Goal: Task Accomplishment & Management: Complete application form

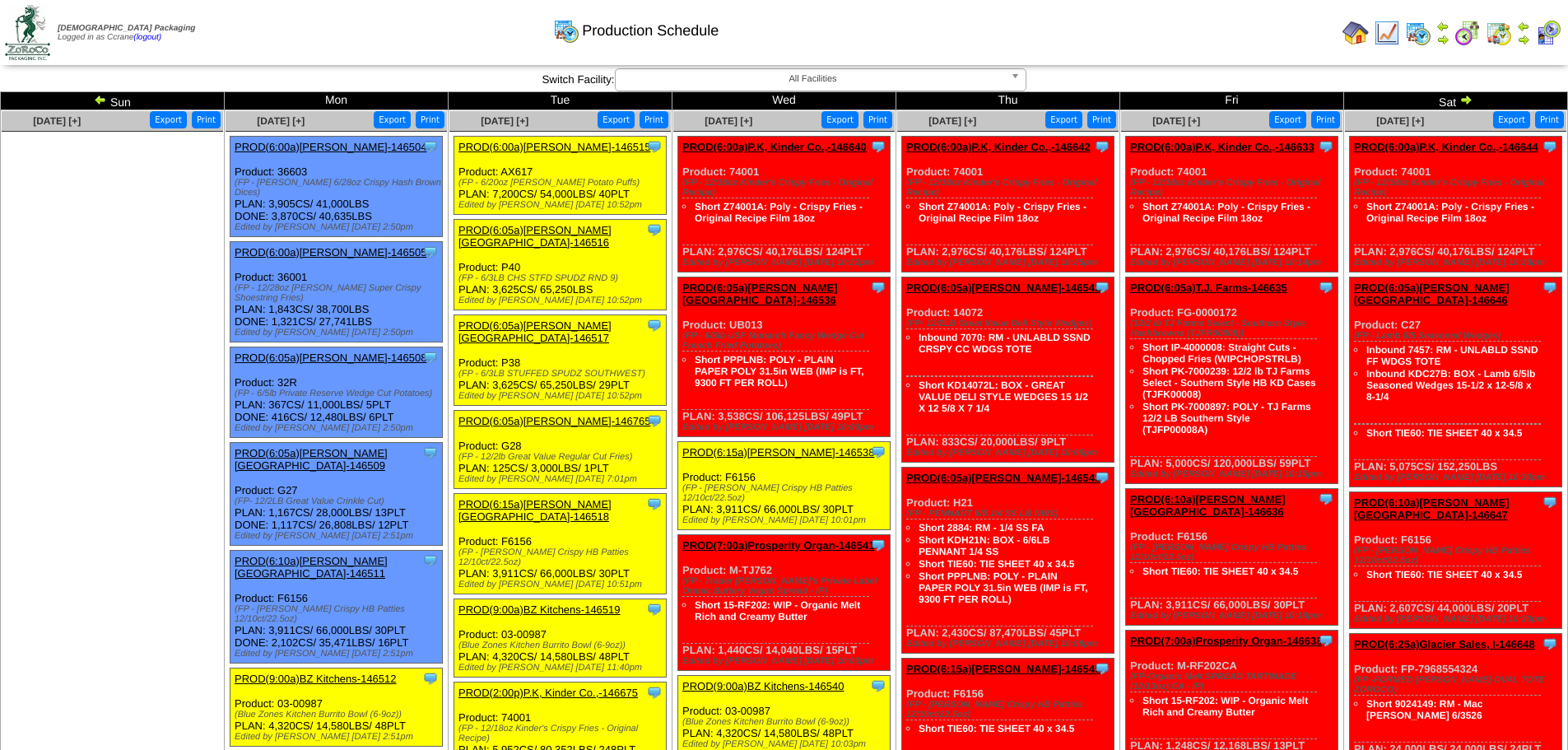
click at [1359, 39] on img at bounding box center [1355, 32] width 26 height 26
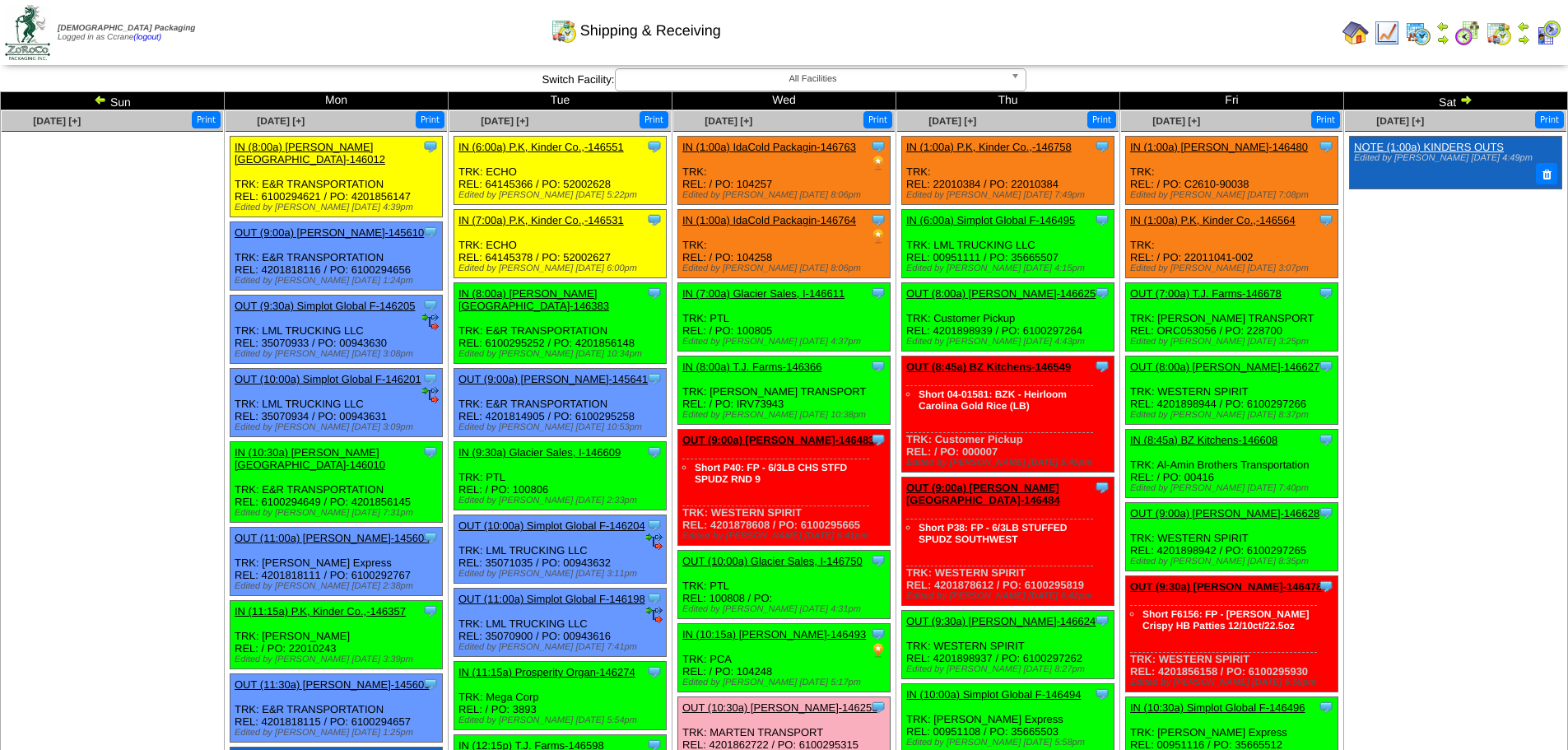
click at [159, 297] on ul at bounding box center [112, 255] width 221 height 247
click at [1466, 105] on img at bounding box center [1466, 99] width 14 height 14
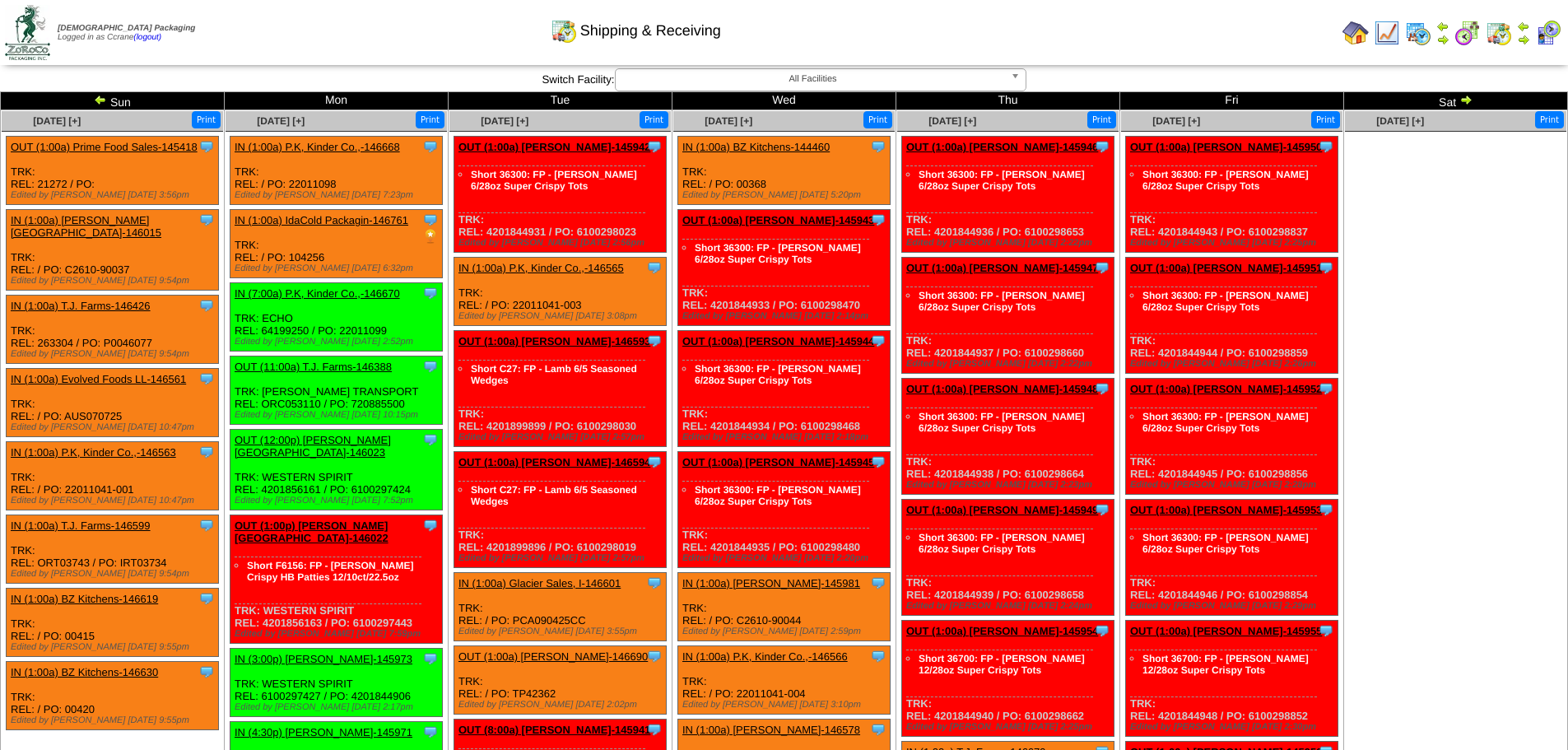
click at [1466, 105] on img at bounding box center [1466, 99] width 14 height 14
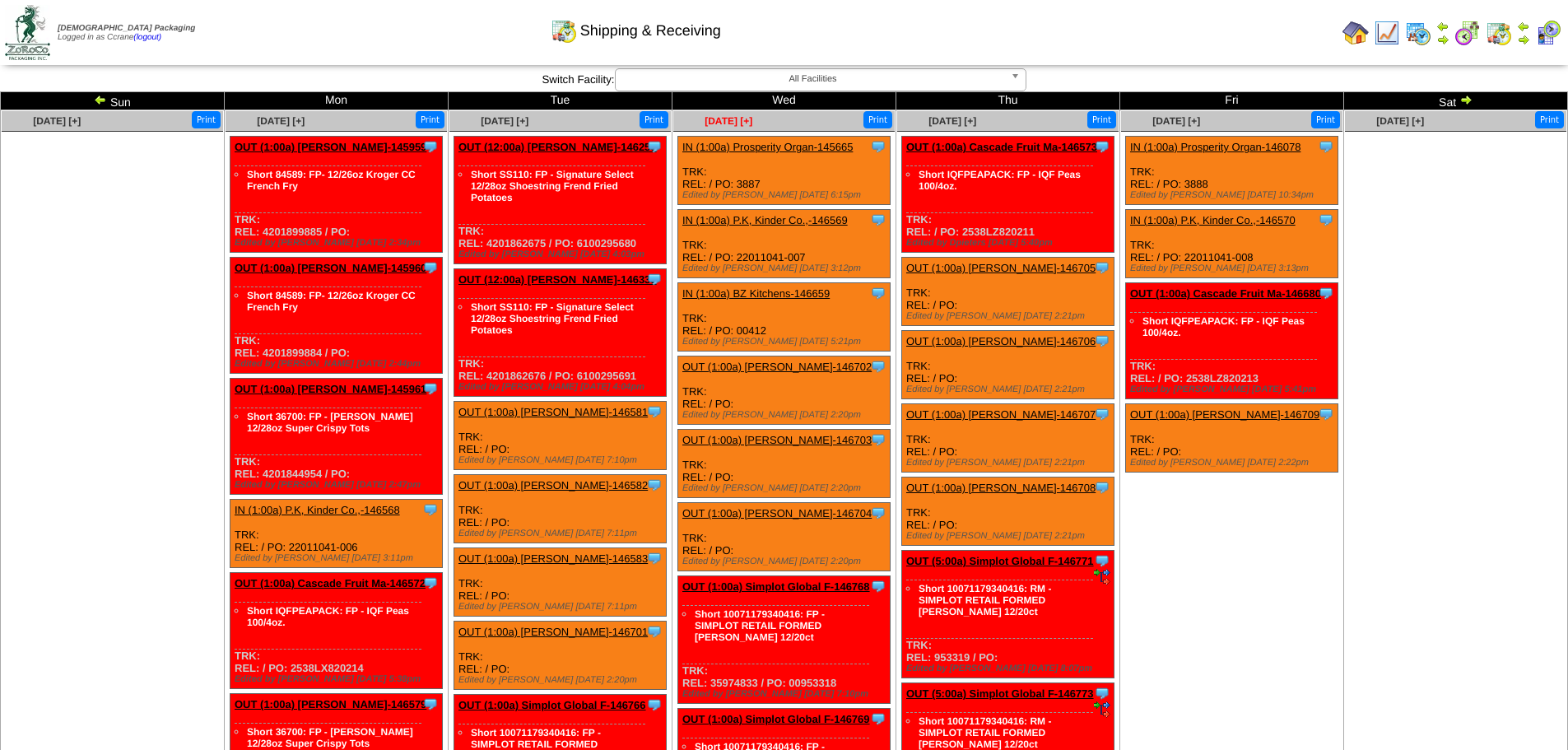
click at [727, 117] on span "[DATE] [+]" at bounding box center [728, 121] width 48 height 12
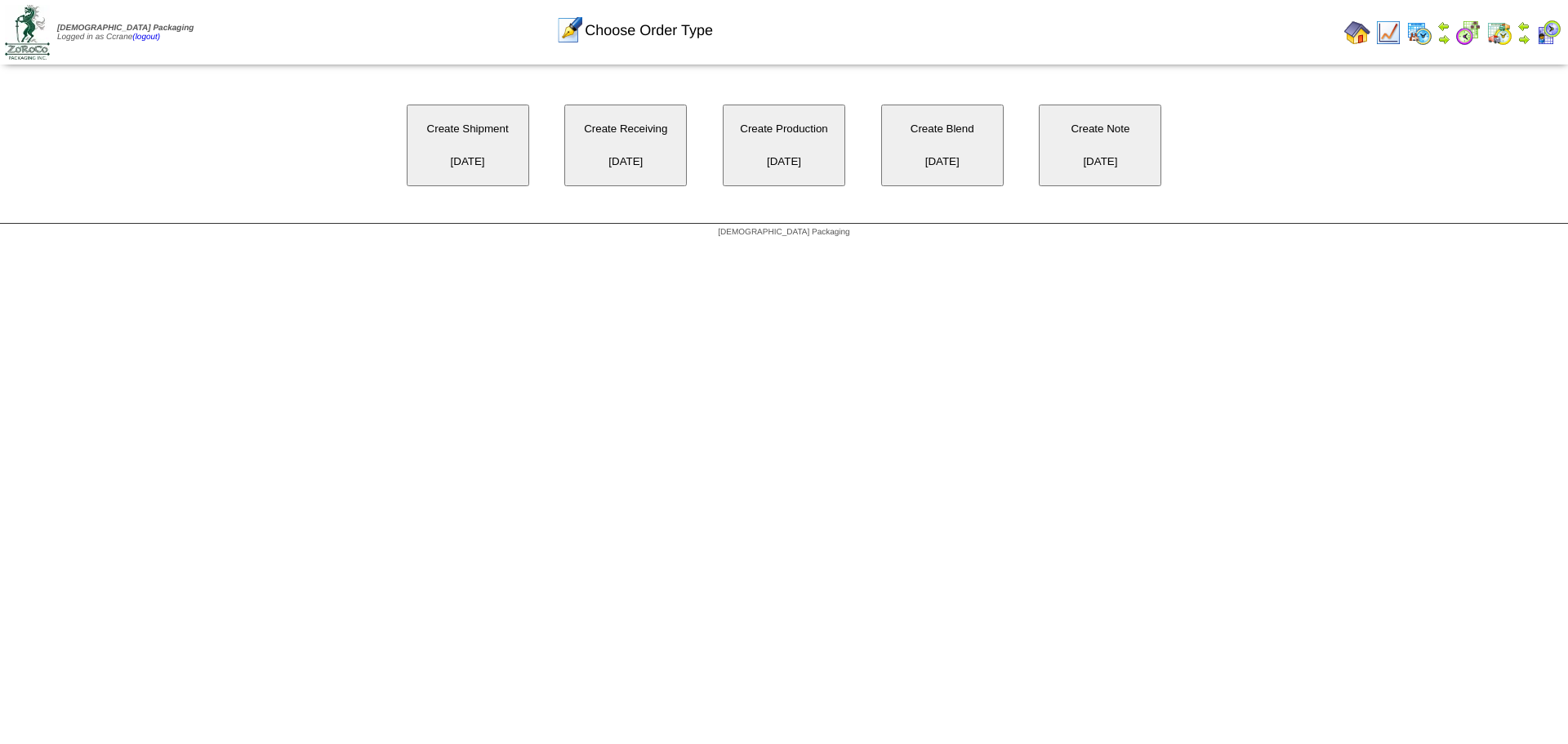
click at [626, 155] on button "Create Receiving 09/24/2025" at bounding box center [625, 145] width 123 height 81
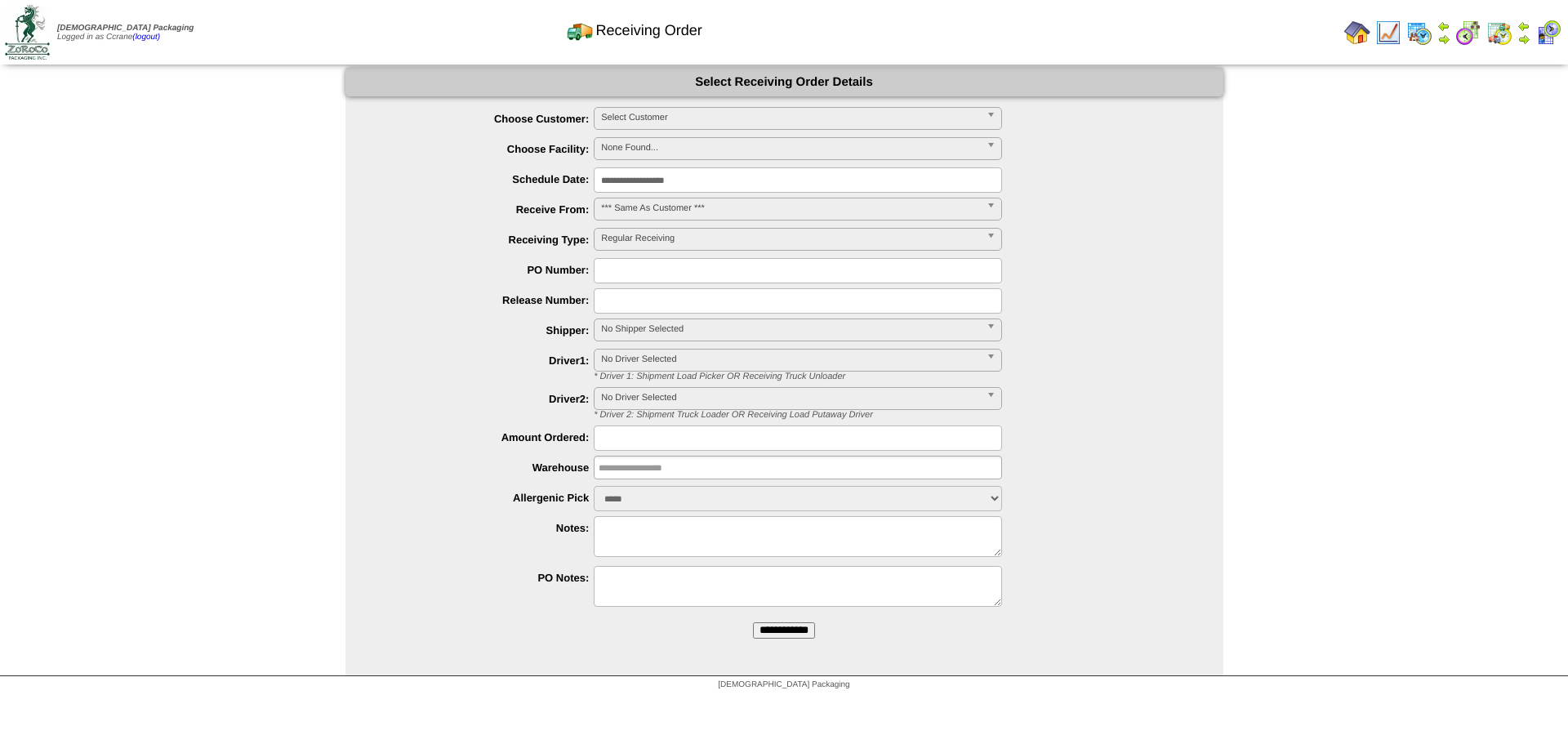
click at [664, 115] on span "Select Customer" at bounding box center [790, 117] width 379 height 20
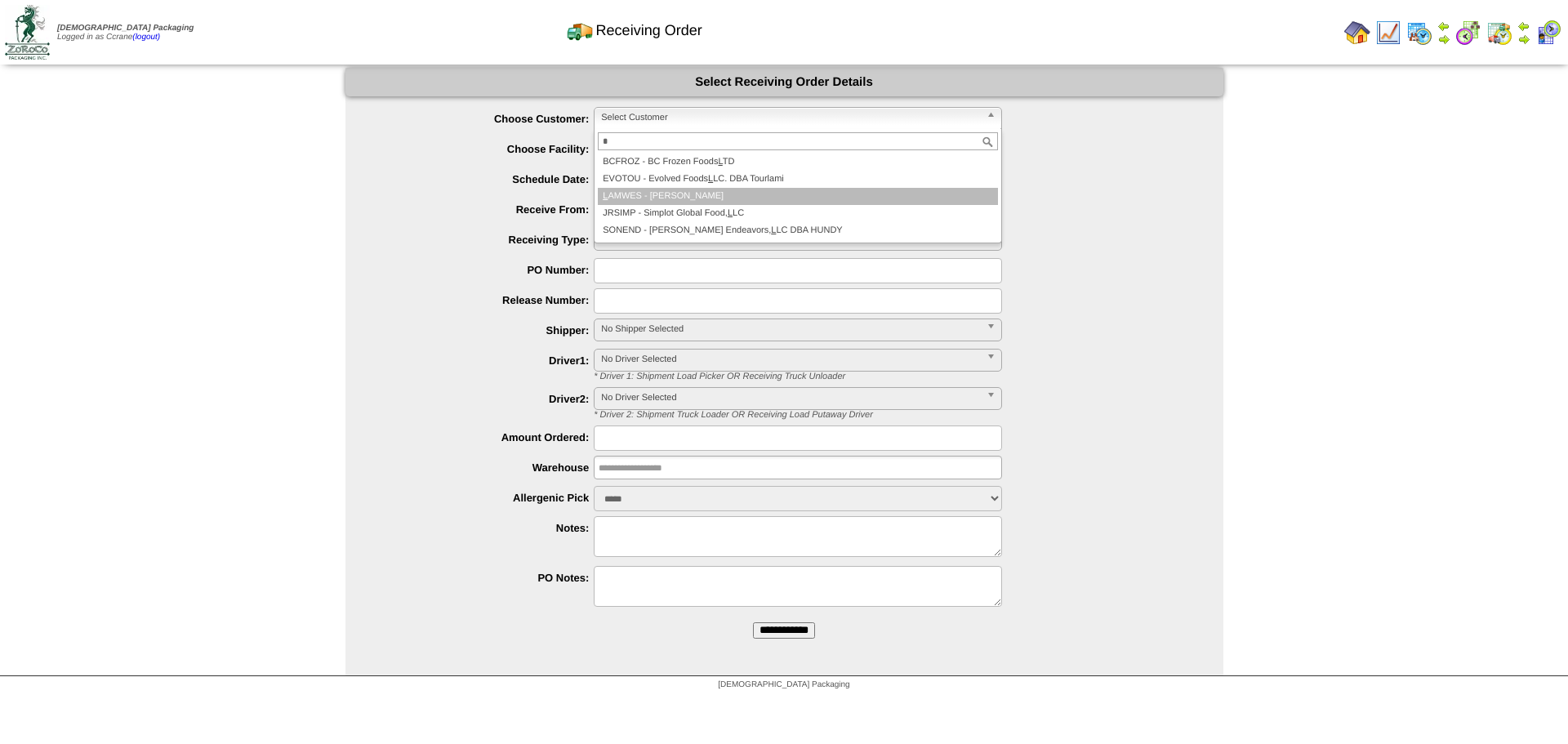
type input "*"
click at [691, 197] on li "L AMWES - [PERSON_NAME]" at bounding box center [798, 196] width 400 height 17
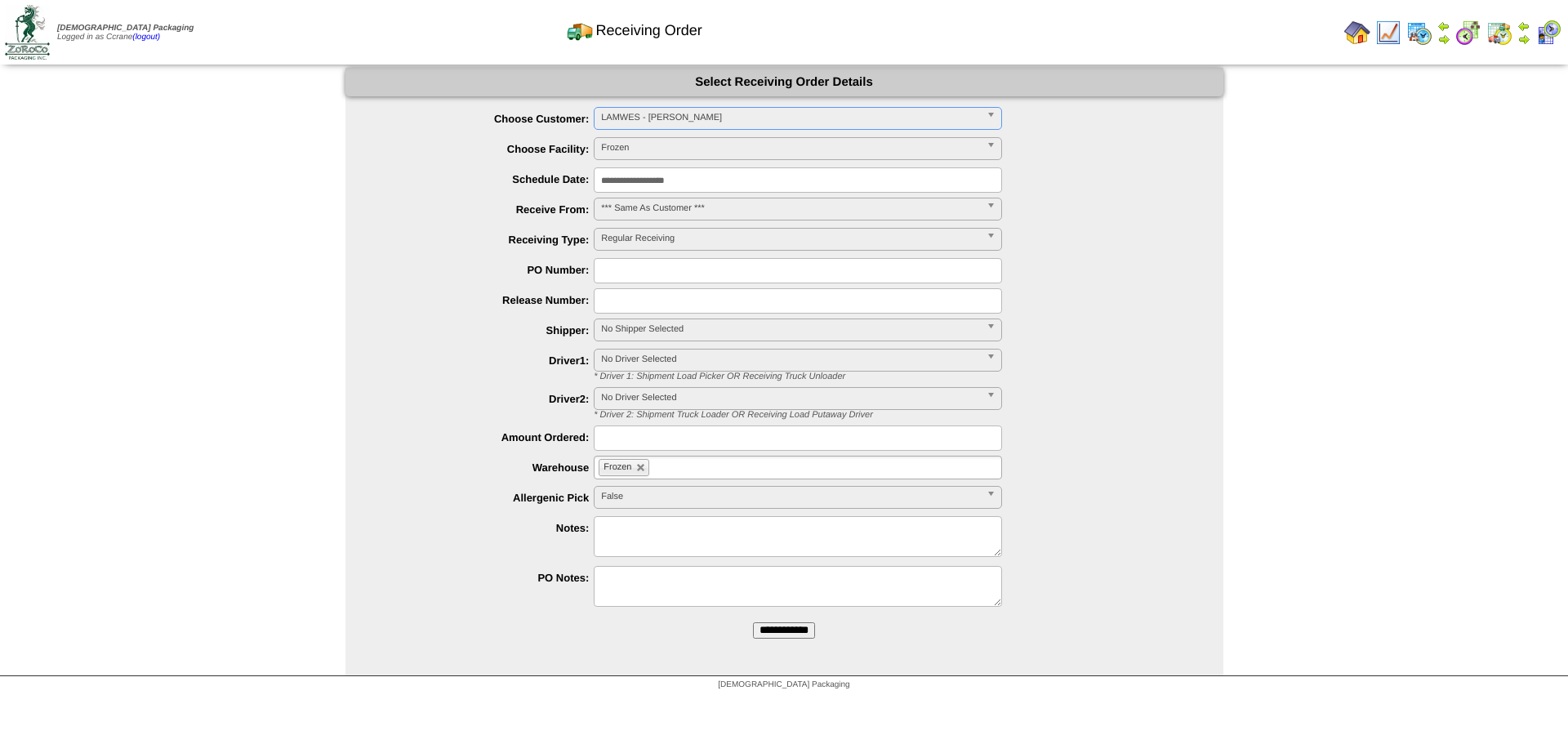
click at [753, 622] on input "**********" at bounding box center [784, 630] width 62 height 16
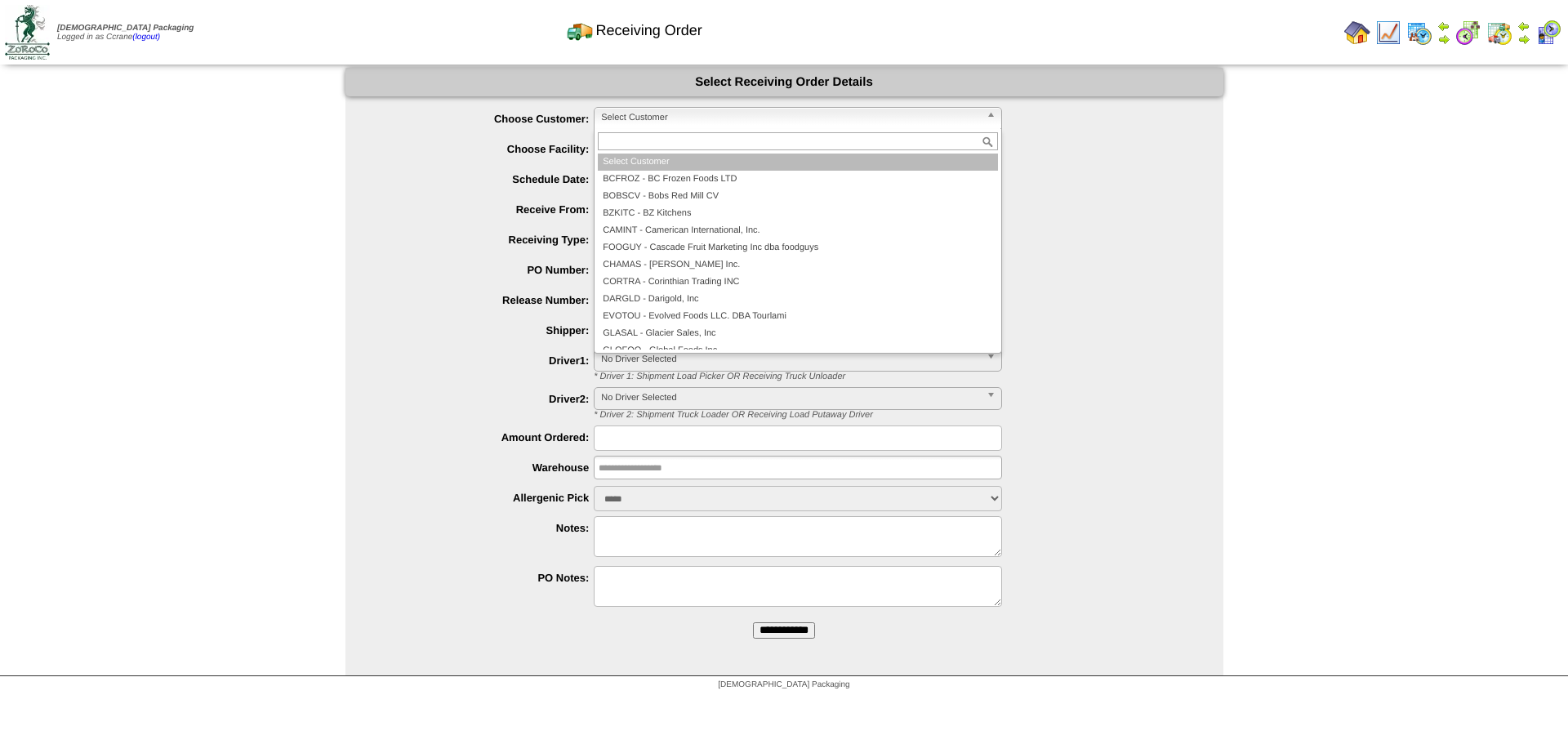
click at [596, 120] on link "Select Customer" at bounding box center [798, 118] width 408 height 23
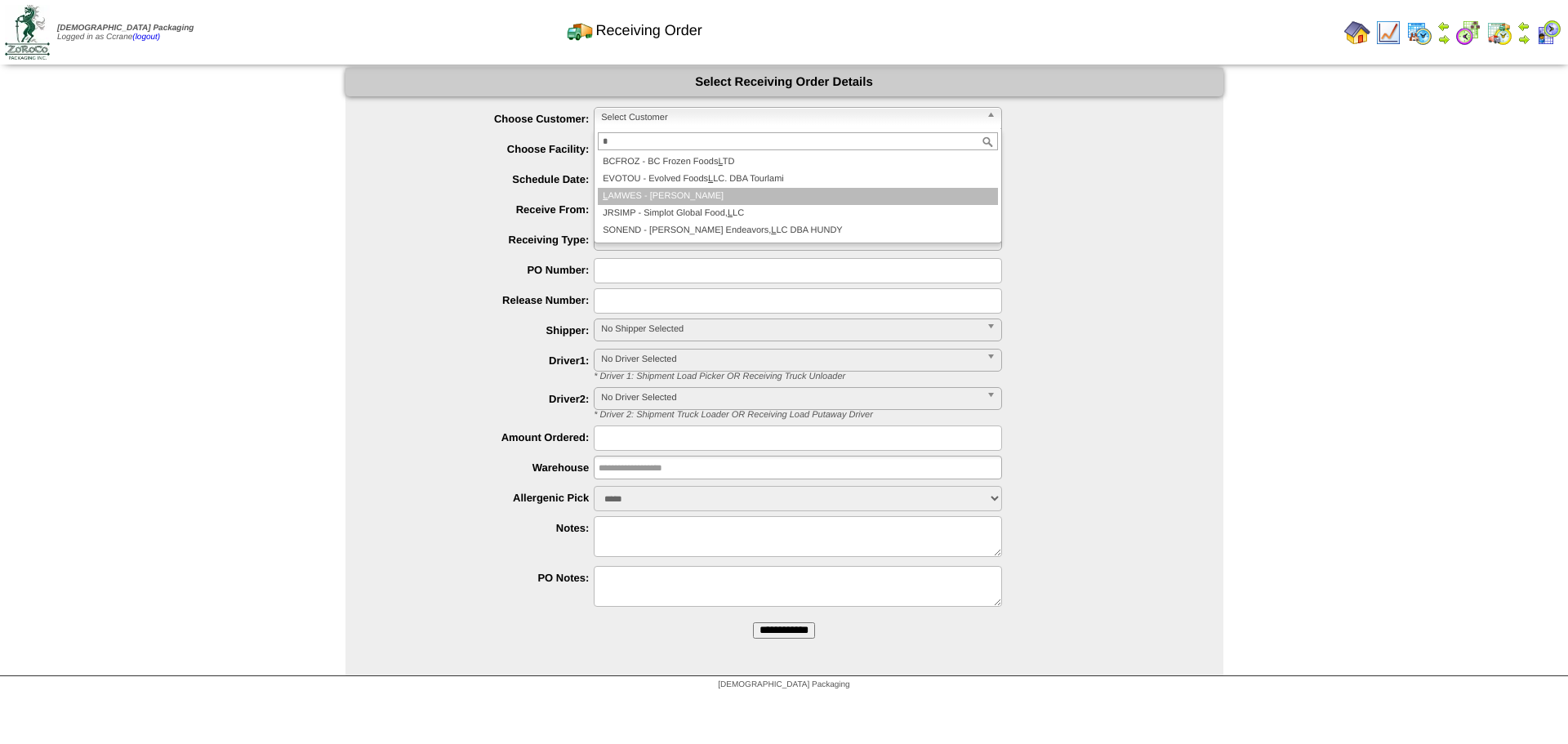
type input "*"
click at [649, 190] on li "L AMWES - Lamb-Weston" at bounding box center [798, 196] width 400 height 17
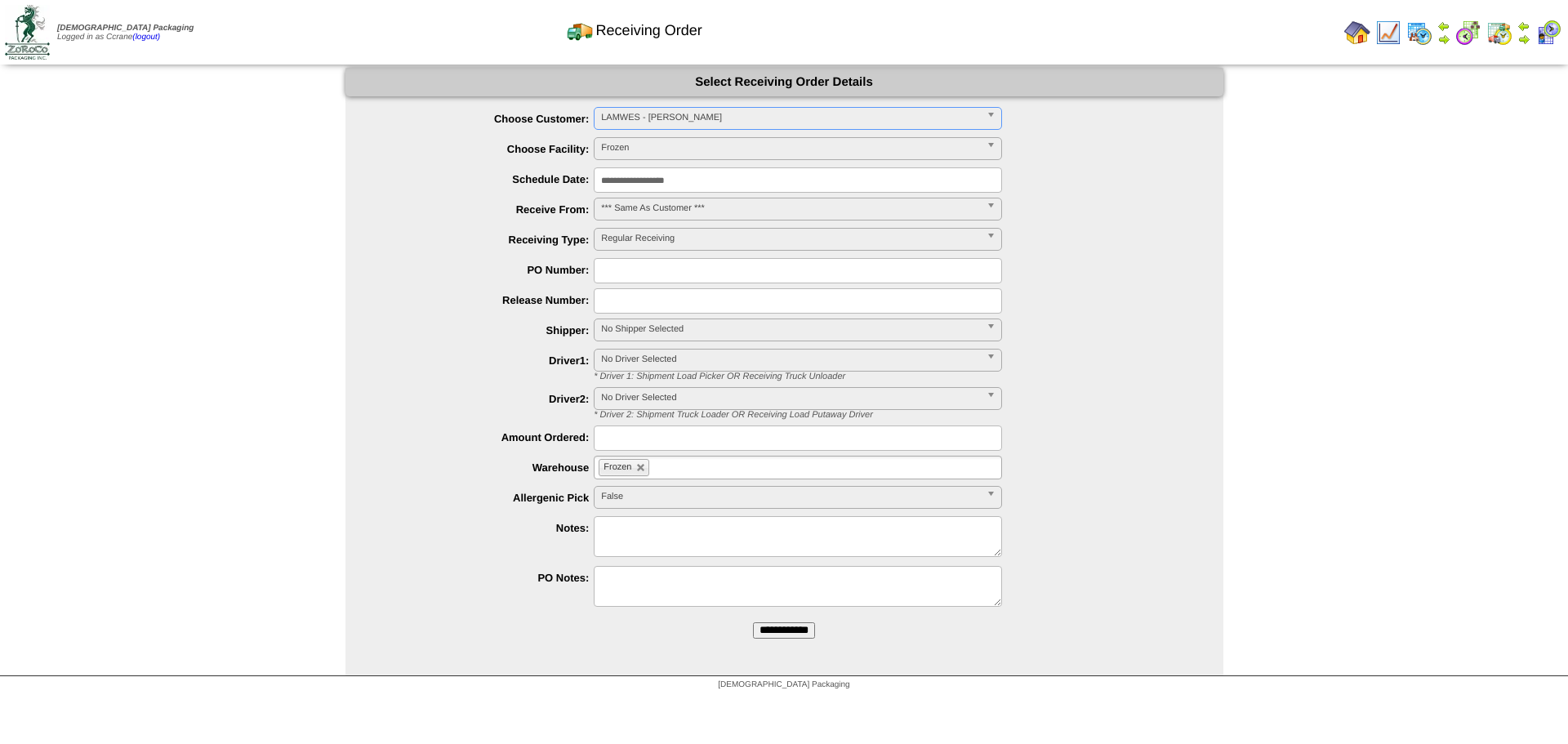
click at [753, 622] on input "**********" at bounding box center [784, 630] width 62 height 16
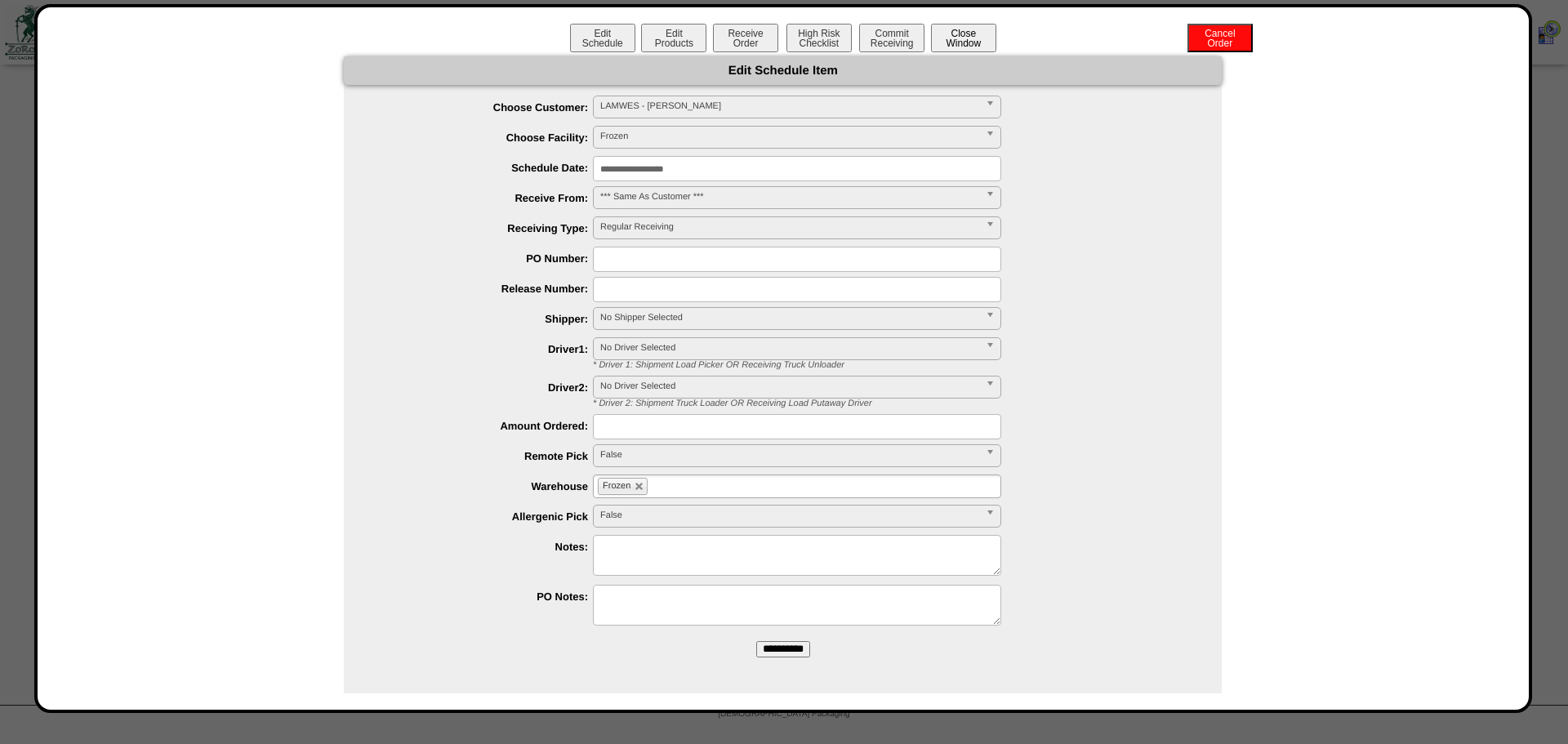
click at [951, 47] on button "Close Window" at bounding box center [964, 38] width 65 height 29
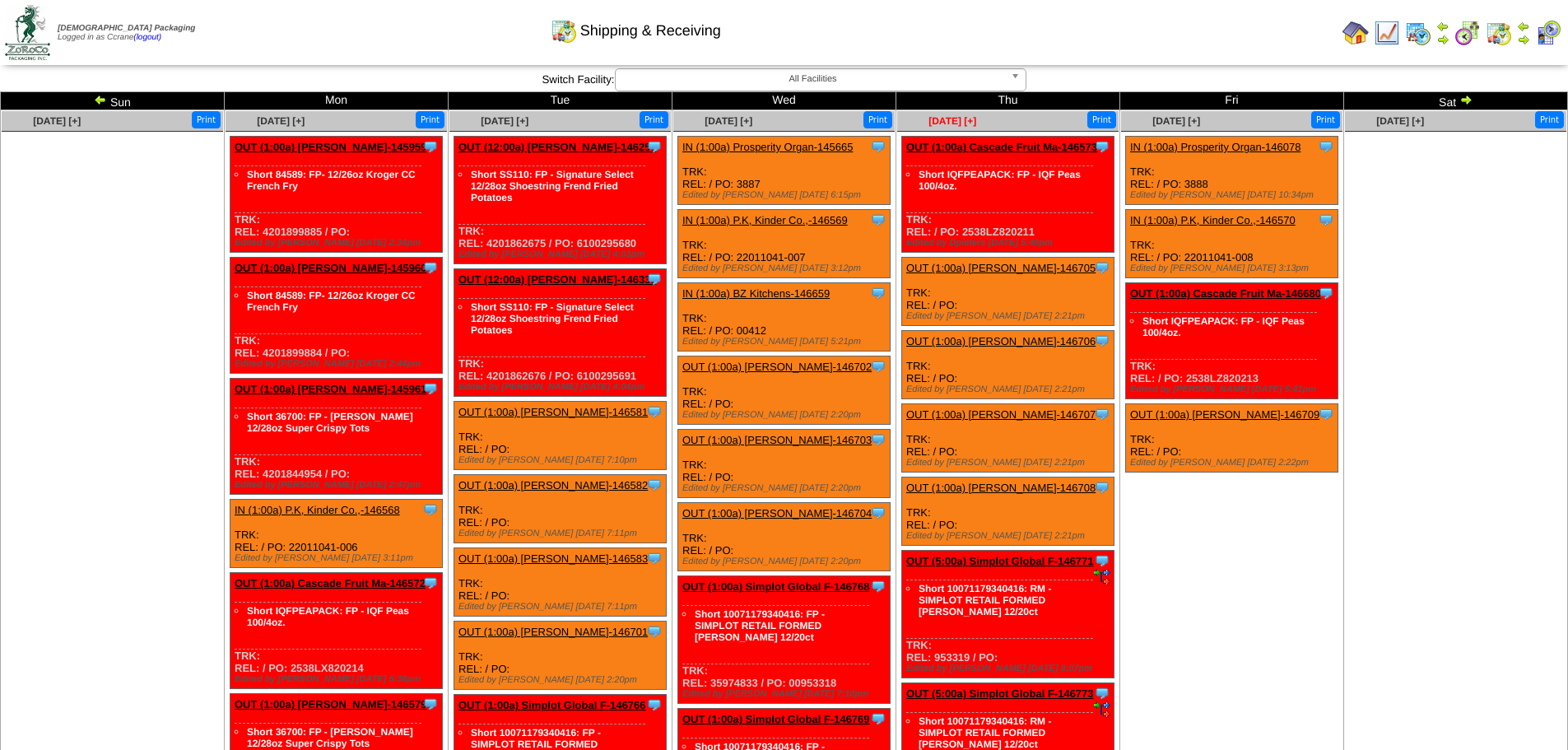
click at [967, 124] on span "[DATE] [+]" at bounding box center [952, 121] width 48 height 12
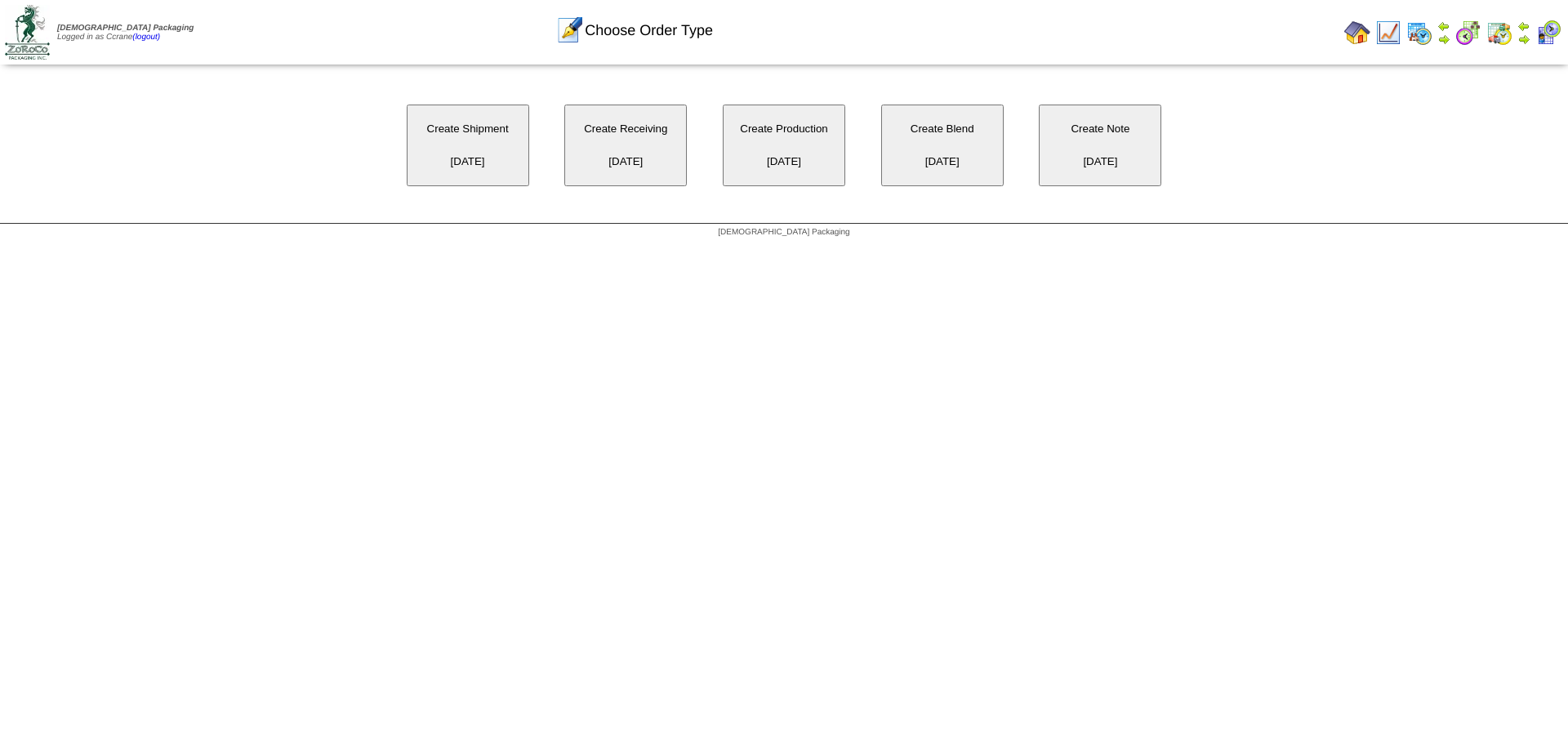
click at [642, 140] on button "Create Receiving 09/25/2025" at bounding box center [625, 145] width 123 height 81
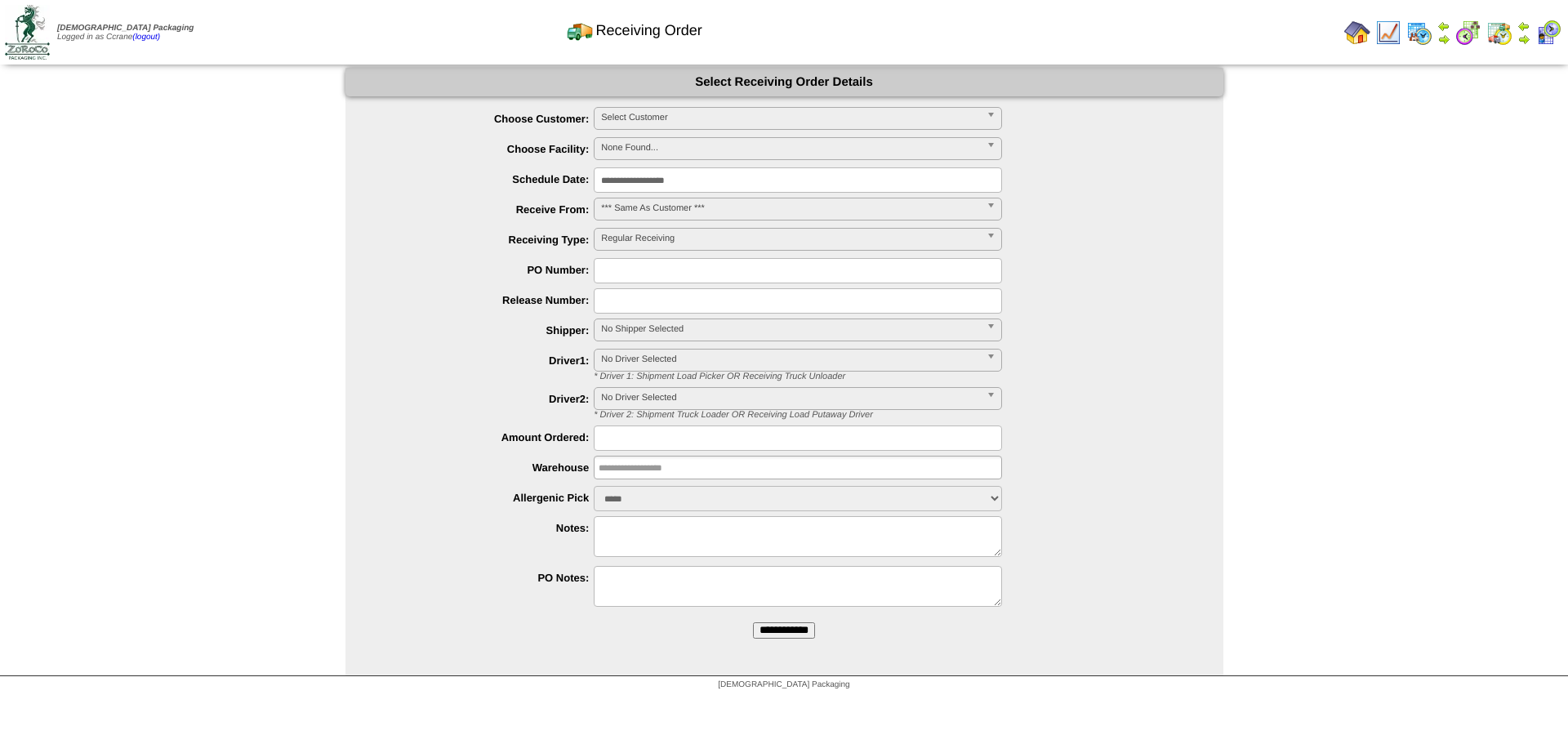
click at [650, 121] on span "Select Customer" at bounding box center [790, 117] width 379 height 20
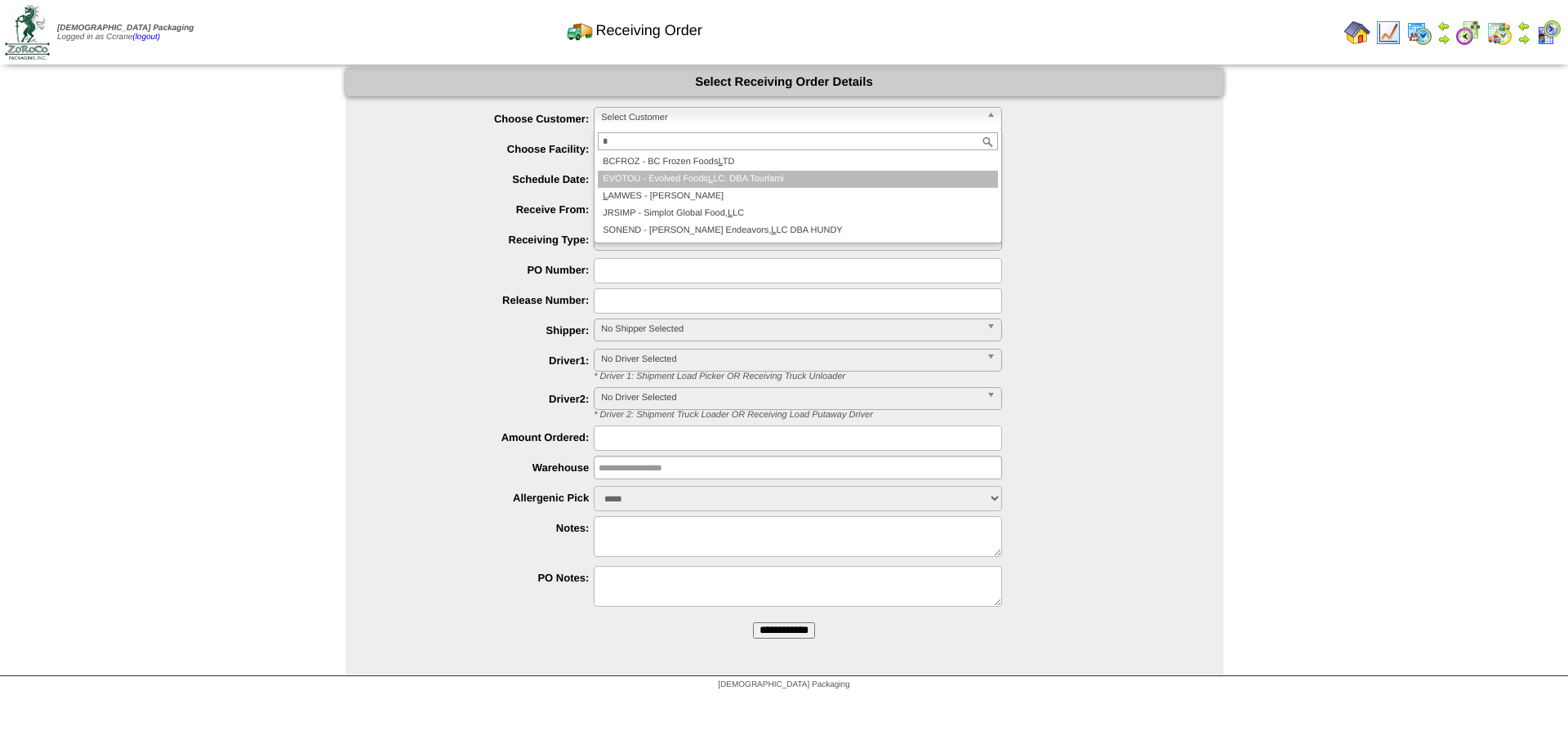
type input "*"
click at [666, 186] on li "EVOTOU - Evolved Foods L LC. DBA Tourlami" at bounding box center [798, 179] width 400 height 17
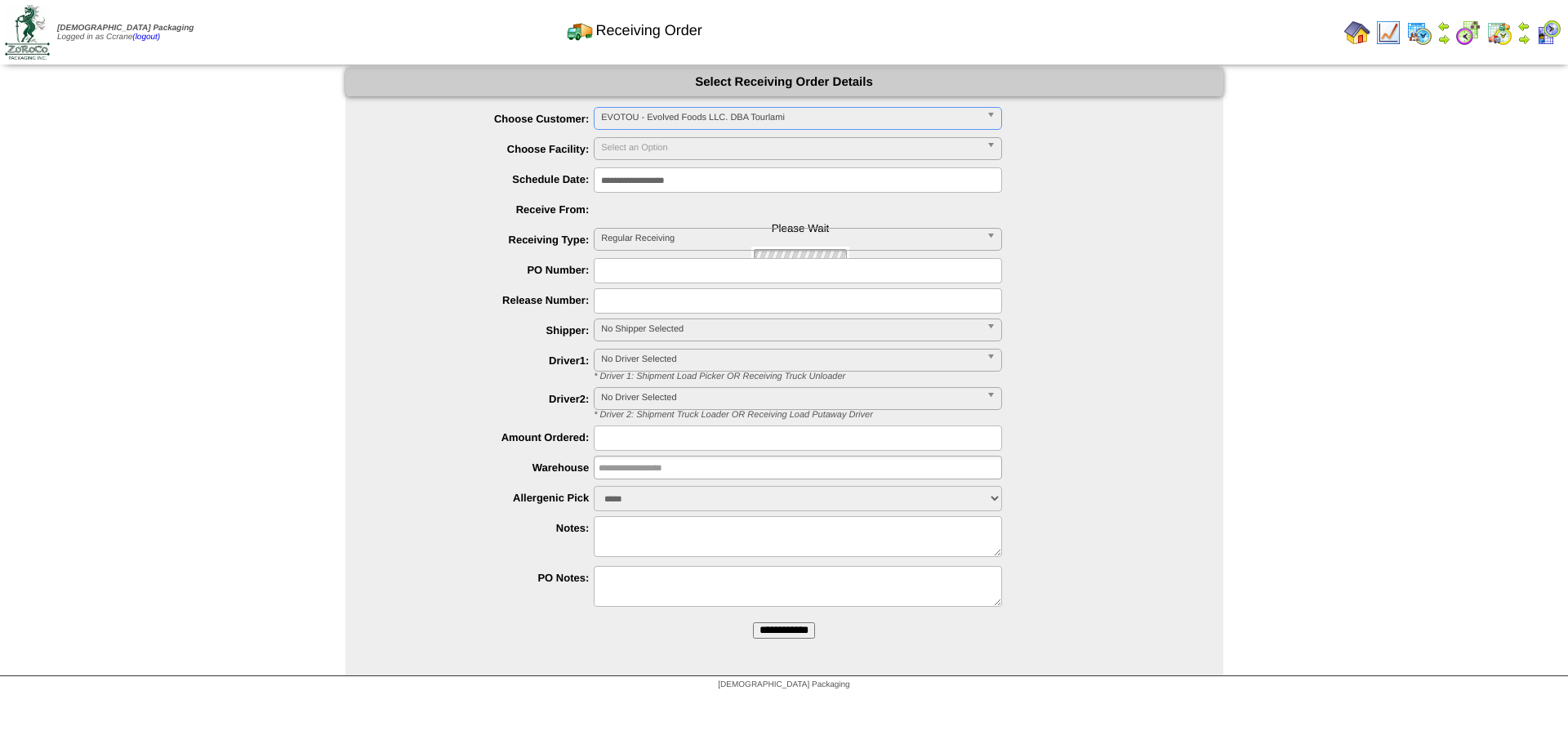
click at [654, 113] on span "EVOTOU - Evolved Foods LLC. DBA Tourlami" at bounding box center [790, 117] width 379 height 20
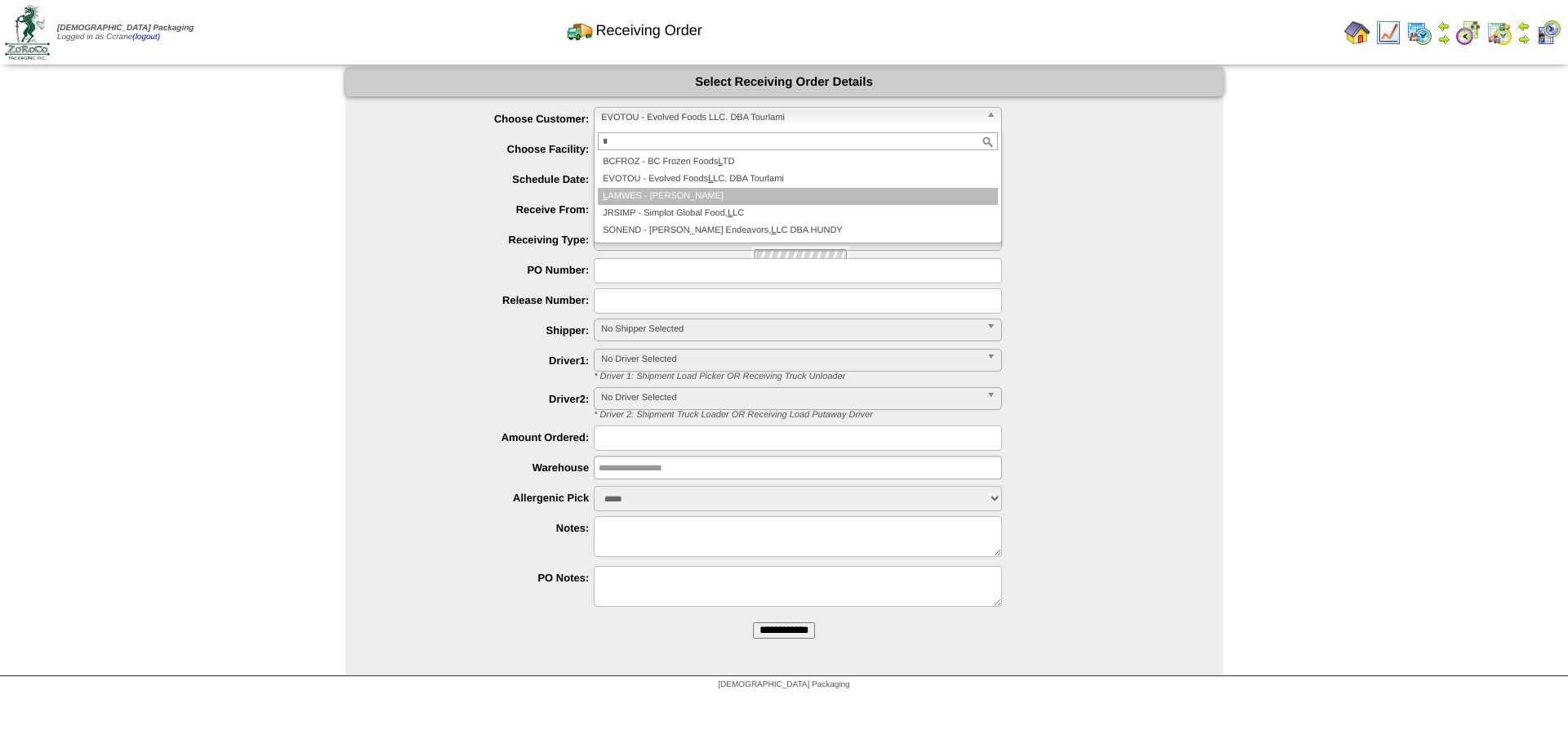
type input "*"
click at [669, 190] on li "L AMWES - [PERSON_NAME]" at bounding box center [798, 196] width 400 height 17
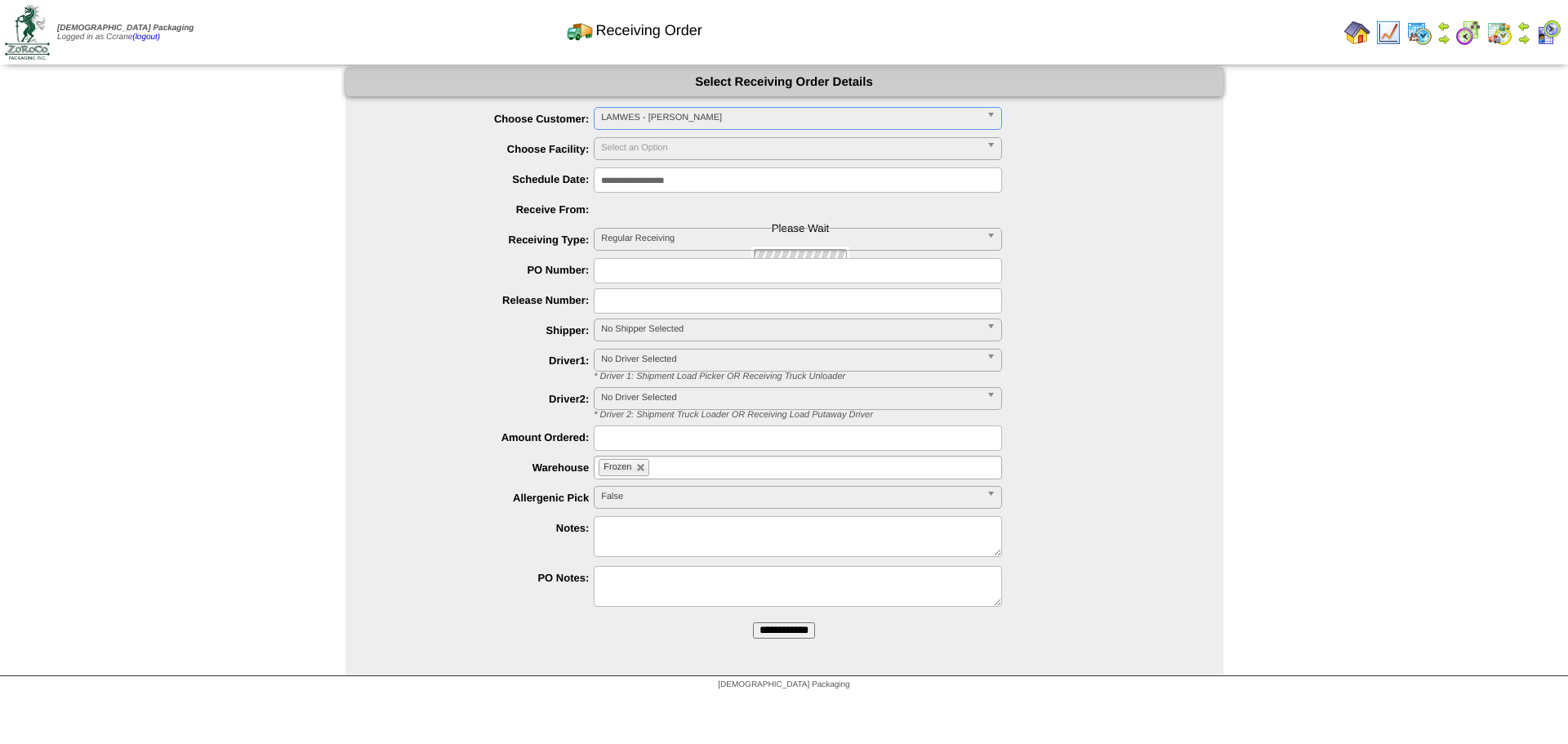
type input "**********"
click at [753, 622] on input "**********" at bounding box center [784, 630] width 62 height 16
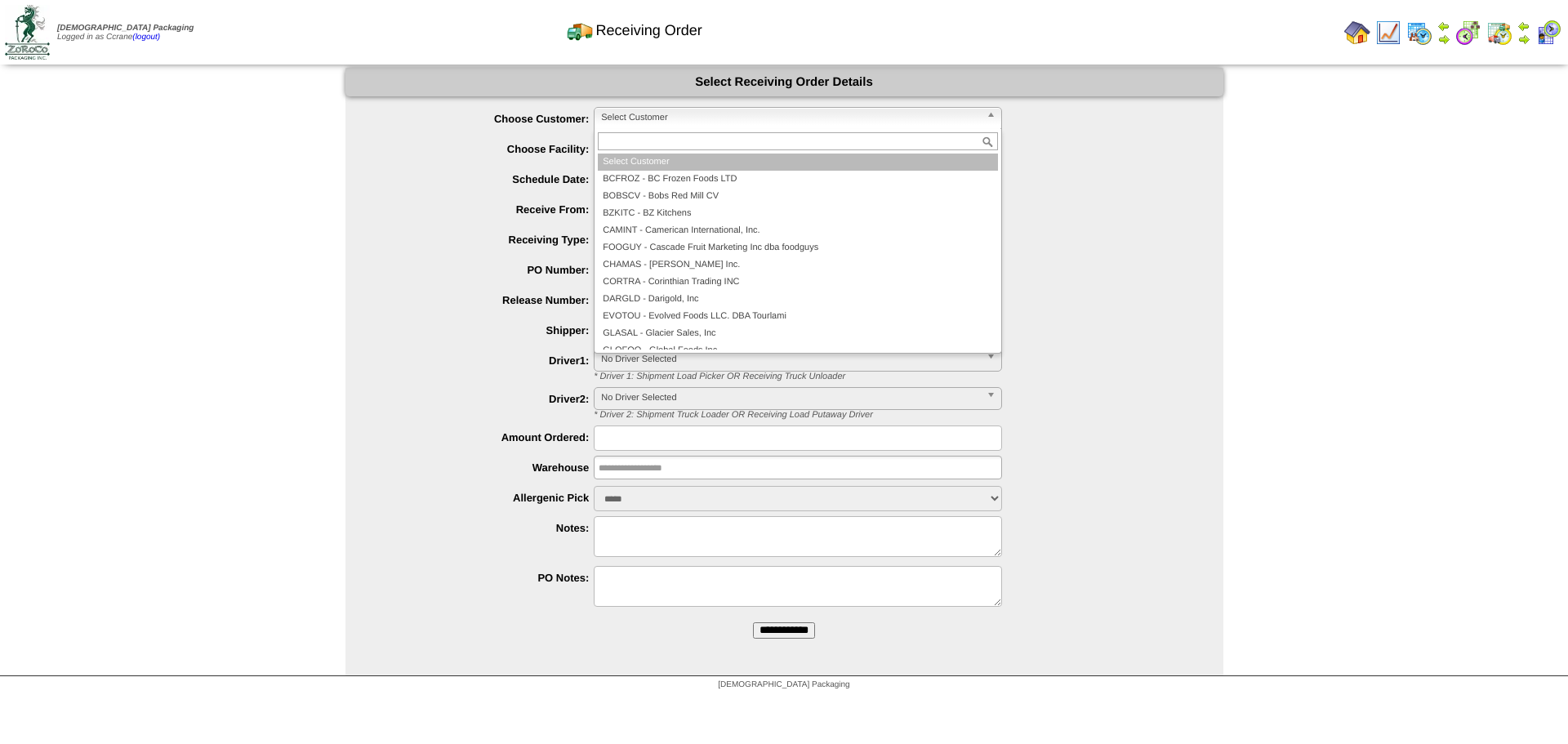
click at [656, 119] on span "Select Customer" at bounding box center [790, 117] width 379 height 20
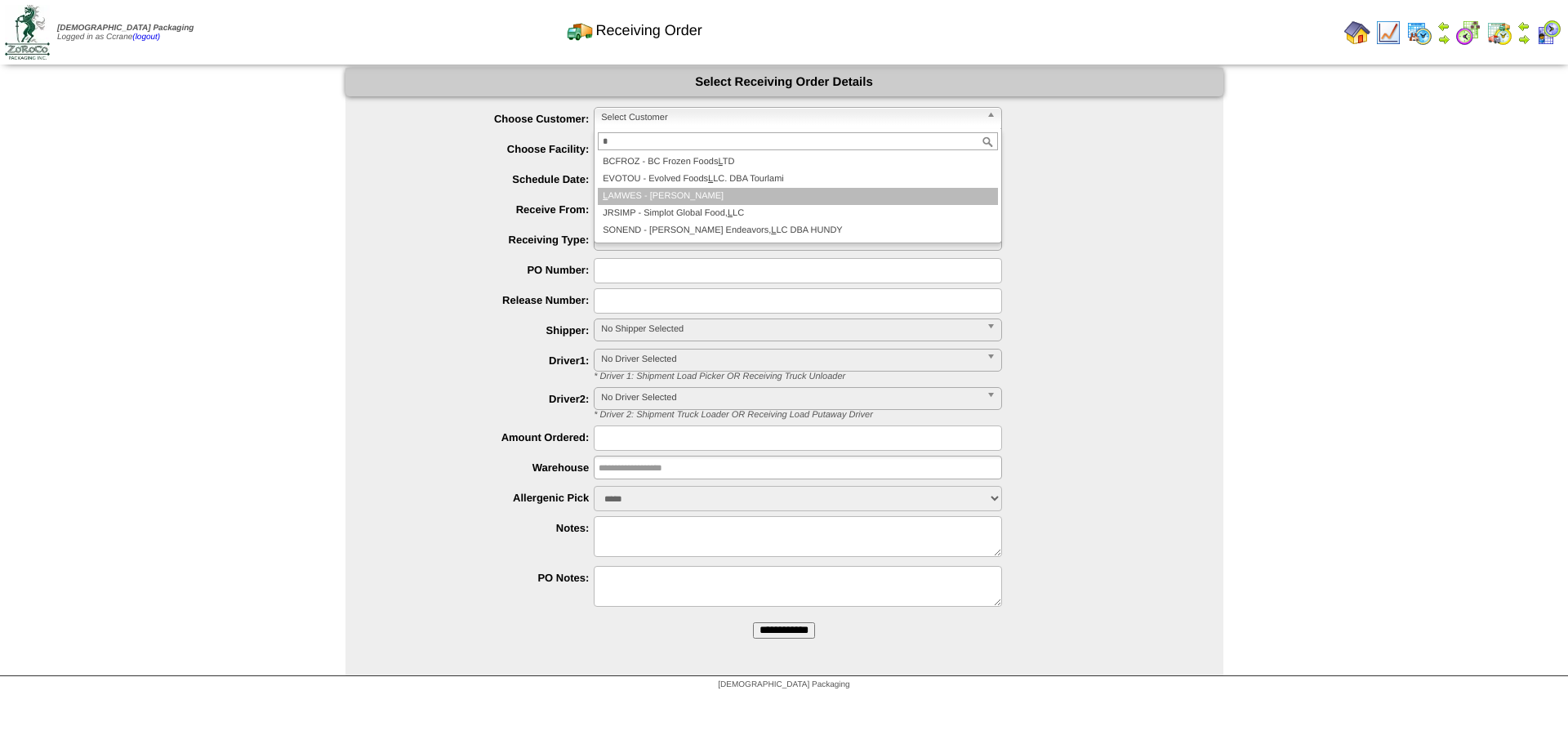
type input "*"
click at [667, 191] on li "L AMWES - [PERSON_NAME]" at bounding box center [798, 196] width 400 height 17
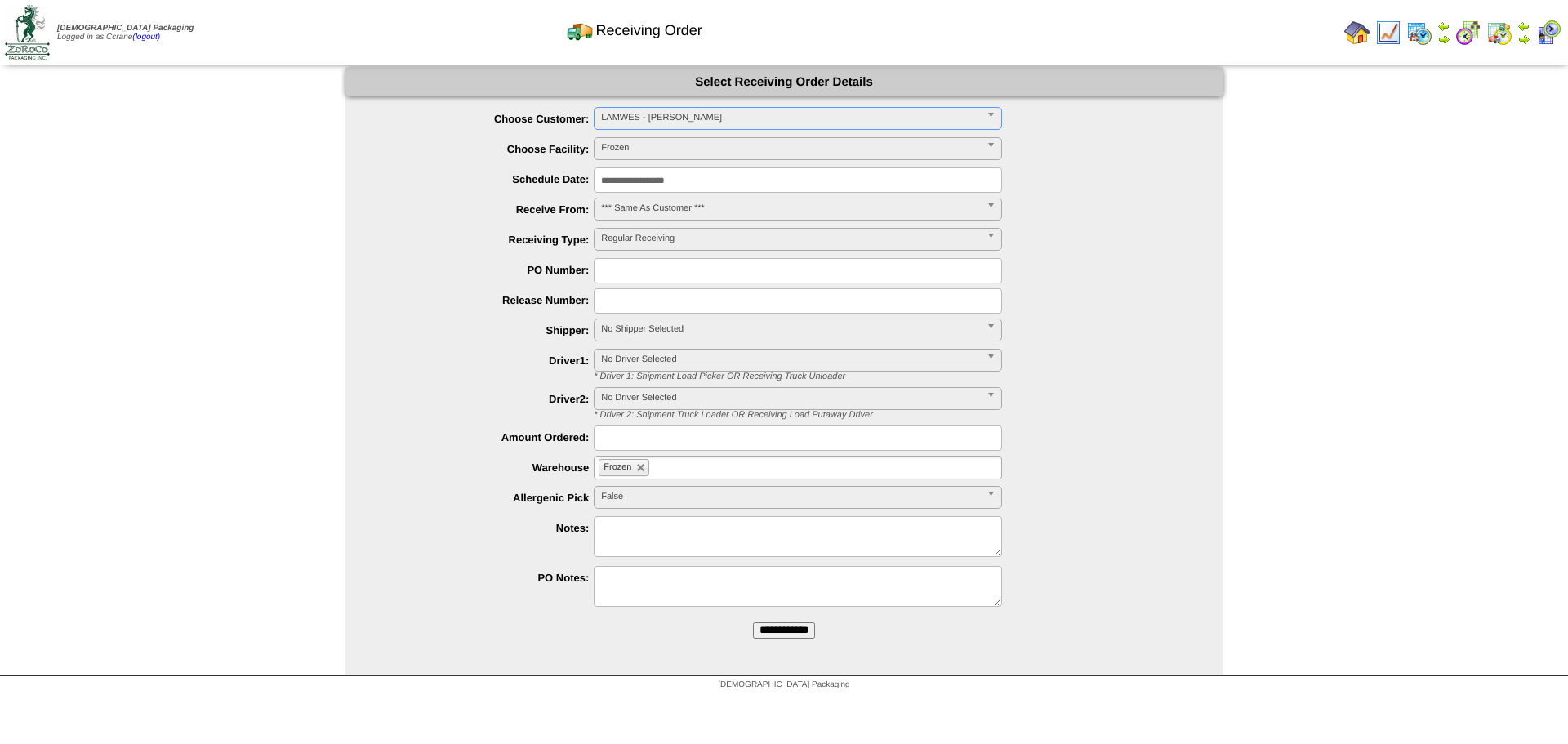
click at [753, 622] on input "**********" at bounding box center [784, 630] width 62 height 16
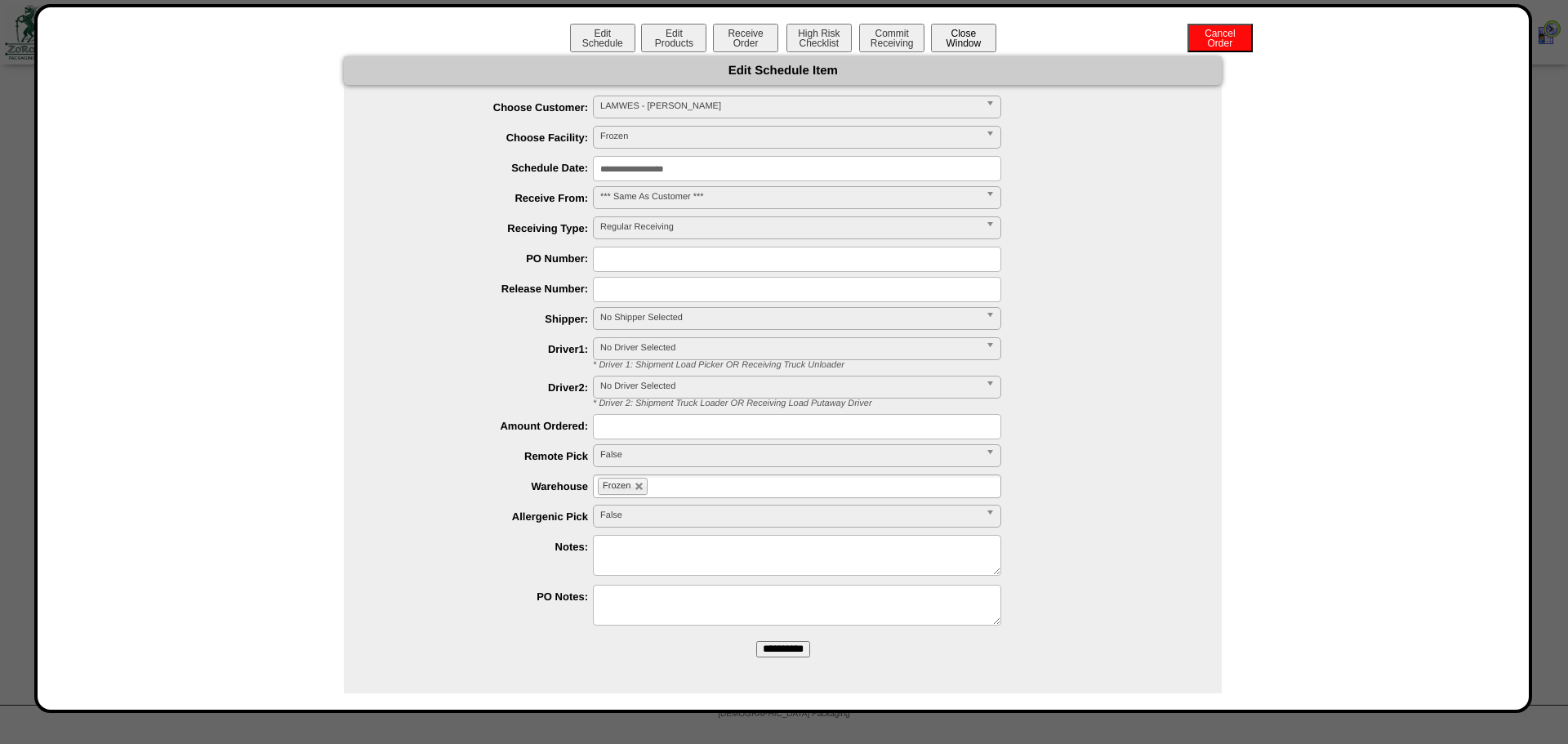
click at [956, 39] on button "Close Window" at bounding box center [964, 38] width 65 height 29
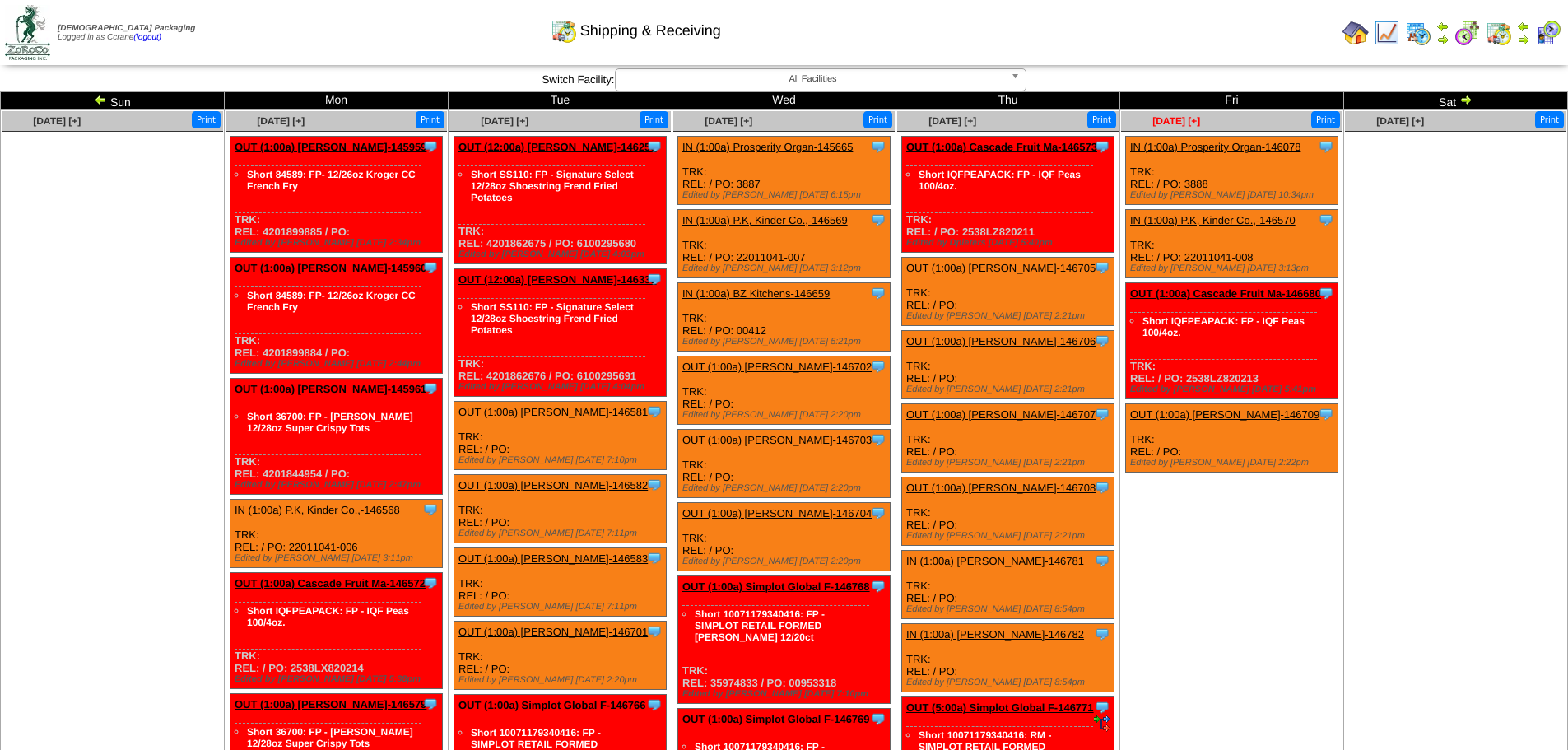
click at [1160, 122] on span "Sep 26 [+]" at bounding box center [1176, 121] width 48 height 12
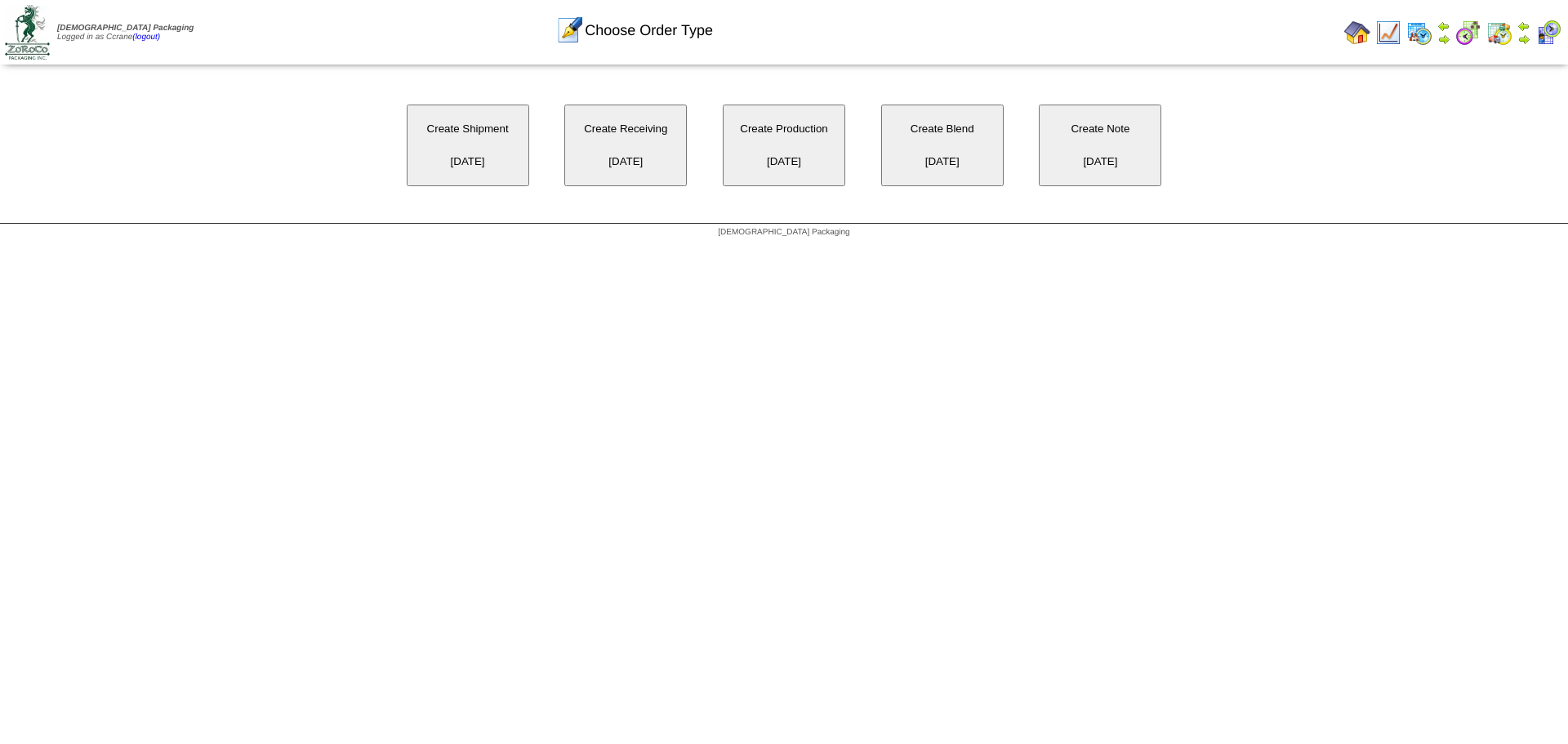
click at [630, 141] on button "Create Receiving 09/26/2025" at bounding box center [625, 145] width 123 height 81
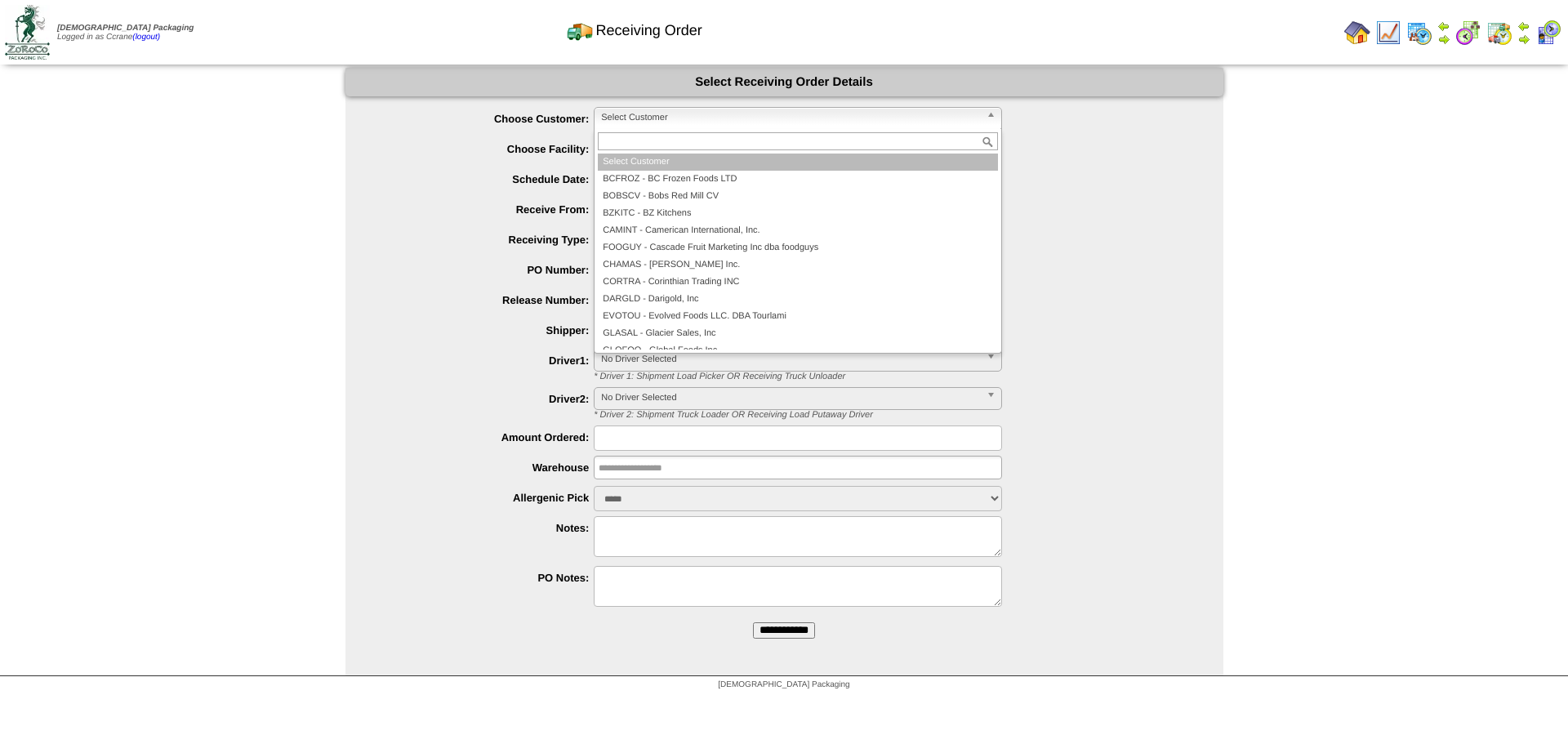
click at [632, 116] on span "Select Customer" at bounding box center [790, 117] width 379 height 20
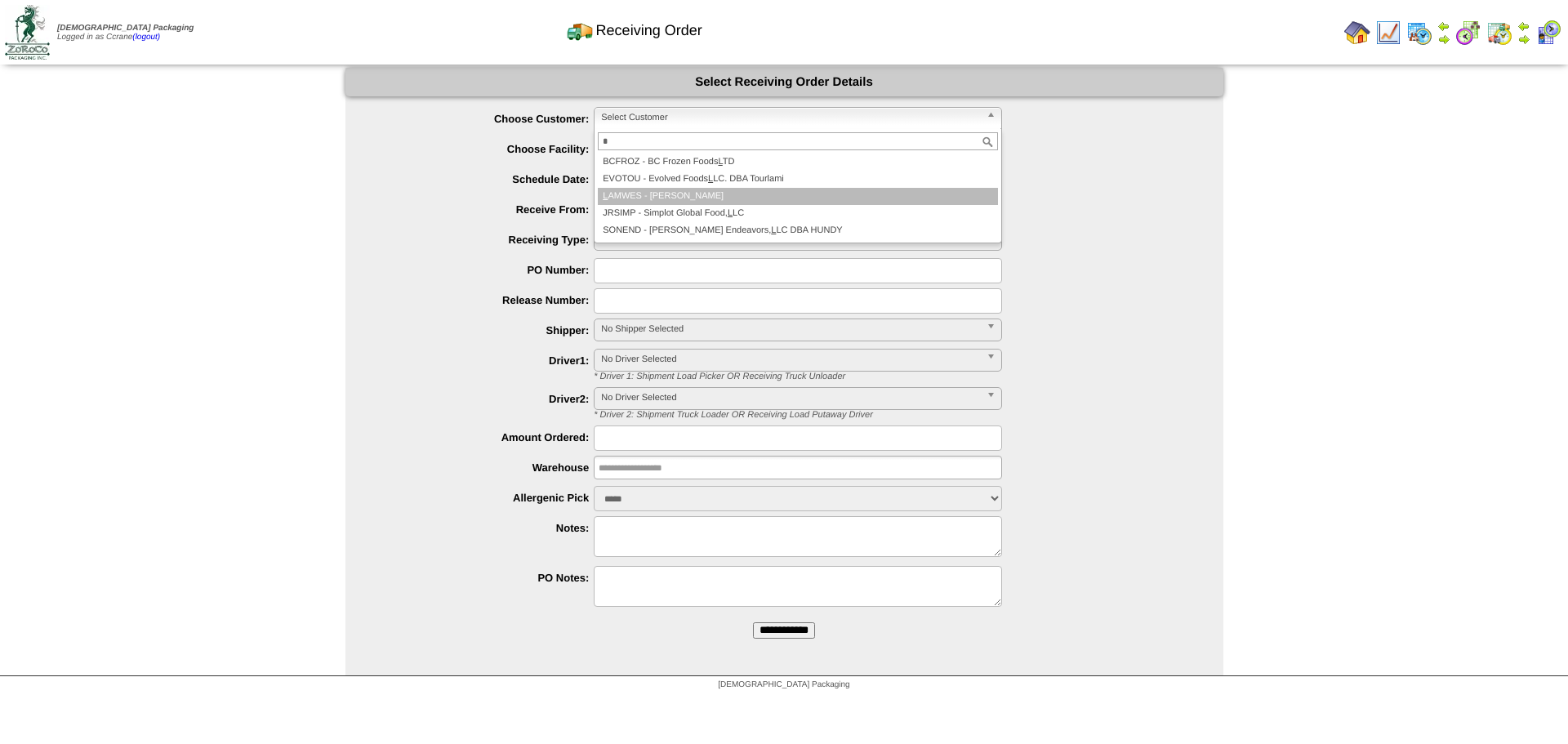
type input "*"
click at [646, 191] on li "L AMWES - [PERSON_NAME]" at bounding box center [798, 196] width 400 height 17
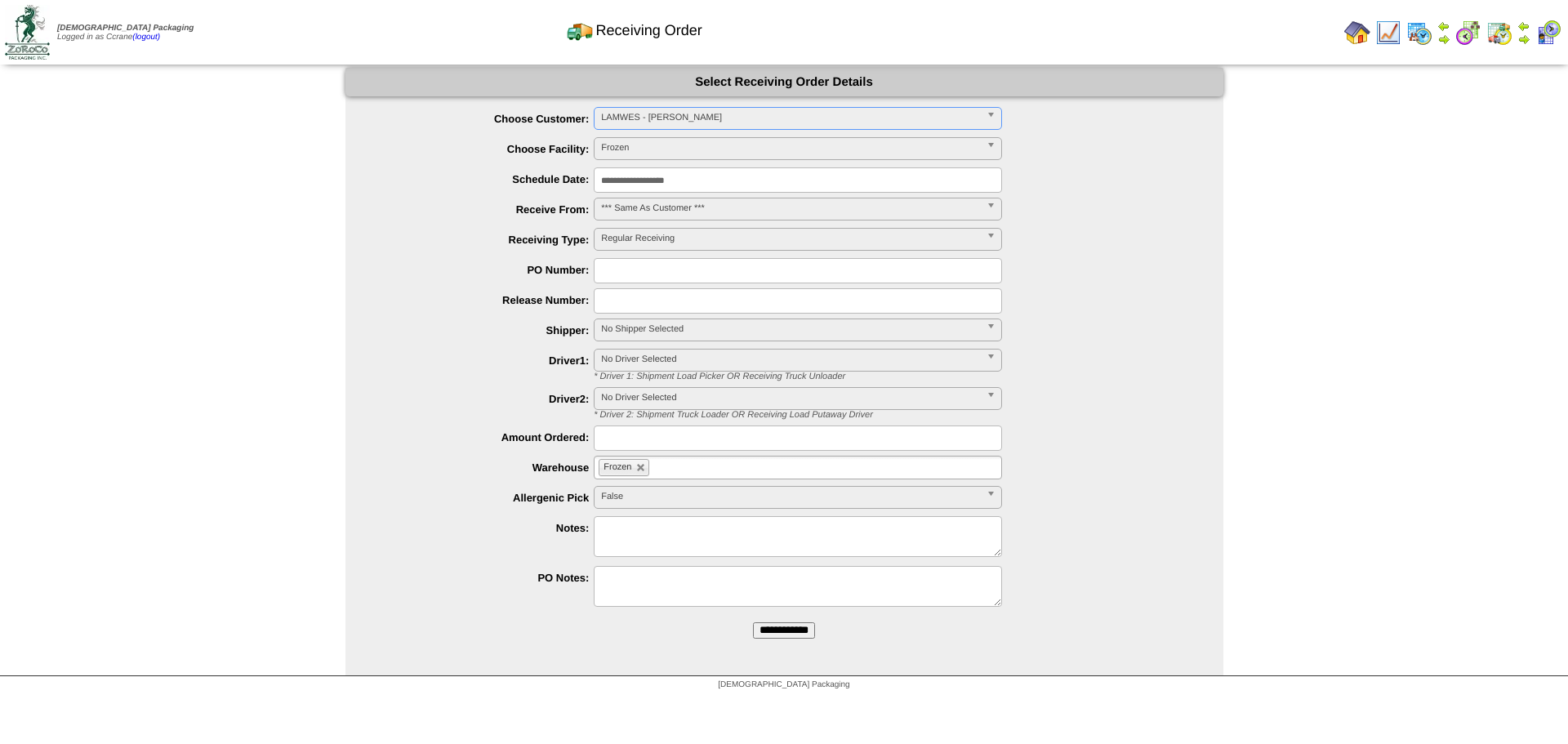
click at [753, 622] on input "**********" at bounding box center [784, 630] width 62 height 16
click at [600, 122] on link "Select Customer" at bounding box center [798, 118] width 408 height 23
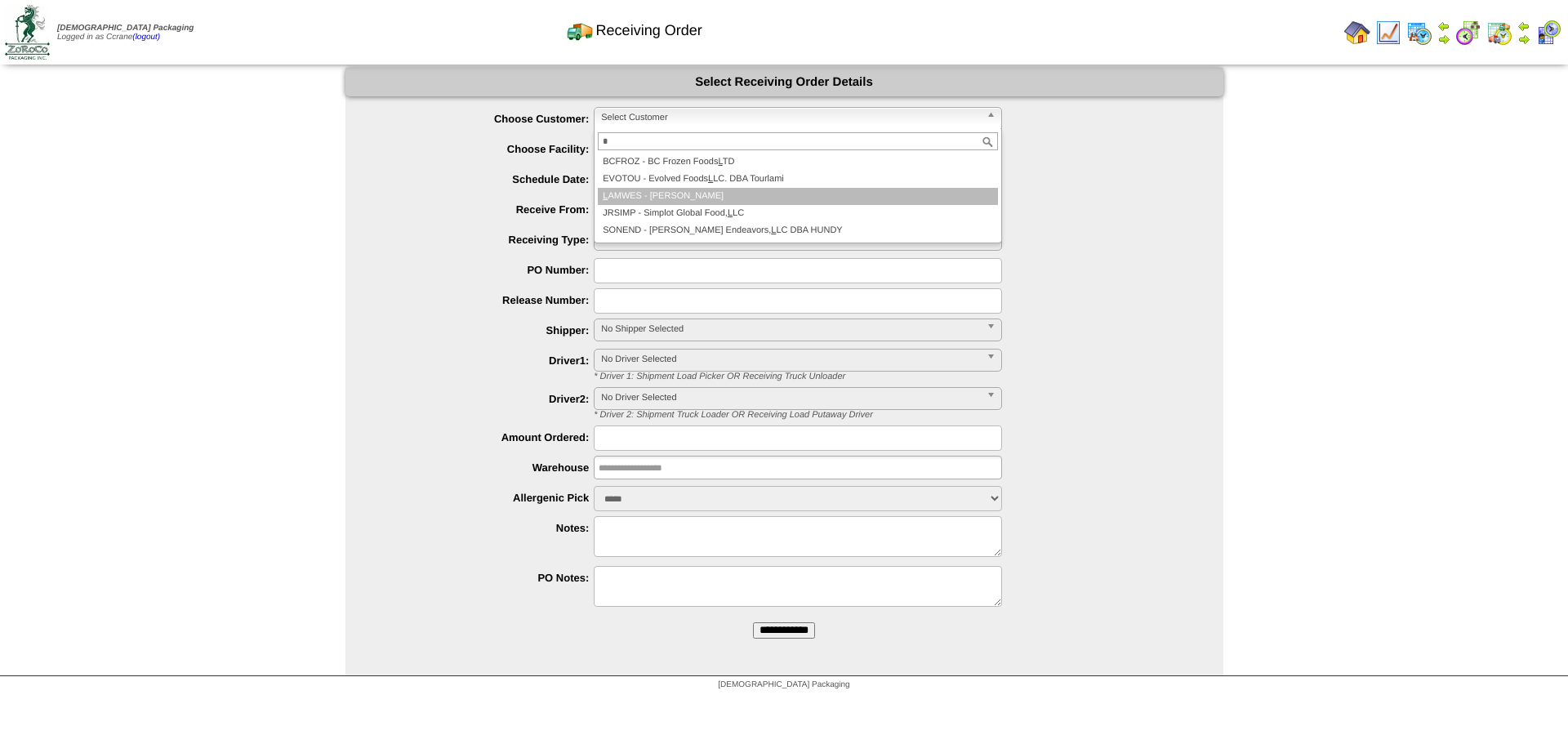
type input "*"
click at [638, 190] on li "L AMWES - Lamb-Weston" at bounding box center [798, 196] width 400 height 17
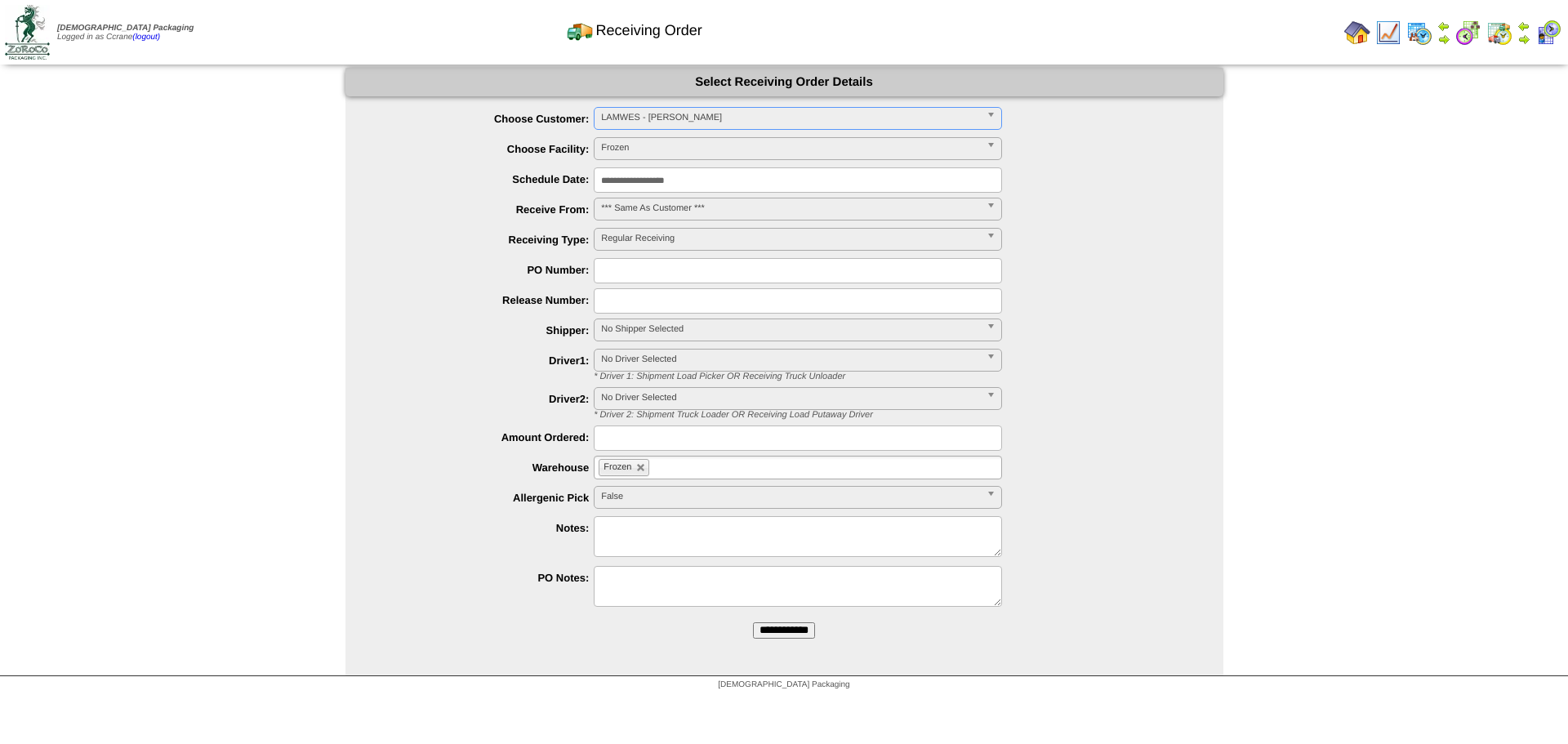
click at [753, 622] on input "**********" at bounding box center [784, 630] width 62 height 16
click at [690, 121] on span "Select Customer" at bounding box center [790, 117] width 379 height 20
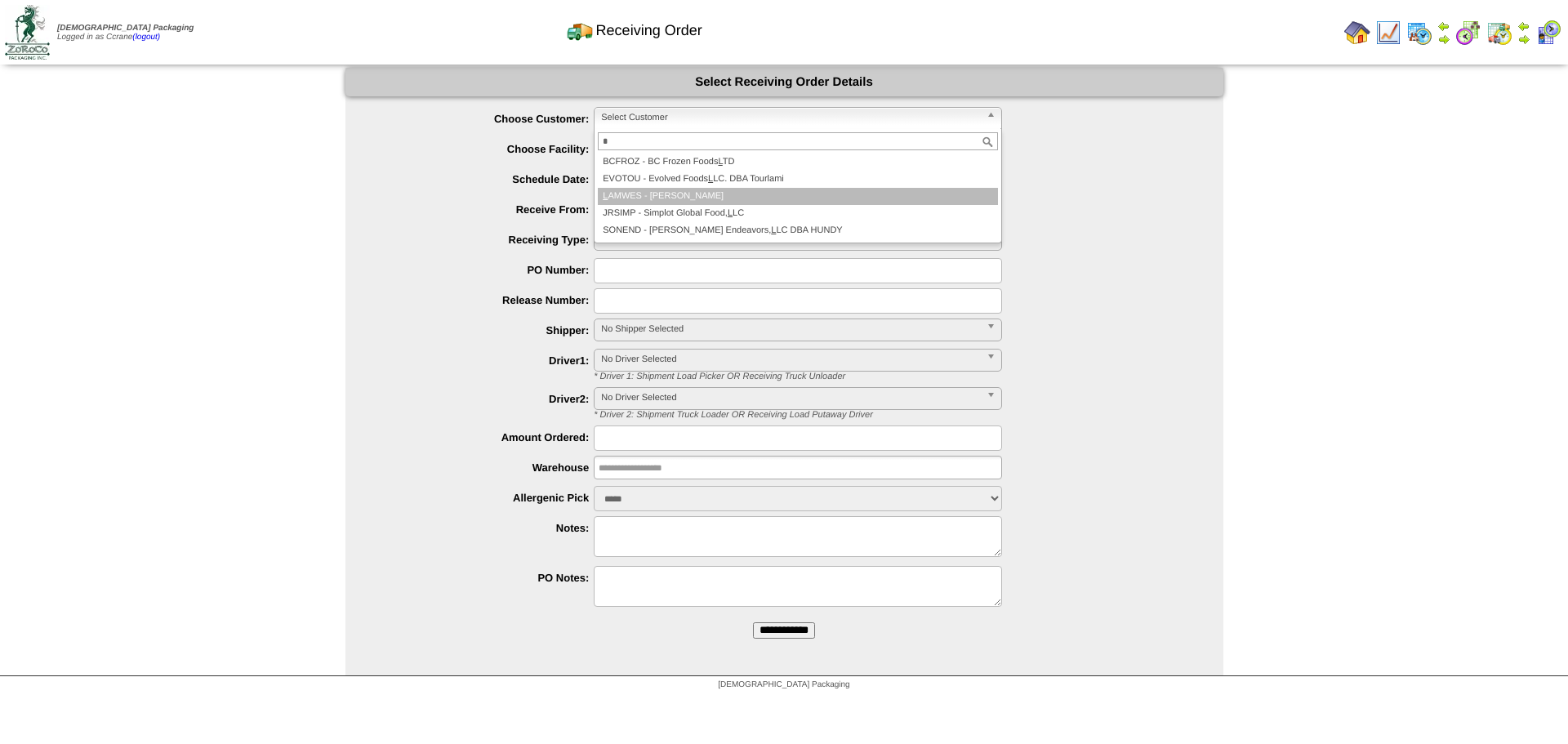
type input "*"
click at [704, 199] on li "L AMWES - [PERSON_NAME]" at bounding box center [798, 196] width 400 height 17
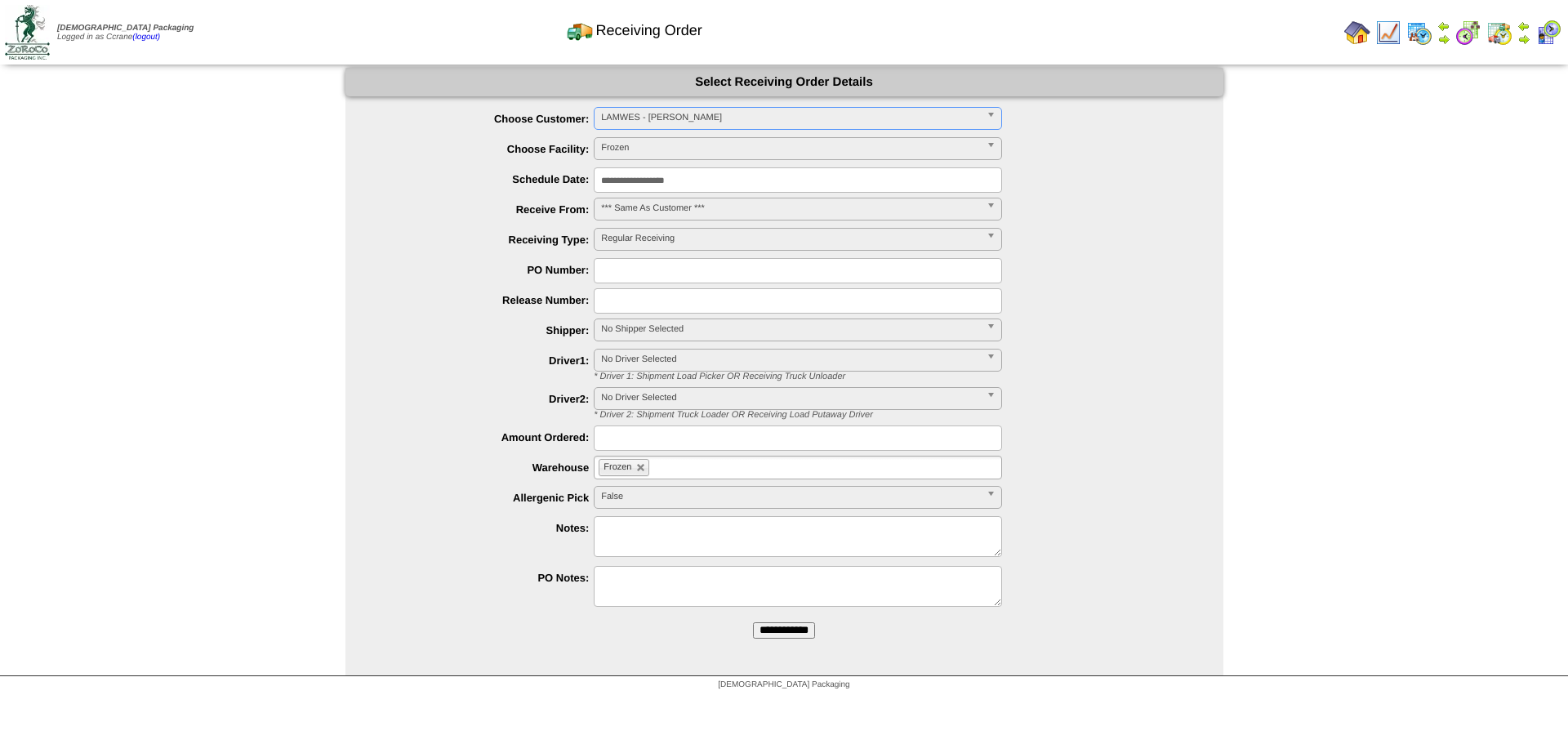
click at [753, 622] on input "**********" at bounding box center [784, 630] width 62 height 16
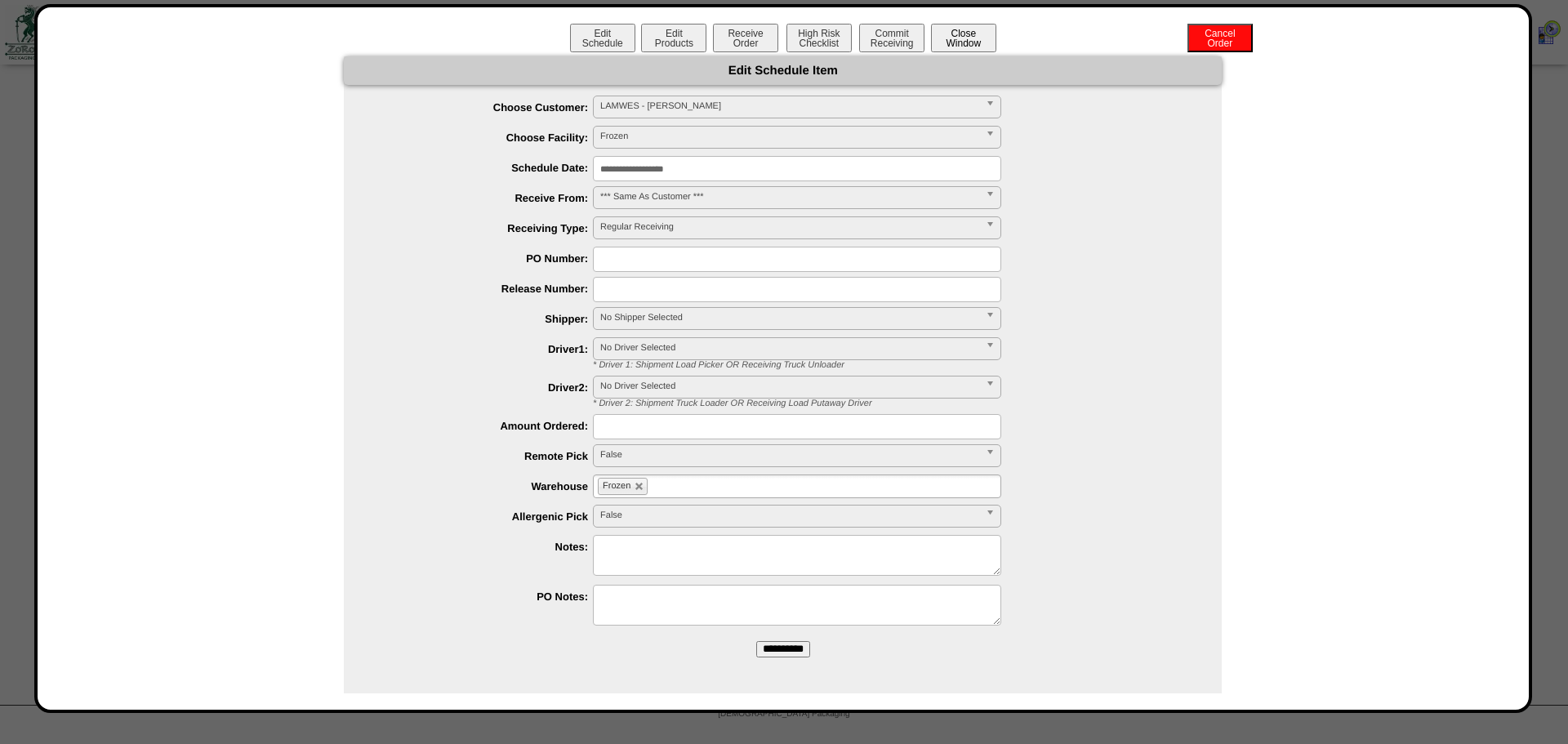
click at [957, 38] on button "Close Window" at bounding box center [964, 38] width 65 height 29
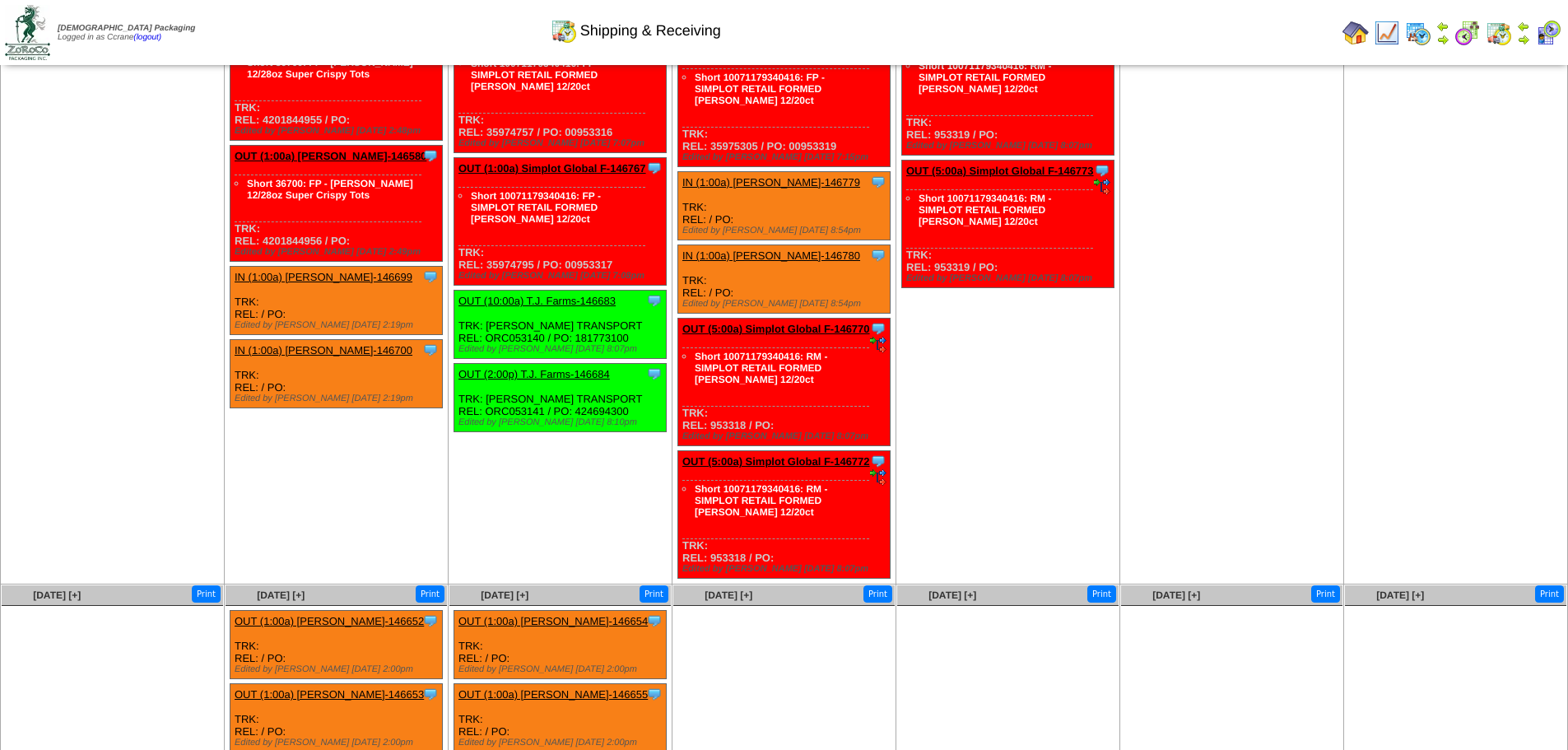
scroll to position [801, 0]
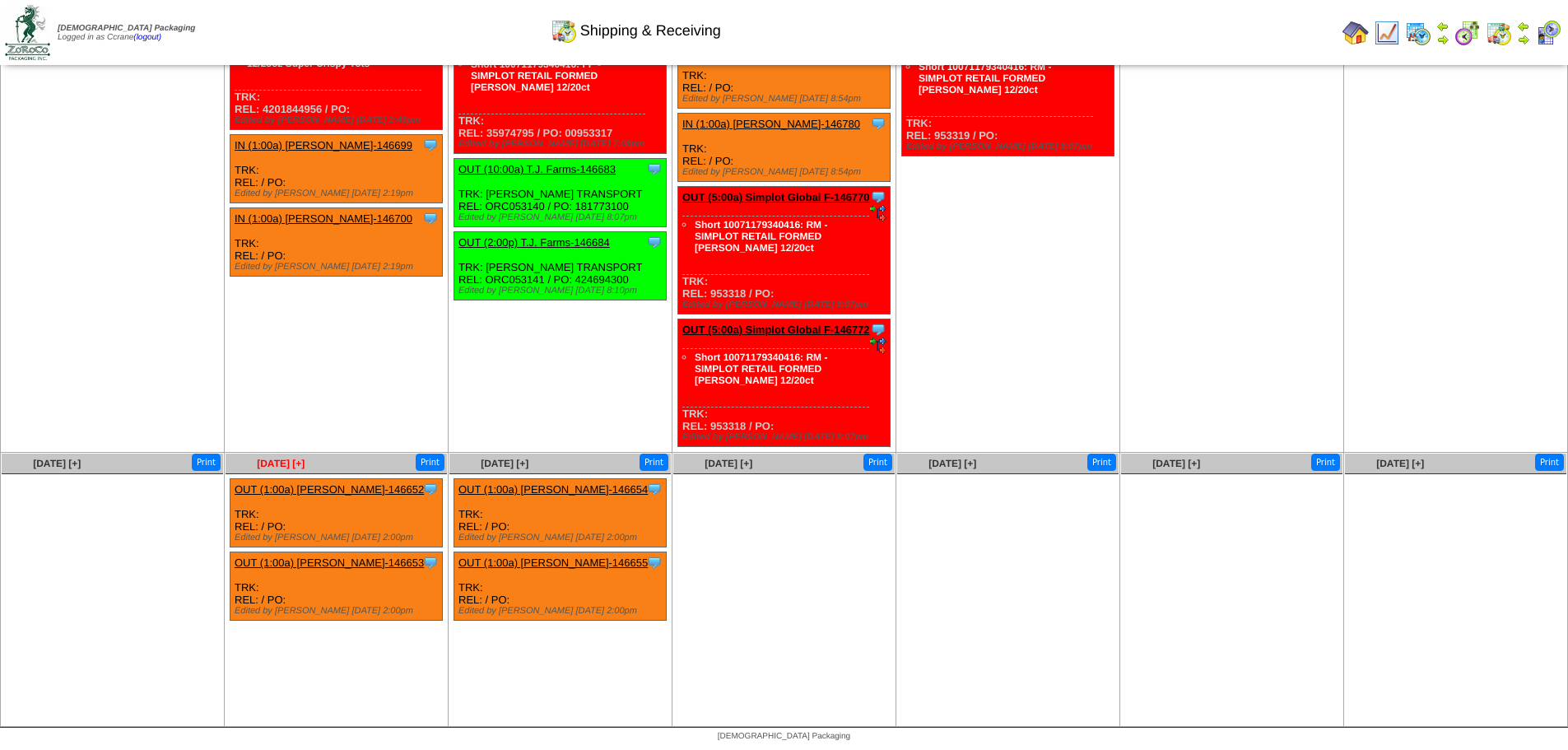
click at [284, 463] on span "Sep 29 [+]" at bounding box center [281, 463] width 48 height 12
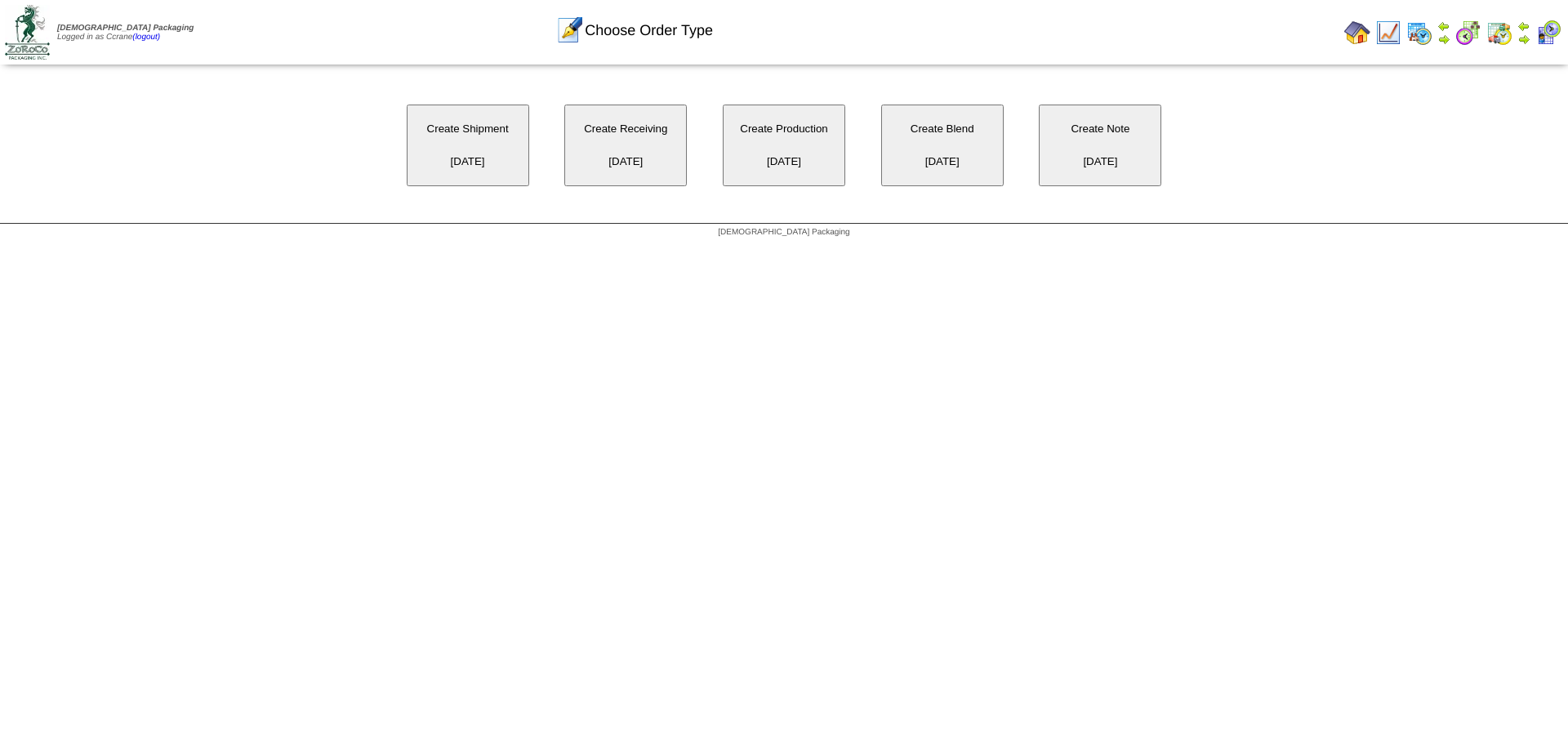
click at [619, 160] on button "Create Receiving 09/29/2025" at bounding box center [625, 145] width 123 height 81
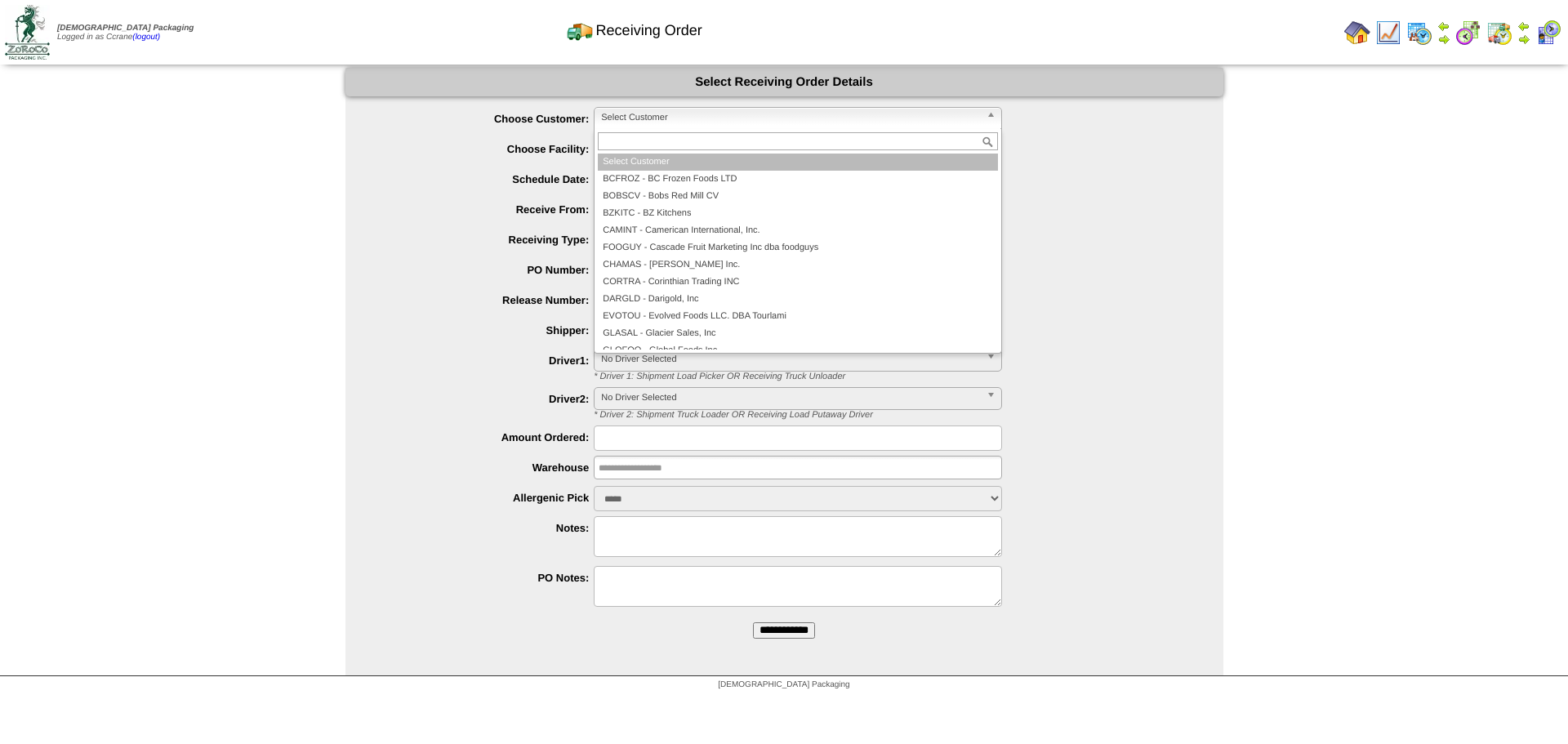
click at [660, 111] on span "Select Customer" at bounding box center [790, 117] width 379 height 20
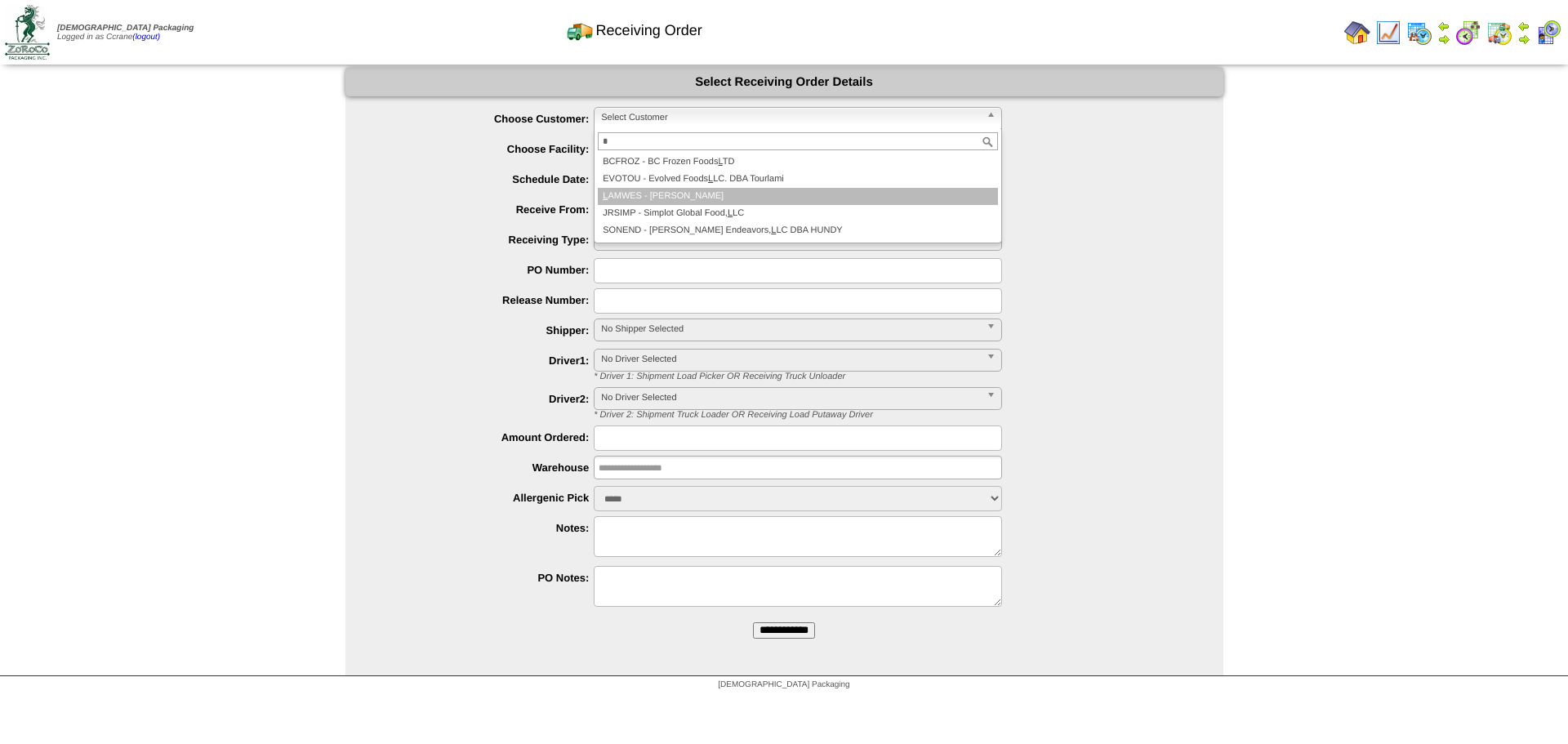
type input "*"
click at [664, 196] on li "L AMWES - [PERSON_NAME]" at bounding box center [798, 196] width 400 height 17
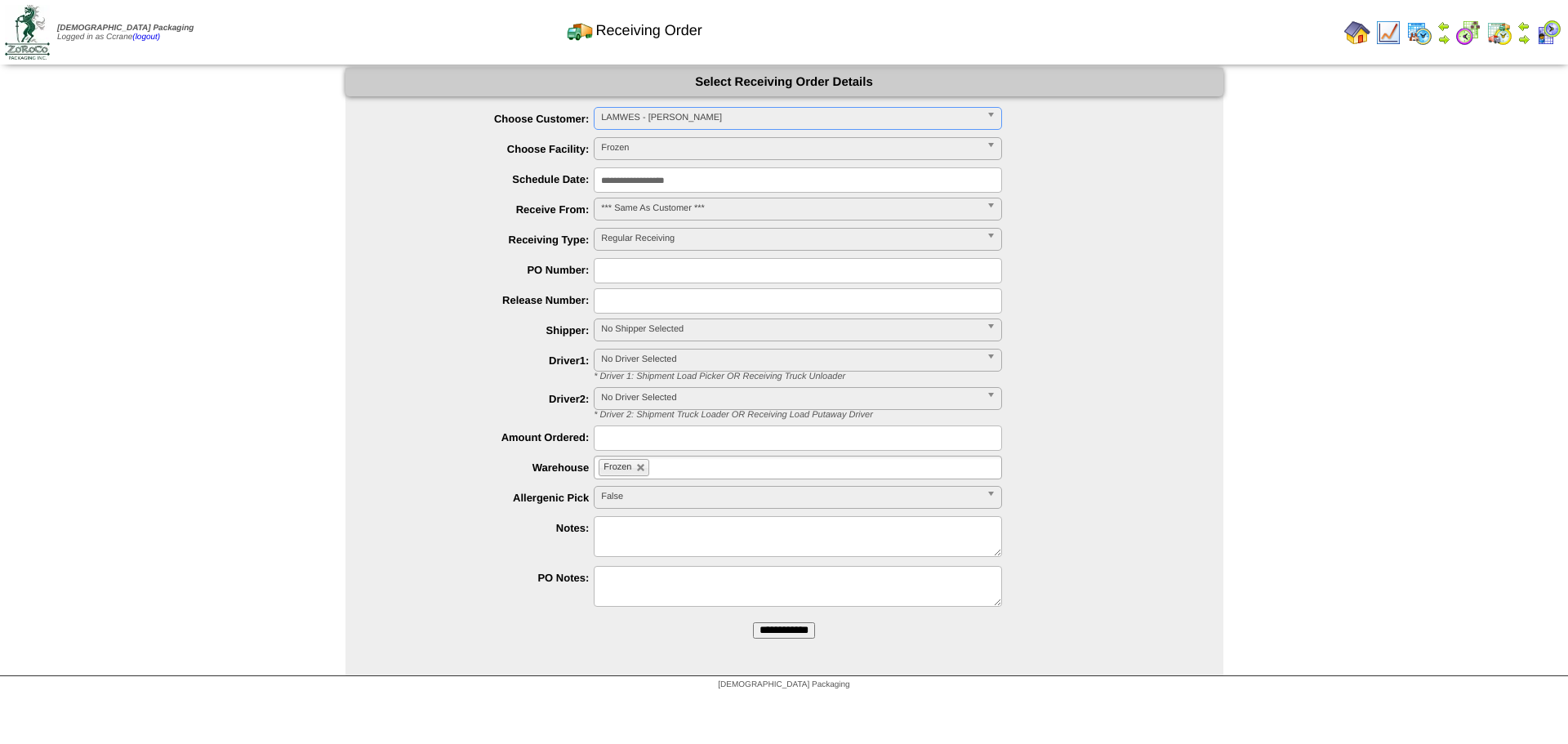
click at [753, 622] on input "**********" at bounding box center [784, 630] width 62 height 16
click at [649, 122] on span "Select Customer" at bounding box center [790, 117] width 379 height 20
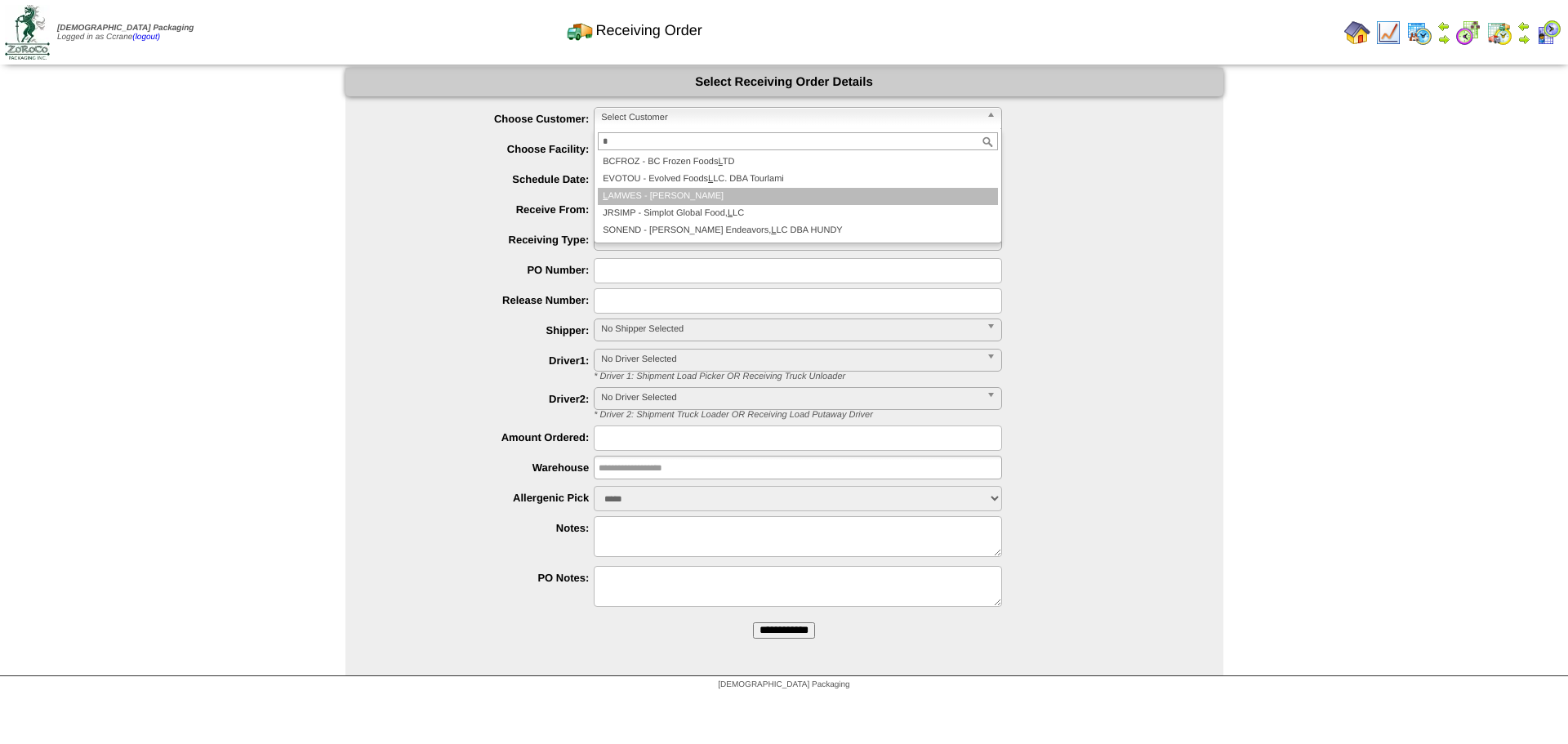
type input "*"
click at [659, 193] on li "L AMWES - [PERSON_NAME]" at bounding box center [798, 196] width 400 height 17
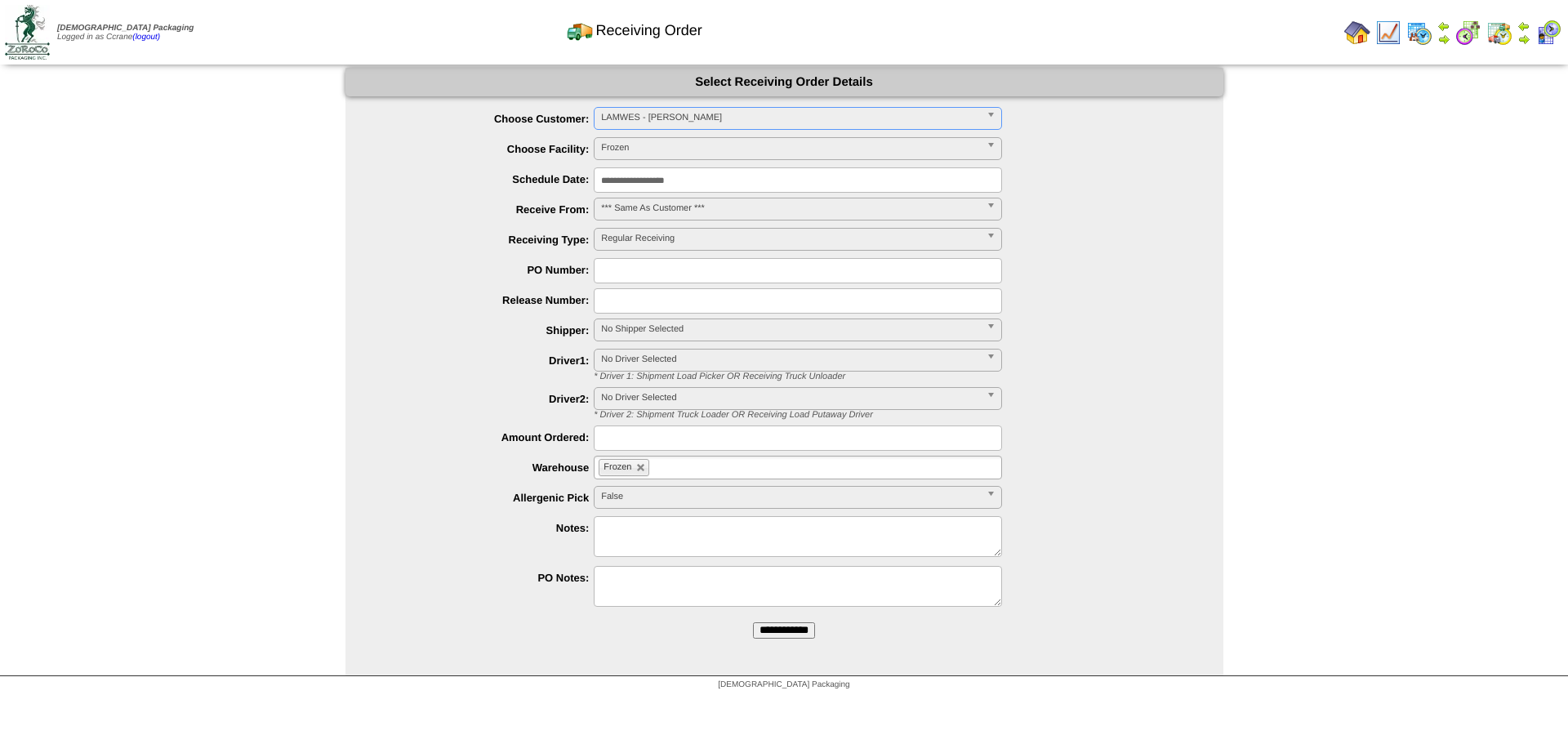
click at [753, 622] on input "**********" at bounding box center [784, 630] width 62 height 16
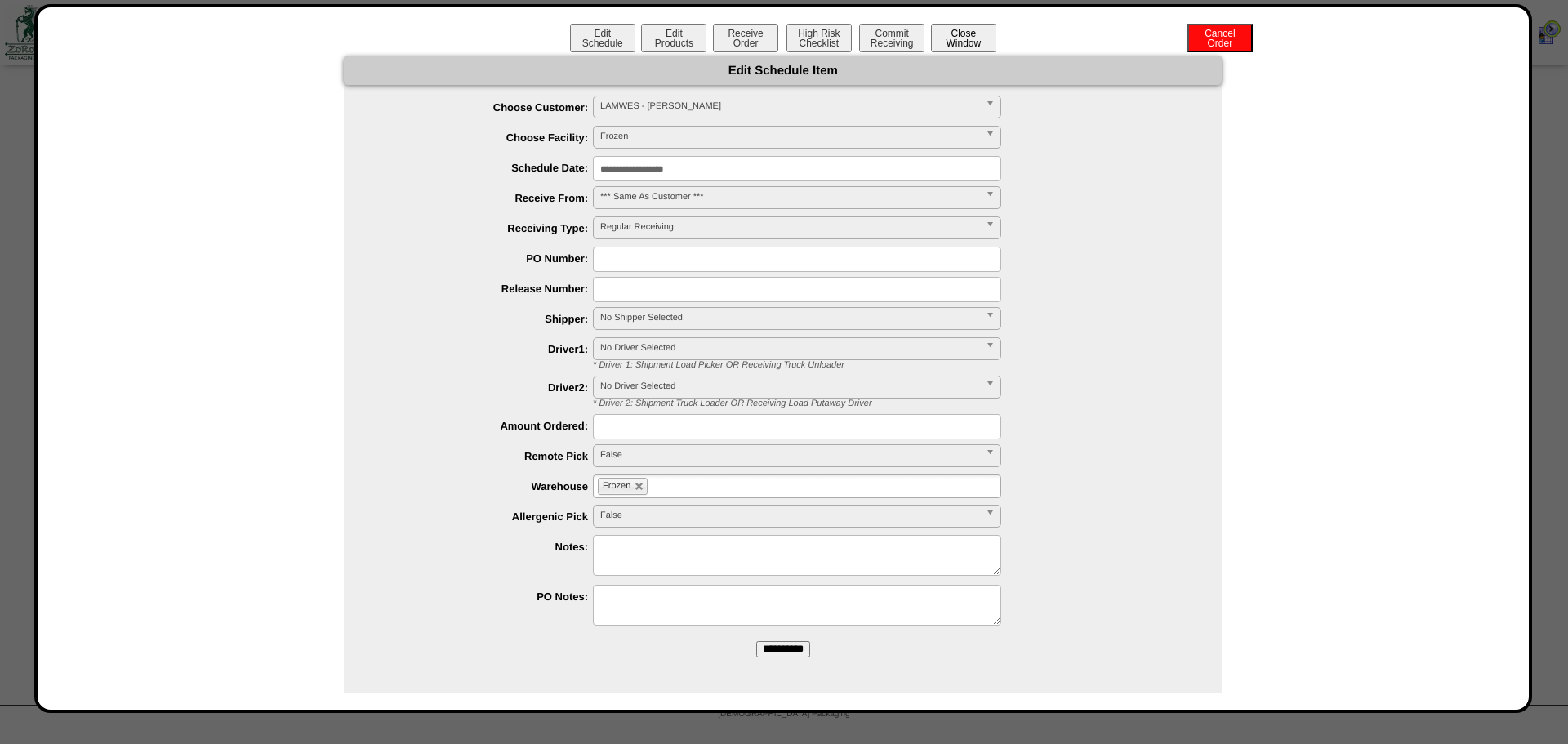
click at [961, 32] on button "Close Window" at bounding box center [964, 38] width 65 height 29
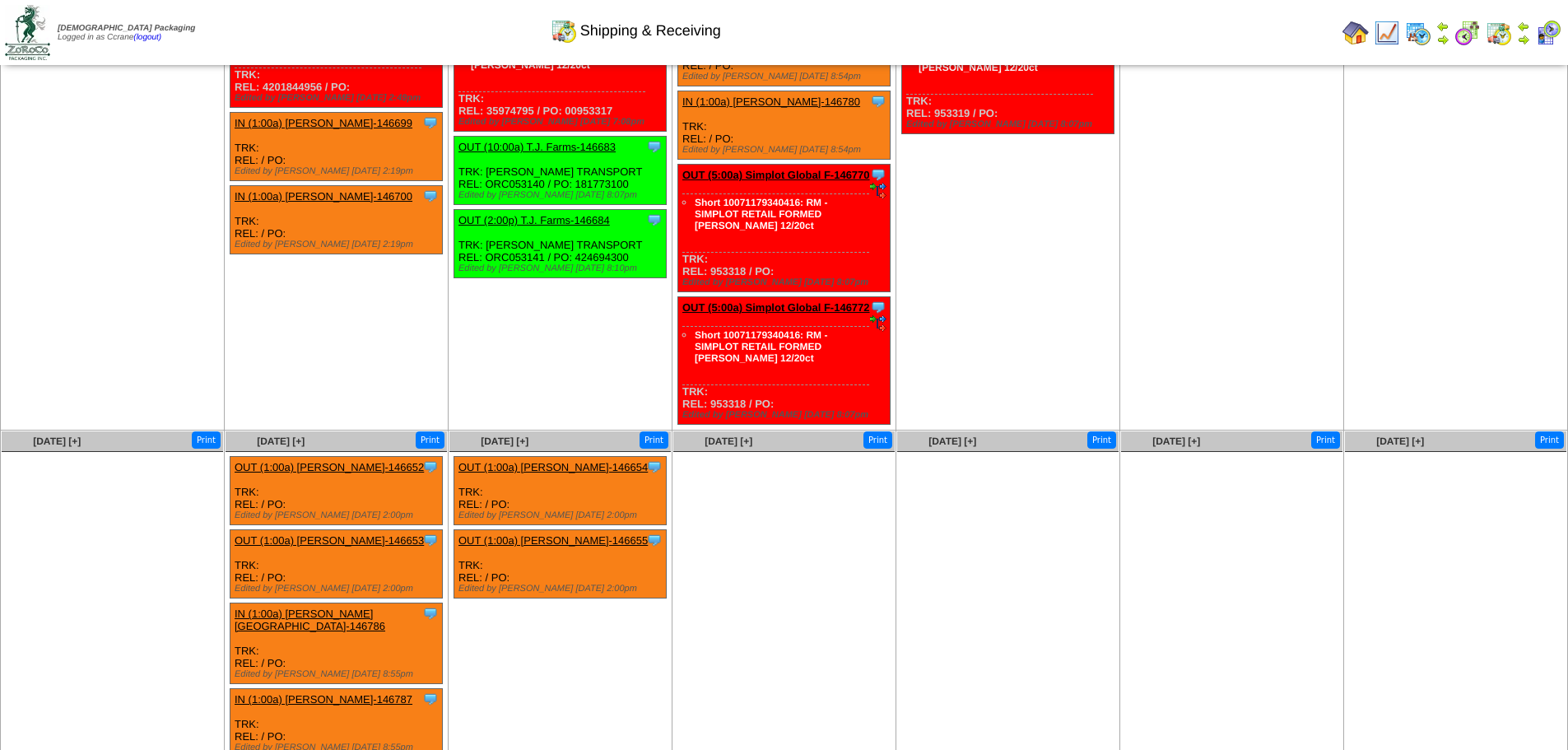
scroll to position [847, 0]
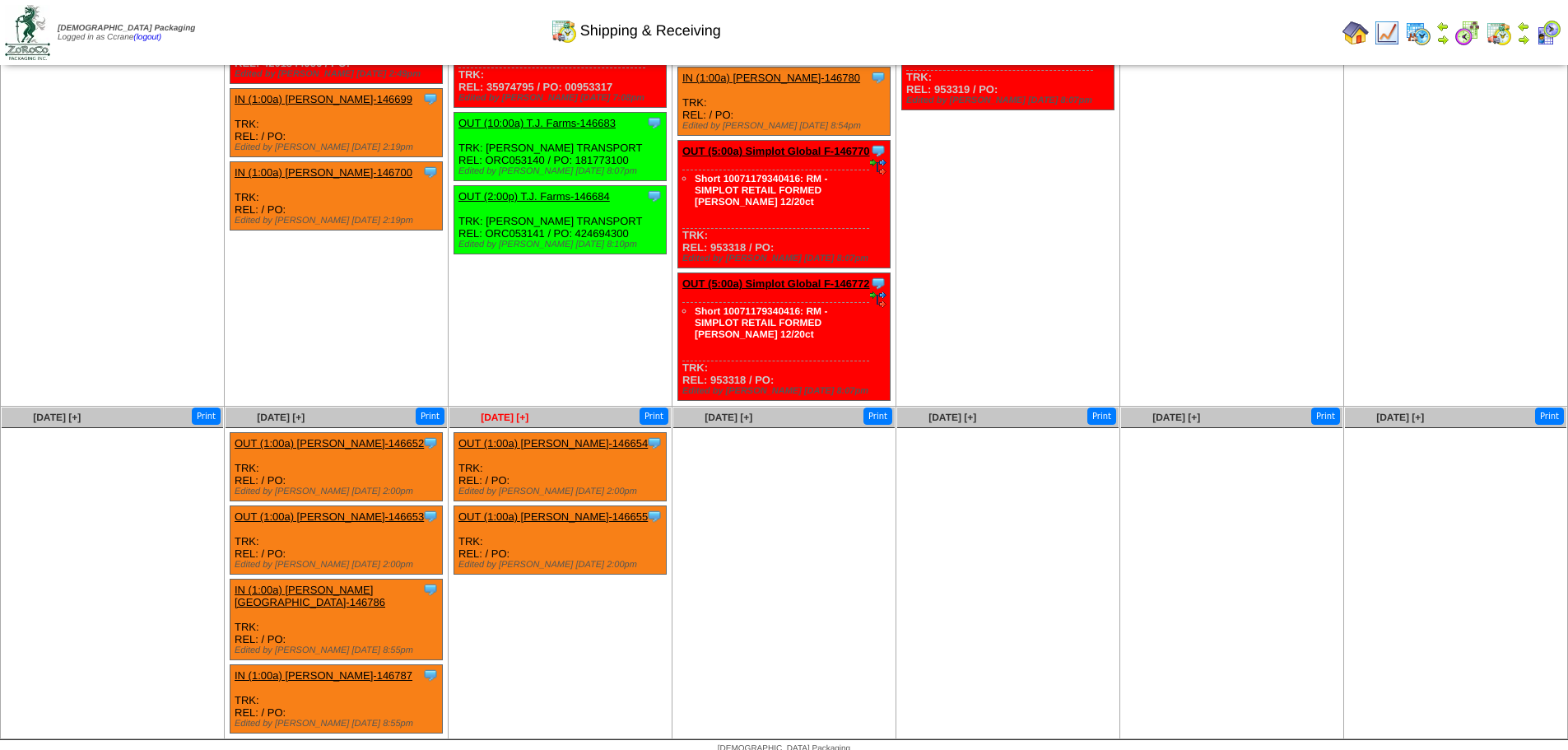
click at [487, 413] on span "Sep 30 [+]" at bounding box center [505, 417] width 48 height 12
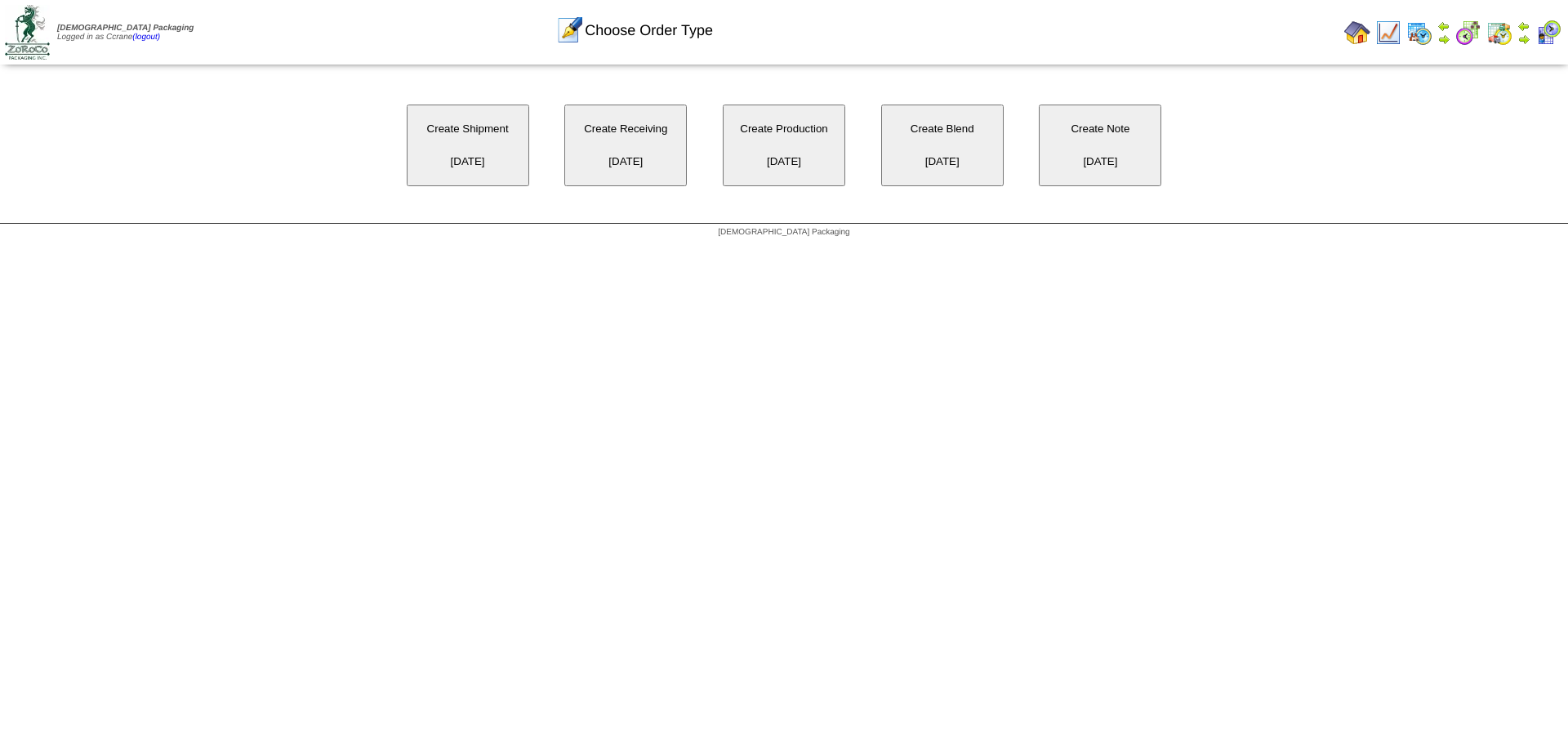
click at [645, 154] on button "Create Receiving 09/30/2025" at bounding box center [625, 145] width 123 height 81
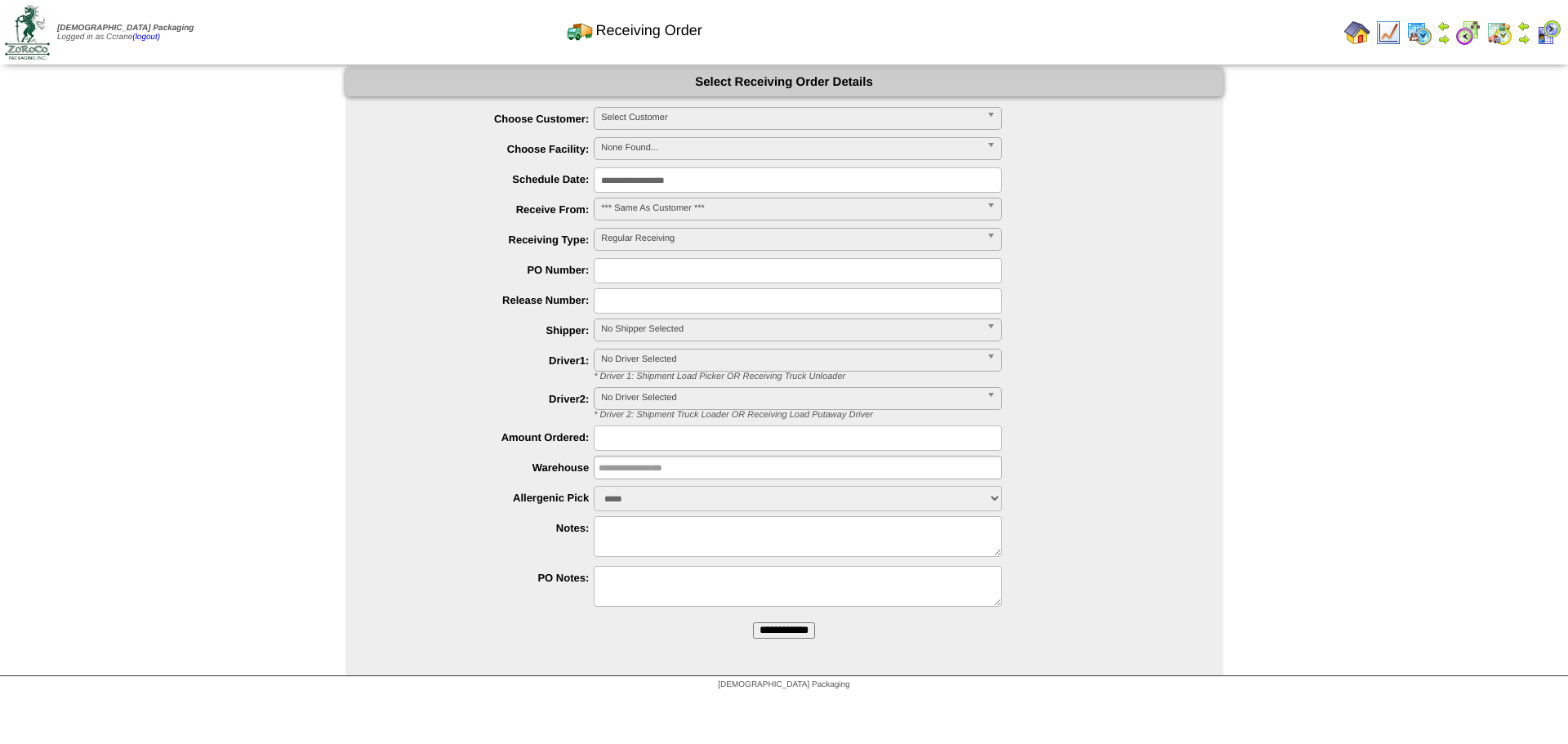
click at [663, 119] on span "Select Customer" at bounding box center [790, 117] width 379 height 20
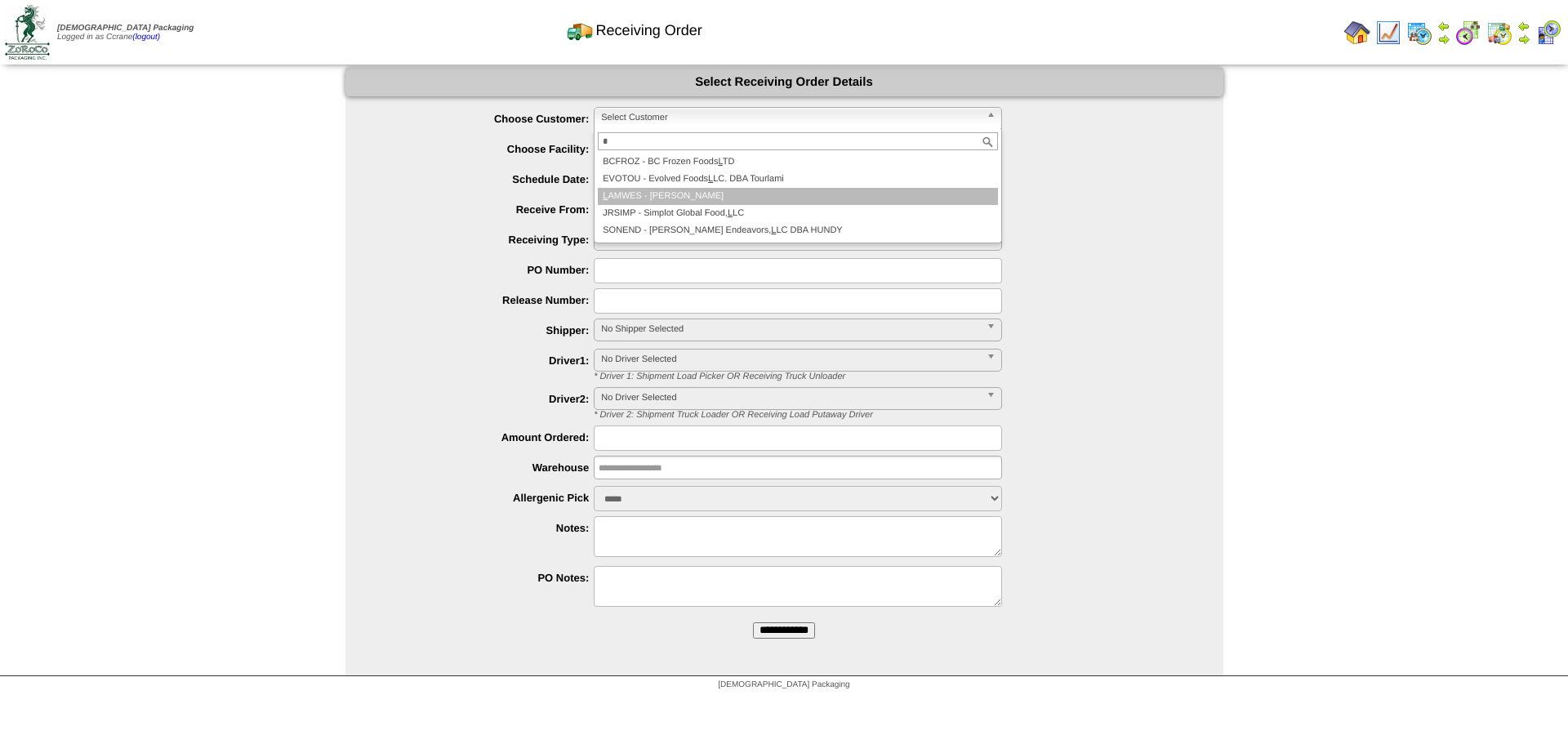
type input "*"
click at [655, 195] on li "L AMWES - [PERSON_NAME]" at bounding box center [798, 196] width 400 height 17
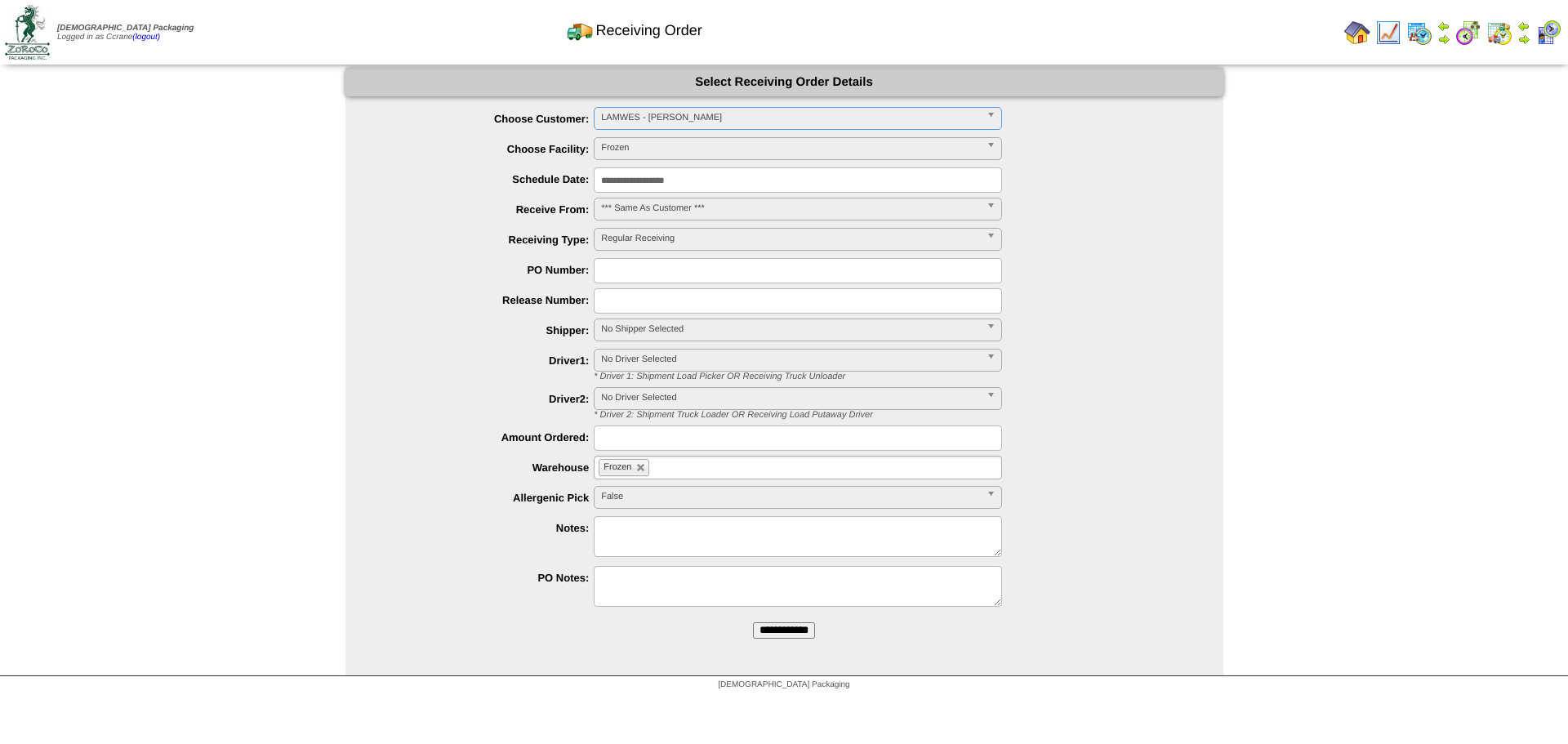
click at [753, 622] on input "**********" at bounding box center [784, 630] width 62 height 16
drag, startPoint x: 0, startPoint y: 0, endPoint x: 657, endPoint y: 124, distance: 668.6
click at [656, 123] on span "Select Customer" at bounding box center [790, 117] width 379 height 20
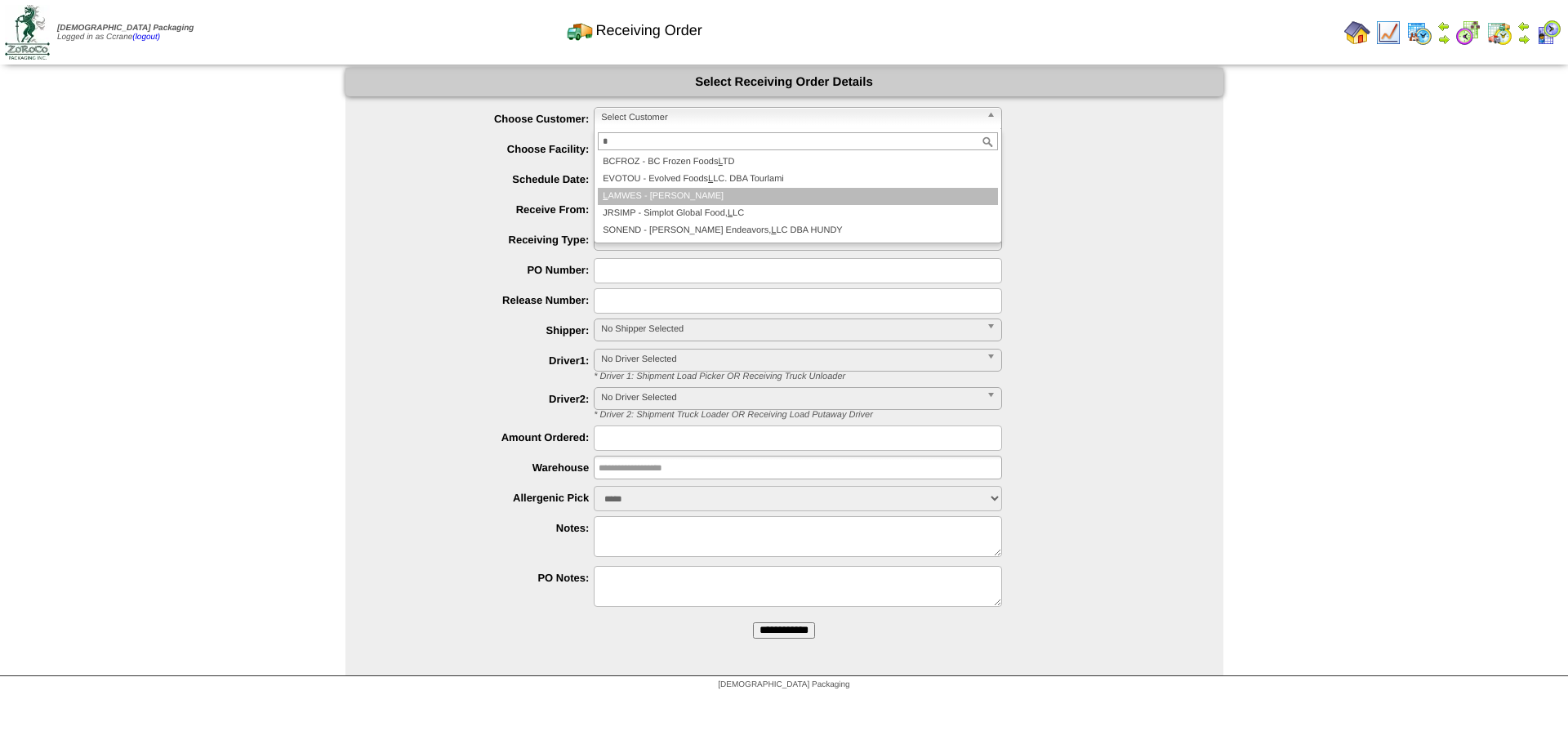
type input "*"
click at [672, 193] on li "L AMWES - Lamb-Weston" at bounding box center [798, 196] width 400 height 17
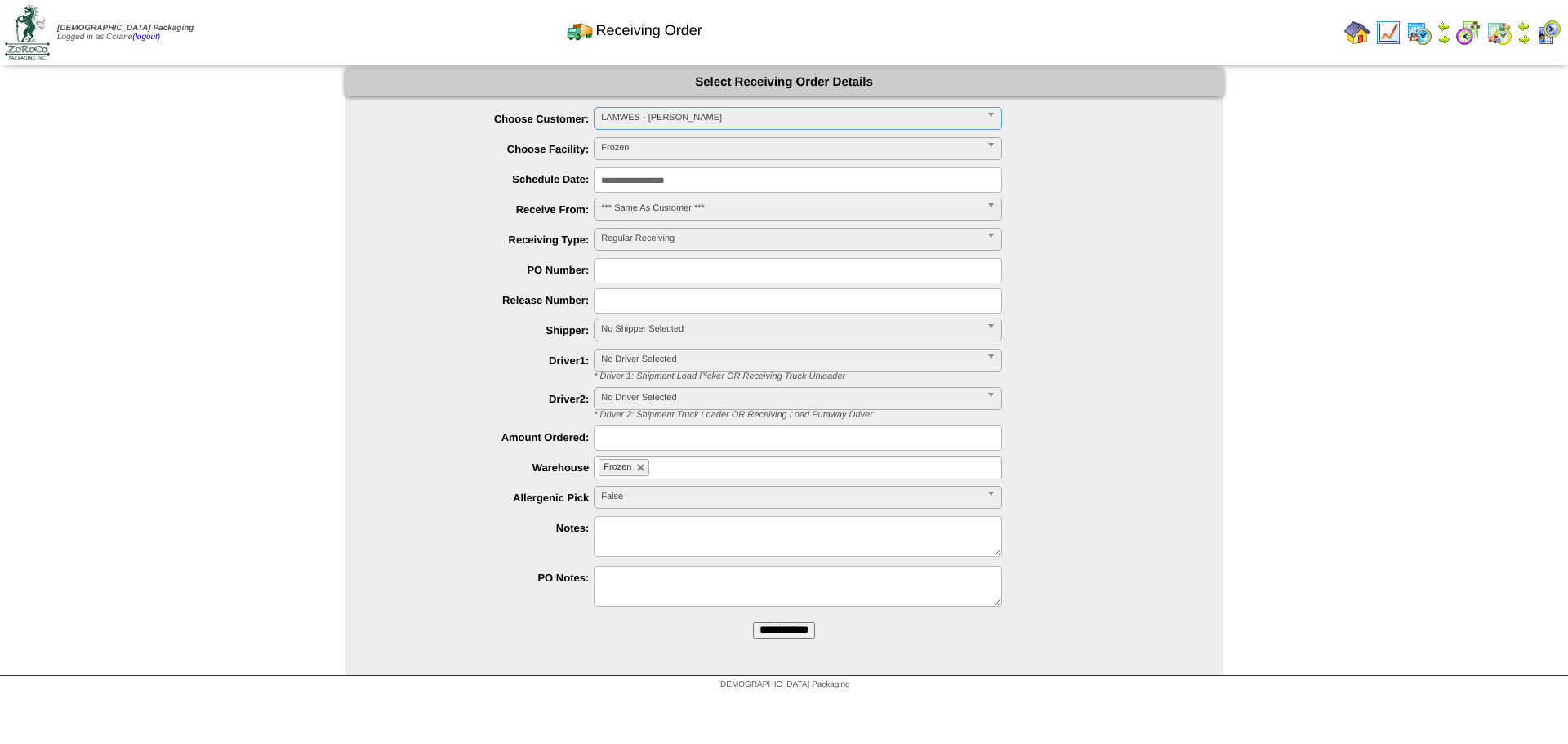
click at [753, 622] on input "**********" at bounding box center [784, 630] width 62 height 16
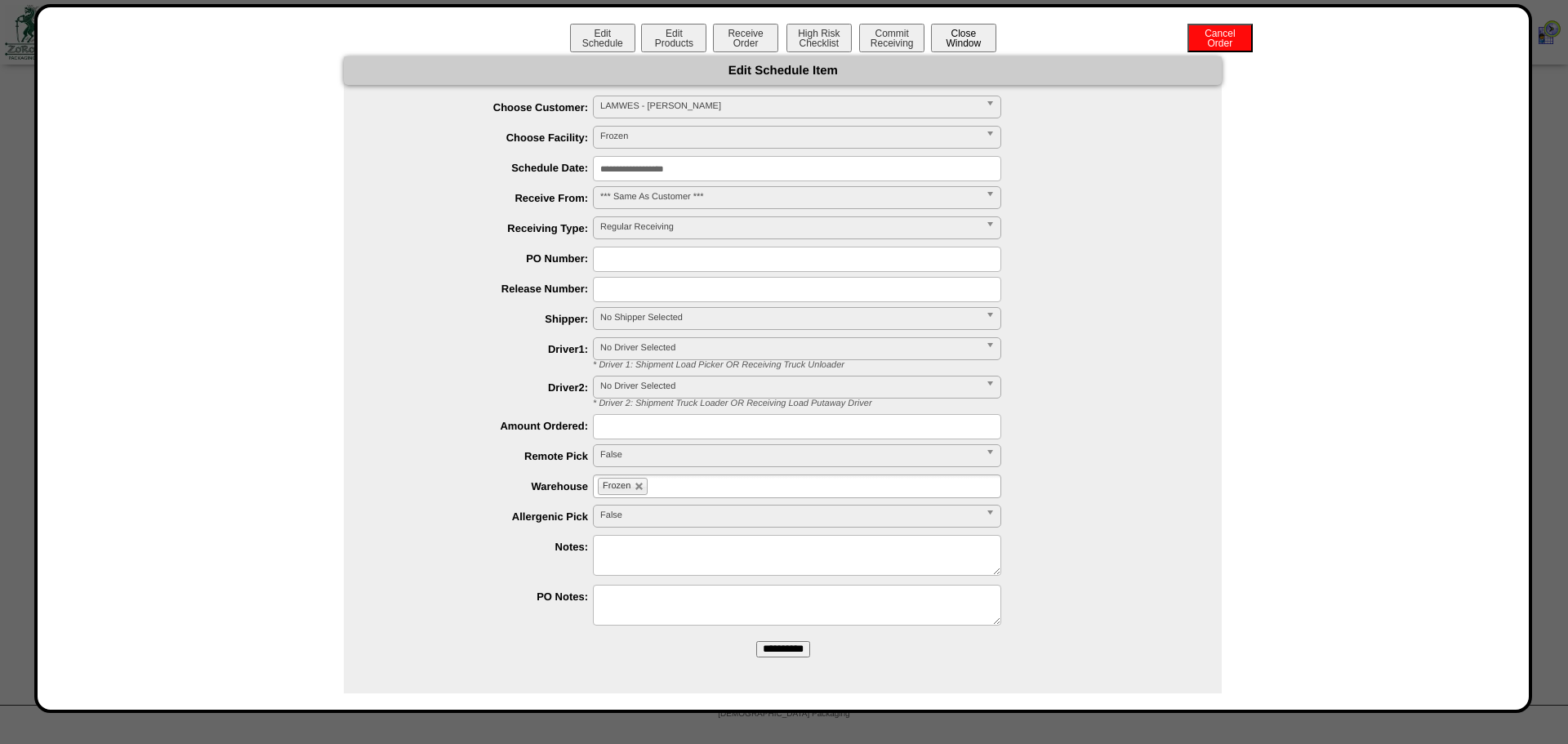
click at [960, 38] on button "Close Window" at bounding box center [964, 38] width 65 height 29
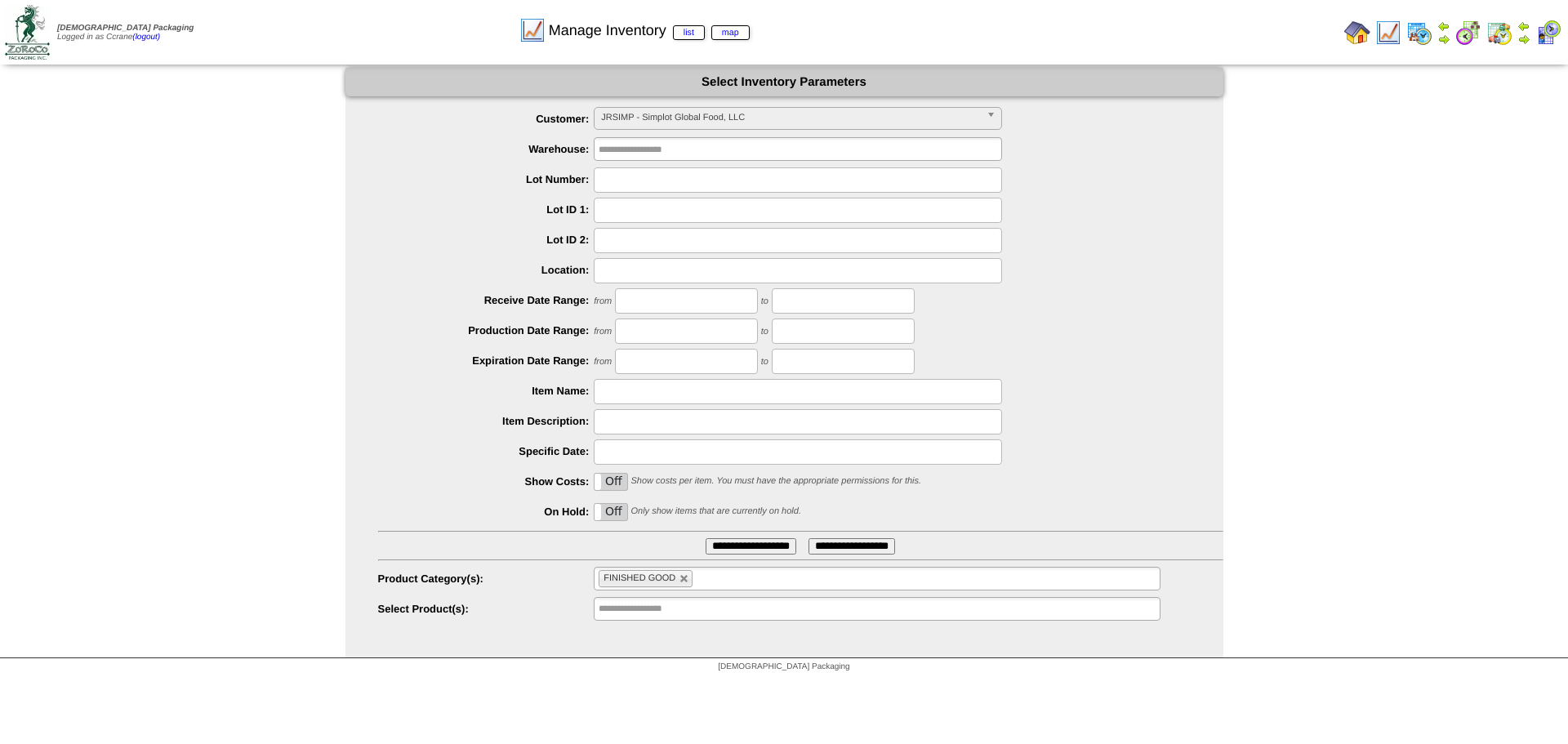
scroll to position [113, 0]
click at [635, 124] on span "JRSIMP - Simplot Global Food, LLC" at bounding box center [790, 117] width 379 height 20
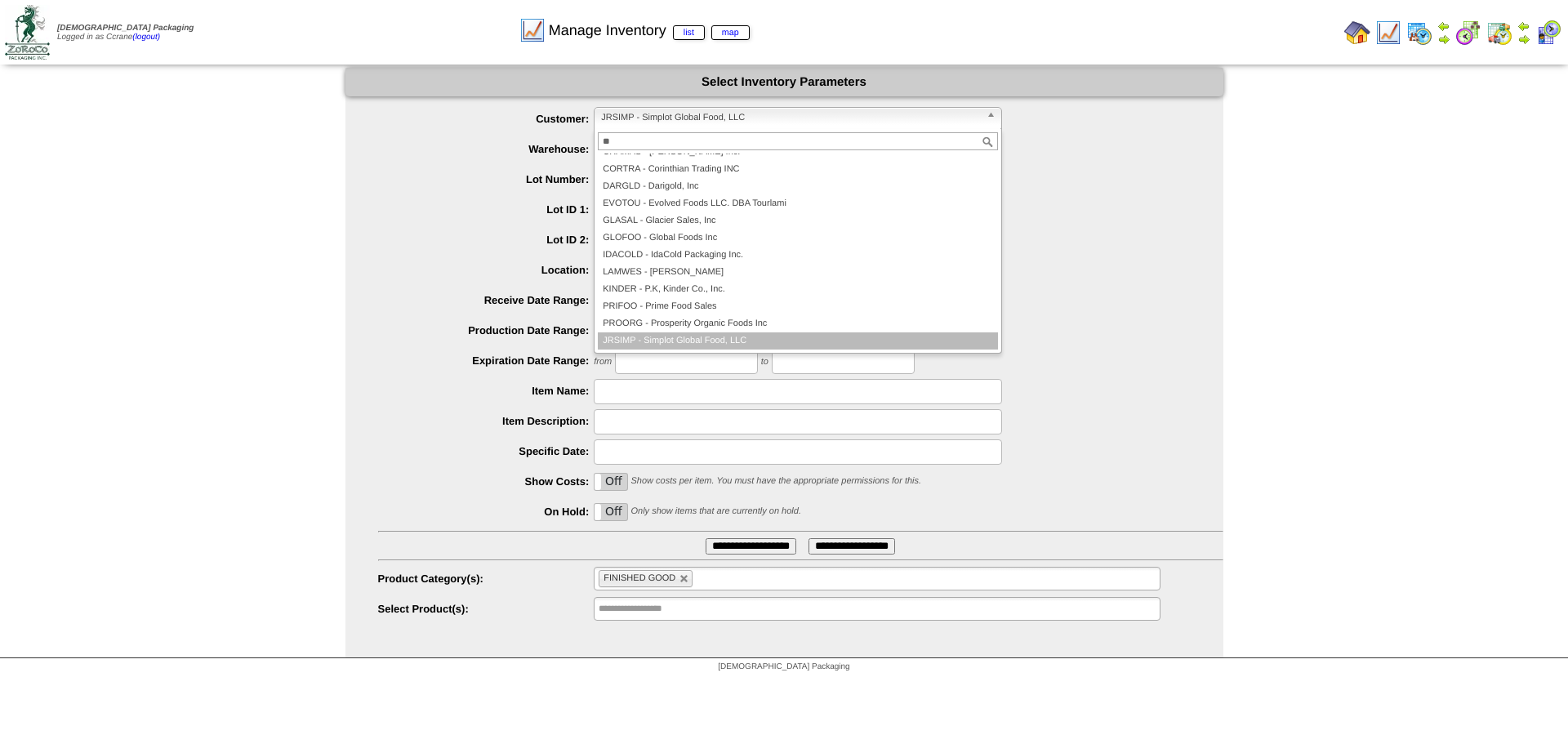
scroll to position [0, 0]
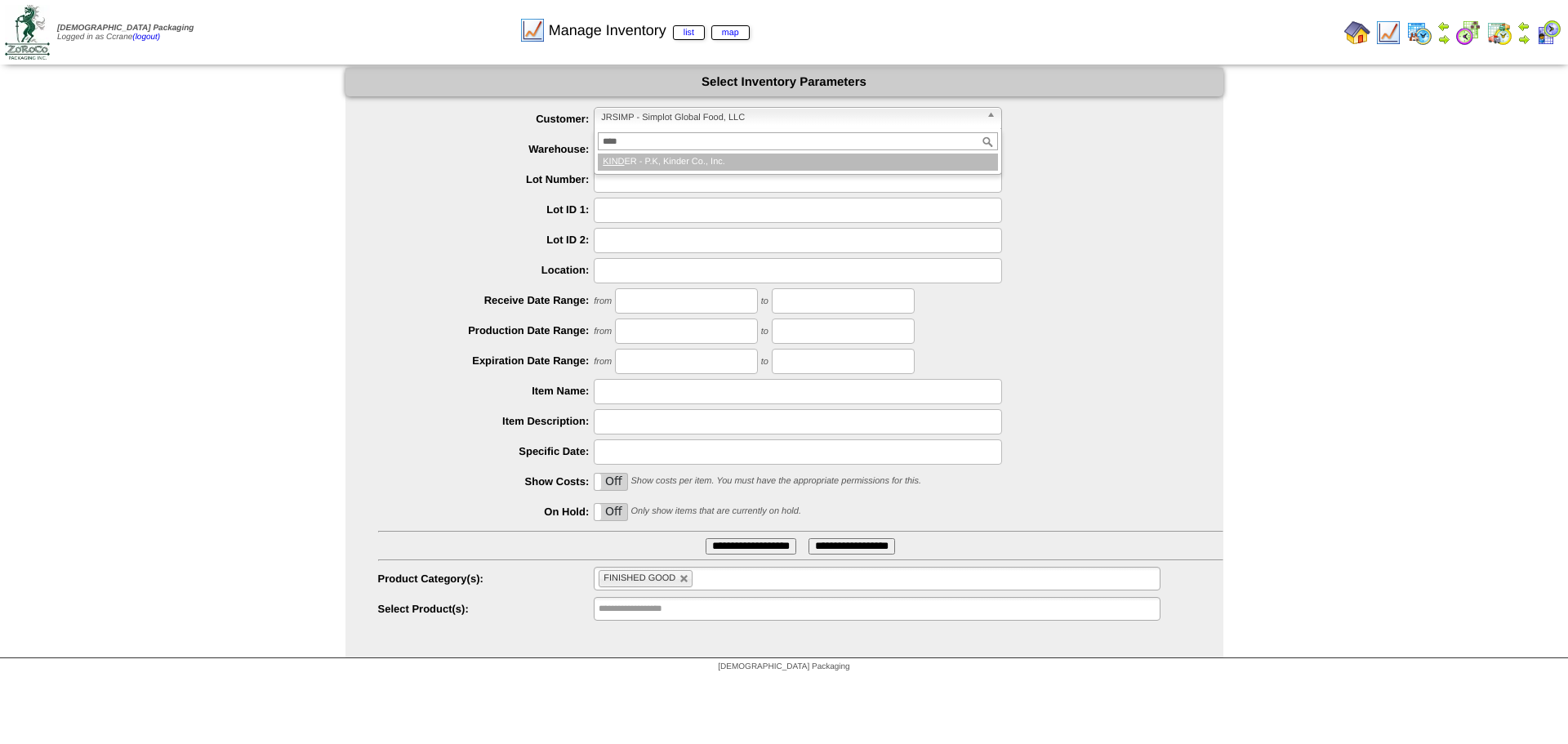
type input "****"
click at [671, 174] on div "**** KIND ER - P.K, Kinder Co., Inc." at bounding box center [798, 151] width 408 height 46
click at [724, 167] on li "KIND ER - P.K, Kinder Co., Inc." at bounding box center [798, 161] width 400 height 17
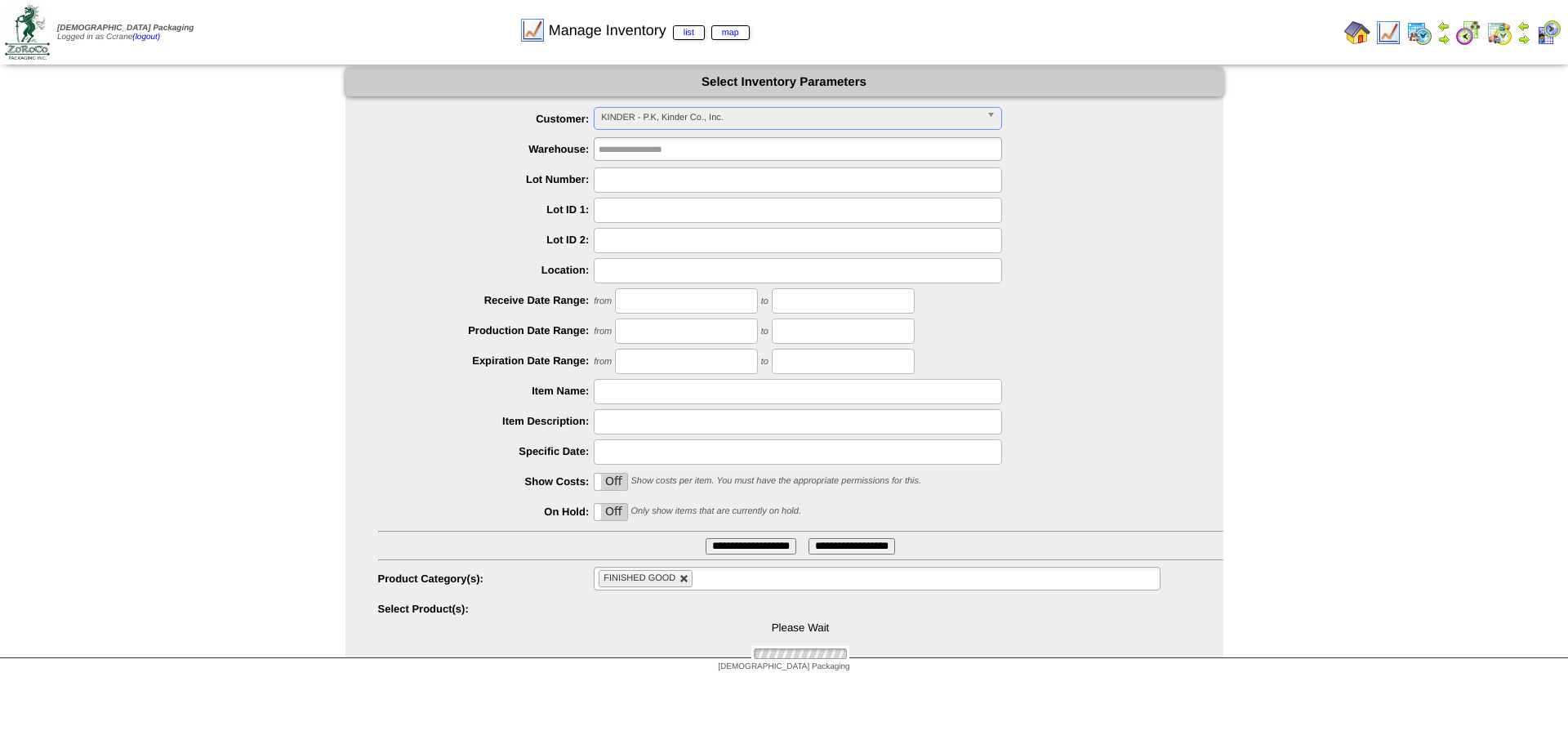
click at [681, 580] on link at bounding box center [684, 578] width 10 height 10
type input "**********"
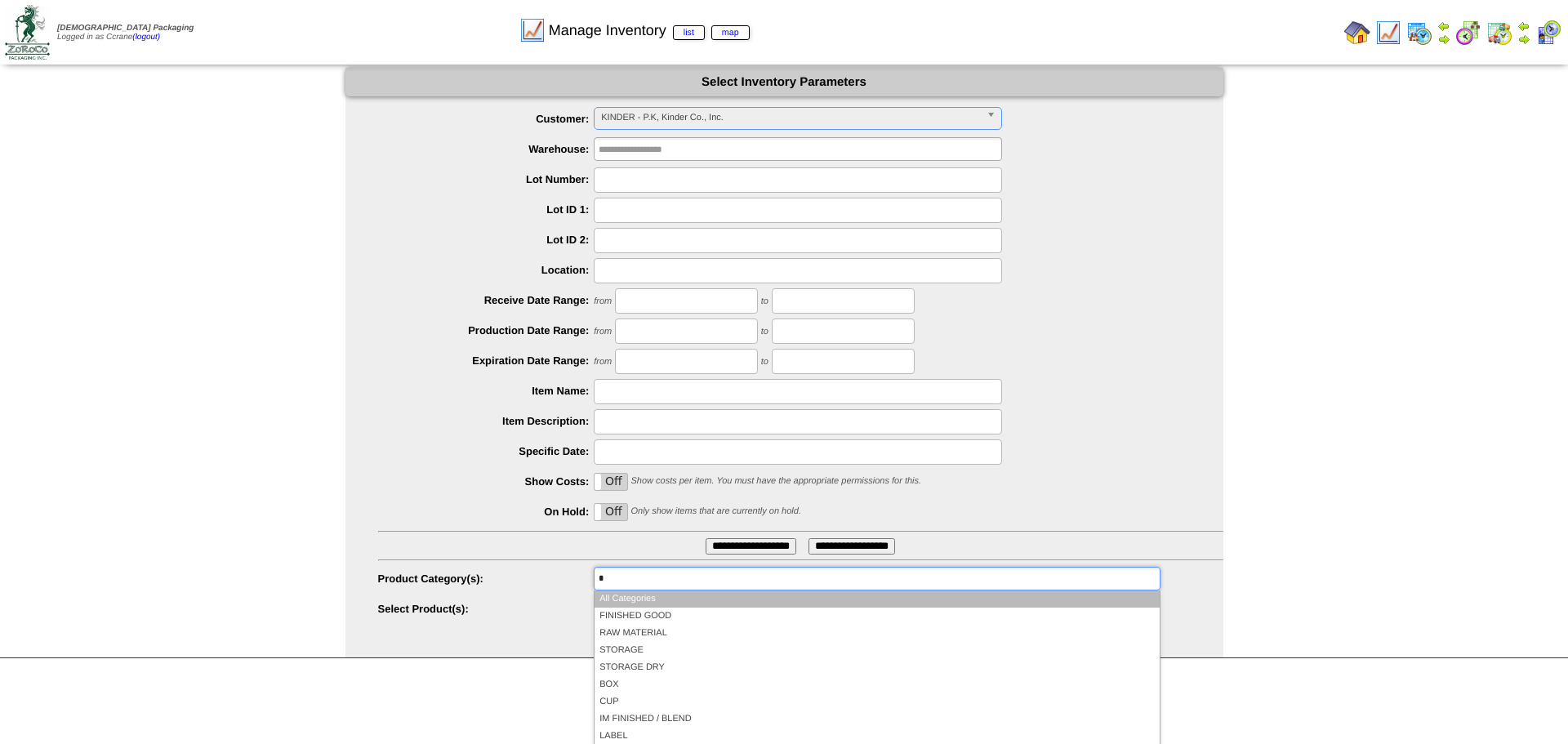
click at [681, 580] on ul "*" at bounding box center [877, 578] width 566 height 23
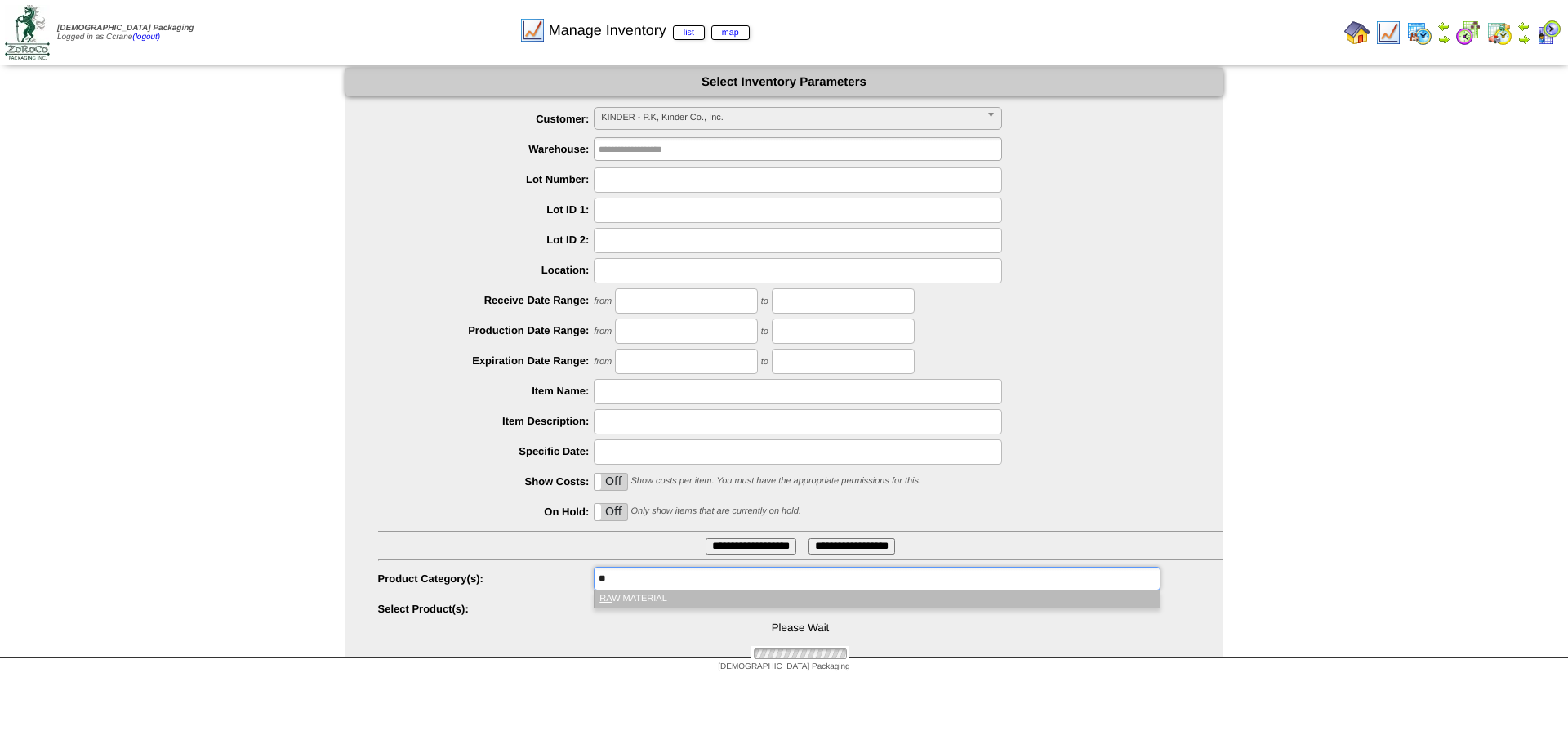
type input "**"
click at [676, 592] on li "RA W MATERIAL" at bounding box center [877, 598] width 564 height 17
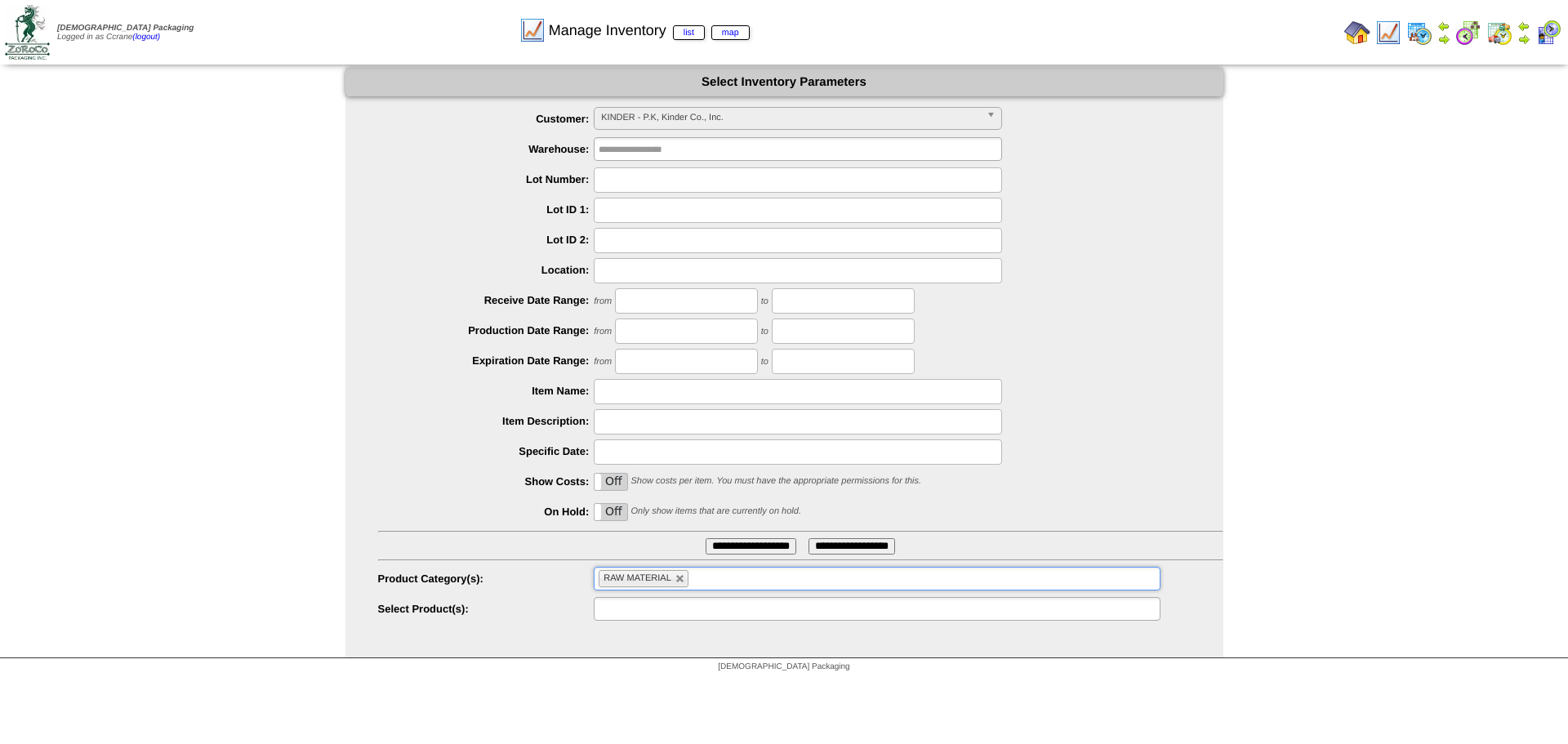
click at [682, 618] on input "text" at bounding box center [650, 608] width 105 height 21
click at [665, 608] on input "text" at bounding box center [650, 608] width 105 height 21
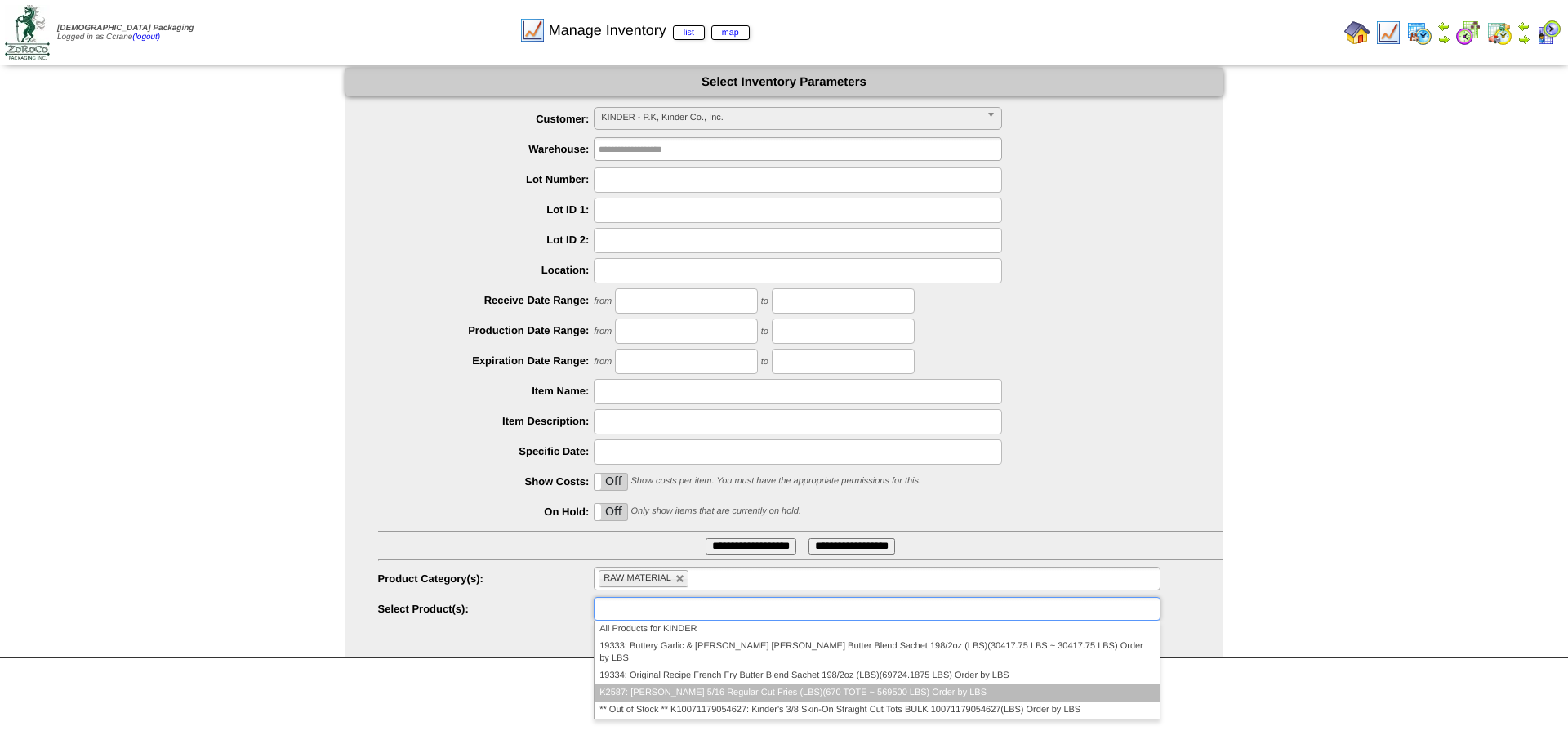
click at [673, 684] on li "K2587: Kinder's 5/16 Regular Cut Fries (LBS)(670 TOTE ~ 569500 LBS) Order by LBS" at bounding box center [877, 692] width 564 height 17
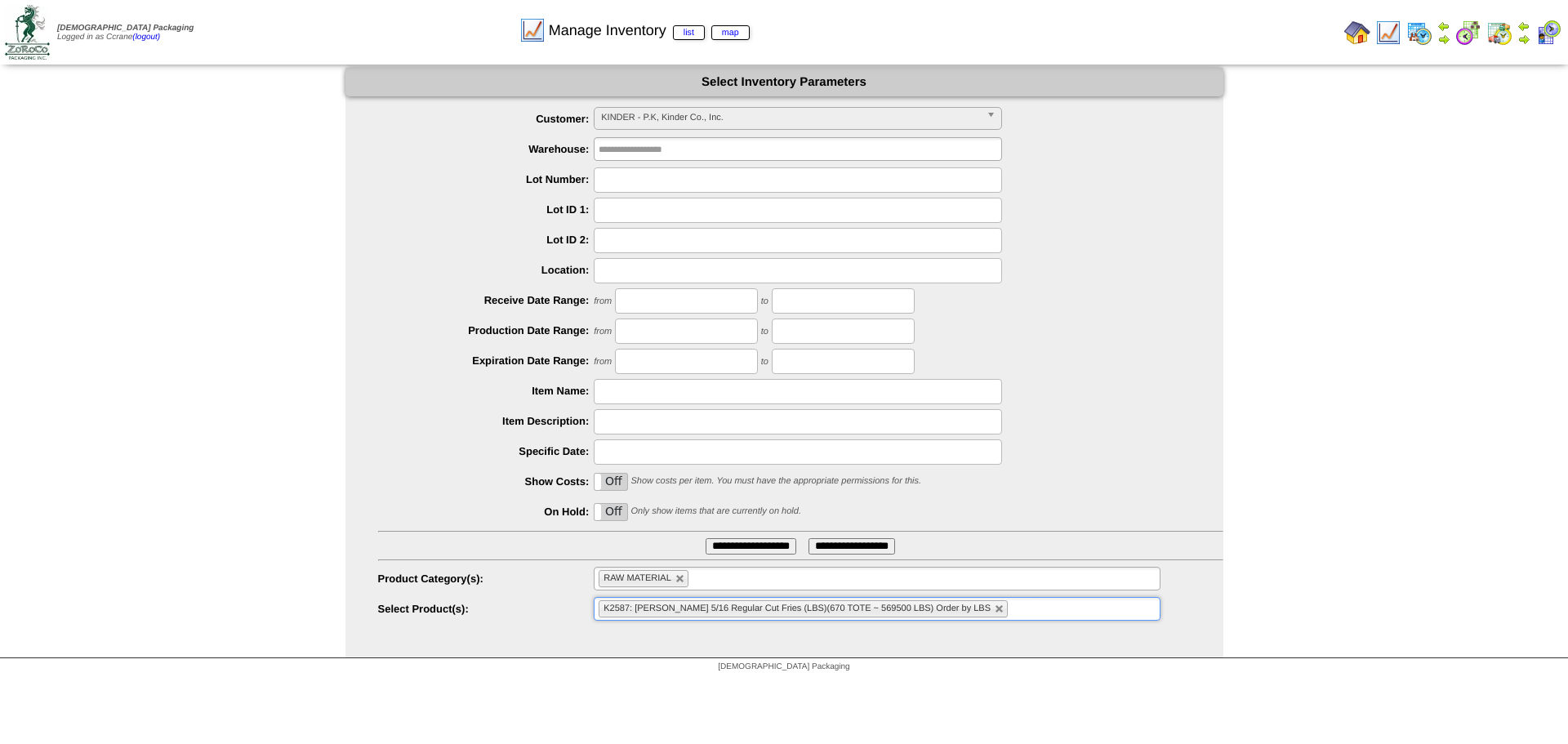
click at [750, 547] on input "**********" at bounding box center [750, 546] width 90 height 16
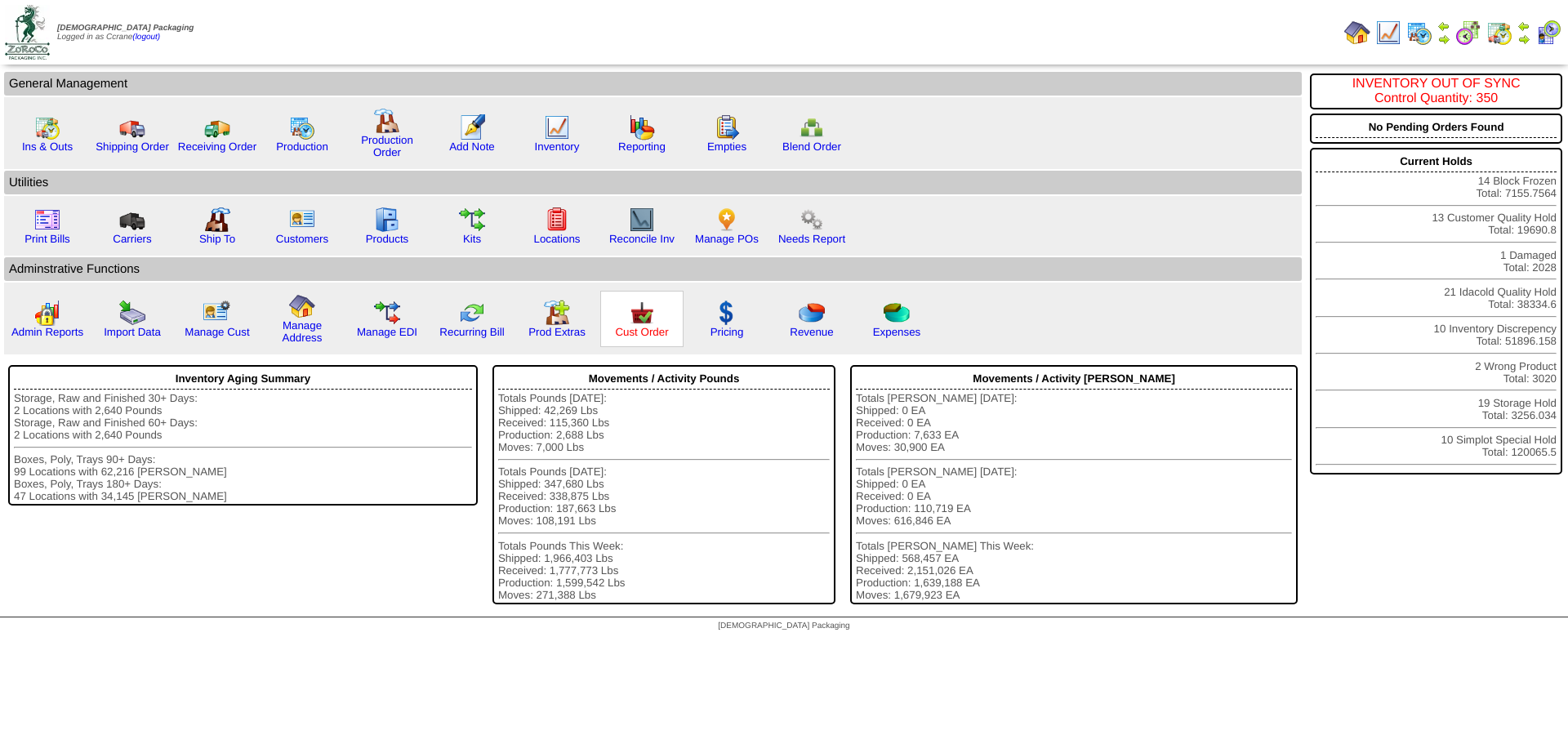
click at [642, 333] on link "Cust Order" at bounding box center [641, 332] width 53 height 13
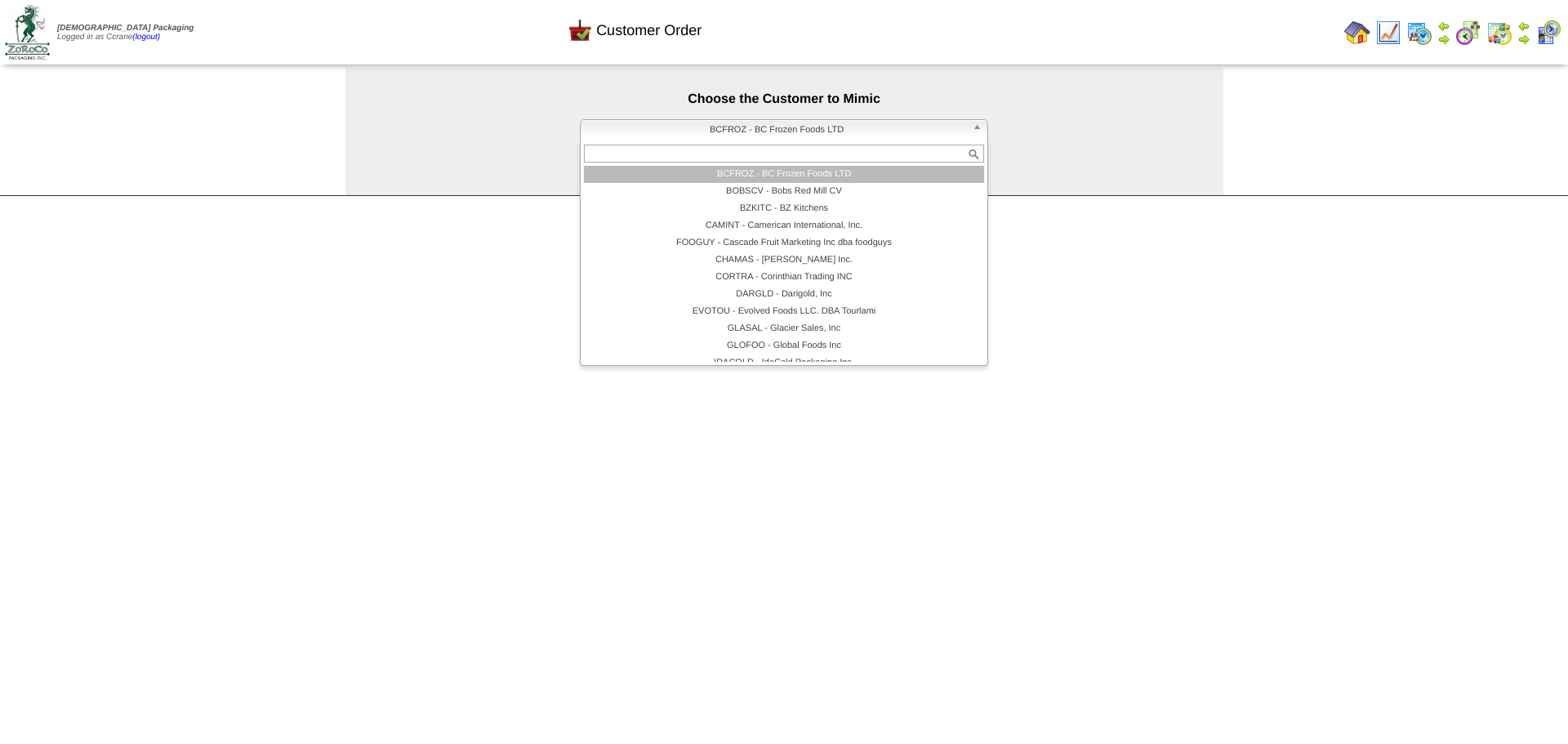
click at [707, 133] on span "BCFROZ - BC Frozen Foods LTD" at bounding box center [776, 130] width 379 height 20
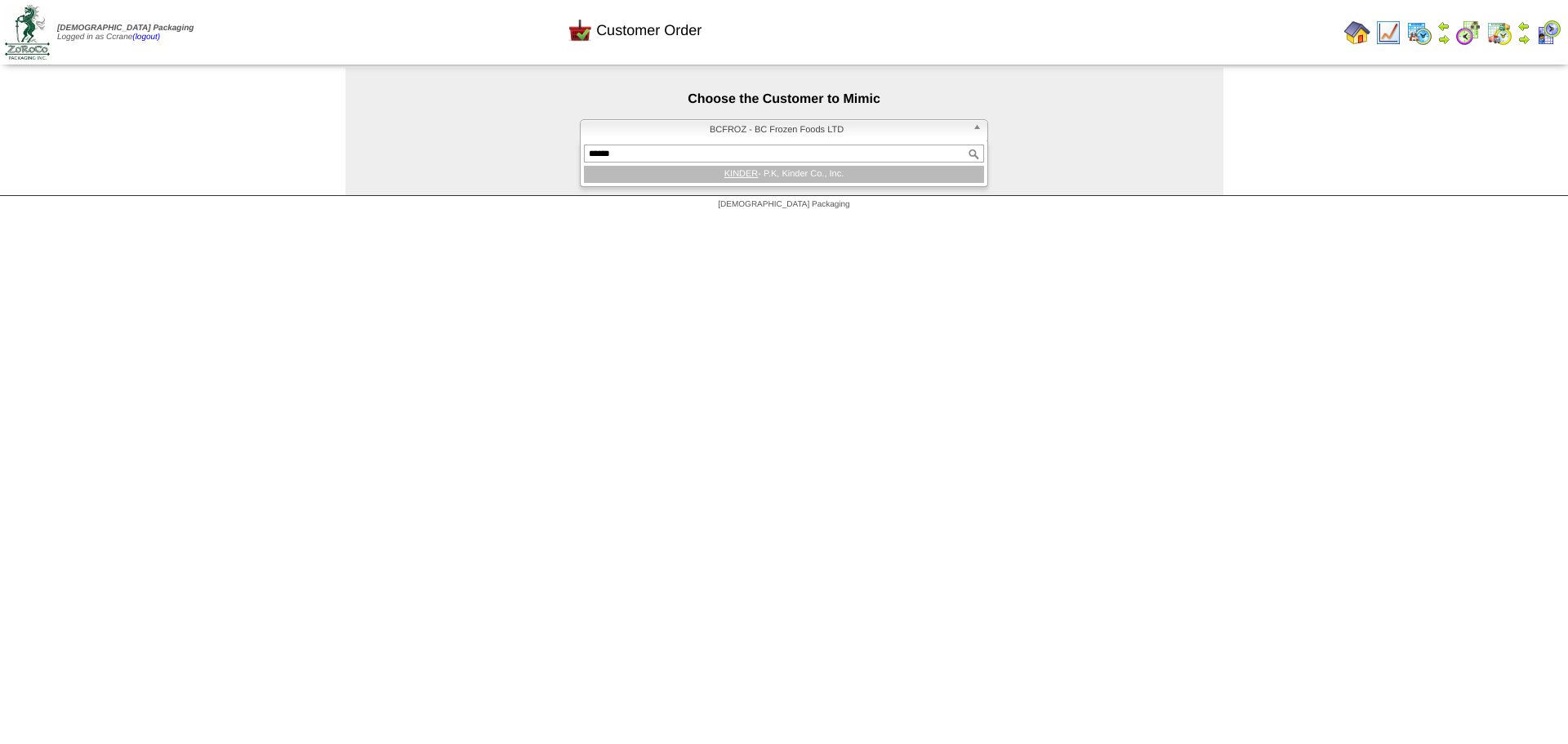
type input "******"
click at [697, 171] on li "KINDER - P.K, Kinder Co., Inc." at bounding box center [784, 174] width 400 height 17
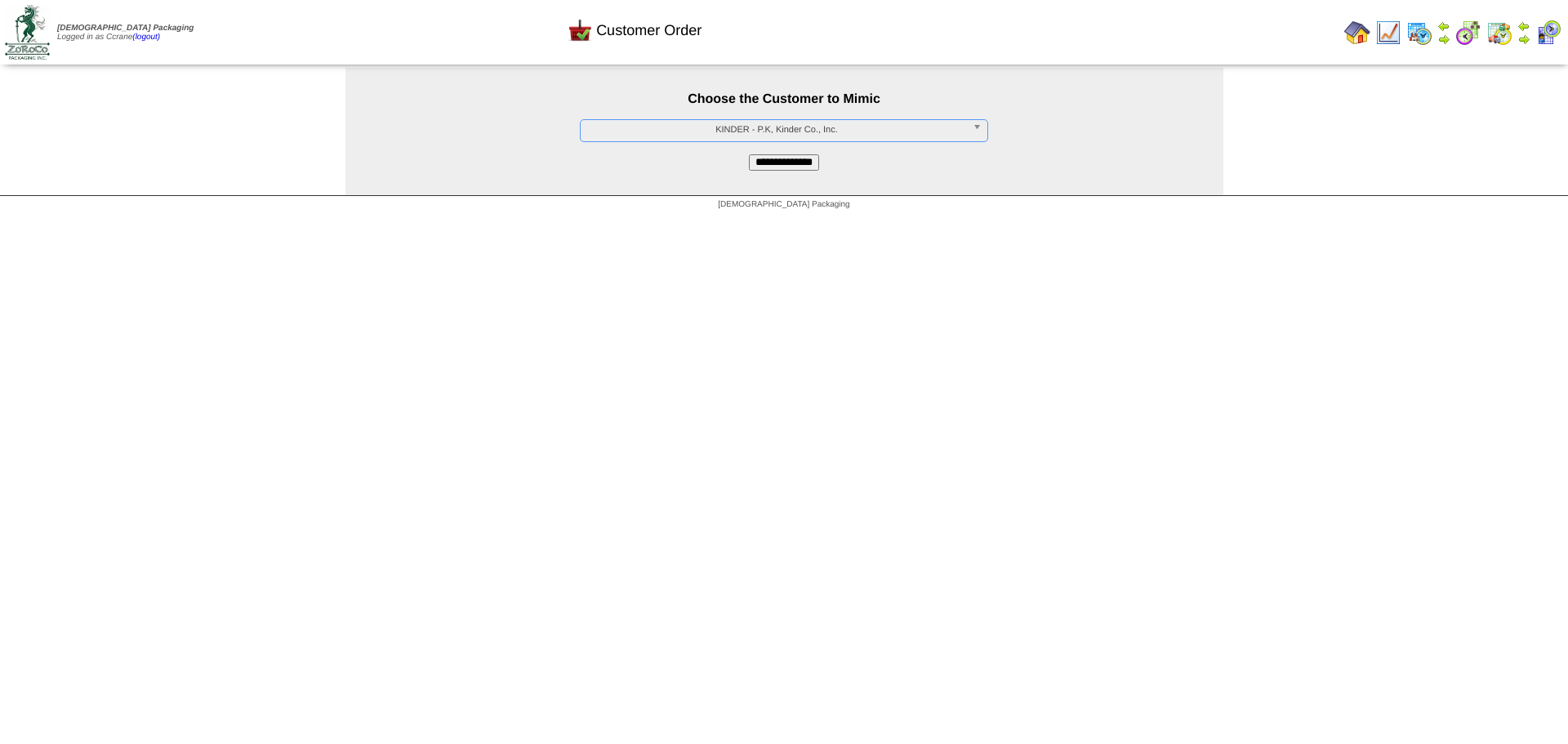
click at [789, 167] on input "**********" at bounding box center [784, 162] width 70 height 16
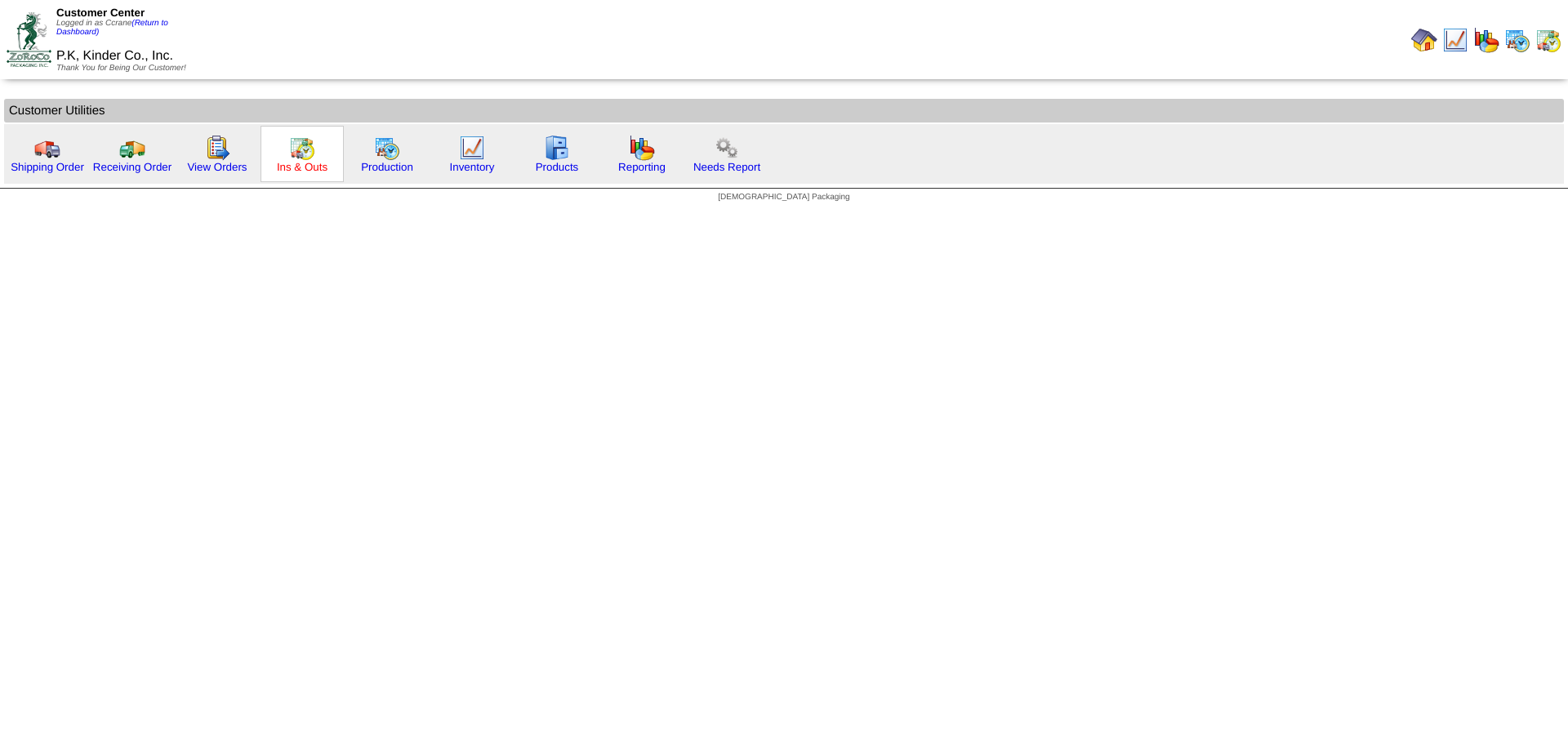
click at [294, 167] on link "Ins & Outs" at bounding box center [302, 167] width 51 height 13
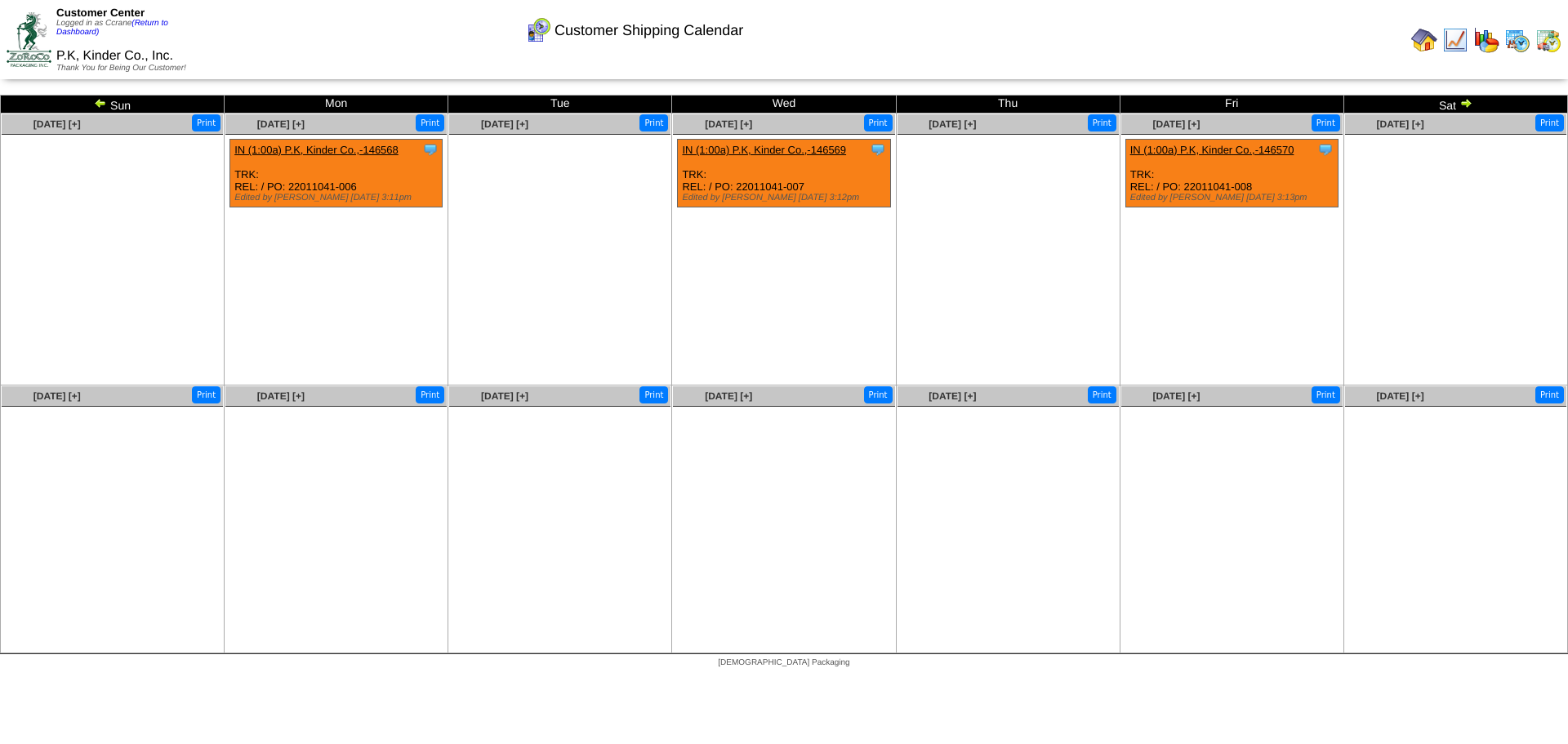
click at [98, 101] on img at bounding box center [100, 103] width 13 height 13
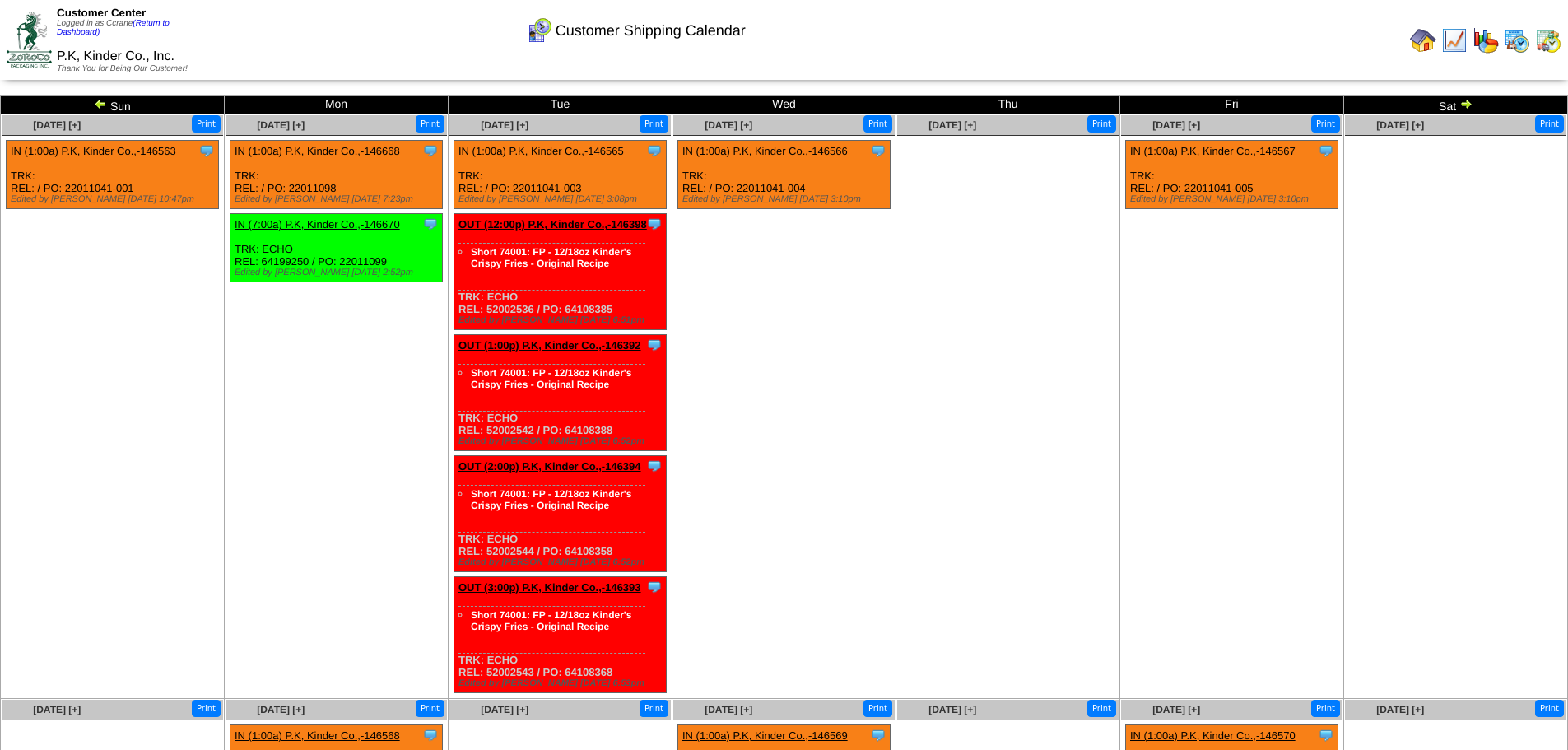
click at [99, 104] on img at bounding box center [100, 104] width 14 height 14
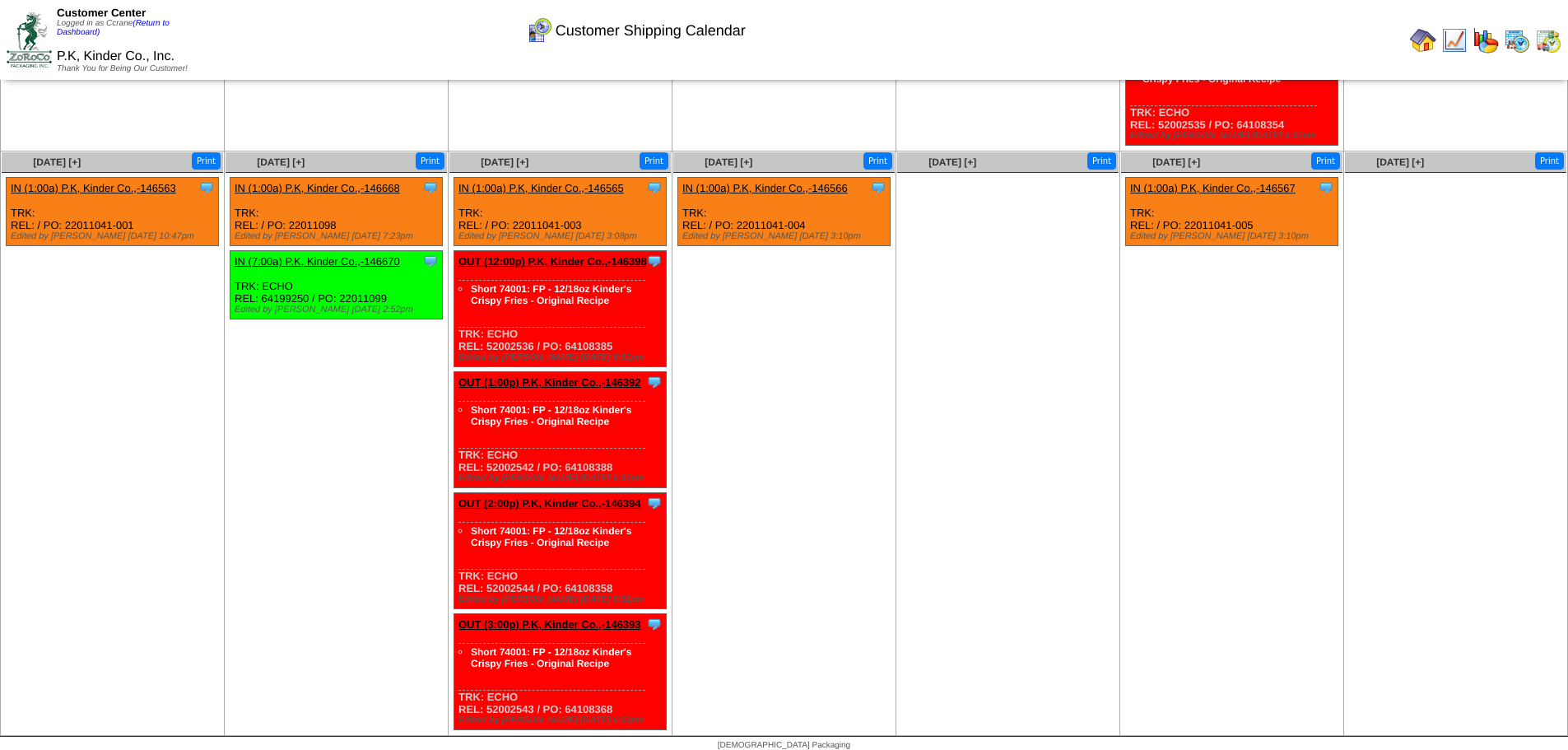
scroll to position [1162, 0]
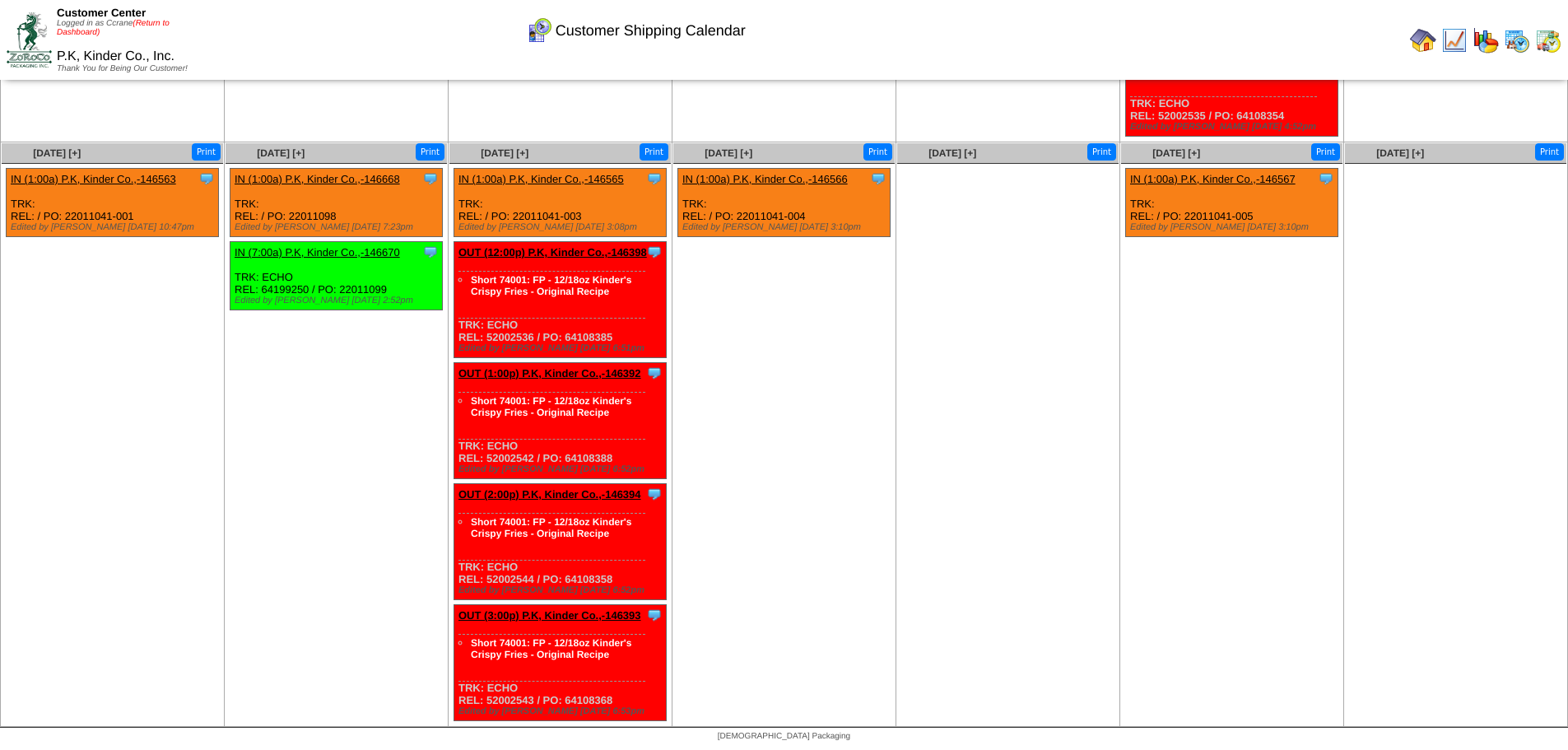
click at [155, 24] on link "(Return to Dashboard)" at bounding box center [113, 28] width 113 height 18
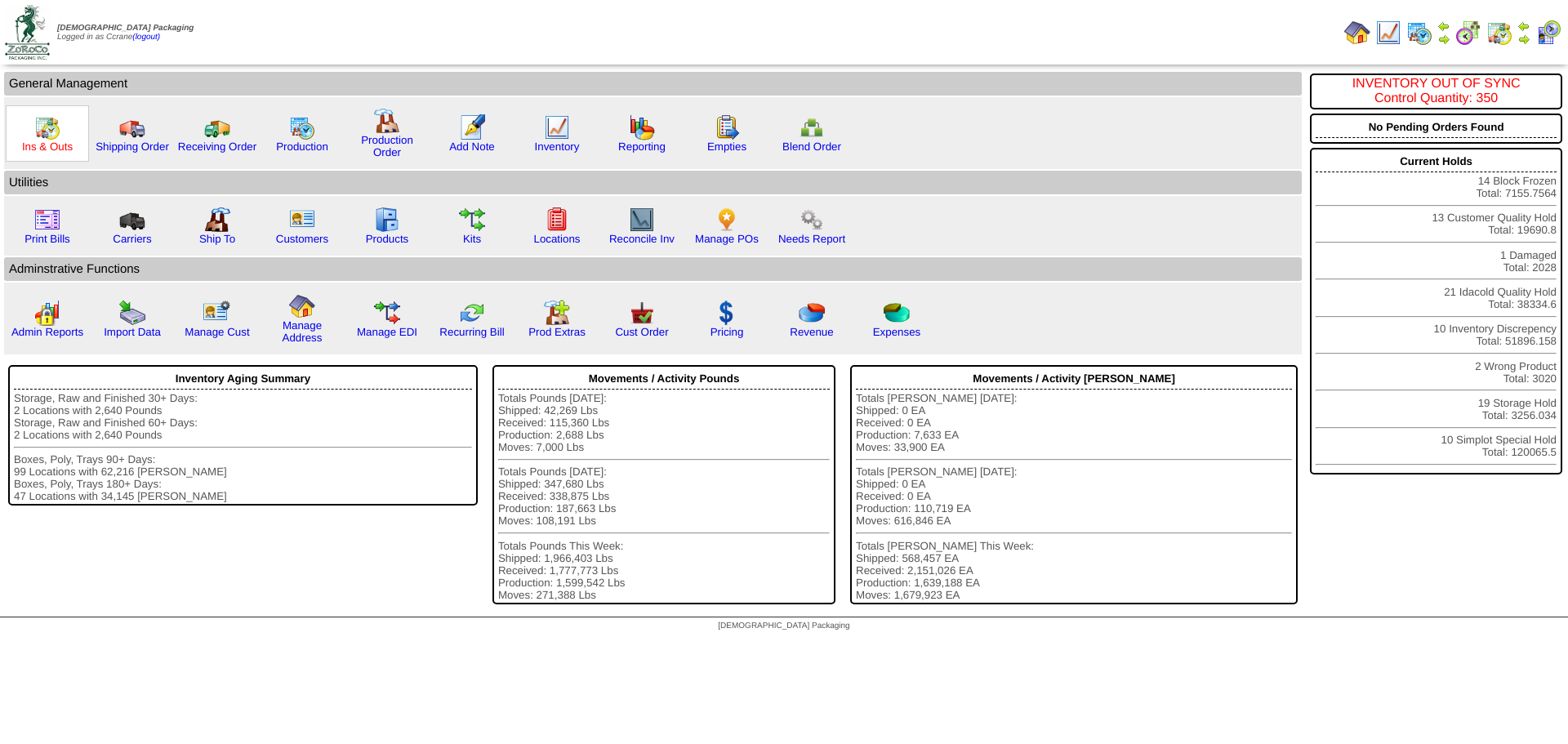
click at [43, 142] on link "Ins & Outs" at bounding box center [47, 147] width 51 height 13
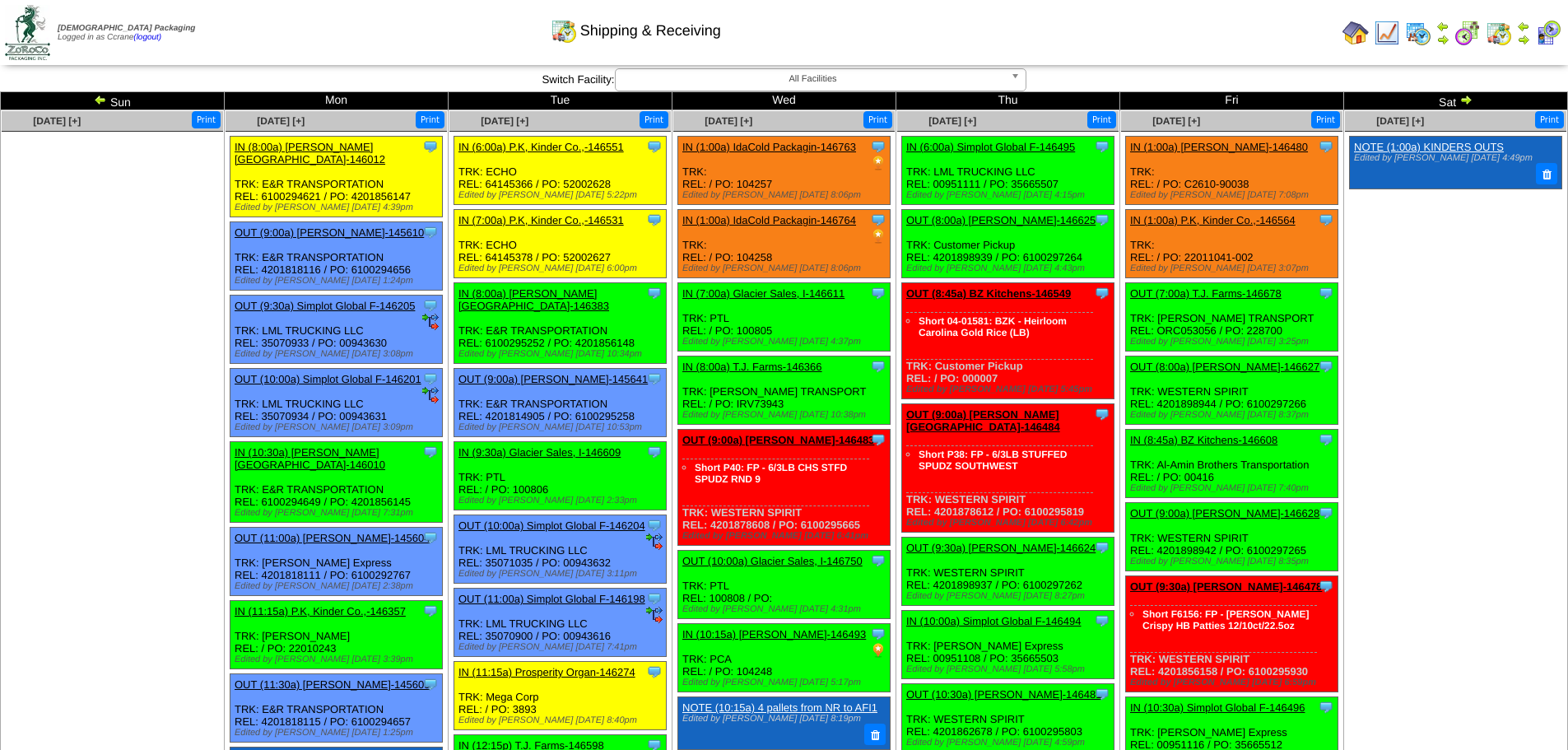
click at [1469, 101] on img at bounding box center [1466, 99] width 14 height 14
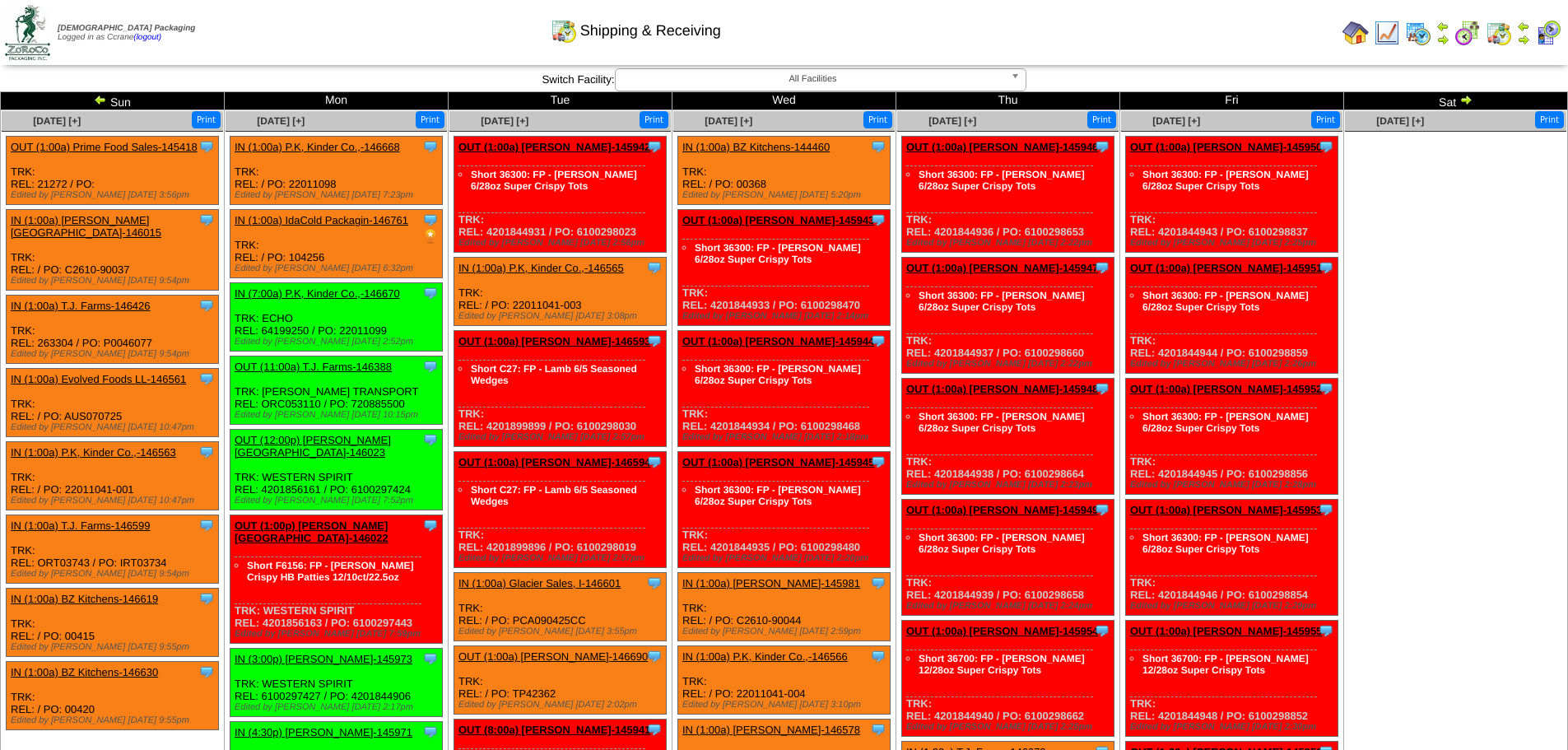
click at [1469, 101] on img at bounding box center [1466, 99] width 14 height 14
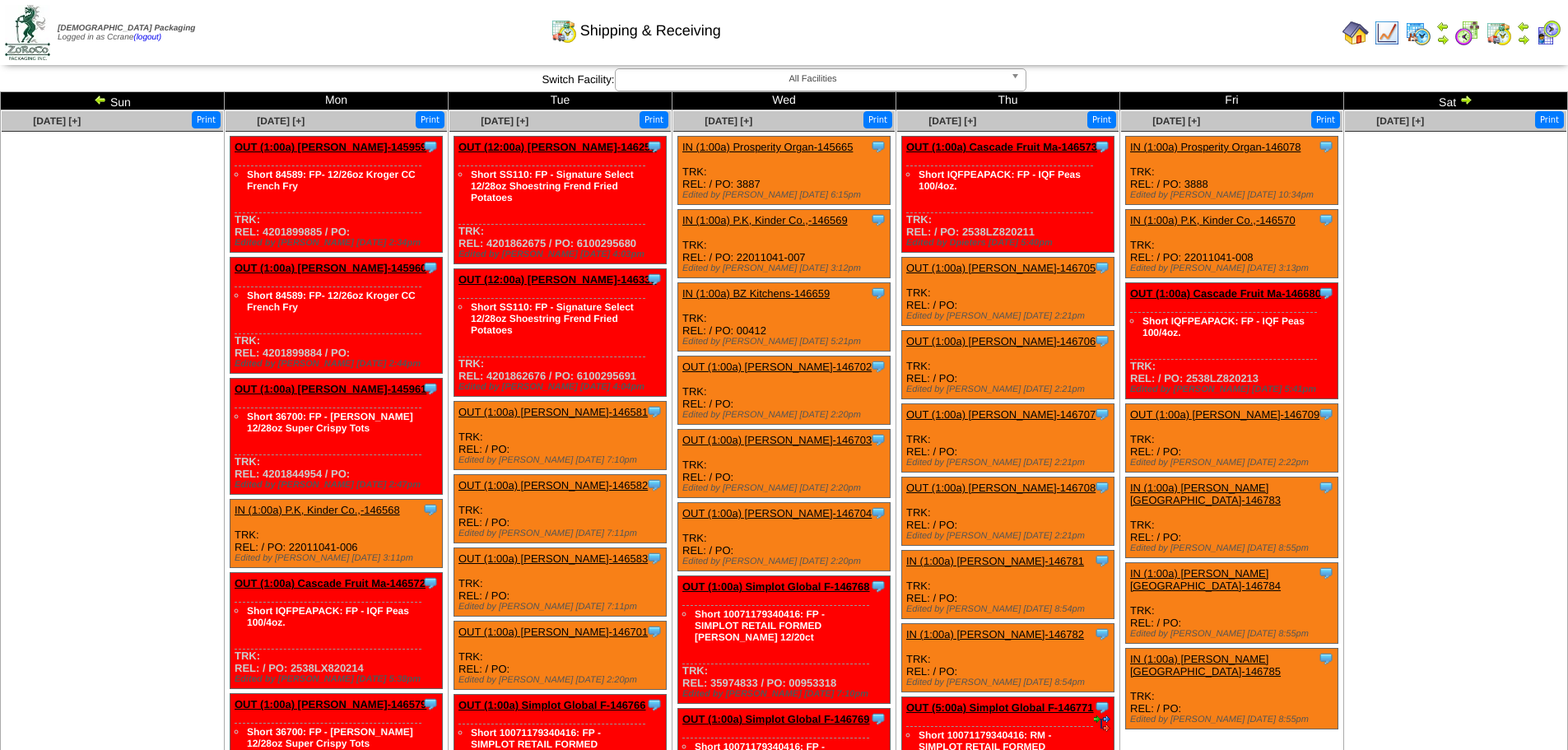
click at [1469, 101] on img at bounding box center [1466, 99] width 14 height 14
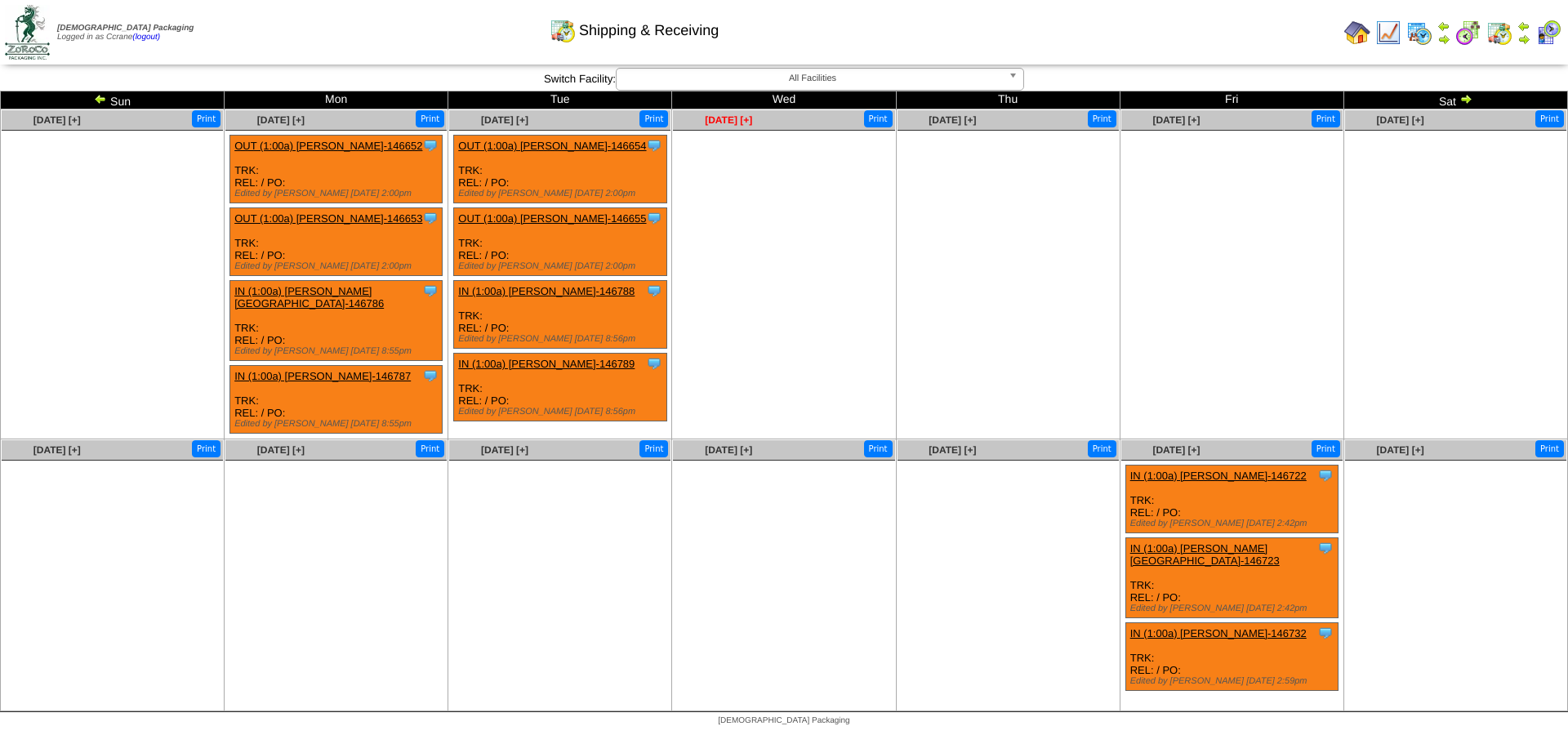
click at [727, 120] on span "Oct 01 [+]" at bounding box center [728, 120] width 47 height 12
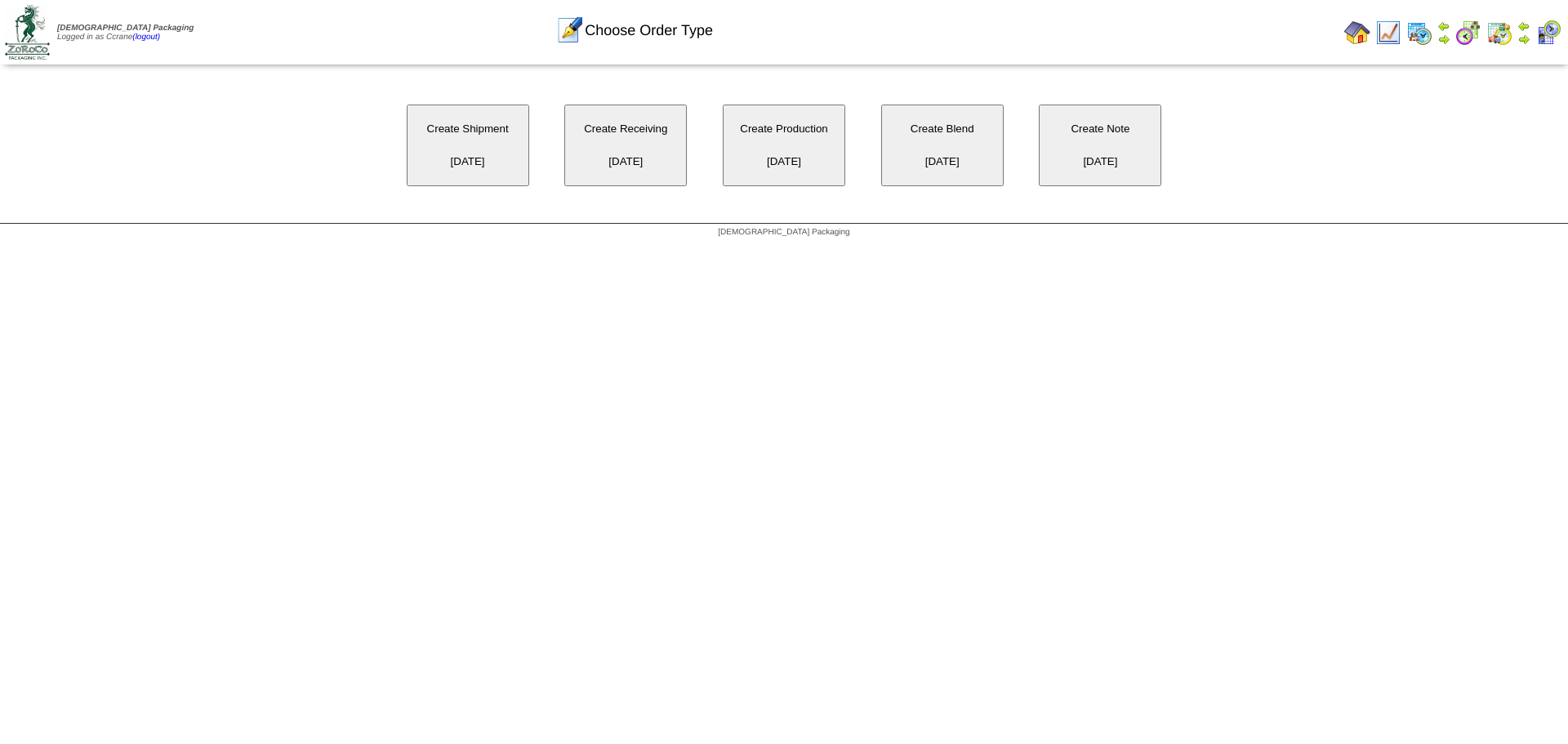
click at [512, 140] on button "Create Shipment [DATE]" at bounding box center [467, 145] width 123 height 81
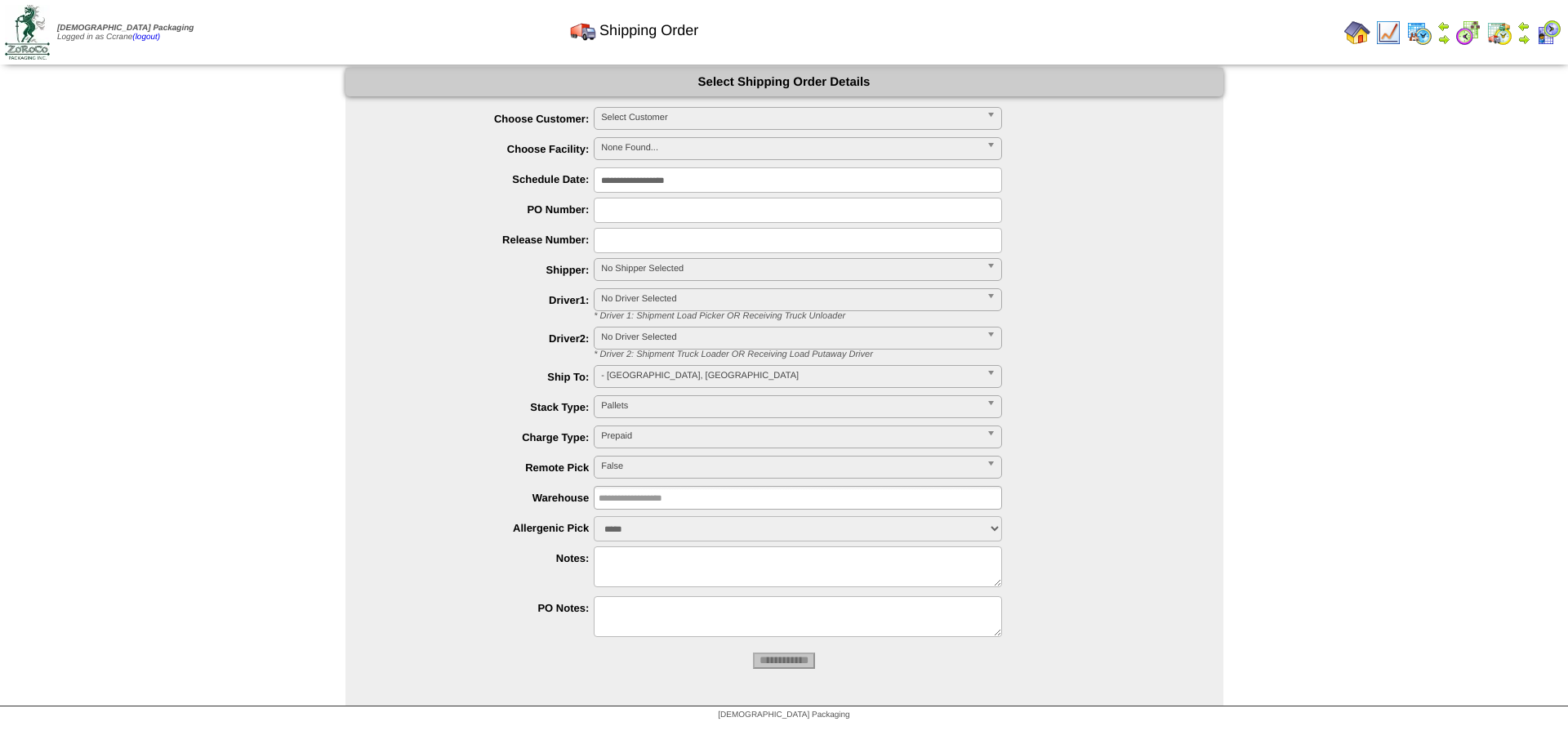
click at [607, 119] on span "Select Customer" at bounding box center [790, 117] width 379 height 20
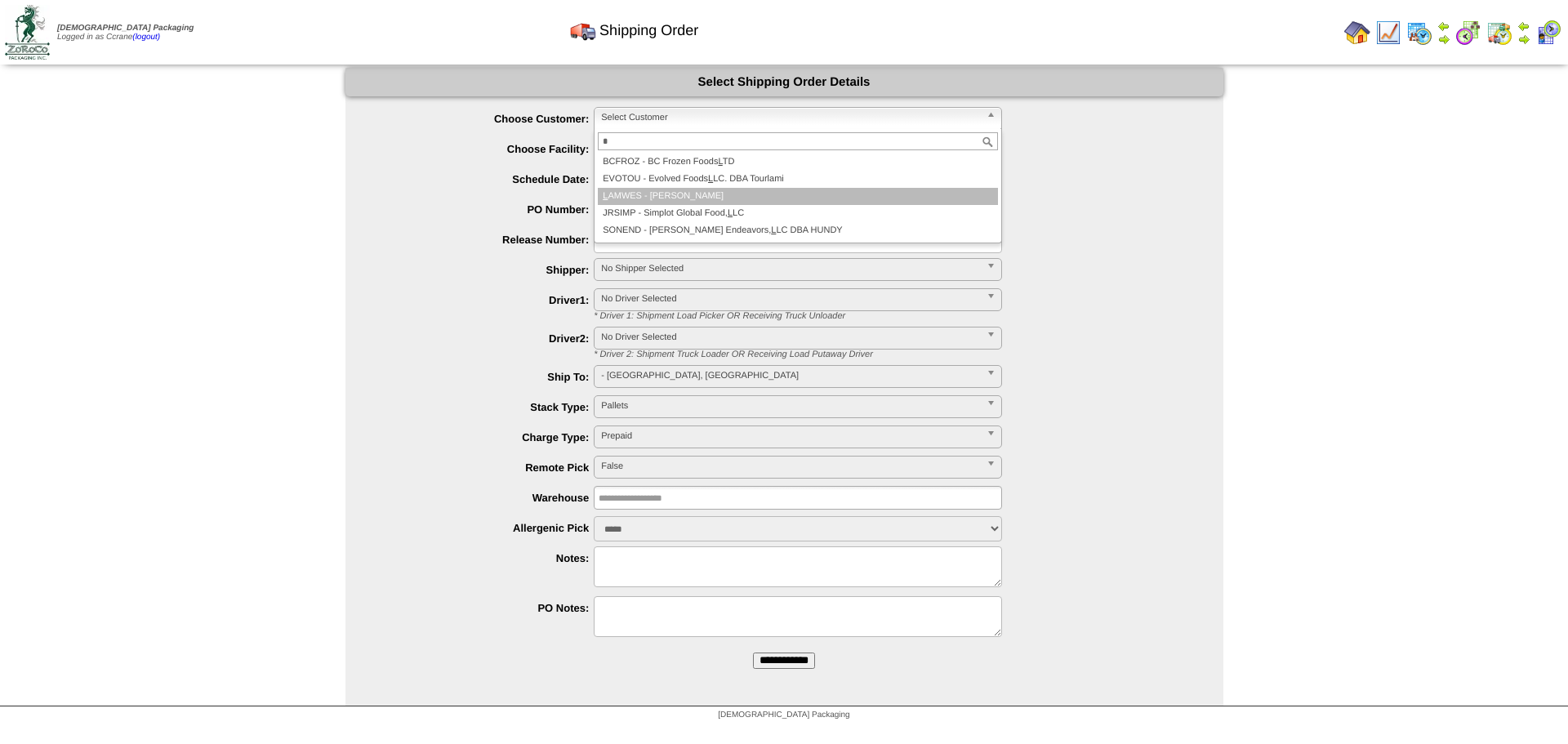
type input "*"
click at [634, 192] on li "L AMWES - [PERSON_NAME]" at bounding box center [798, 196] width 400 height 17
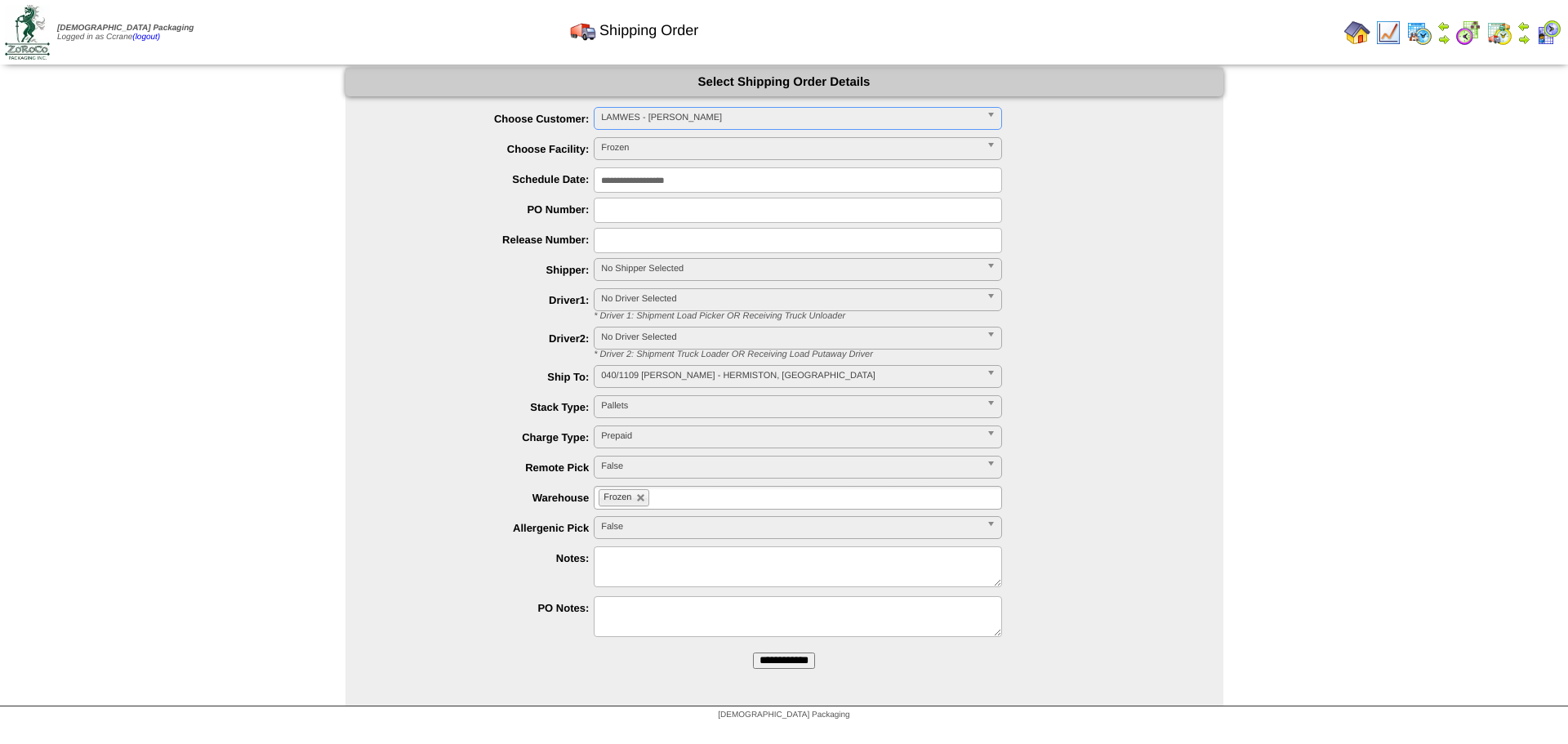
click at [753, 653] on input "**********" at bounding box center [784, 661] width 62 height 16
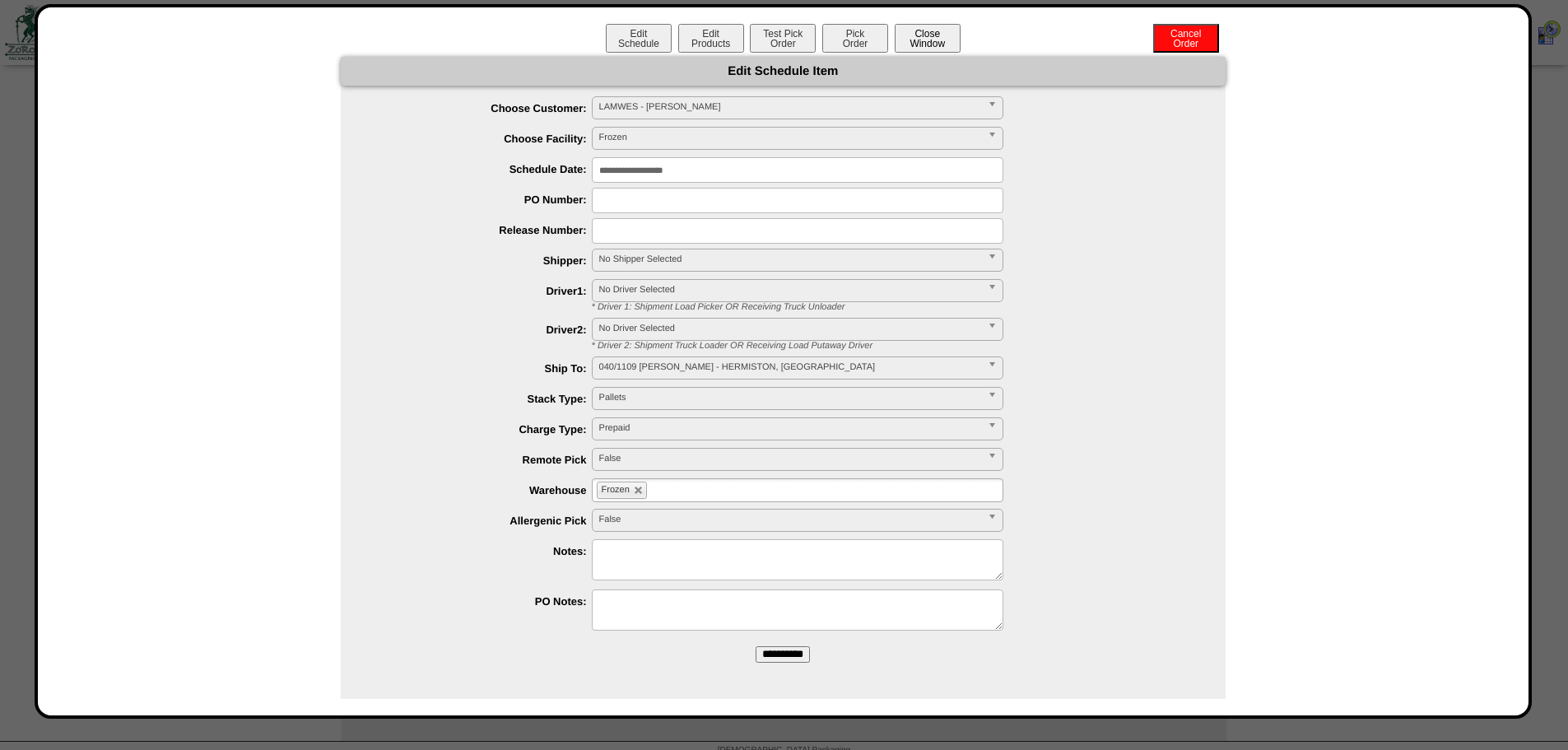
click at [929, 42] on button "Close Window" at bounding box center [927, 38] width 66 height 29
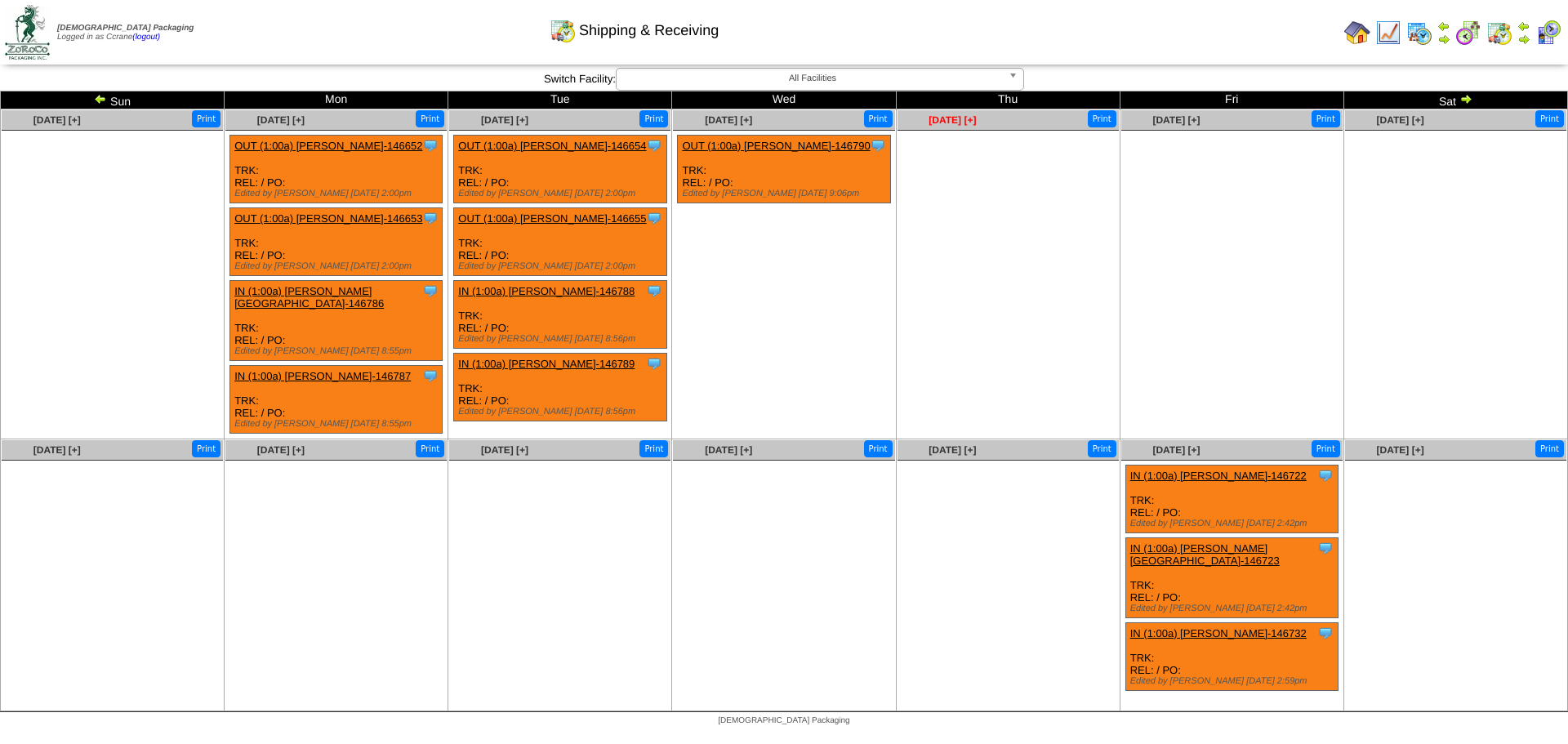
click at [955, 118] on span "Oct 02 [+]" at bounding box center [952, 120] width 47 height 12
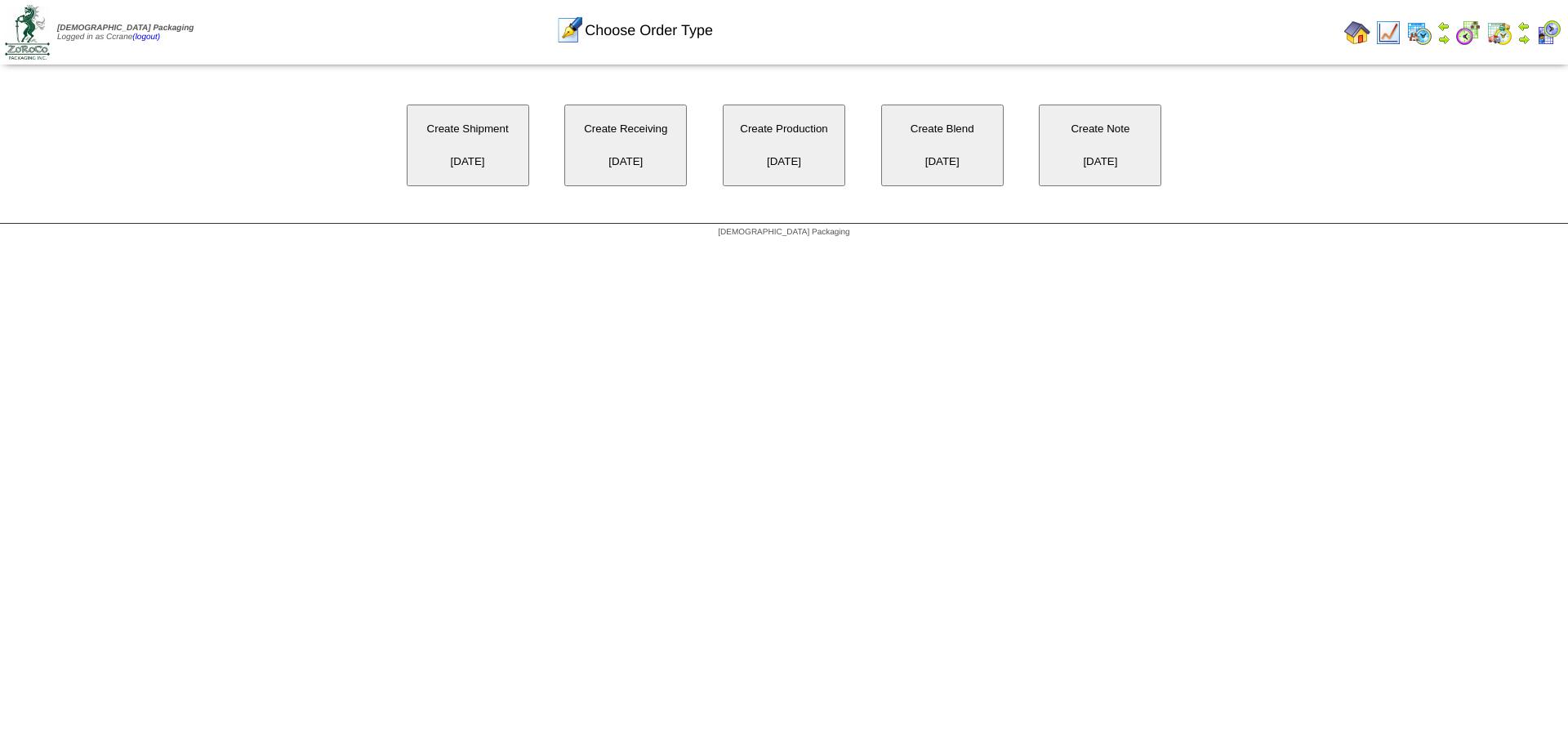
click at [479, 142] on button "Create Shipment [DATE]" at bounding box center [467, 145] width 123 height 81
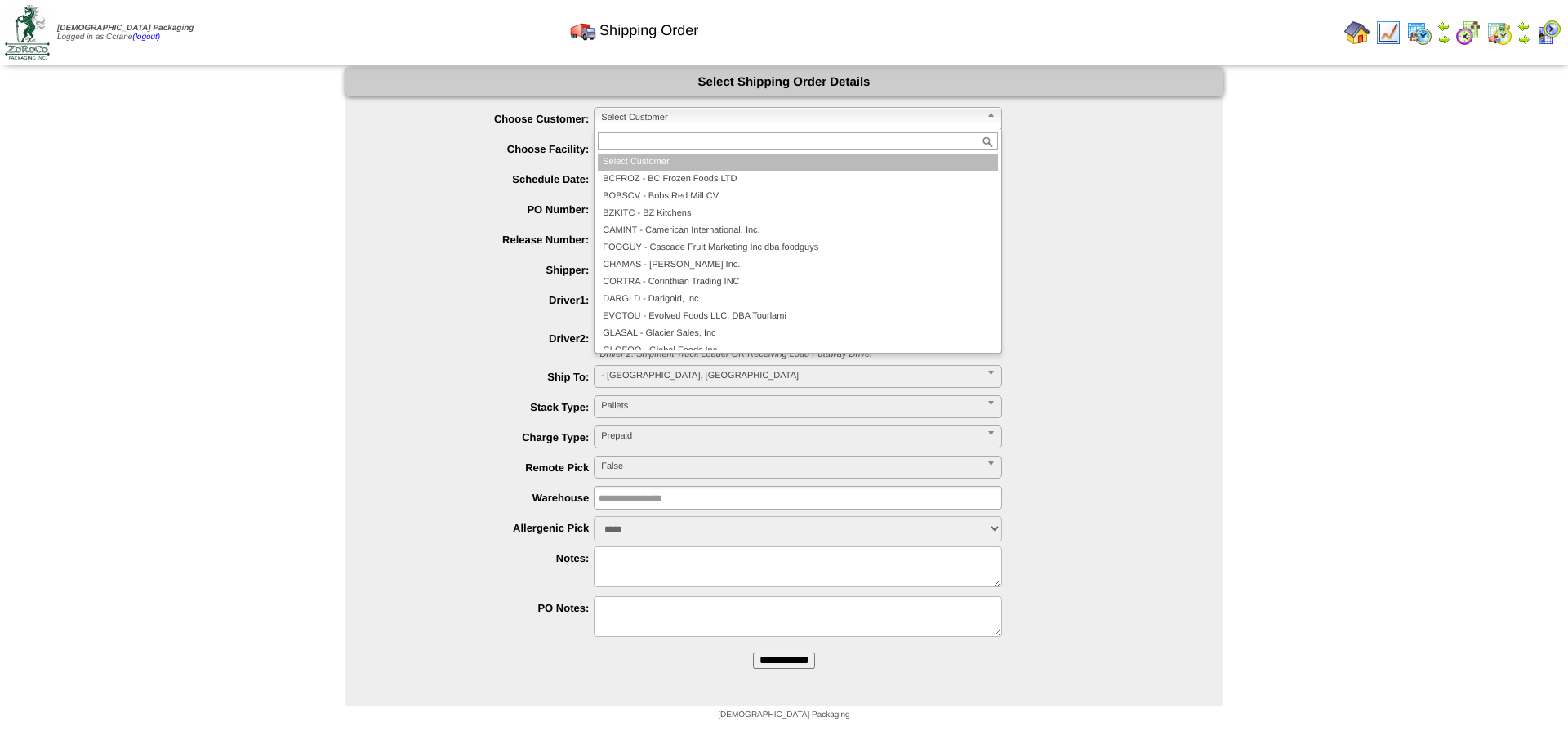
click at [625, 117] on span "Select Customer" at bounding box center [790, 117] width 379 height 20
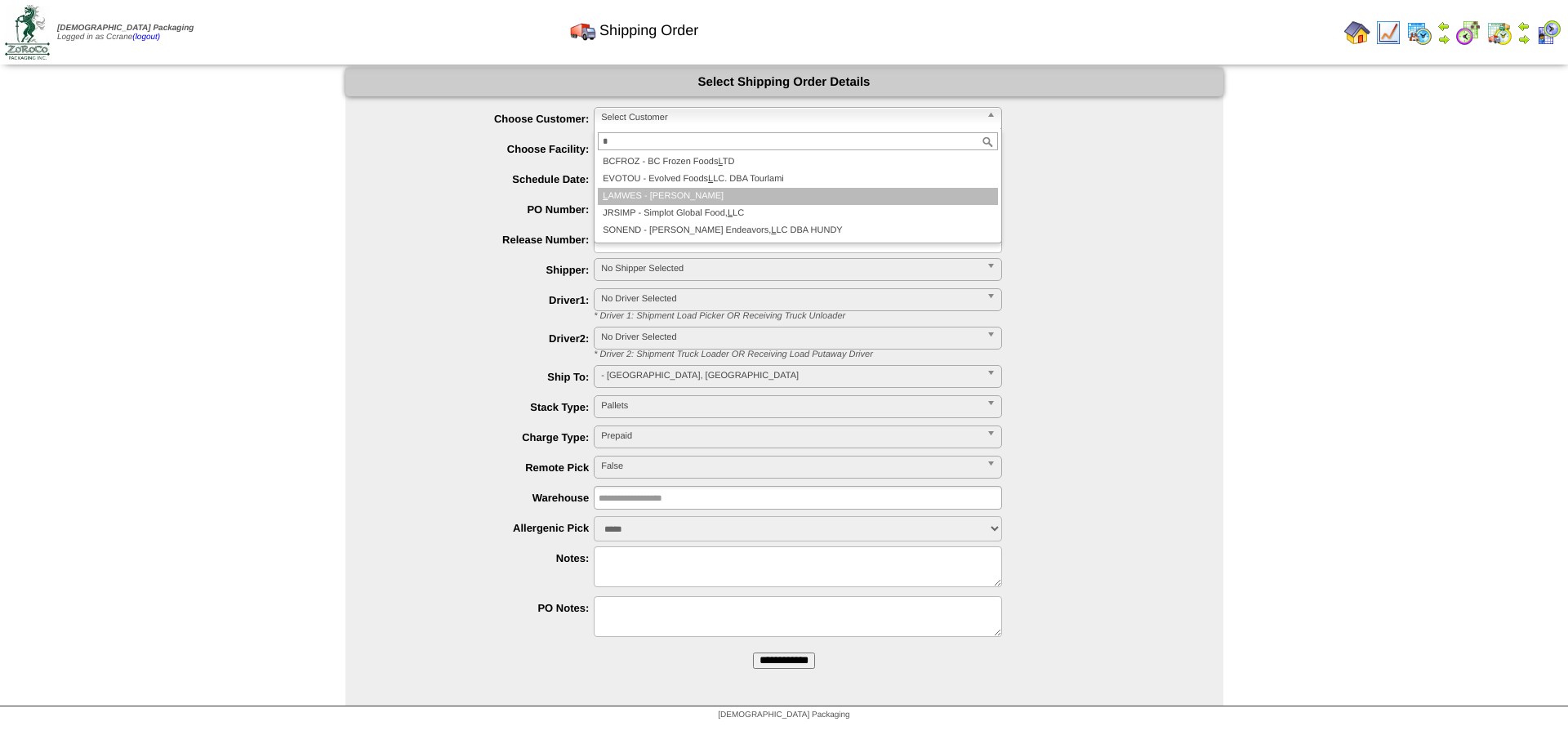
type input "*"
click at [641, 192] on li "L AMWES - [PERSON_NAME]" at bounding box center [798, 196] width 400 height 17
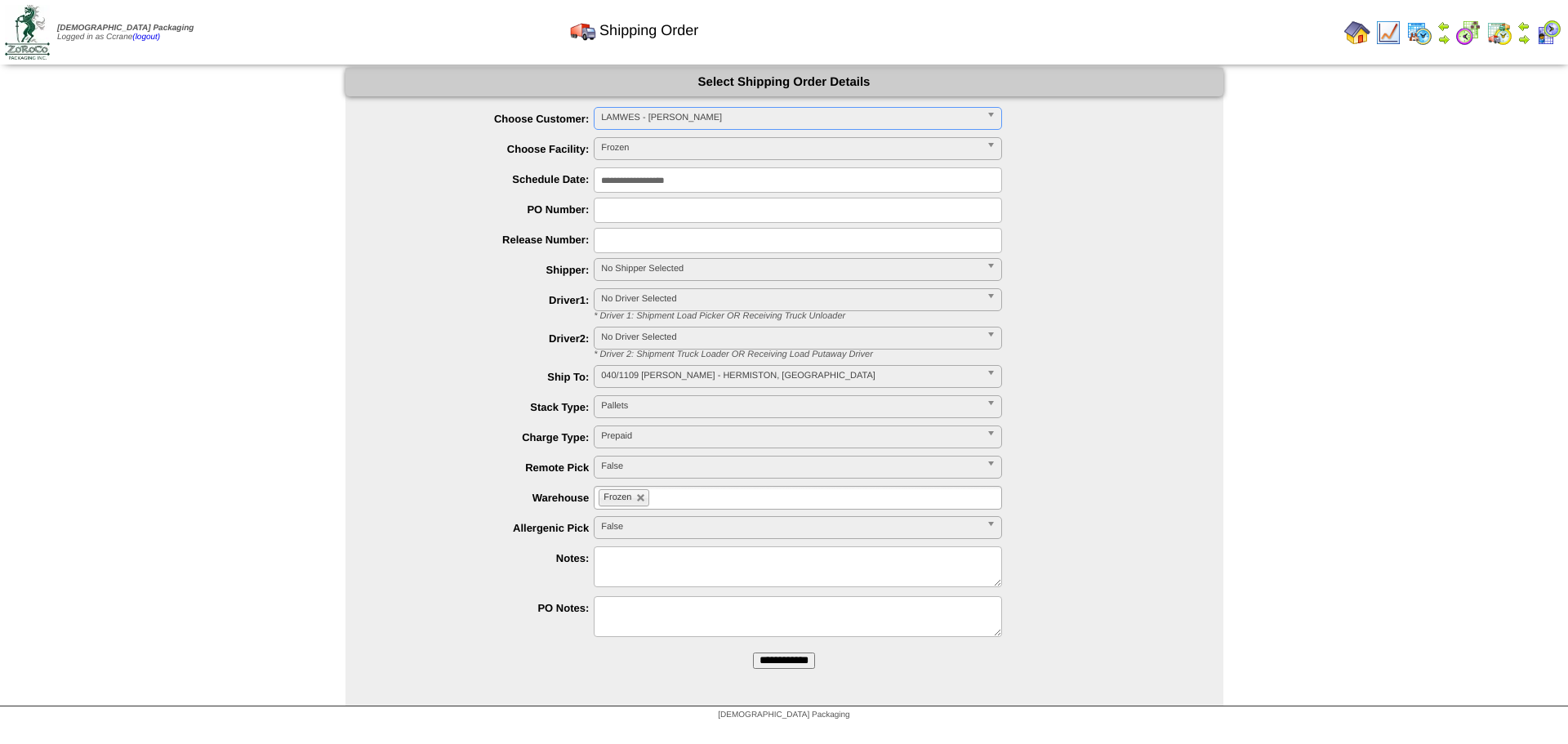
click at [753, 653] on input "**********" at bounding box center [784, 661] width 62 height 16
click at [636, 117] on span "Select Customer" at bounding box center [790, 117] width 379 height 20
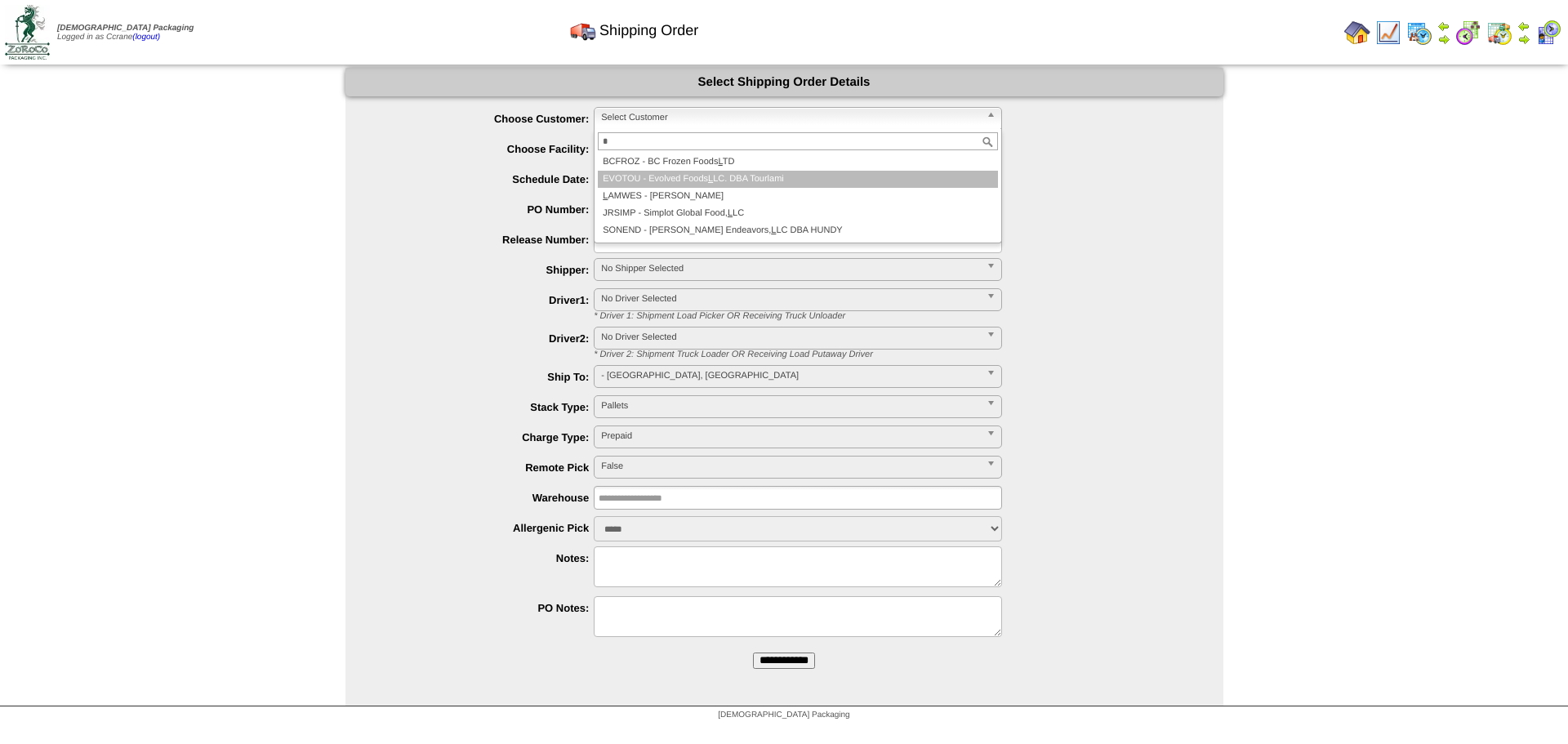
type input "*"
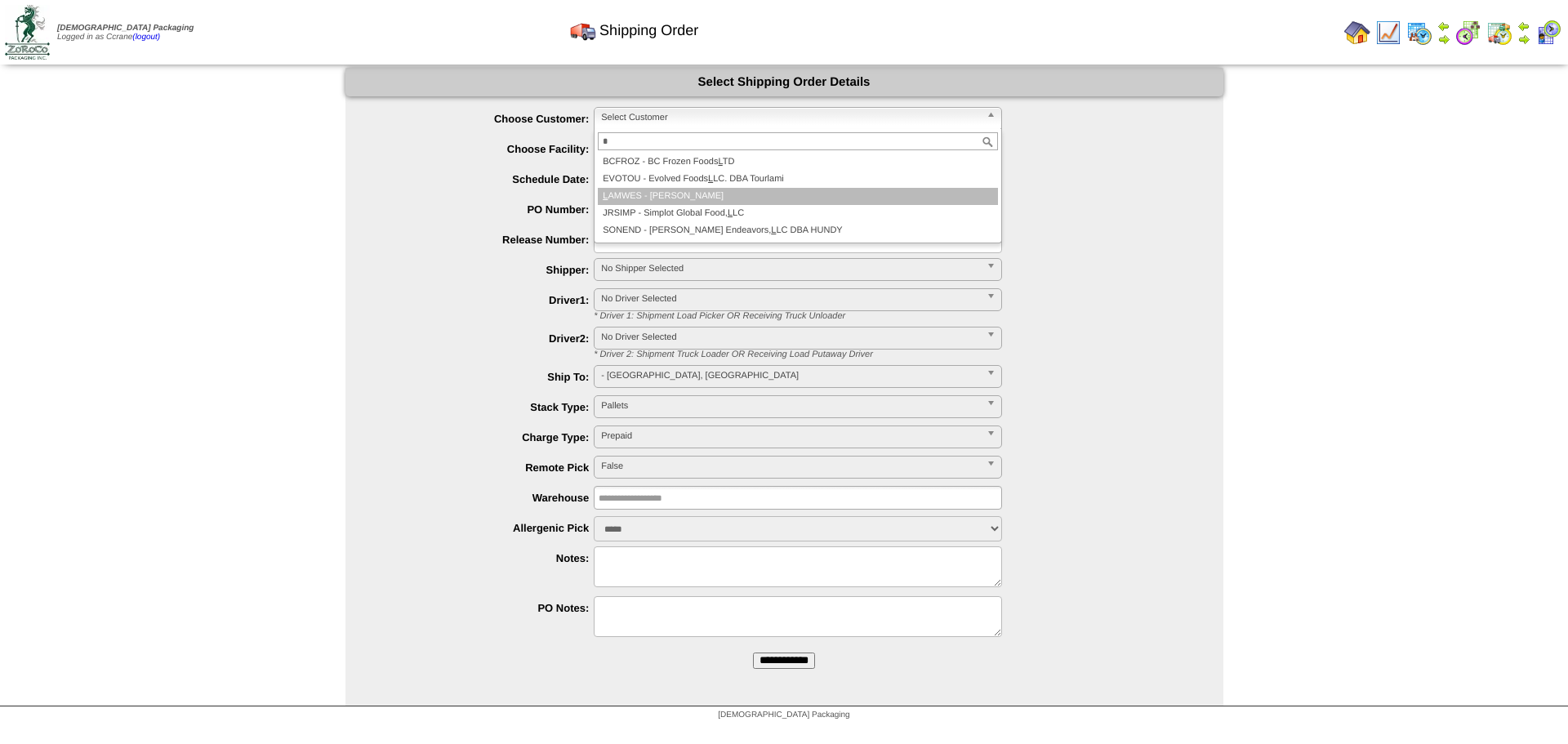
click at [665, 190] on li "L AMWES - Lamb-Weston" at bounding box center [798, 196] width 400 height 17
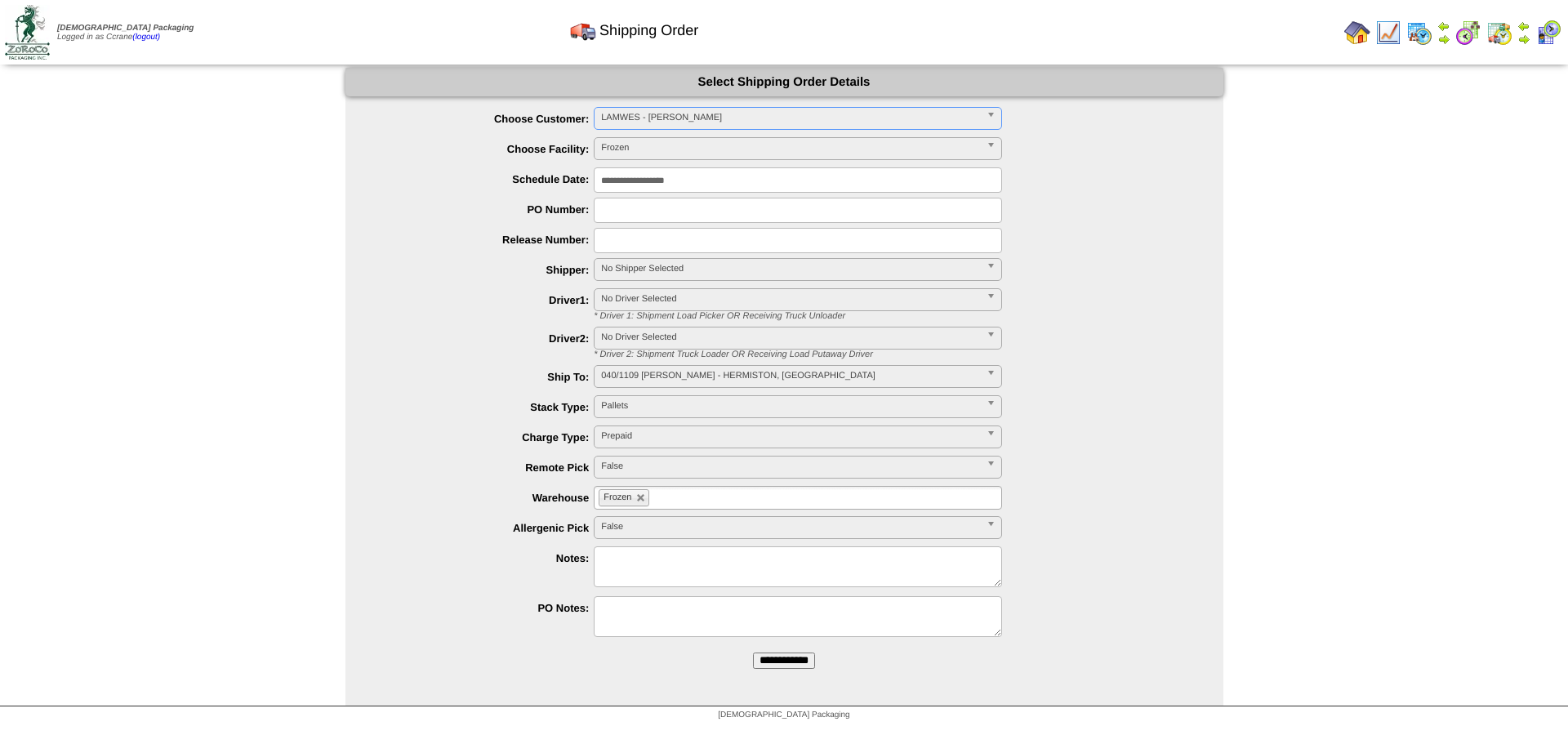
click at [753, 653] on input "**********" at bounding box center [784, 661] width 62 height 16
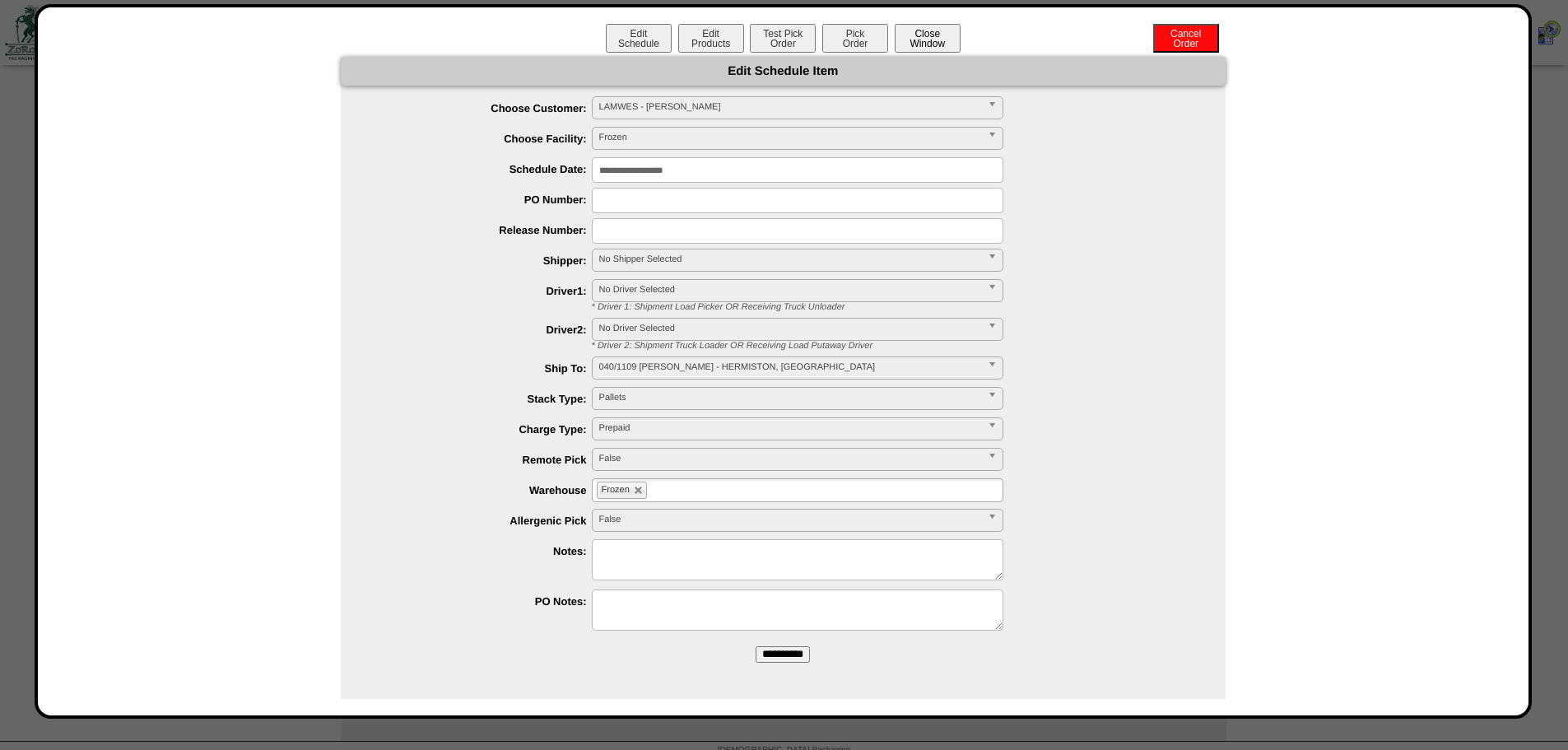
click at [925, 42] on button "Close Window" at bounding box center [927, 38] width 66 height 29
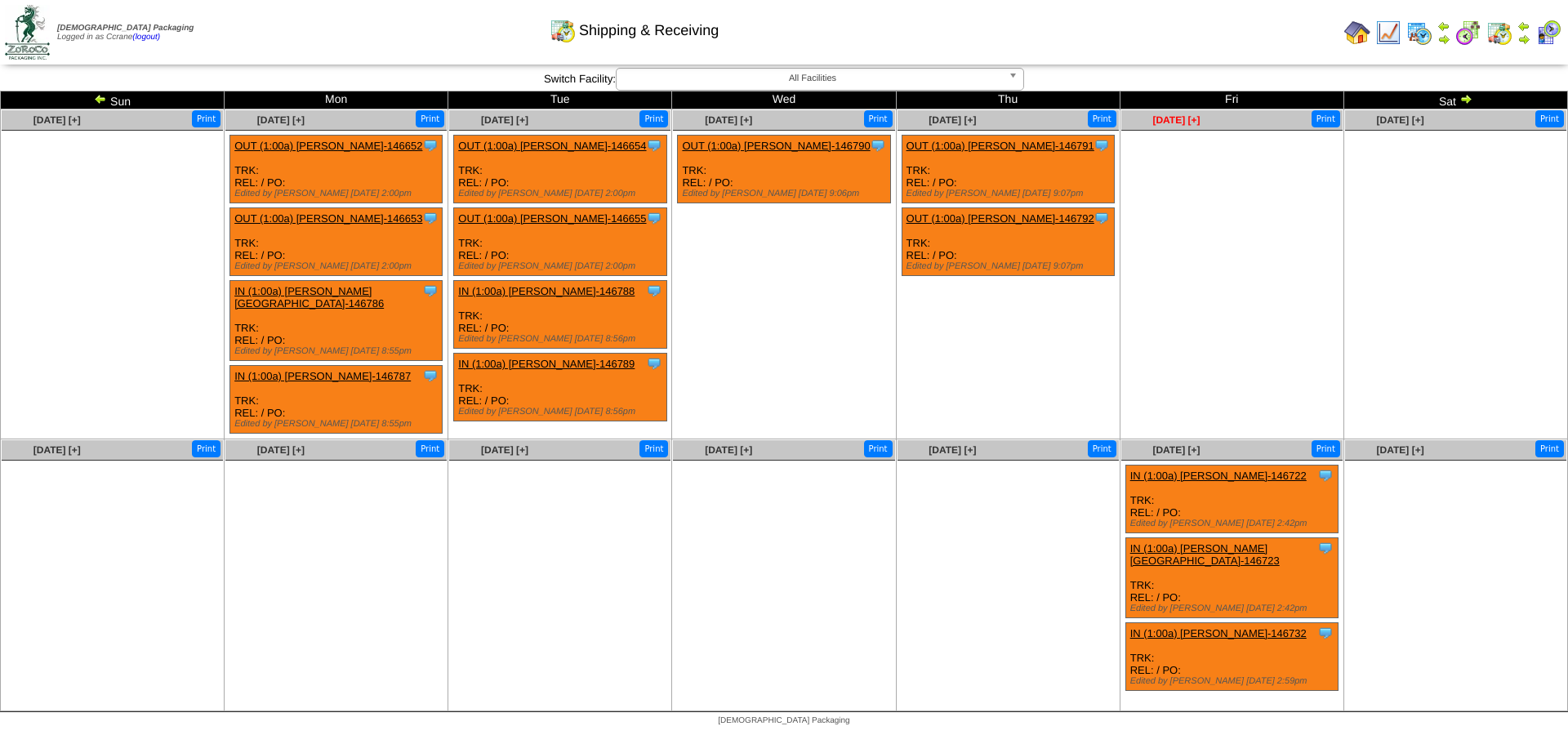
click at [1163, 124] on span "Oct 03 [+]" at bounding box center [1176, 120] width 47 height 12
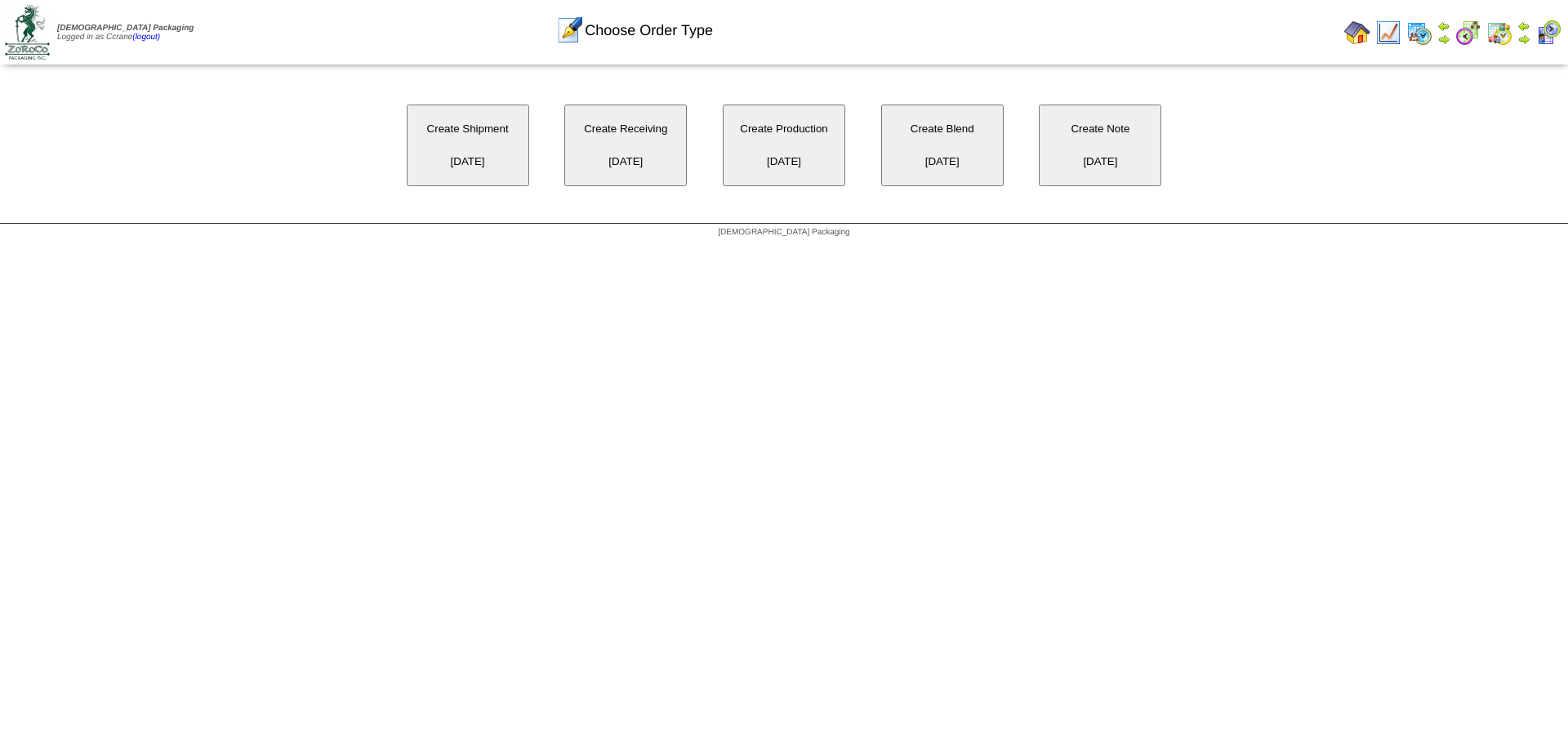
click at [480, 137] on button "Create Shipment [DATE]" at bounding box center [467, 145] width 123 height 81
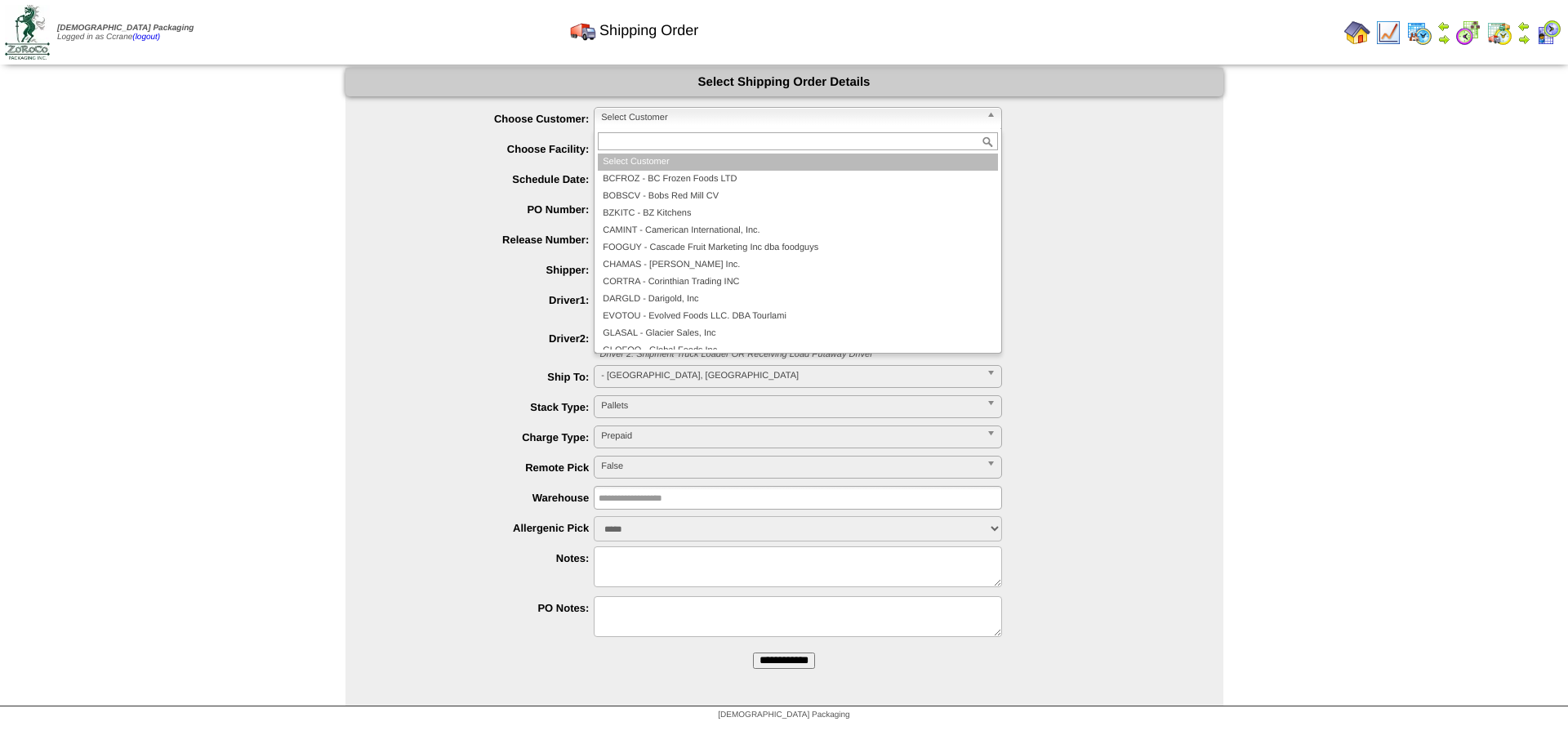
click at [638, 121] on span "Select Customer" at bounding box center [790, 117] width 379 height 20
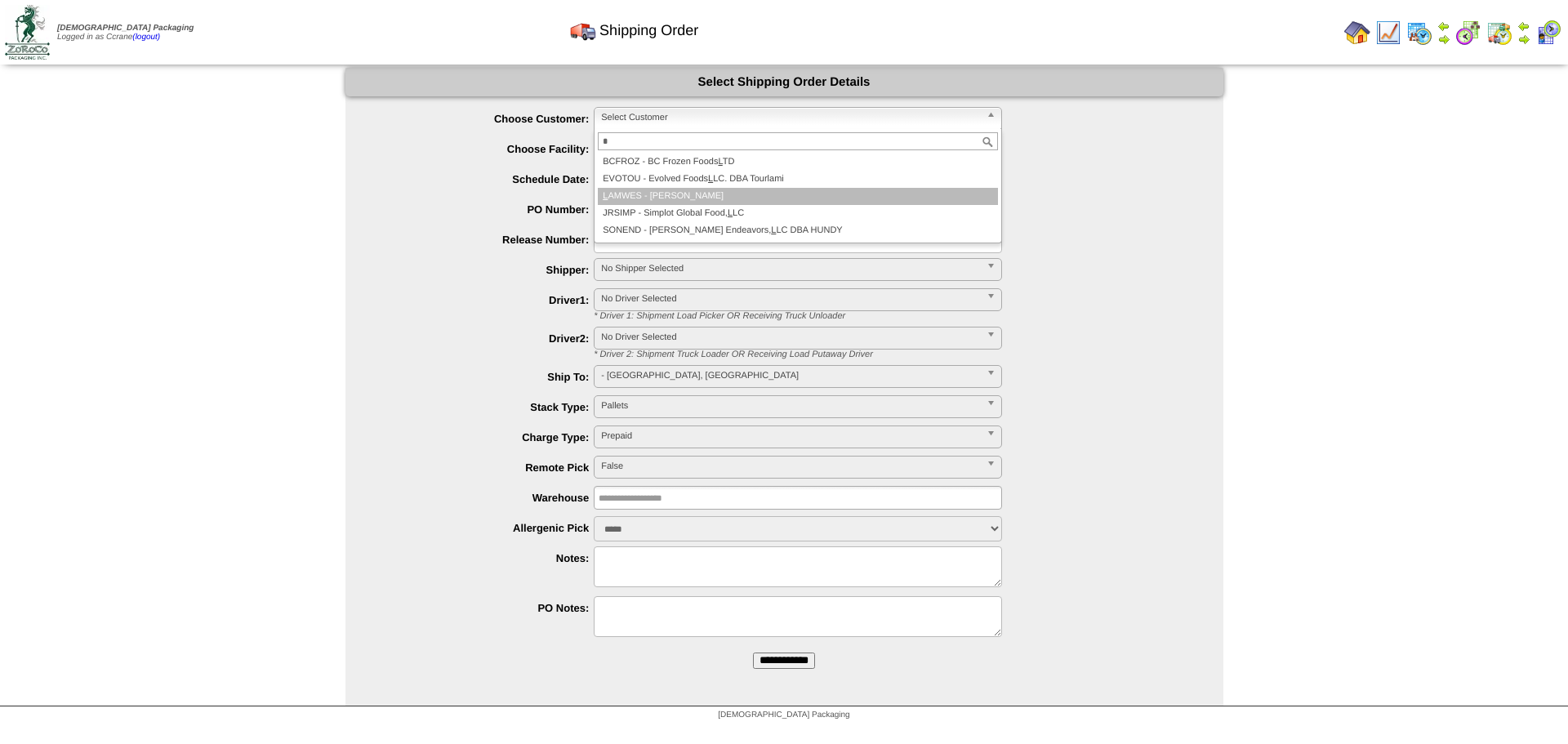
type input "*"
click at [655, 200] on li "L AMWES - Lamb-Weston" at bounding box center [798, 196] width 400 height 17
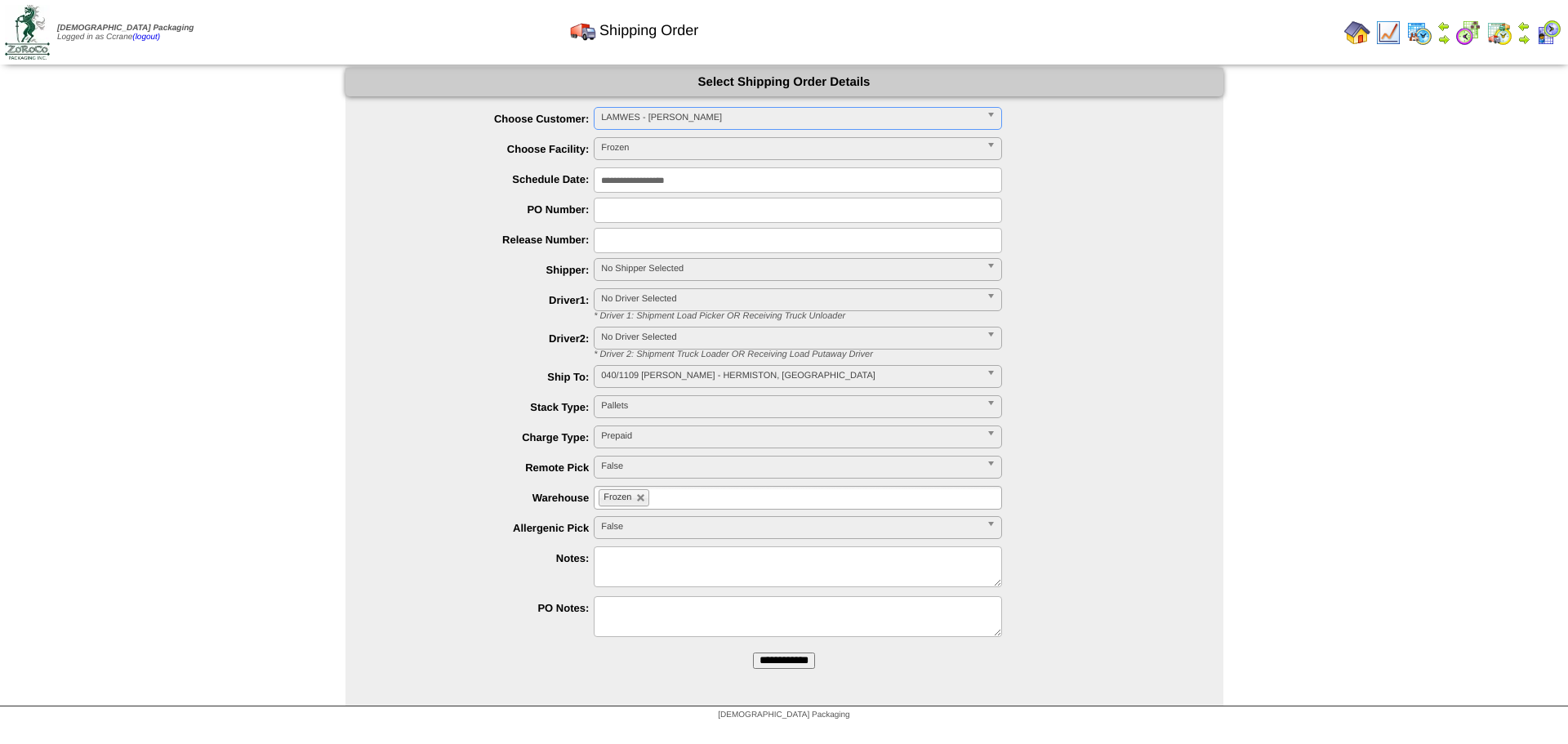
click at [753, 653] on input "**********" at bounding box center [784, 661] width 62 height 16
click at [623, 121] on span "Select Customer" at bounding box center [790, 117] width 379 height 20
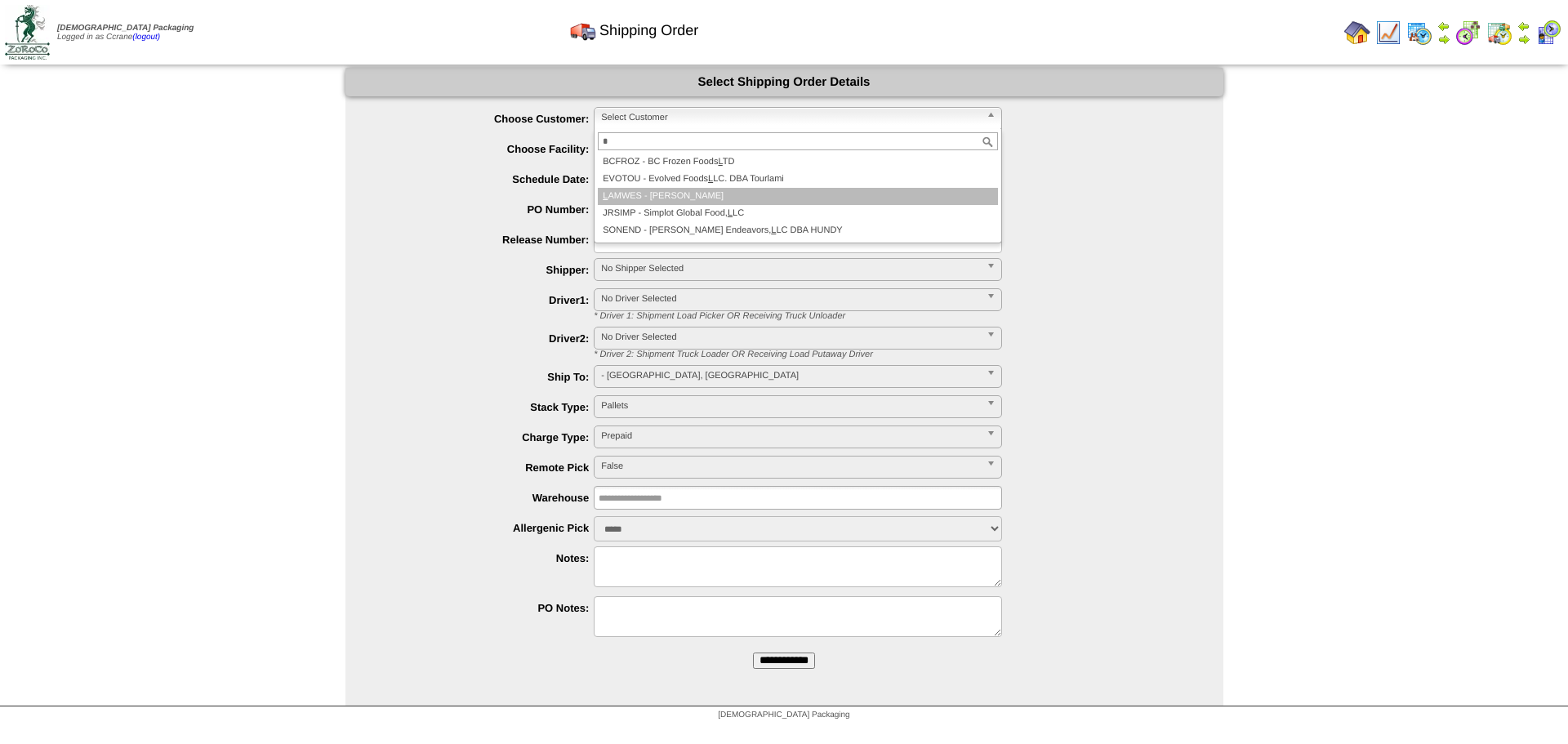
type input "*"
click at [646, 200] on li "L AMWES - [PERSON_NAME]" at bounding box center [798, 196] width 400 height 17
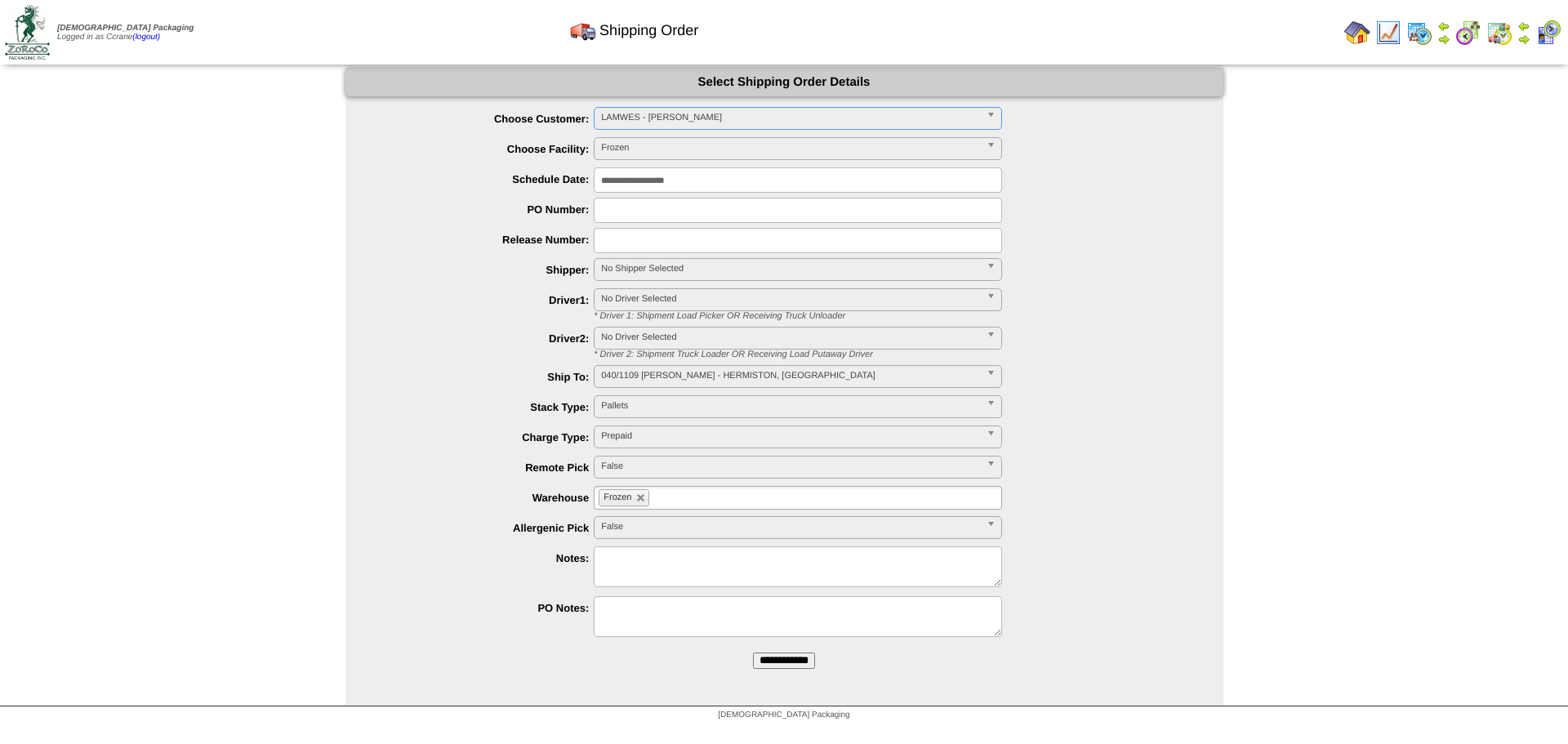
click at [753, 653] on input "**********" at bounding box center [784, 661] width 62 height 16
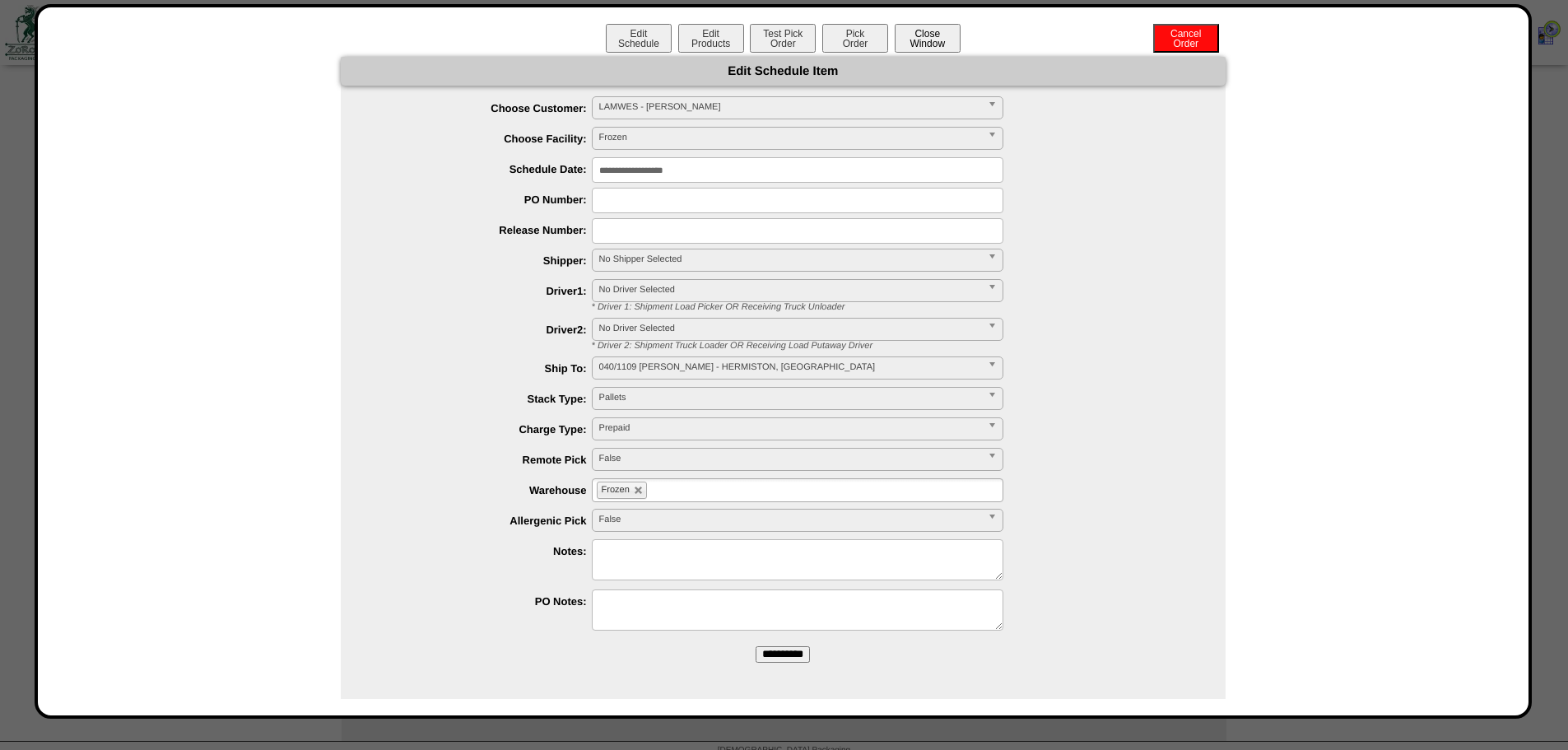
click at [921, 42] on button "Close Window" at bounding box center [927, 38] width 66 height 29
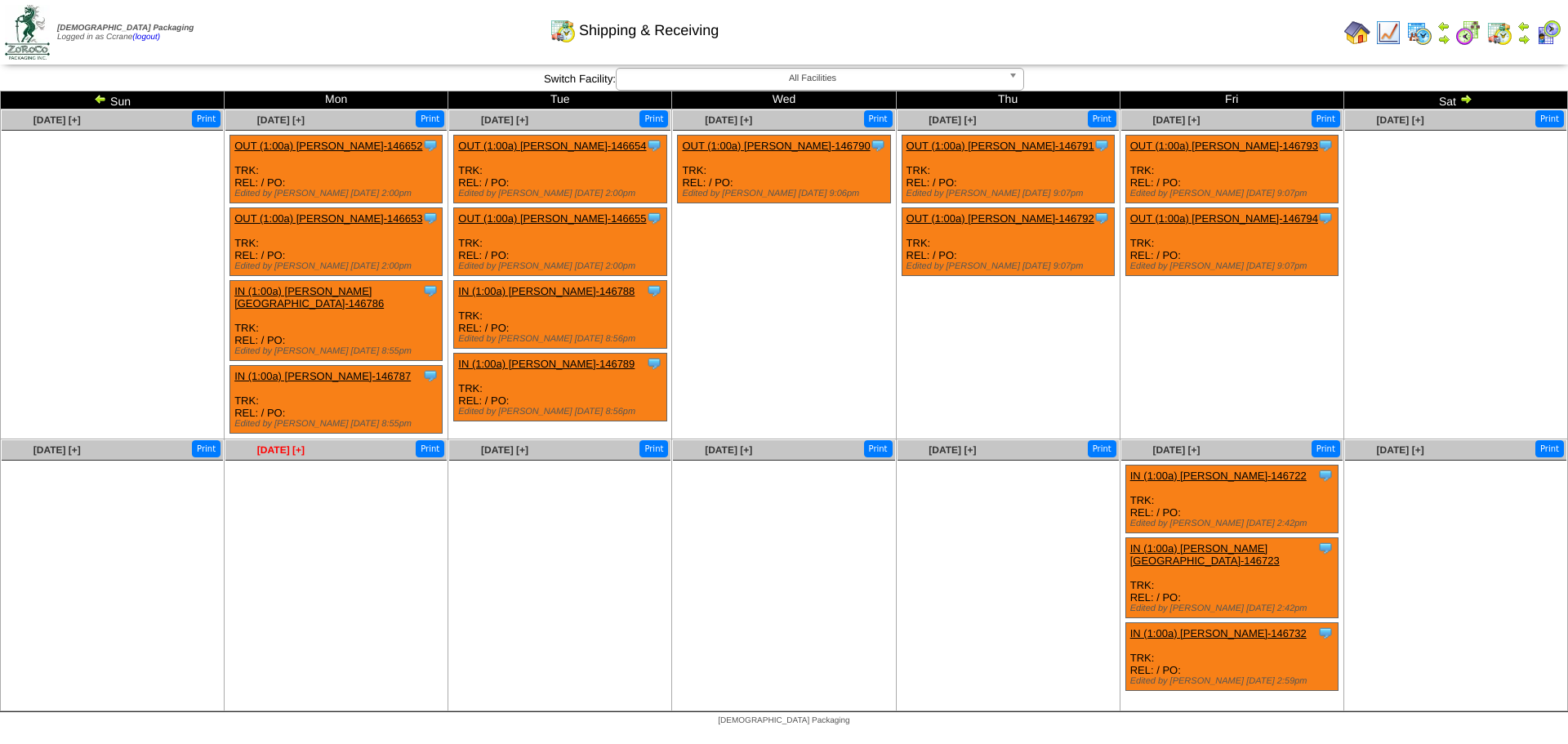
click at [277, 444] on span "[DATE] [+]" at bounding box center [280, 449] width 47 height 12
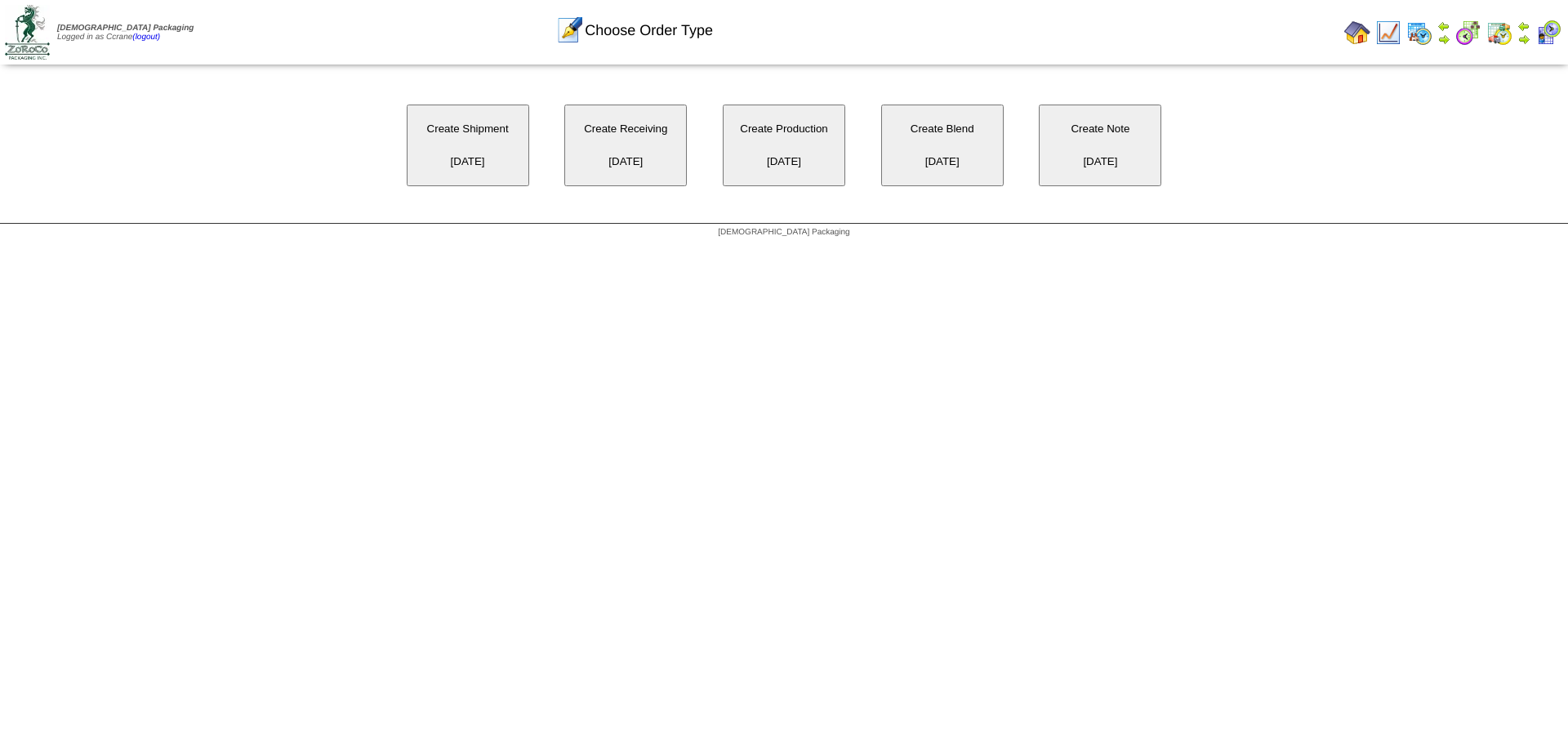
click at [465, 154] on button "Create Shipment 10/06/2025" at bounding box center [467, 145] width 123 height 81
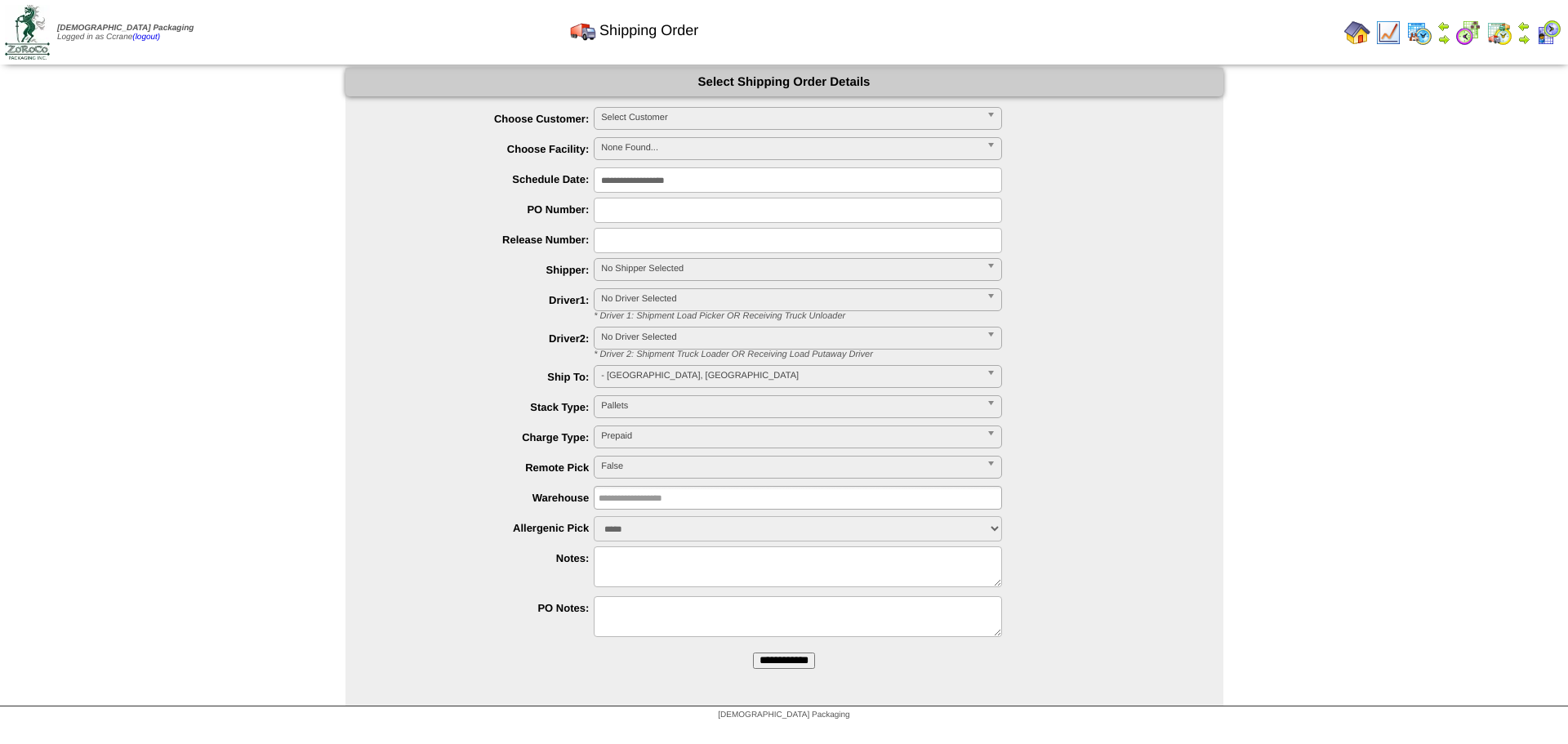
click at [608, 114] on span "Select Customer" at bounding box center [790, 117] width 379 height 20
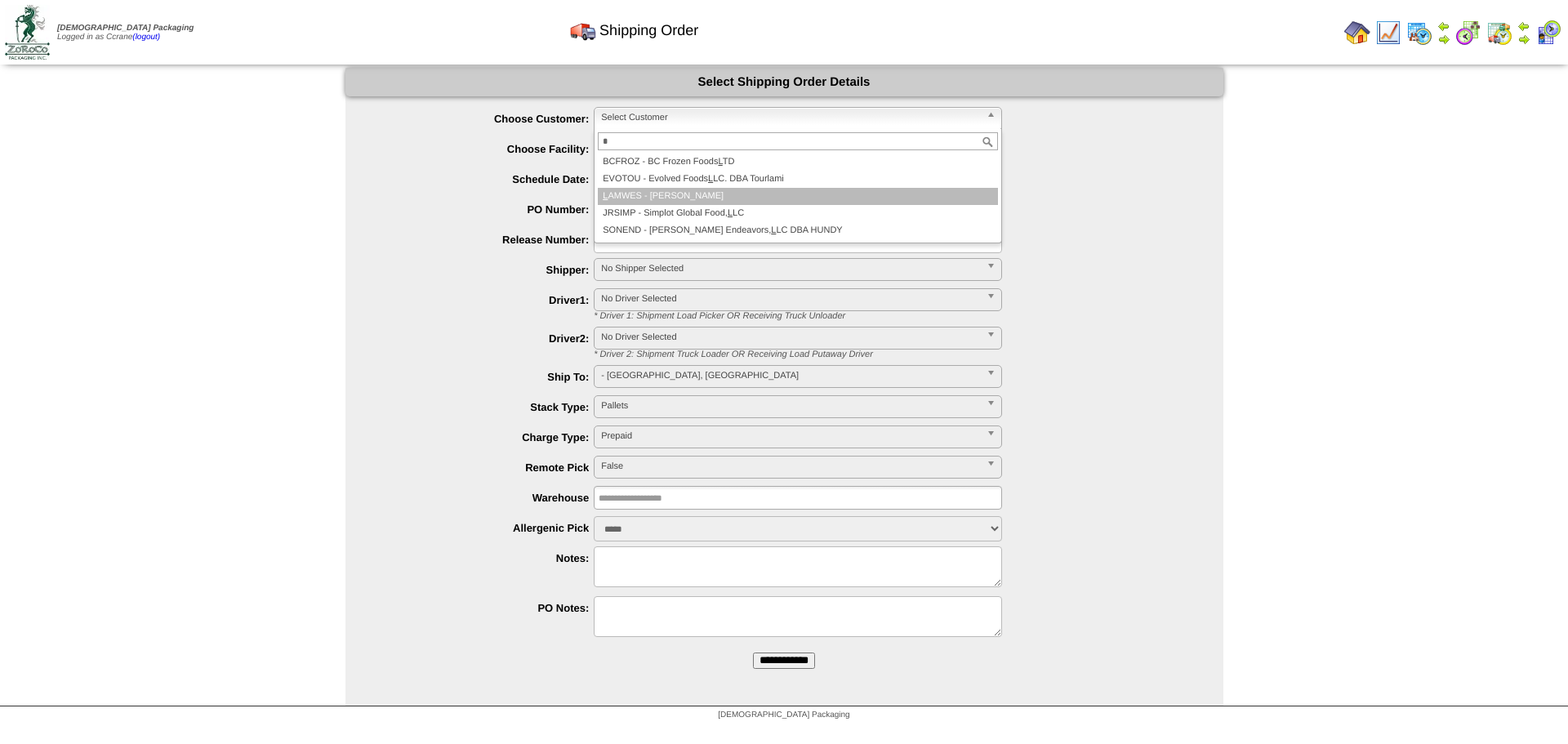
type input "*"
click at [652, 193] on li "L AMWES - Lamb-Weston" at bounding box center [798, 196] width 400 height 17
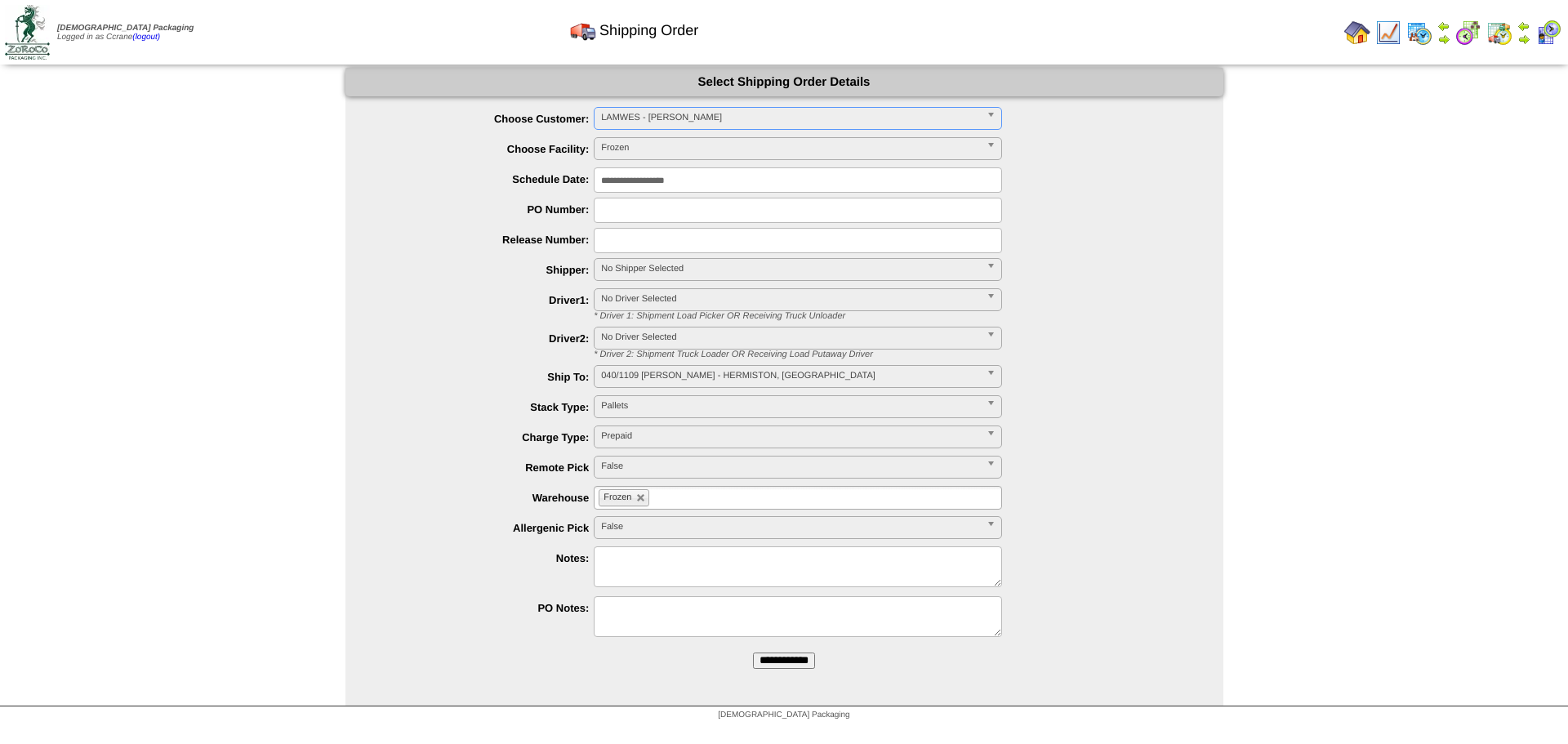
click at [753, 653] on input "**********" at bounding box center [784, 661] width 62 height 16
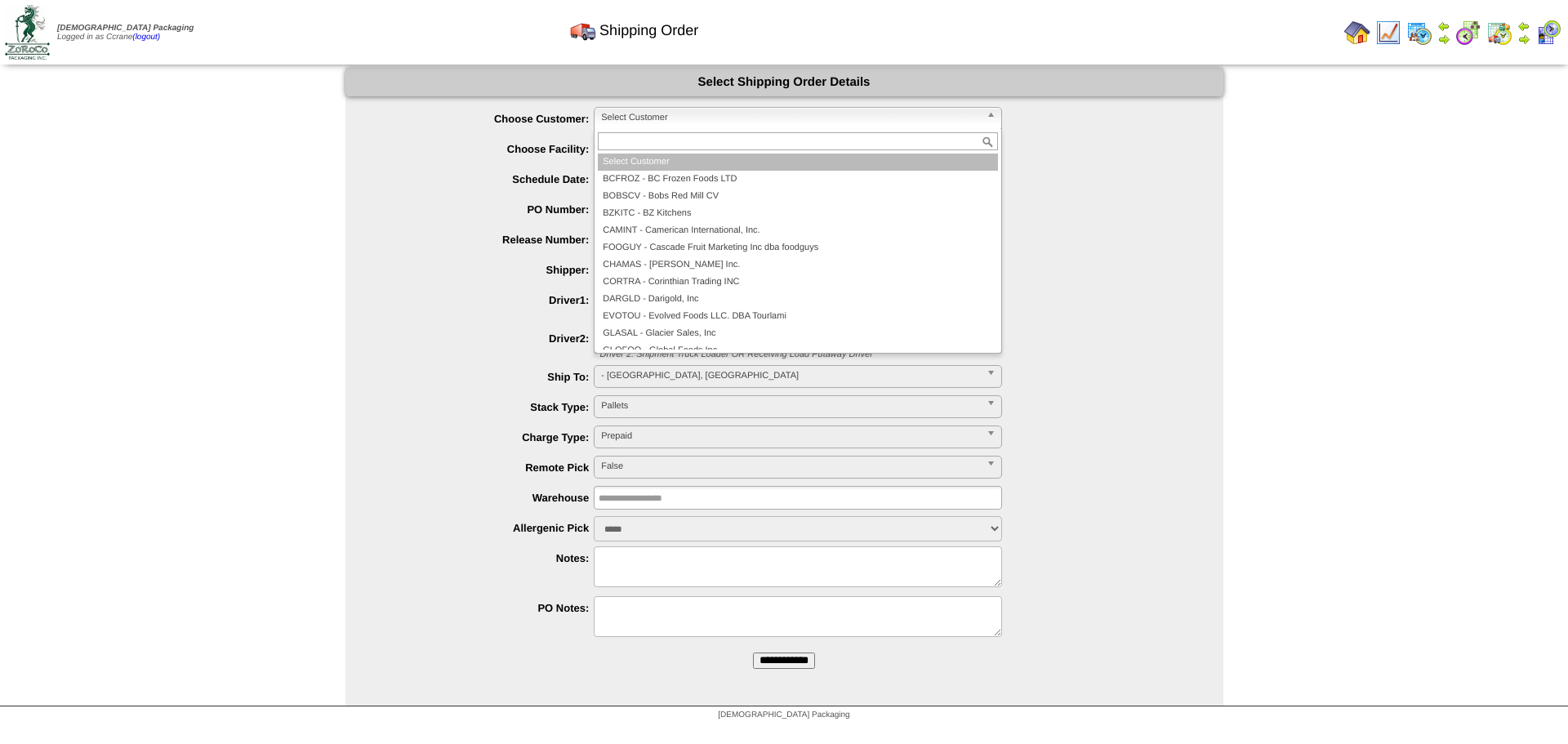
click at [632, 114] on span "Select Customer" at bounding box center [790, 117] width 379 height 20
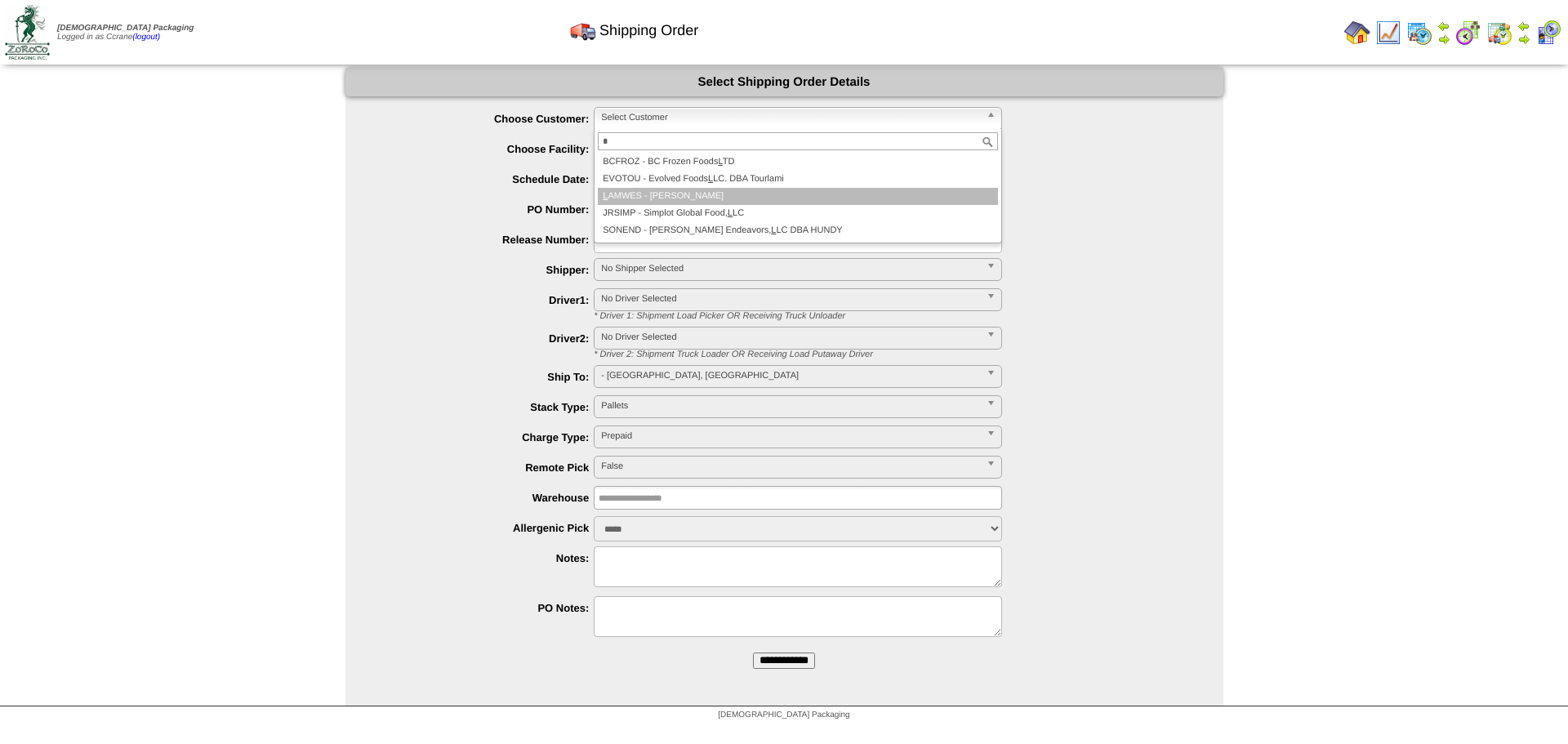
type input "*"
click at [655, 196] on li "L AMWES - Lamb-Weston" at bounding box center [798, 196] width 400 height 17
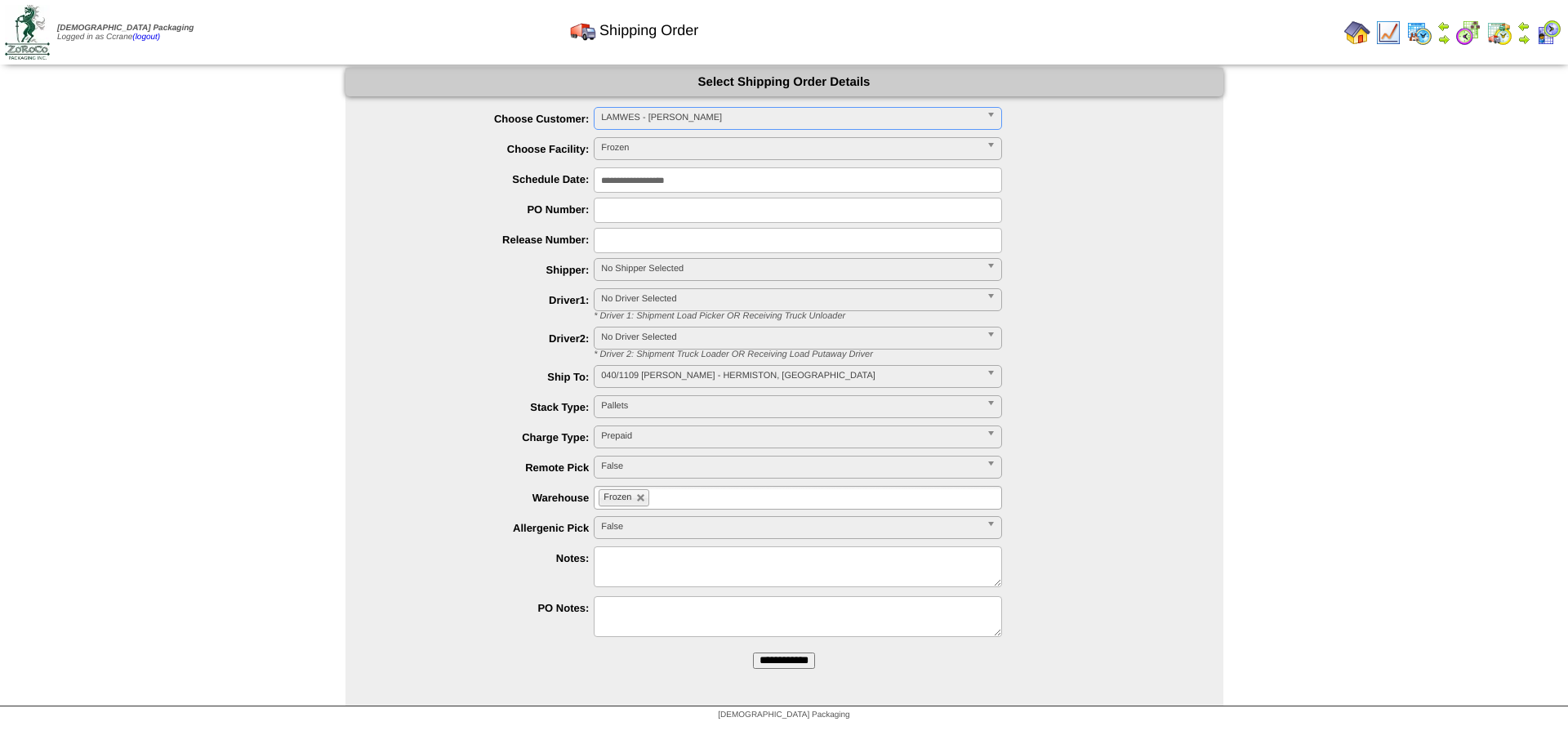
click at [753, 653] on input "**********" at bounding box center [784, 661] width 62 height 16
click at [616, 109] on span "Select Customer" at bounding box center [790, 117] width 379 height 20
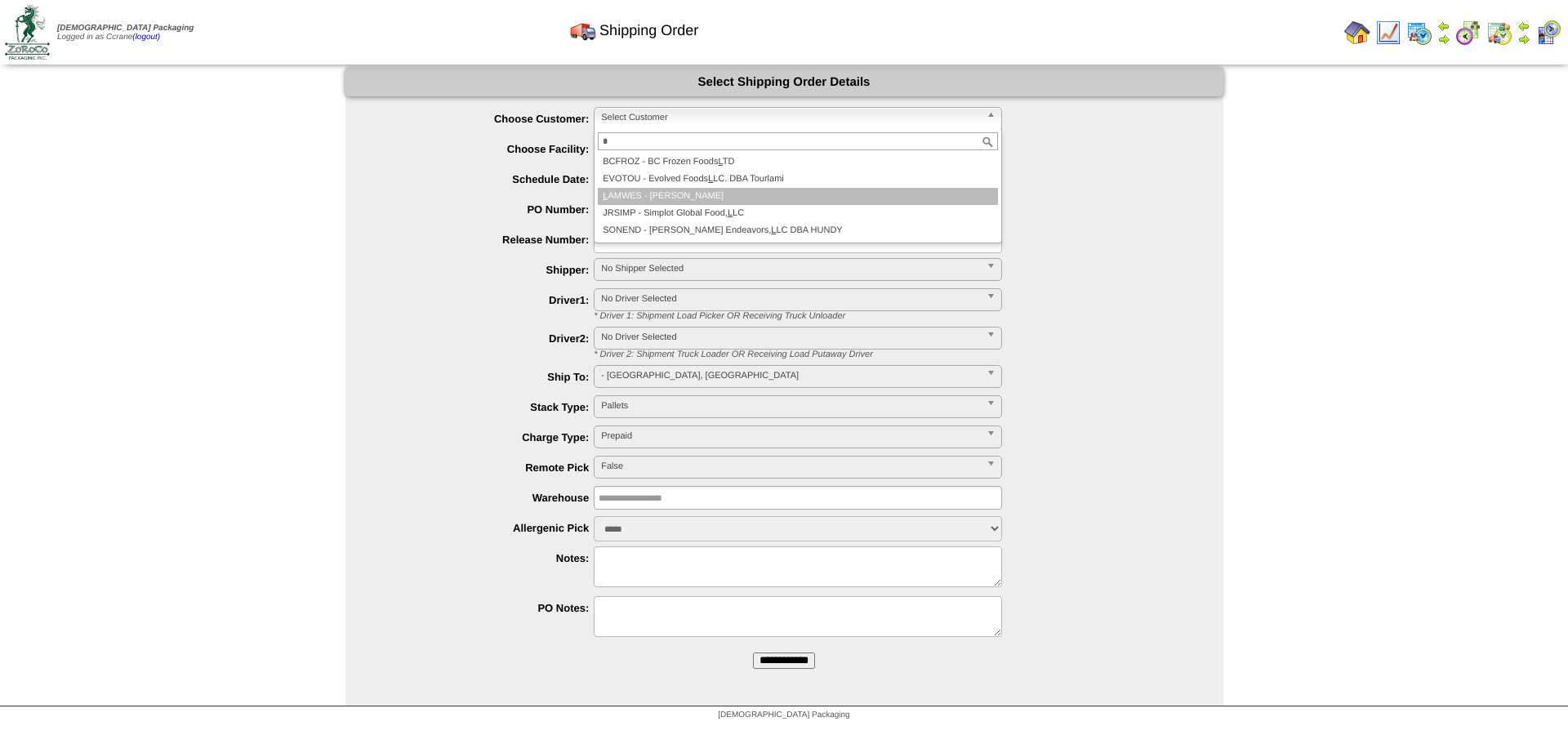
type input "*"
drag, startPoint x: 658, startPoint y: 203, endPoint x: 843, endPoint y: 247, distance: 190.2
click at [659, 203] on li "L AMWES - [PERSON_NAME]" at bounding box center [798, 196] width 400 height 17
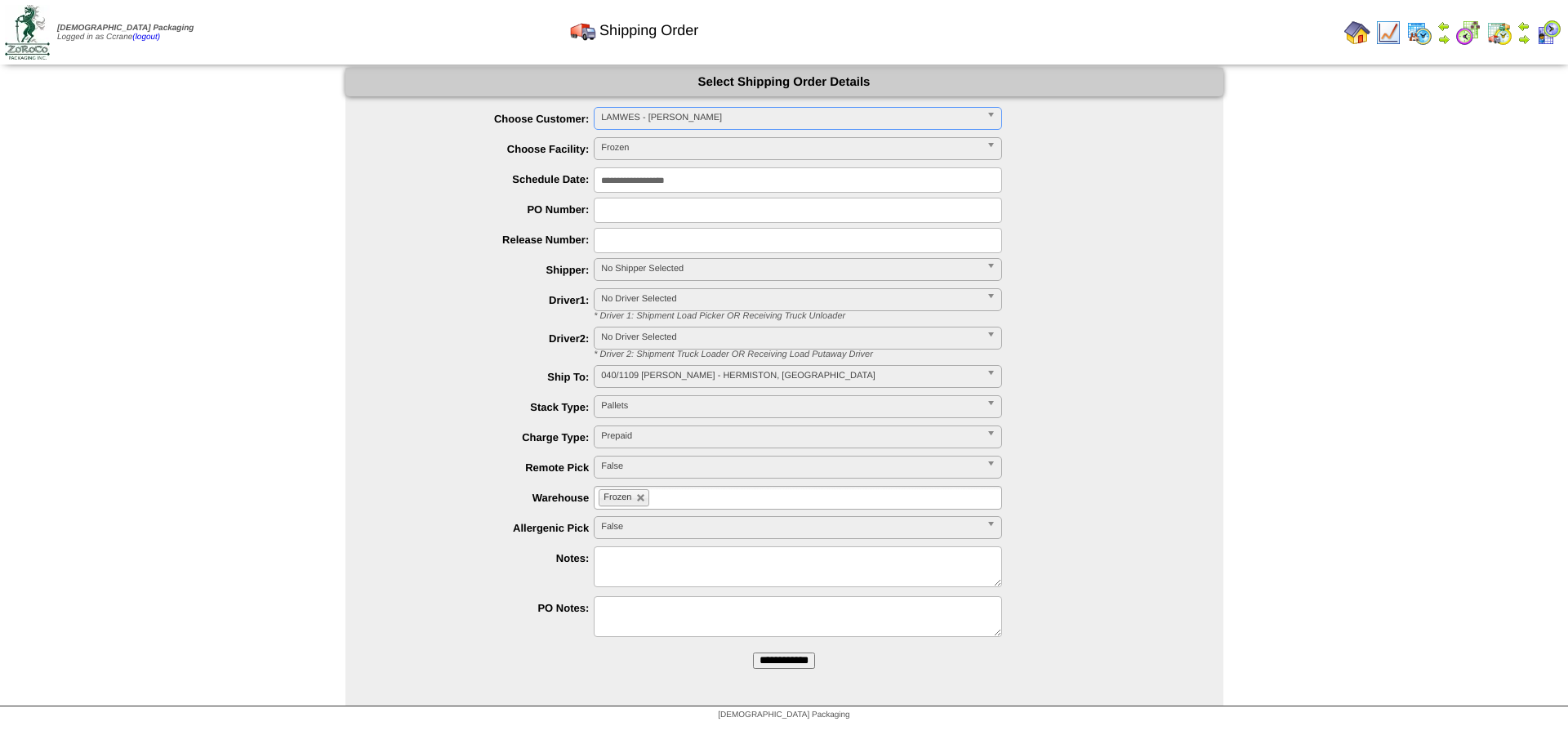
click at [753, 653] on input "**********" at bounding box center [784, 661] width 62 height 16
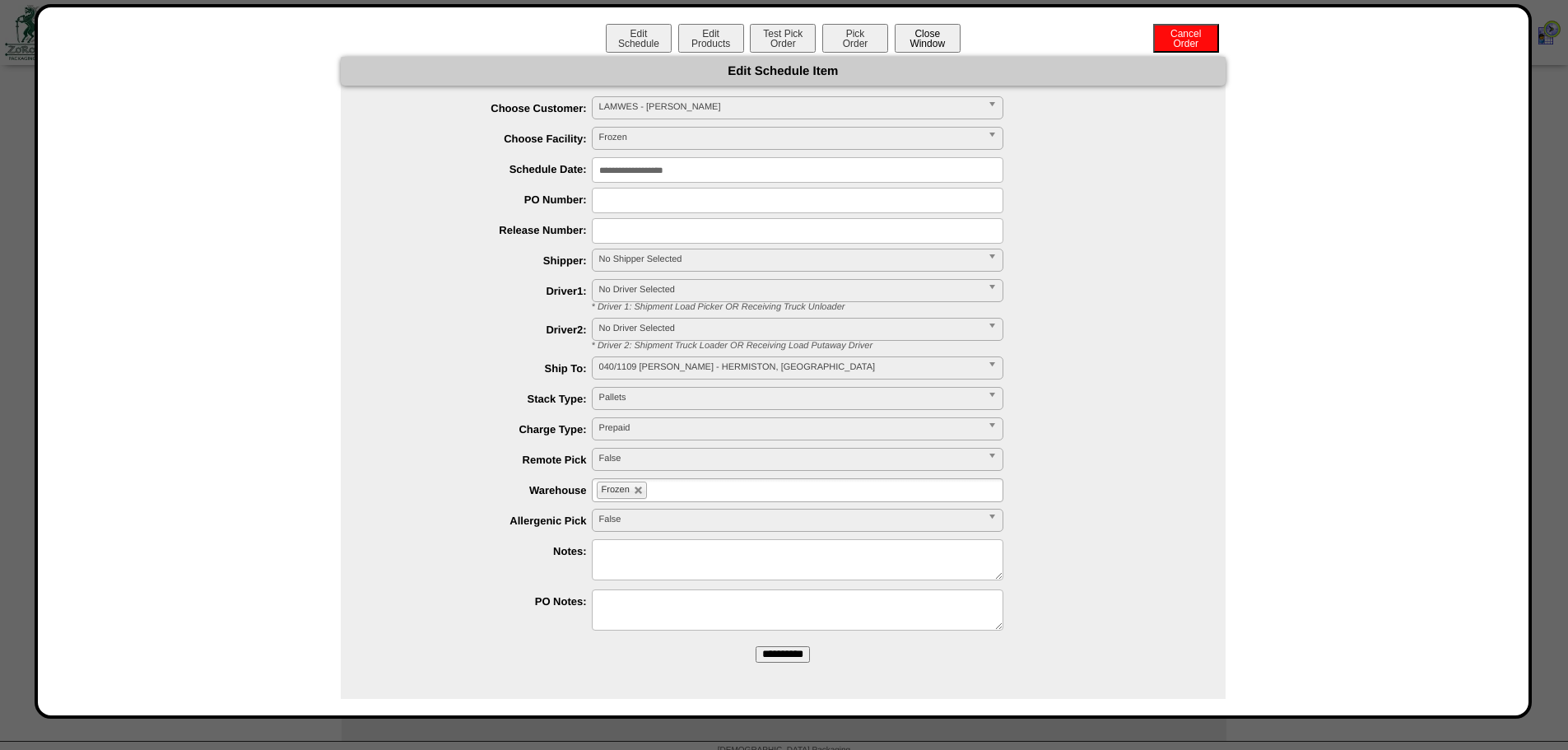
click at [914, 40] on button "Close Window" at bounding box center [927, 38] width 66 height 29
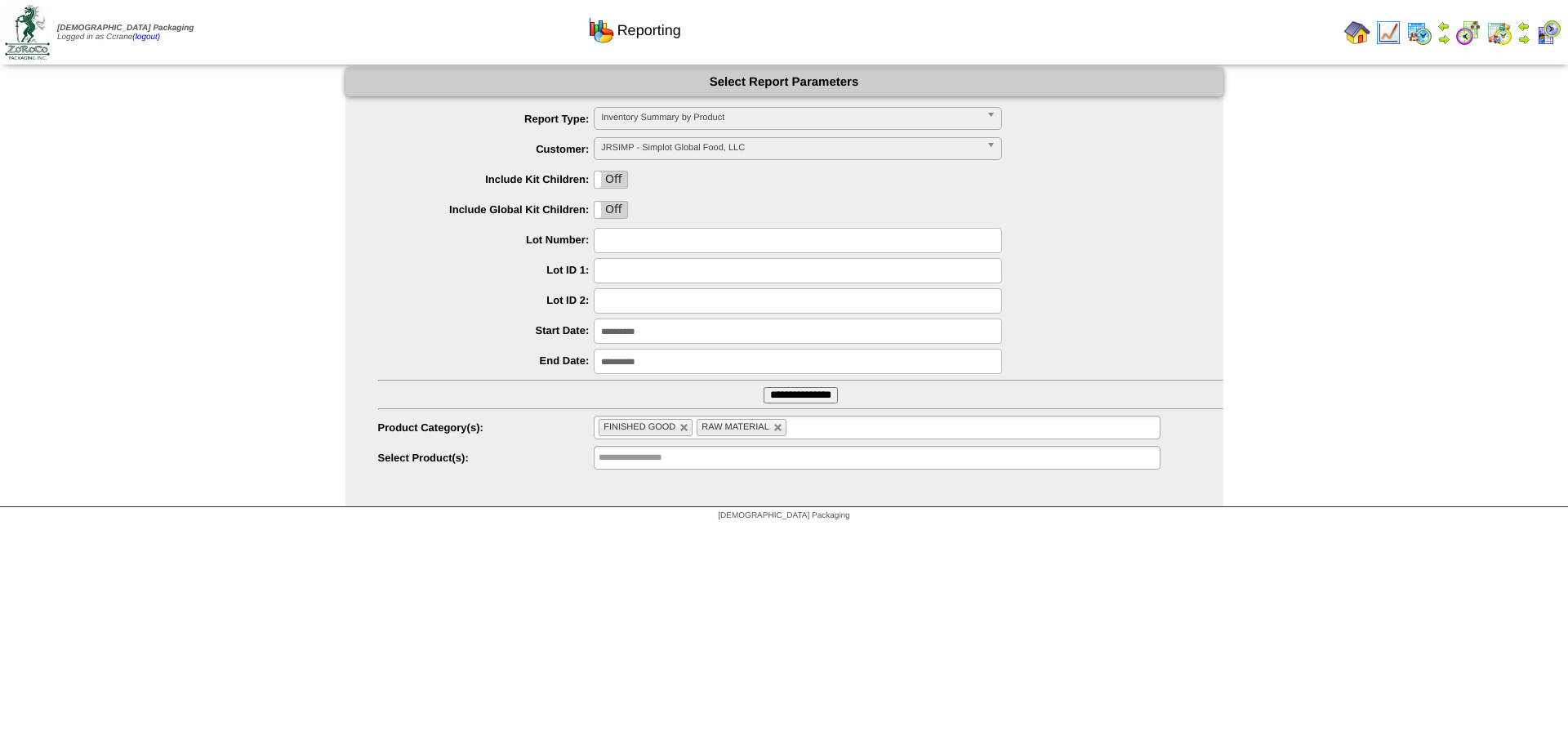
click at [654, 146] on span "JRSIMP - Simplot Global Food, LLC" at bounding box center [790, 148] width 379 height 20
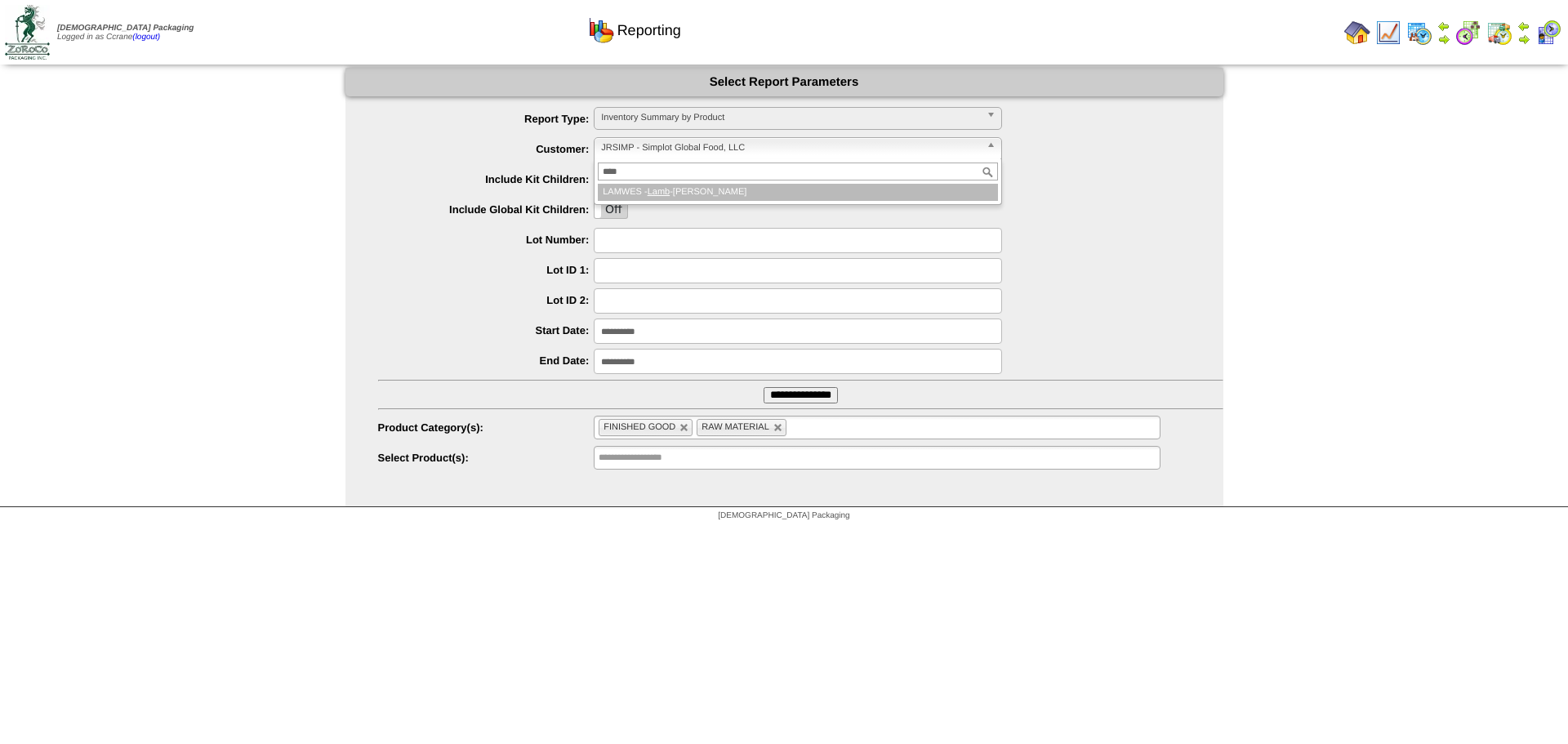
type input "****"
click at [691, 193] on li "LAMWES - Lamb -Weston" at bounding box center [798, 192] width 400 height 17
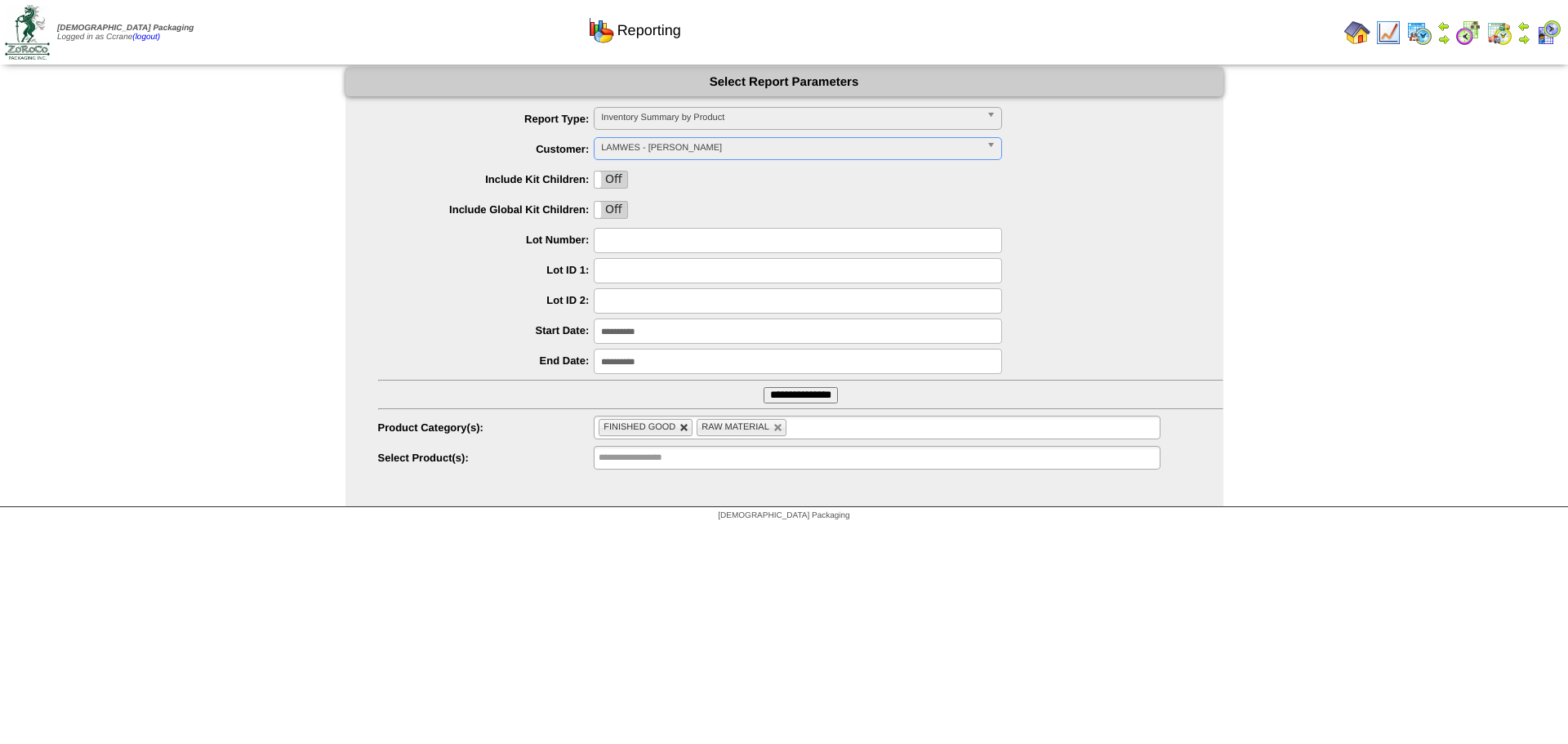
click at [690, 426] on link at bounding box center [684, 427] width 10 height 10
click at [683, 429] on link at bounding box center [680, 427] width 10 height 10
type input "**********"
click at [683, 430] on input "text" at bounding box center [650, 427] width 105 height 21
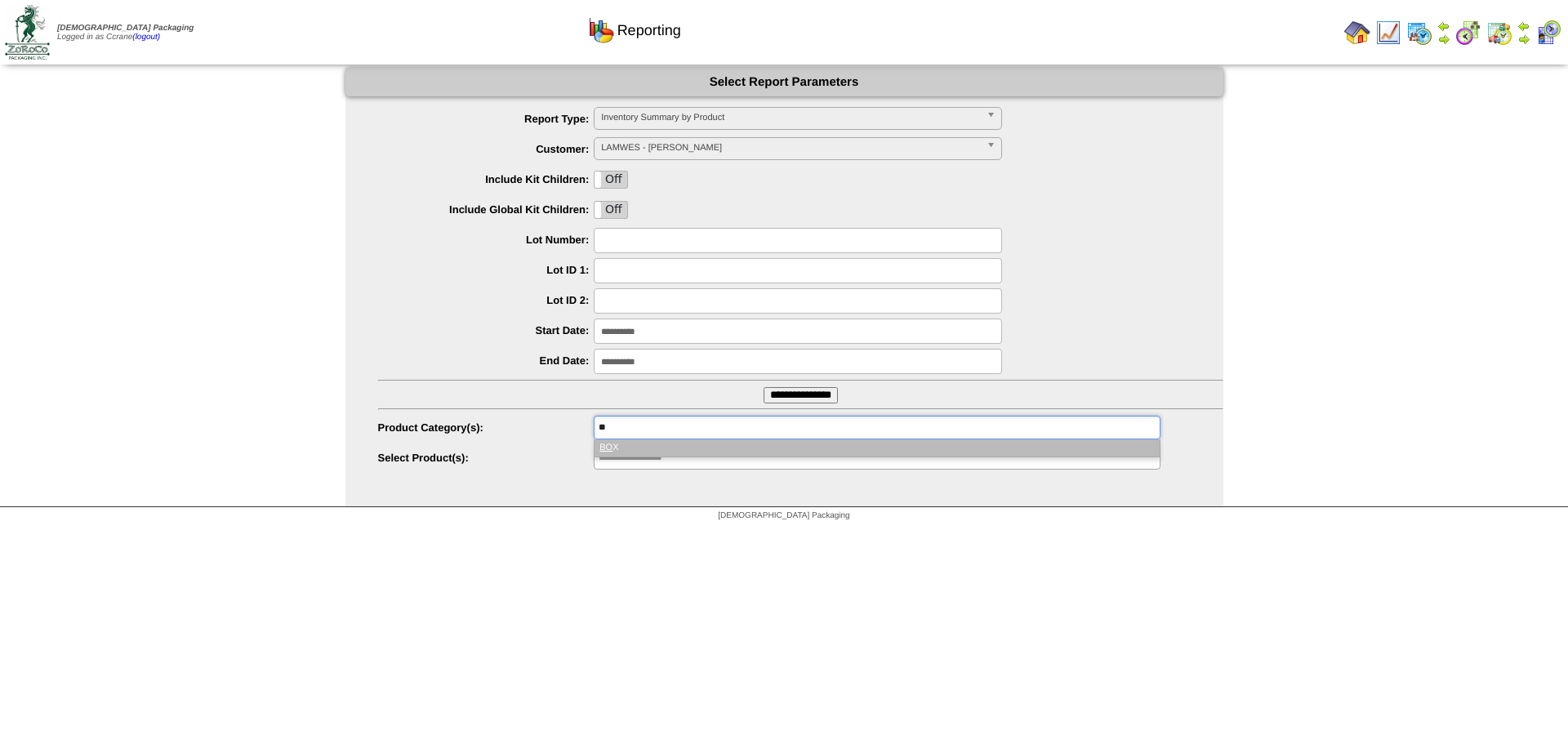
type input "**"
click at [677, 443] on li "BO X" at bounding box center [877, 448] width 564 height 17
type input "****"
click at [677, 443] on li "TRAY" at bounding box center [877, 448] width 564 height 17
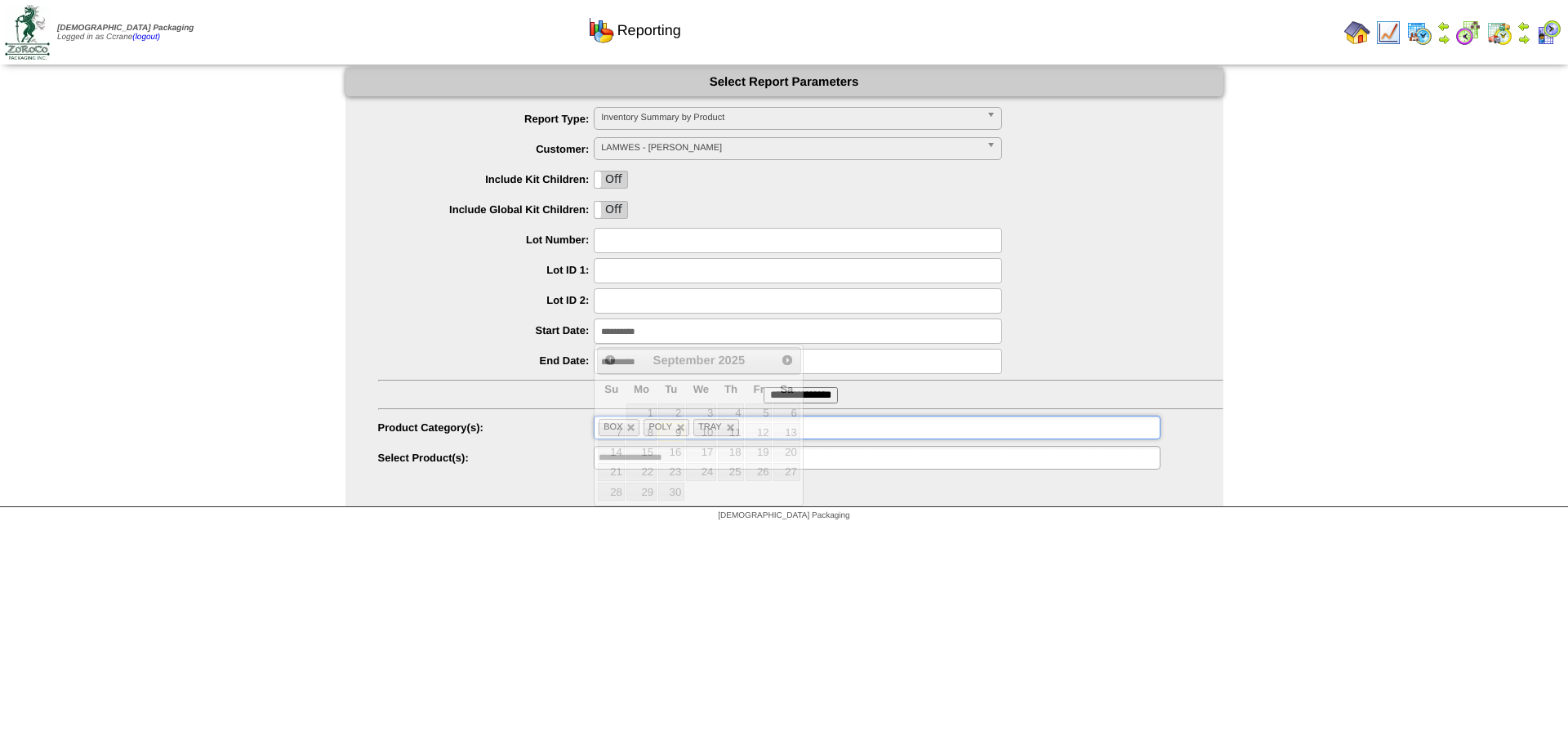
click at [668, 327] on input "**********" at bounding box center [798, 331] width 408 height 25
type input "**********"
drag, startPoint x: 115, startPoint y: 307, endPoint x: 128, endPoint y: 304, distance: 13.3
click at [122, 307] on div "**********" at bounding box center [784, 287] width 1568 height 440
click at [812, 389] on input "**********" at bounding box center [801, 395] width 74 height 16
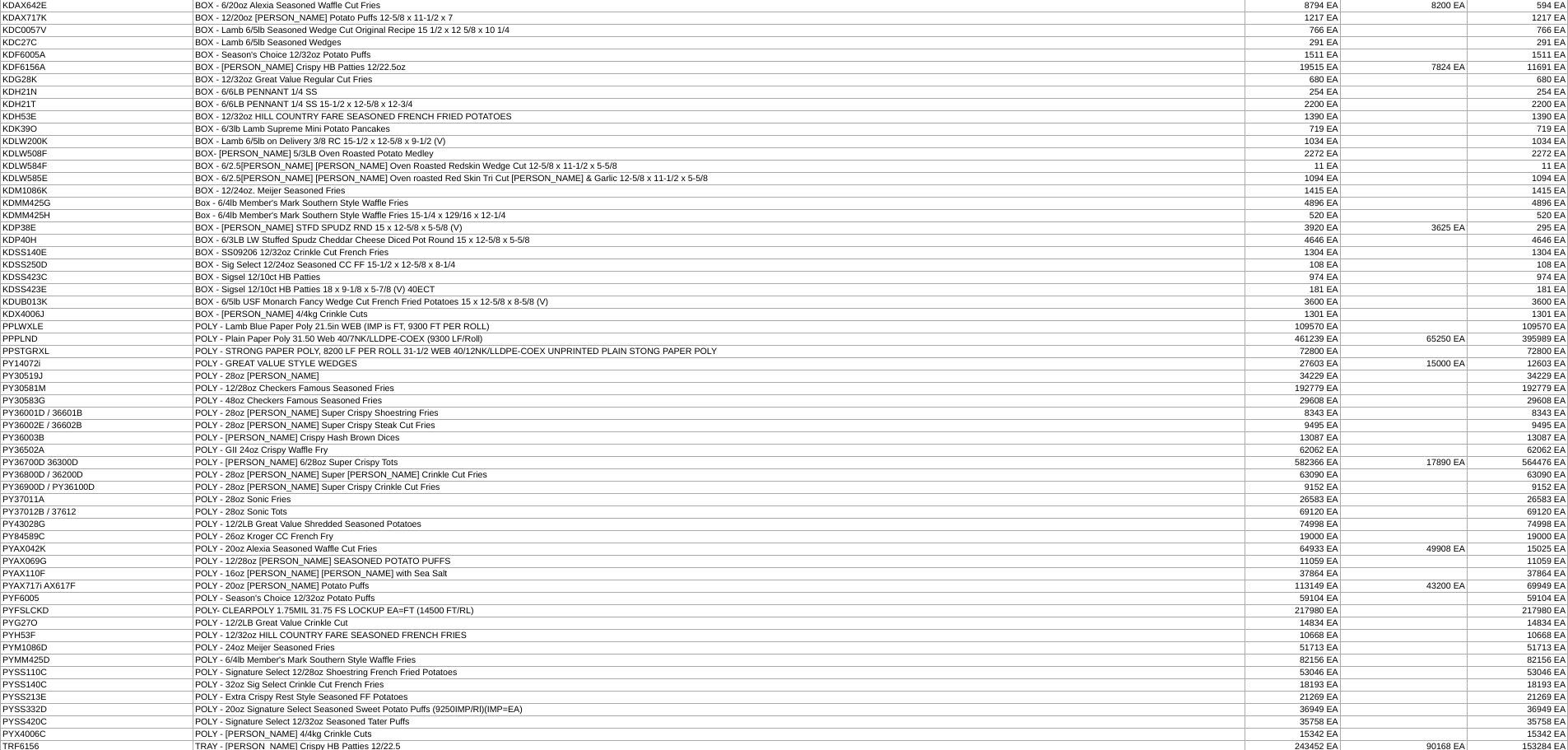
scroll to position [442, 0]
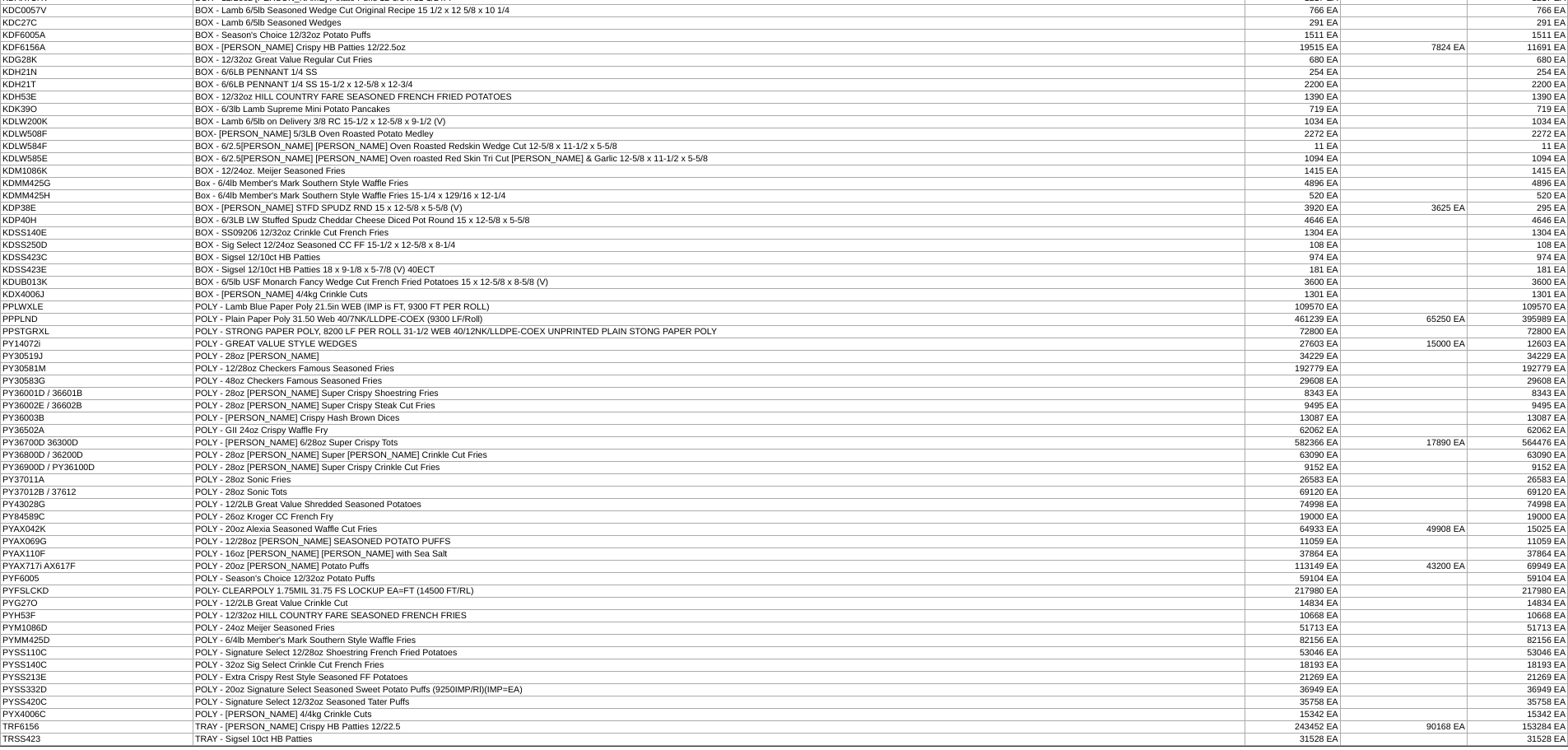
drag, startPoint x: 560, startPoint y: 438, endPoint x: 482, endPoint y: 403, distance: 85.5
click at [561, 435] on tbody "Product Description Total Unavailable Available KD12143A BOX - 6/5lb [PERSON_NA…" at bounding box center [784, 183] width 1567 height 1126
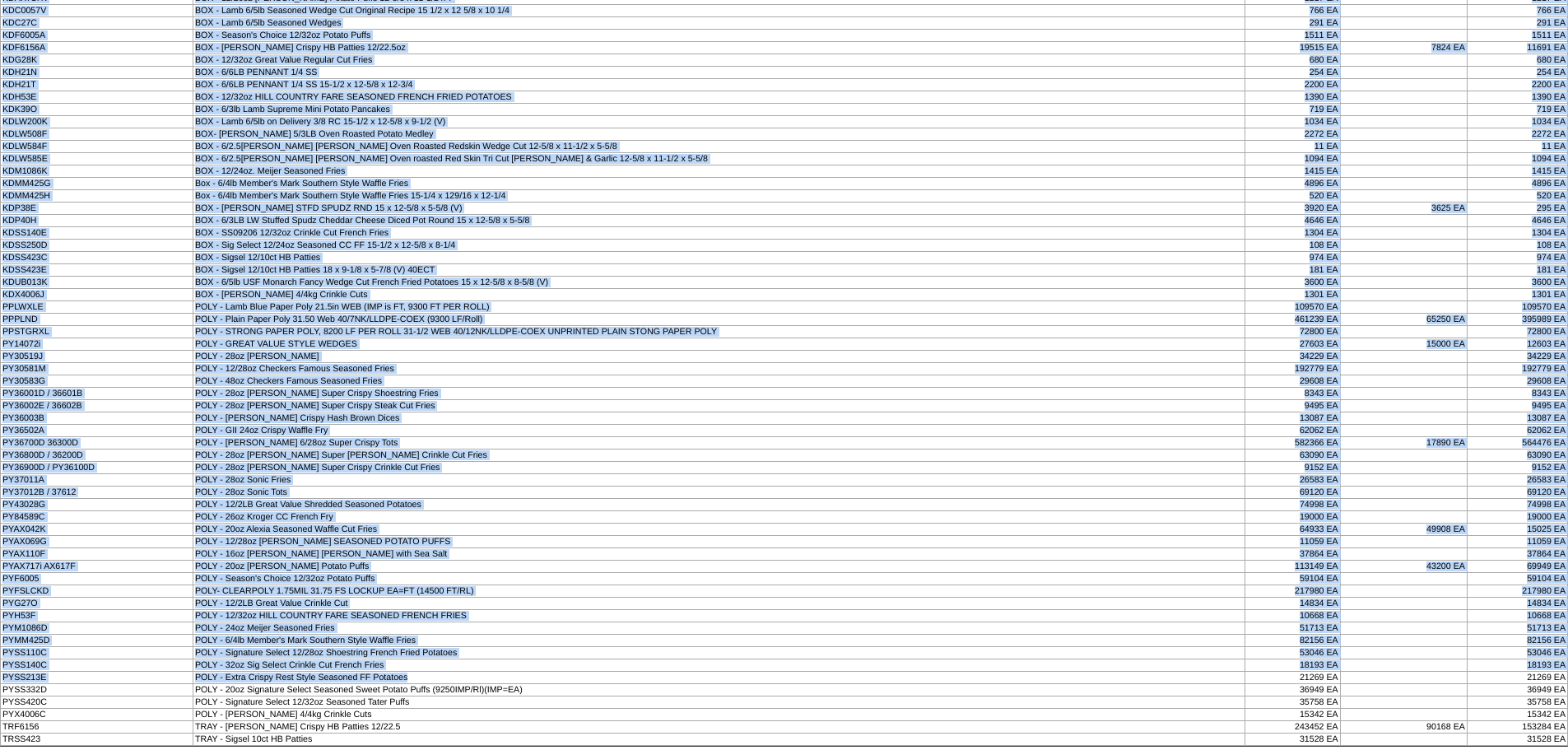
drag, startPoint x: 70, startPoint y: 65, endPoint x: 1563, endPoint y: 315, distance: 1513.8
click at [1563, 315] on tbody "Product Description Total Unavailable Available KD12143A BOX - 6/5lb Lamb Westo…" at bounding box center [784, 183] width 1567 height 1126
copy tbody "Product Description Total Unavailable Available KD12143A BOX - 6/5lb Lamb Westo…"
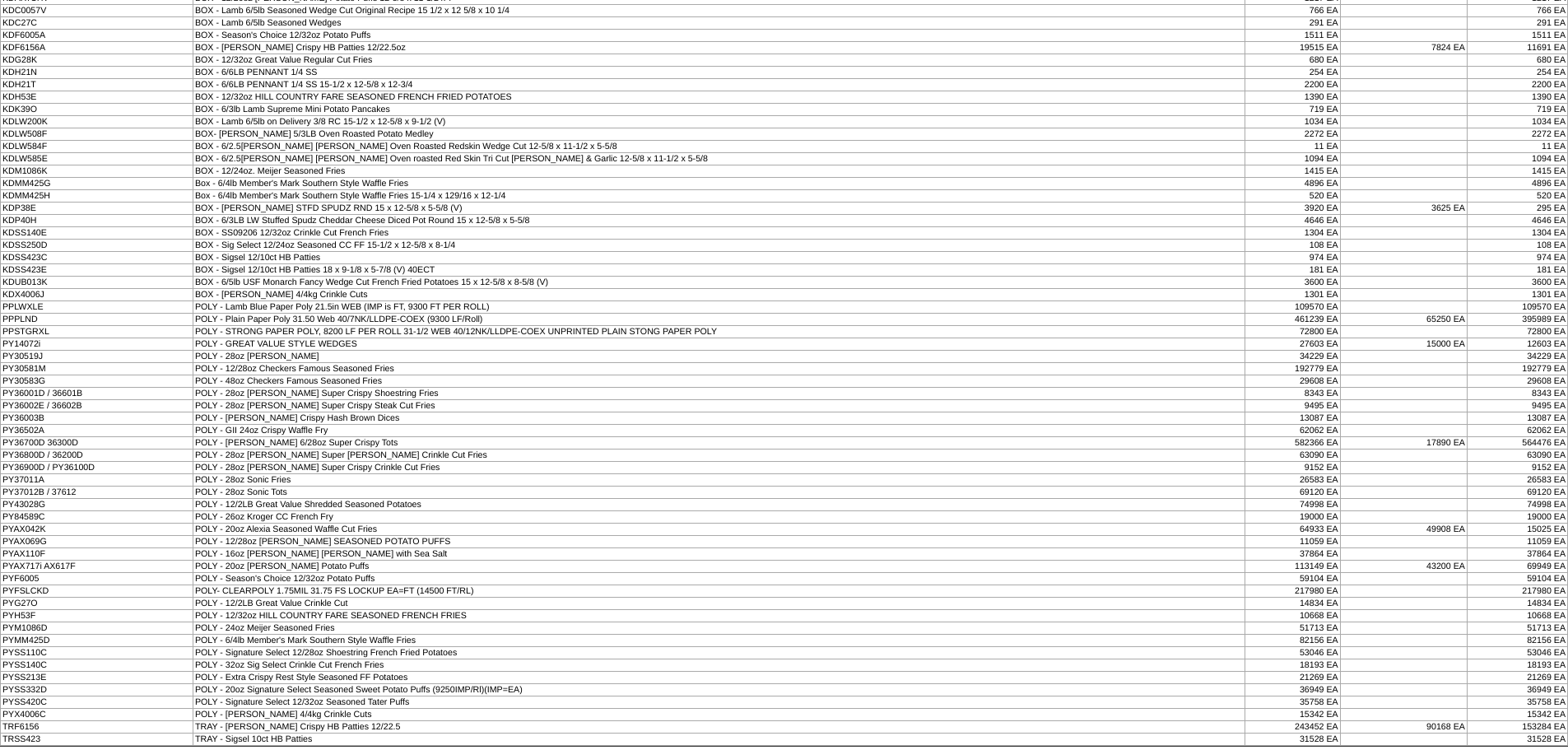
click at [469, 360] on td "POLY - 28oz NATHANS JUMBO CRINKLE" at bounding box center [719, 357] width 1053 height 13
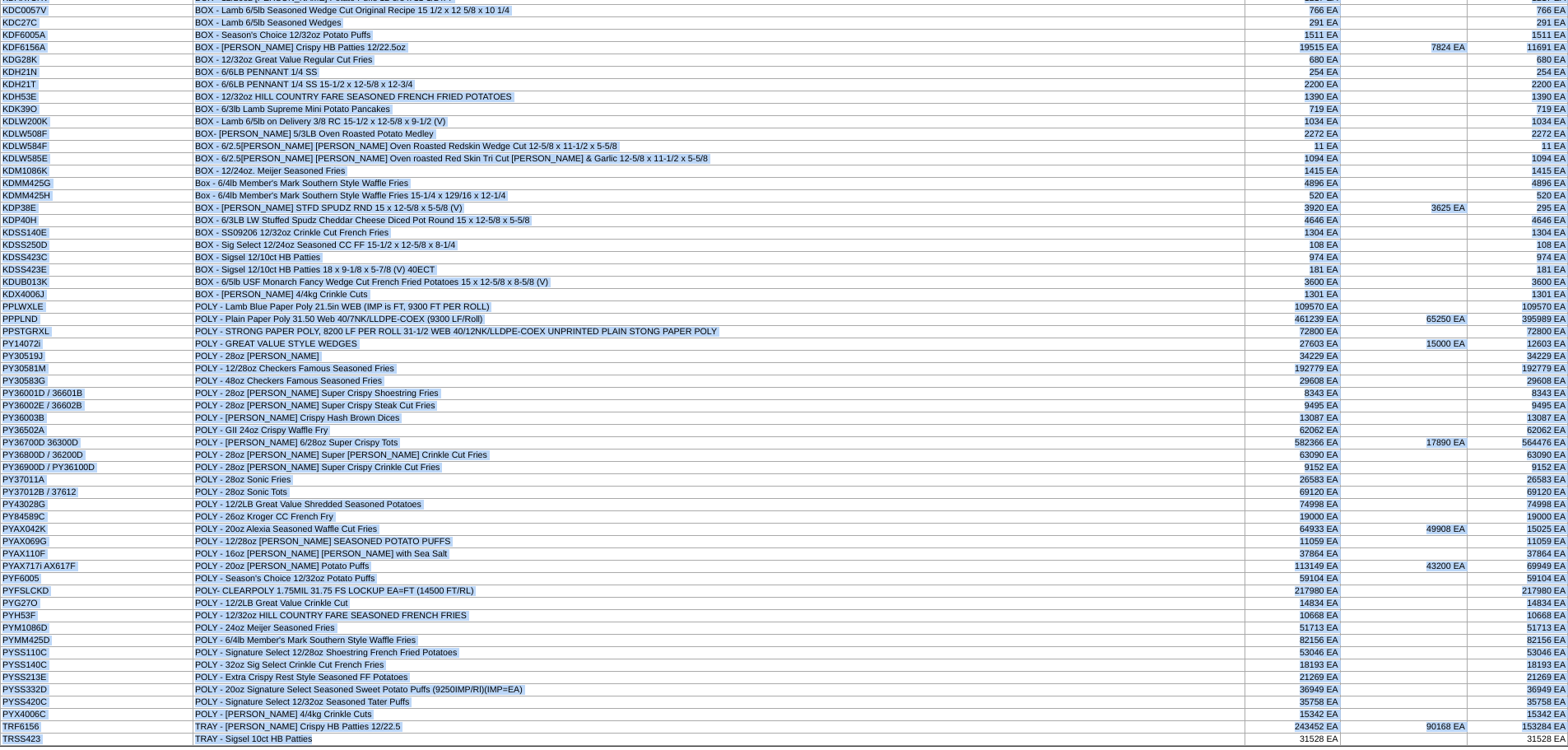
drag, startPoint x: 73, startPoint y: 69, endPoint x: 1025, endPoint y: 742, distance: 1165.9
click at [1025, 742] on tbody "Product Description Total Unavailable Available KD12143A BOX - 6/5lb Lamb Westo…" at bounding box center [784, 183] width 1567 height 1126
copy tbody "Product Description Total Unavailable Available KD12143A BOX - 6/5lb Lamb Westo…"
drag, startPoint x: 431, startPoint y: 468, endPoint x: 350, endPoint y: 463, distance: 81.2
click at [431, 468] on td "POLY - 28oz Lamb Weston Super Crispy Crinkle Cut Fries" at bounding box center [719, 468] width 1053 height 13
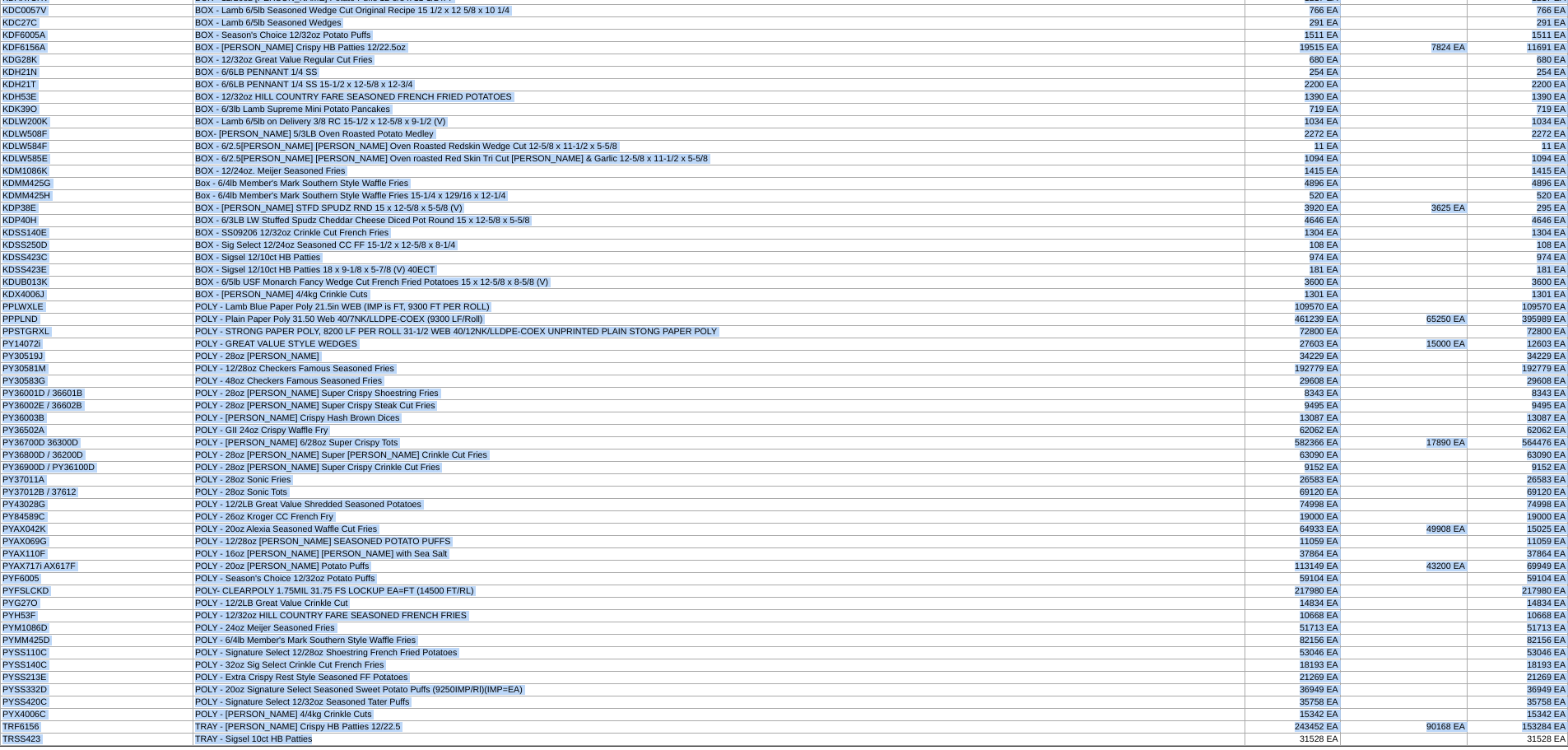
click at [468, 575] on td "POLY - Season's Choice 12/32oz Potato Puffs" at bounding box center [719, 579] width 1053 height 13
drag, startPoint x: 61, startPoint y: 66, endPoint x: 1295, endPoint y: 789, distance: 1430.2
click at [1295, 749] on html "Inventory Summary Report for Lamb-Weston Printed on 09/09/2025 at 9:13pm - Retu…" at bounding box center [784, 153] width 1568 height 1192
copy body "Product Description Total Unavailable Available KD12143A BOX - 6/5lb Lamb Westo…"
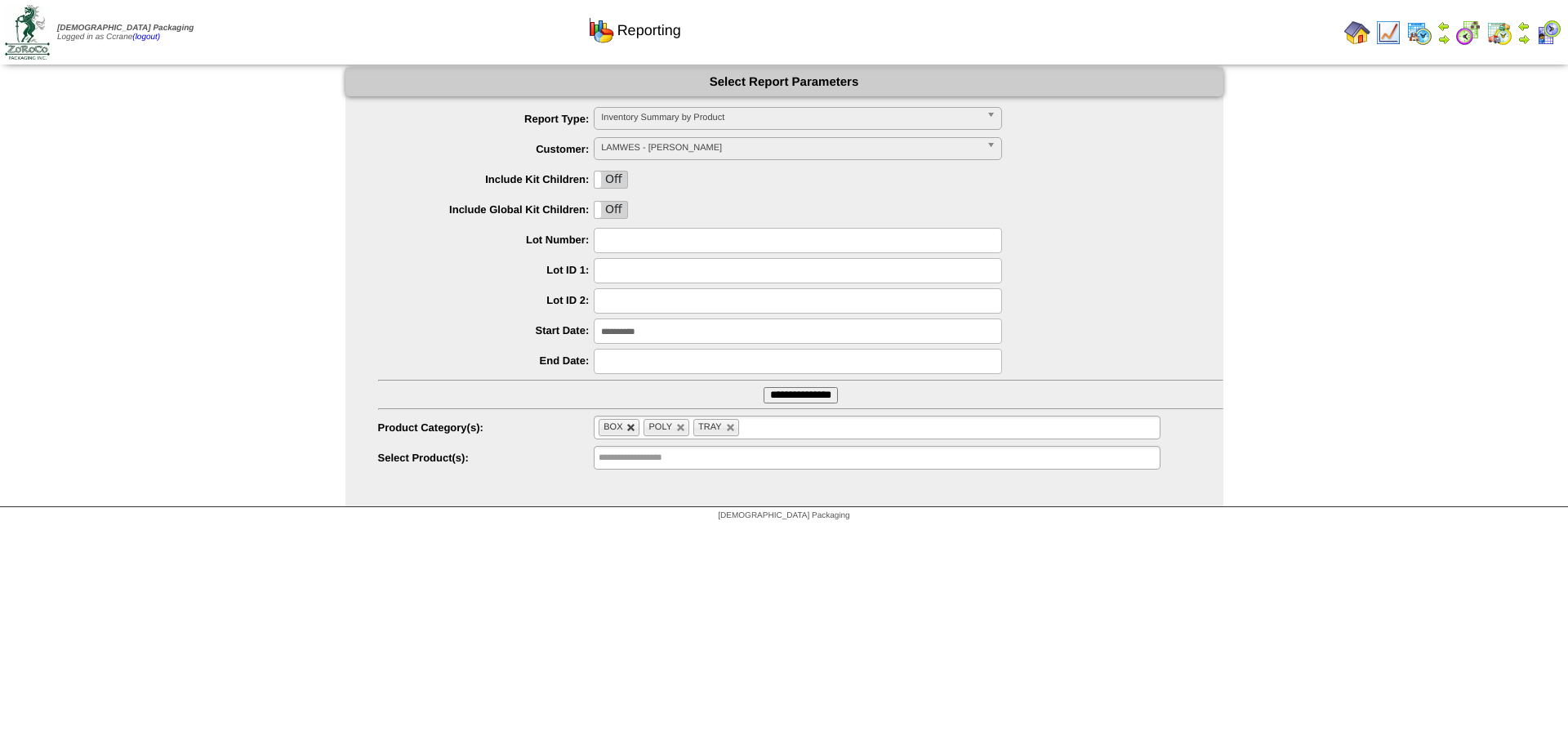
click at [630, 426] on link at bounding box center [630, 427] width 10 height 10
click at [631, 427] on link at bounding box center [636, 427] width 10 height 10
type input "**********"
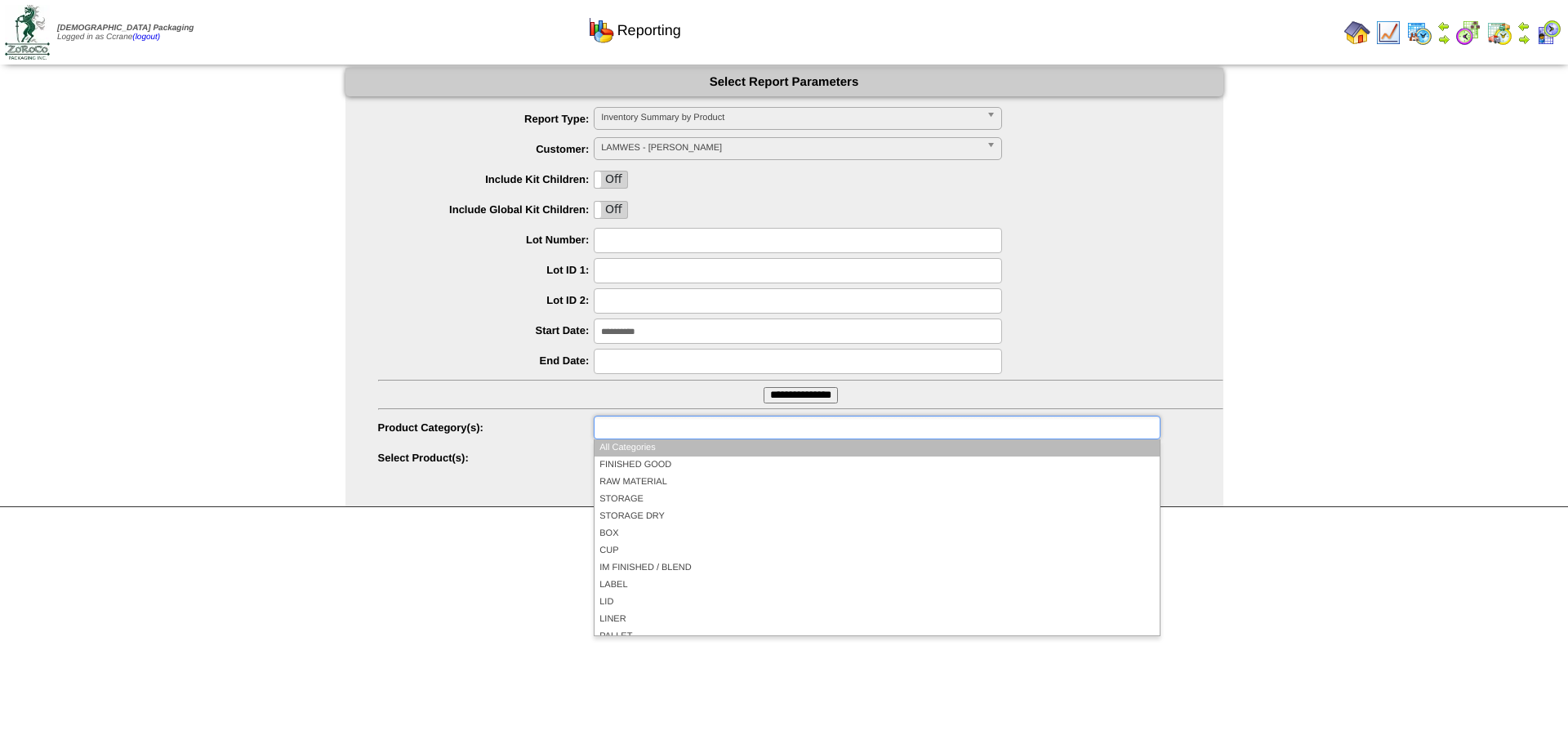
click at [630, 427] on input "text" at bounding box center [650, 427] width 105 height 21
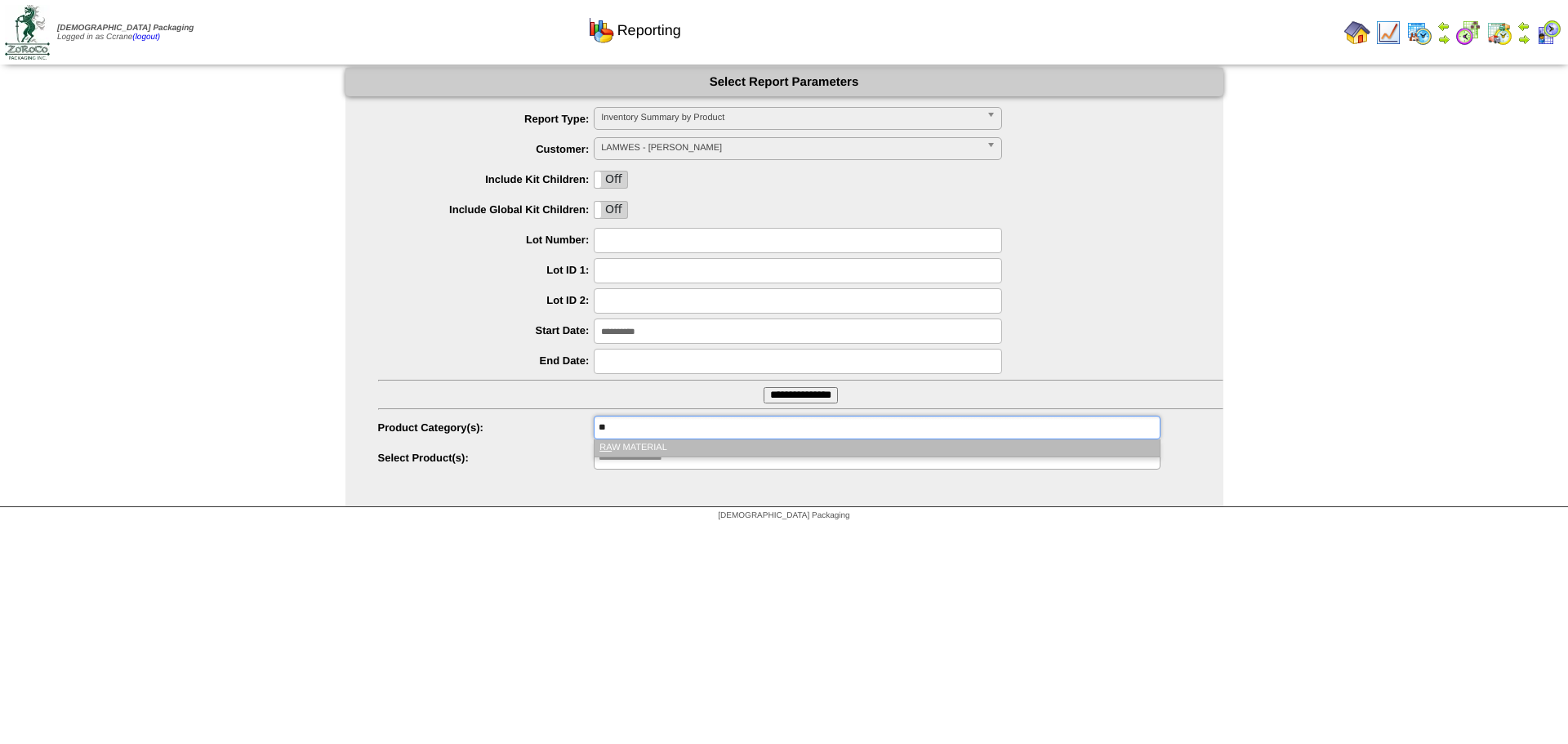
type input "**"
click at [632, 447] on li "RA W MATERIAL" at bounding box center [877, 448] width 564 height 17
type input "*"
click at [632, 447] on li "F INISHED GOOD" at bounding box center [877, 448] width 564 height 17
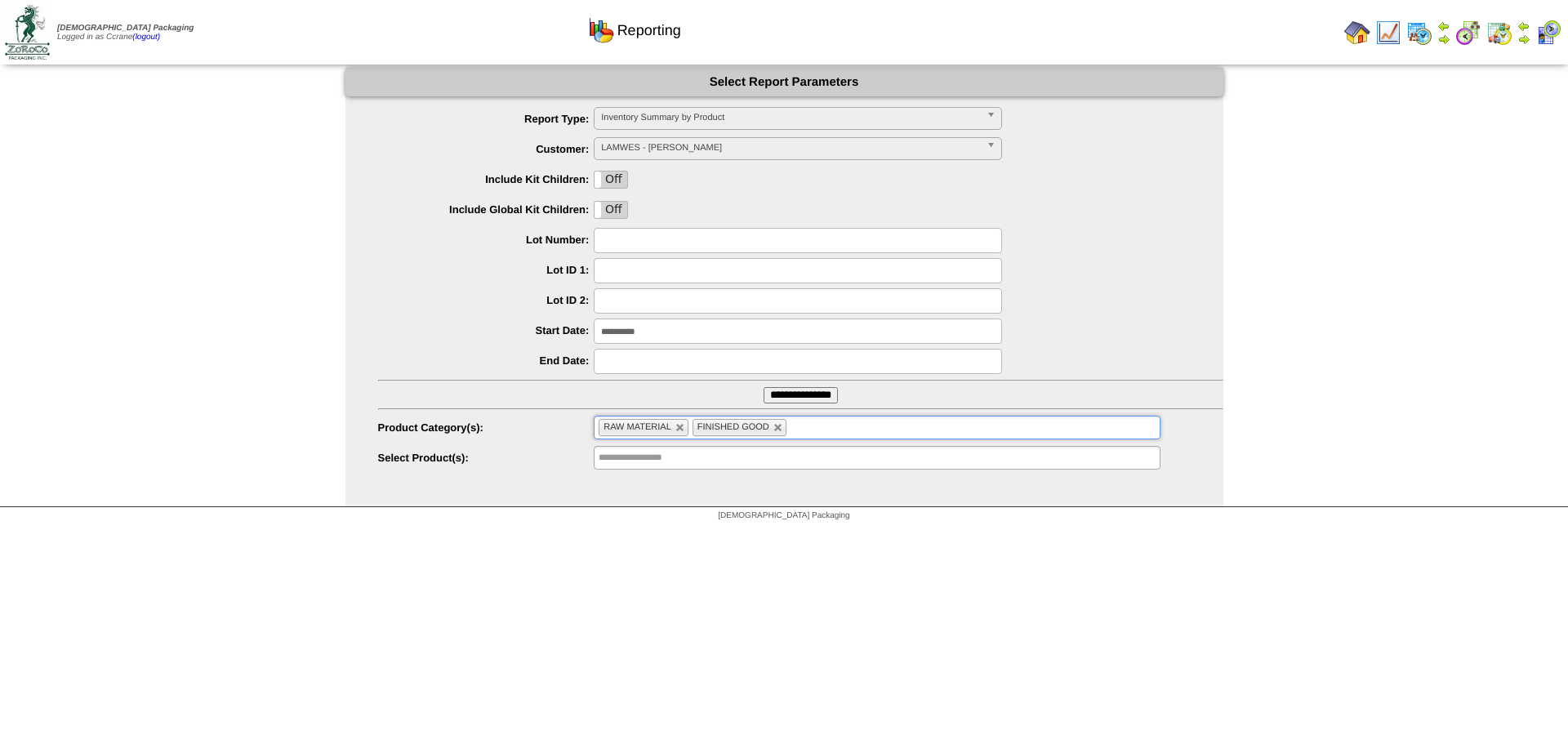
click at [821, 398] on input "**********" at bounding box center [801, 395] width 74 height 16
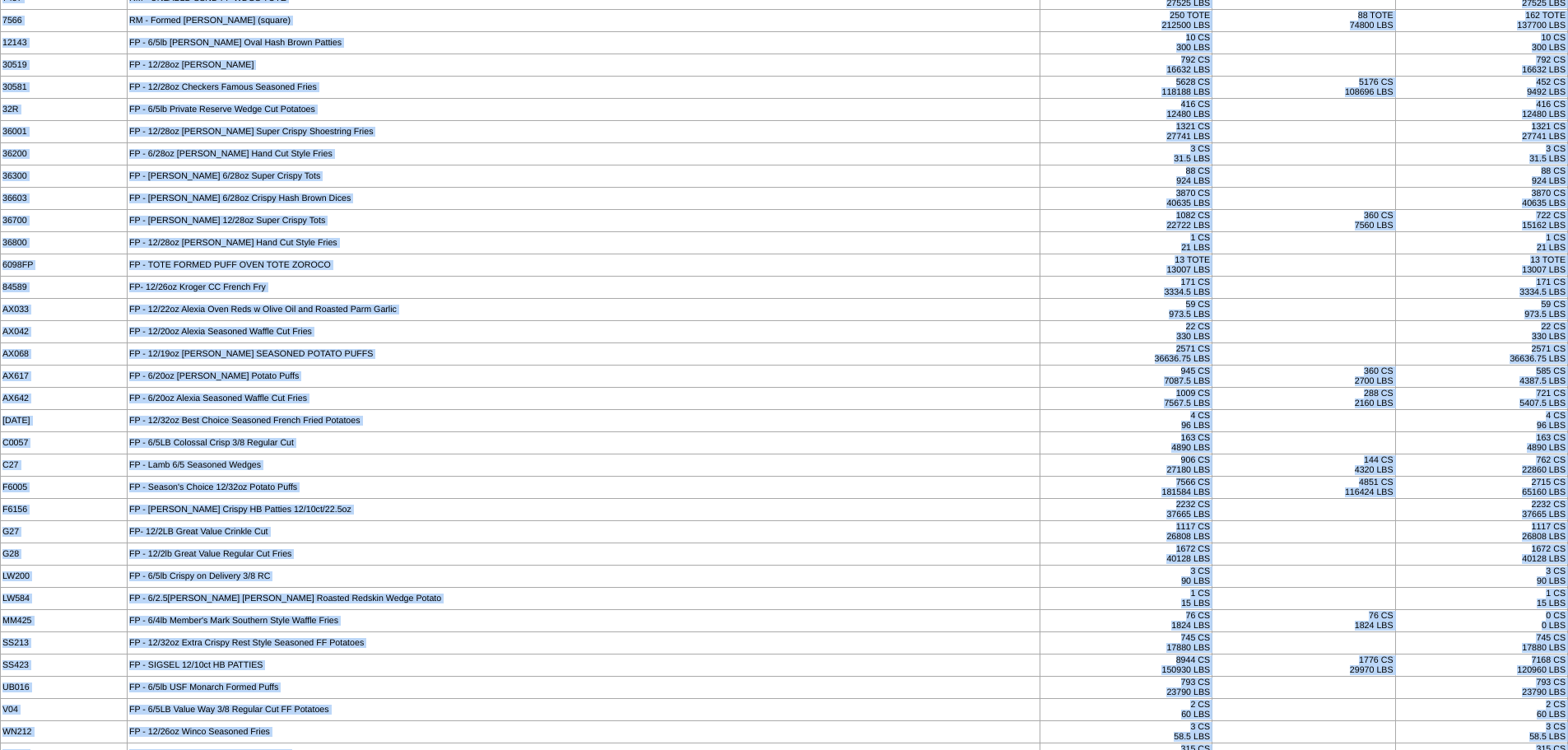
scroll to position [309, 0]
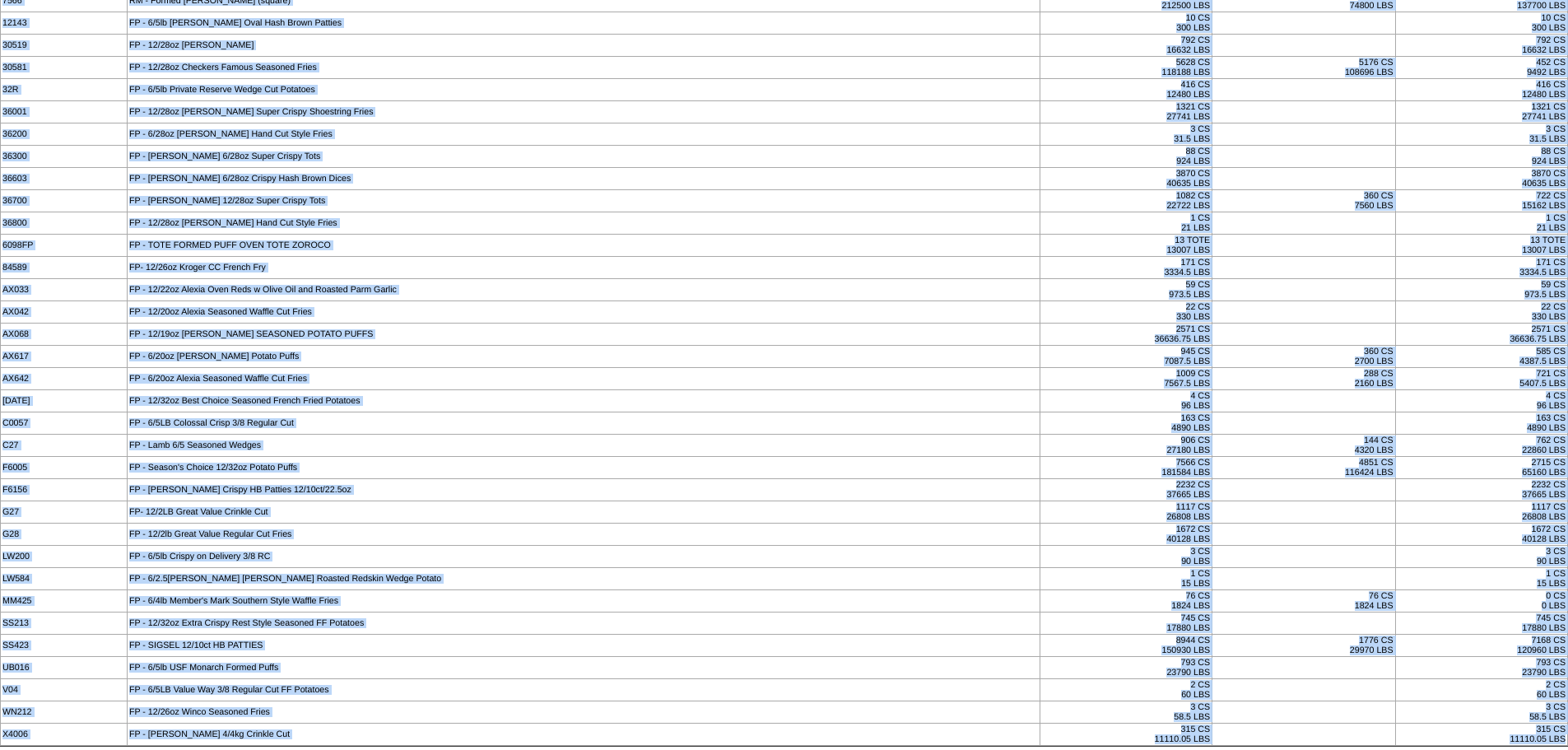
drag, startPoint x: 51, startPoint y: 66, endPoint x: 1059, endPoint y: 789, distance: 1240.5
click at [1059, 749] on html "Inventory Summary Report for [PERSON_NAME][GEOGRAPHIC_DATA] Printed on [DATE] 9…" at bounding box center [784, 221] width 1568 height 1060
copy body "Product Description Total Unavailable Available 2634 RM - 1/4 Shoestring Frend …"
drag, startPoint x: 603, startPoint y: 430, endPoint x: 528, endPoint y: 401, distance: 80.4
click at [603, 430] on td "FP - 6/5LB Colossal Crisp 3/8 Regular Cut" at bounding box center [582, 423] width 913 height 23
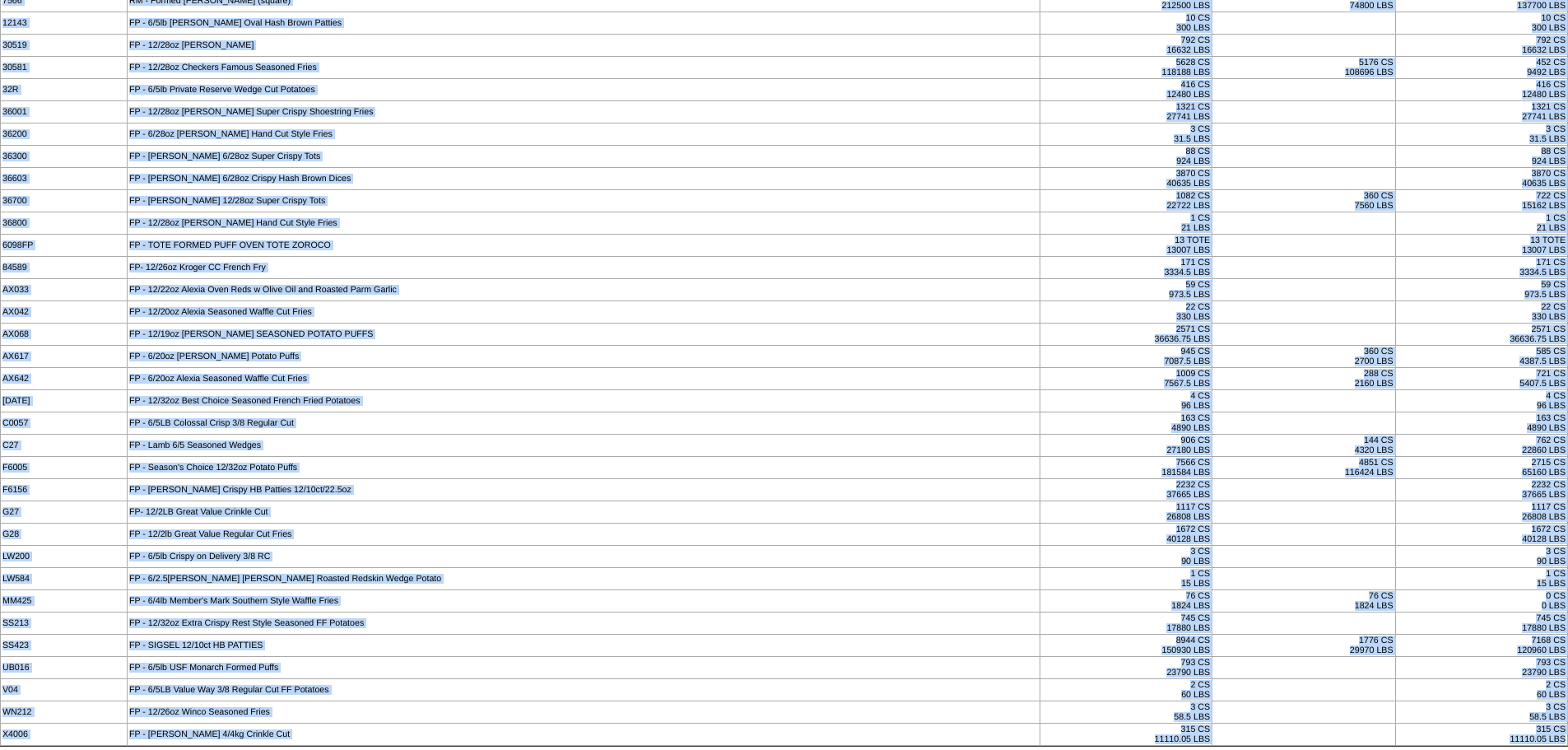
drag, startPoint x: 186, startPoint y: 555, endPoint x: 210, endPoint y: 562, distance: 25.0
click at [210, 562] on td "FP - 6/5lb Crispy on Delivery 3/8 RC" at bounding box center [582, 557] width 913 height 23
drag, startPoint x: 45, startPoint y: 65, endPoint x: 1198, endPoint y: 789, distance: 1361.5
click at [1198, 749] on html "Inventory Summary Report for Lamb-Weston Printed on 09/09/2025 at 9:16pm - Retu…" at bounding box center [784, 221] width 1568 height 1060
copy body "Product Description Total Unavailable Available 2634 RM - 1/4 Shoestring Frend …"
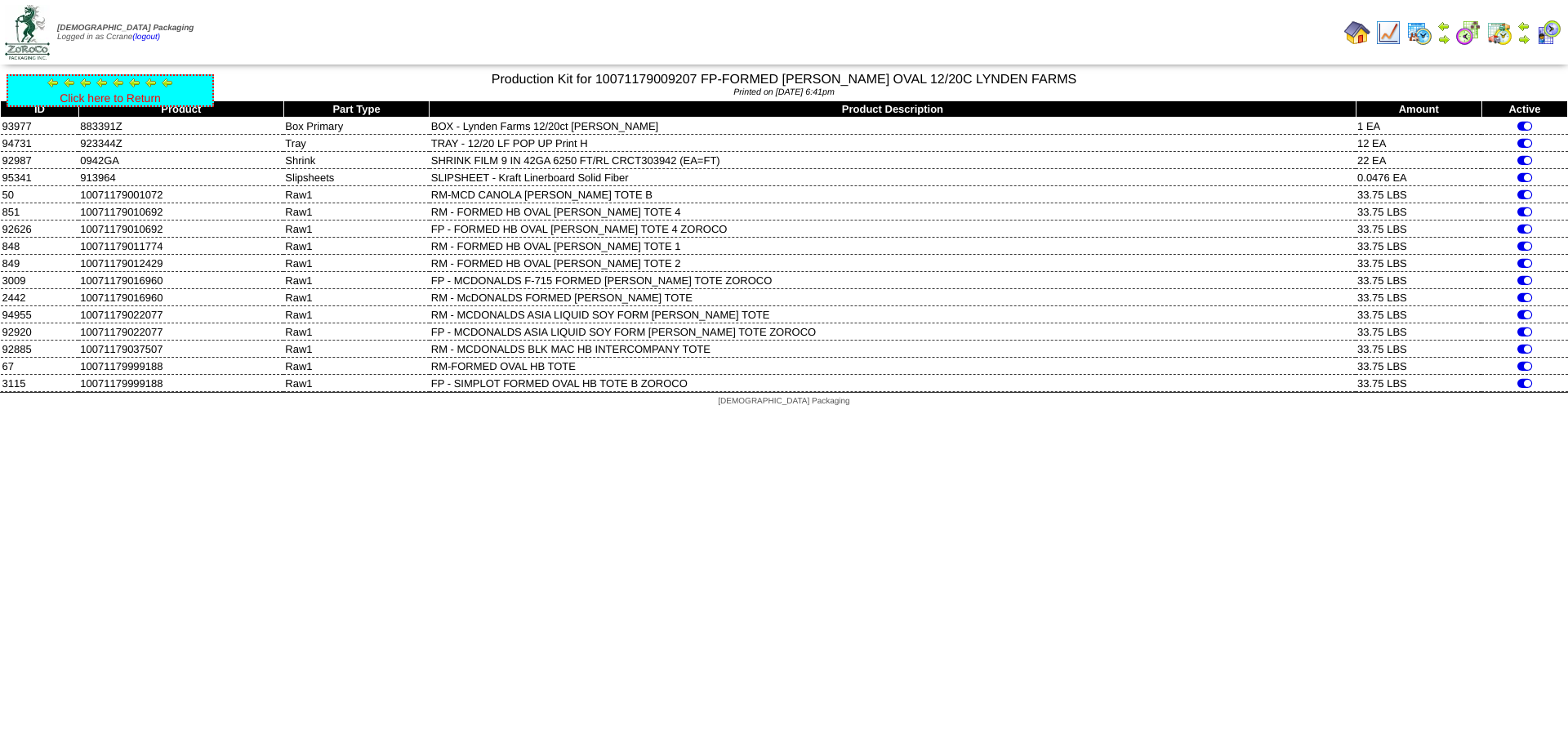
click at [149, 95] on link "Click here to Return" at bounding box center [110, 98] width 101 height 13
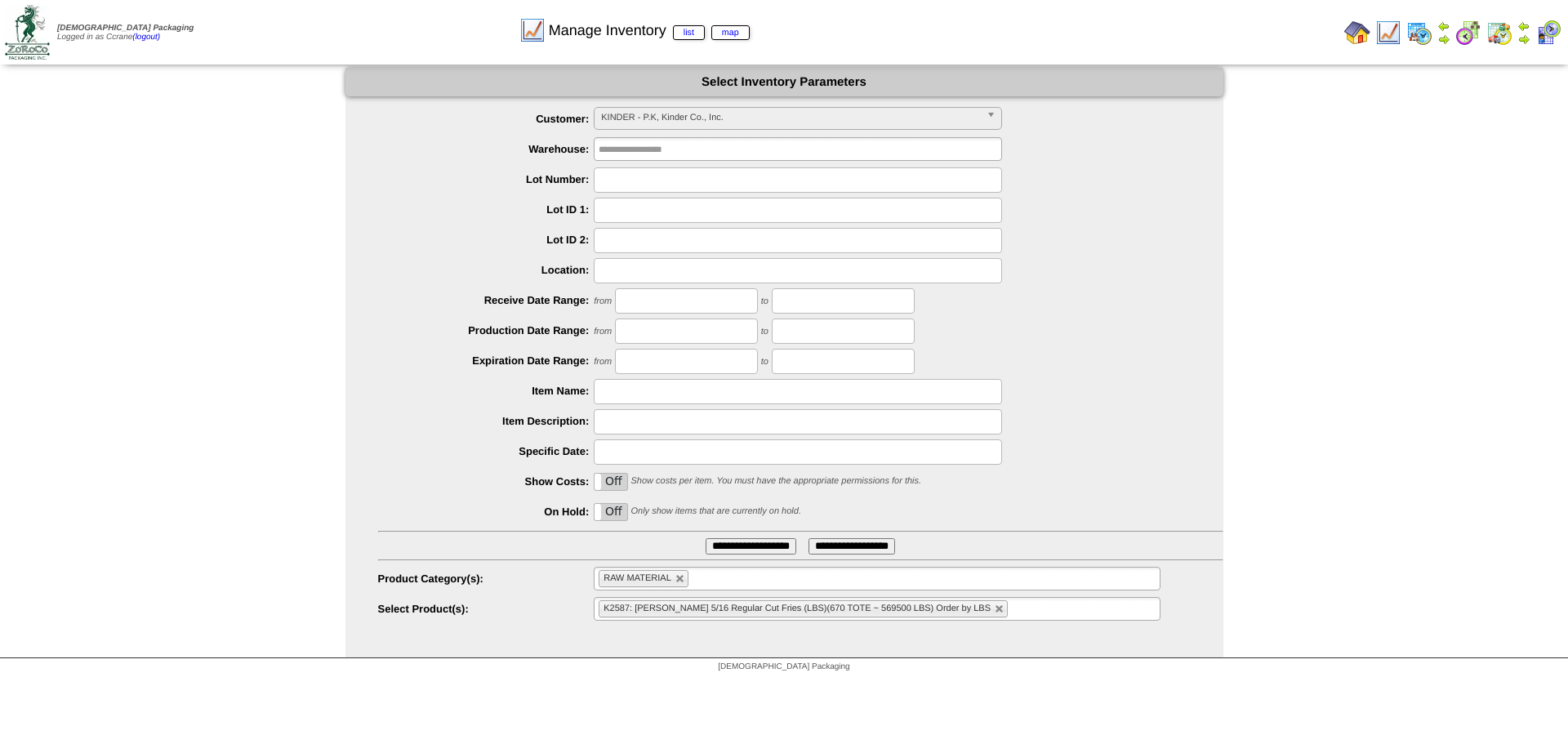
click at [627, 120] on span "KINDER - P.K, Kinder Co., Inc." at bounding box center [790, 117] width 379 height 20
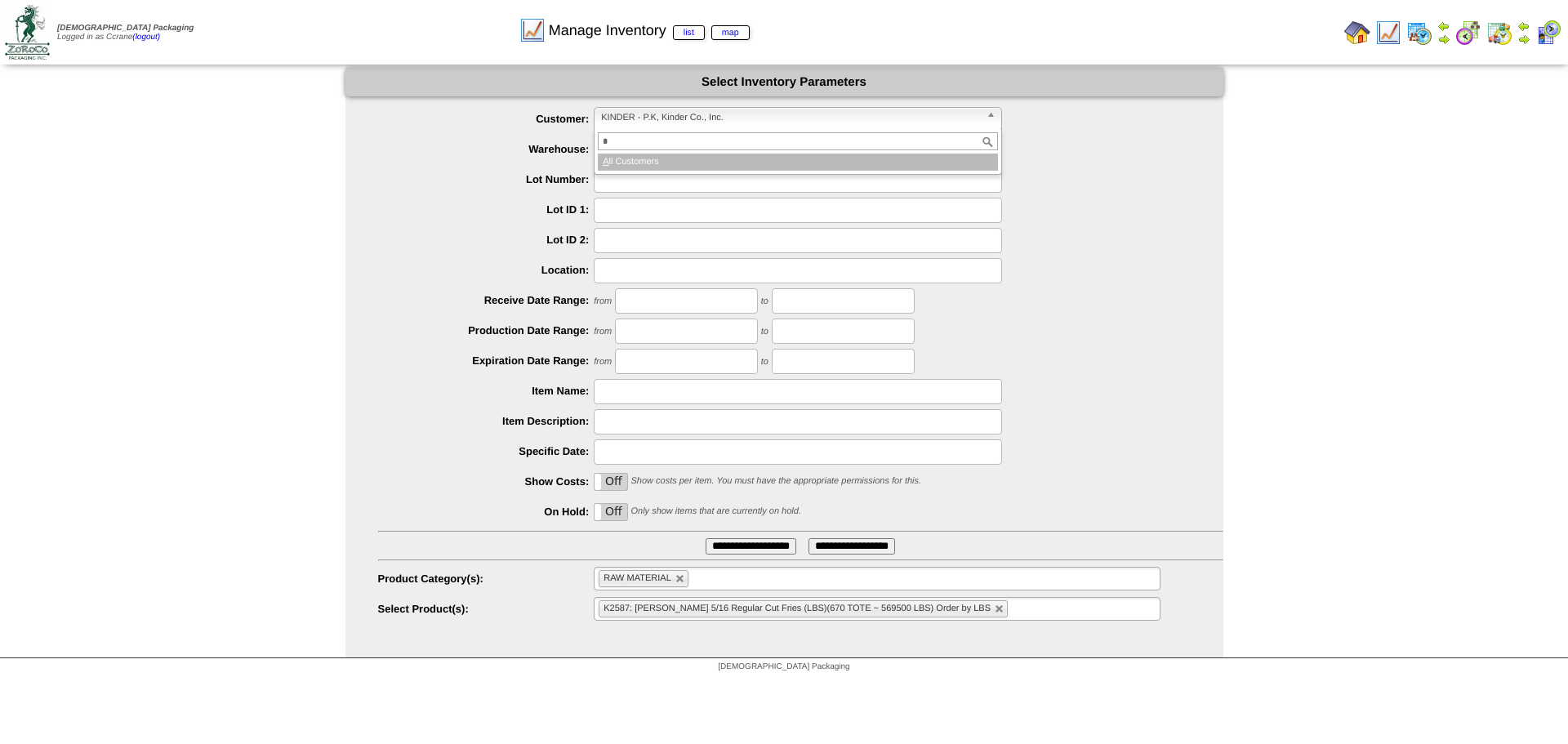
type input "*"
click at [636, 162] on li "A ll Customers" at bounding box center [798, 161] width 400 height 17
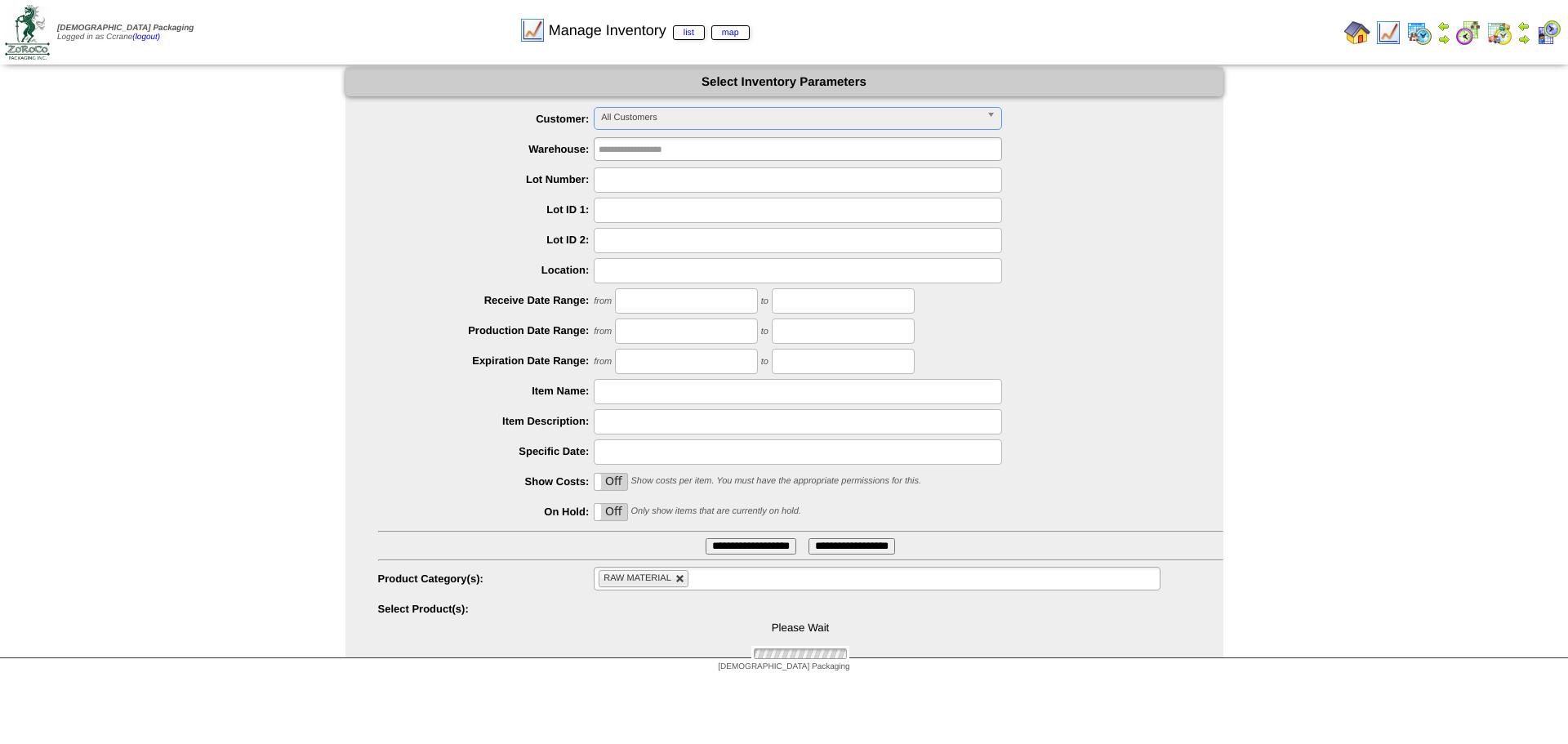
click at [681, 581] on link at bounding box center [680, 578] width 10 height 10
type input "**********"
click at [657, 611] on input "text" at bounding box center [650, 608] width 105 height 21
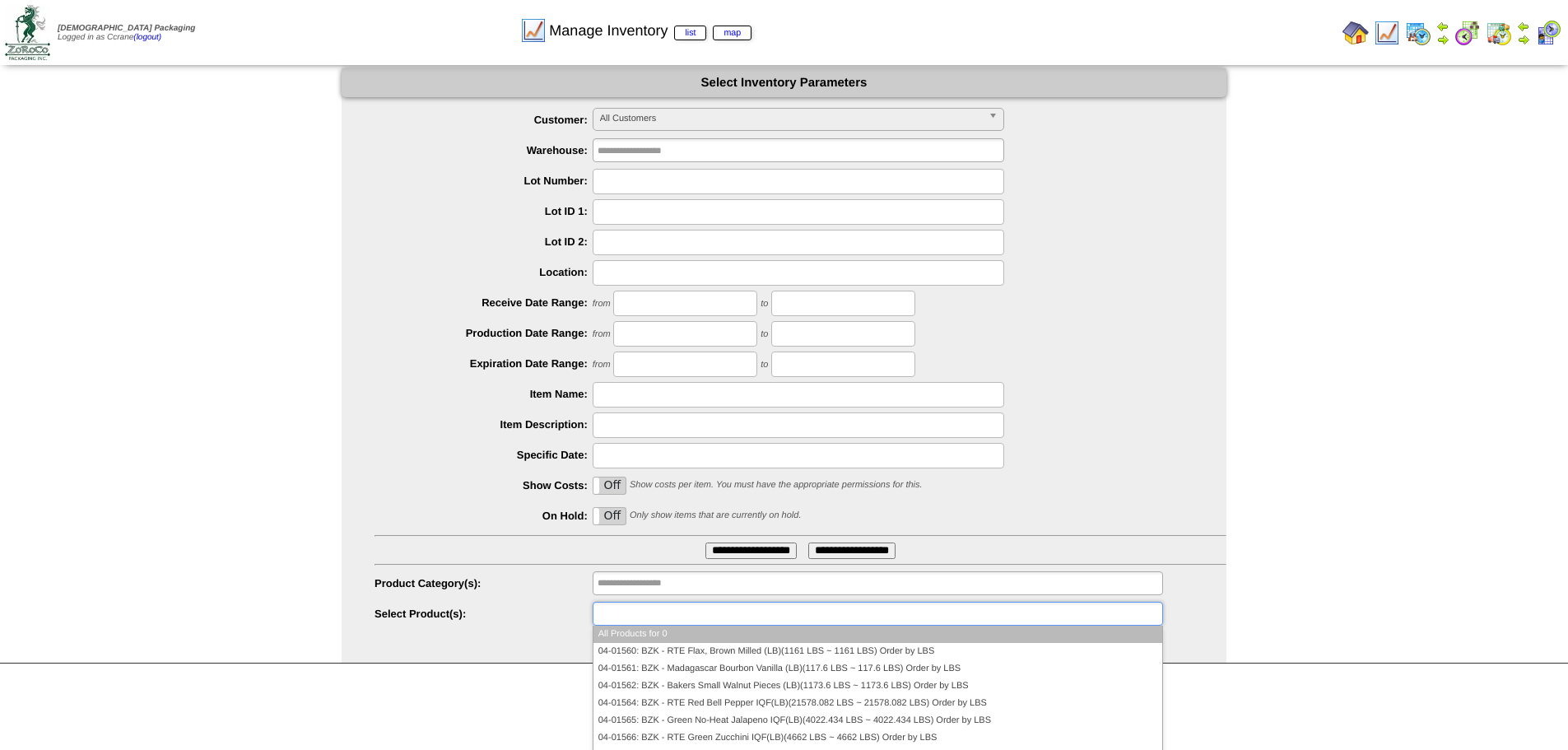
type input "*"
click at [663, 616] on input "text" at bounding box center [655, 613] width 106 height 21
type input "*******"
click at [715, 631] on li "KDC0057 V: BOX - Lamb 6/5lb Seasoned Wedge Cut Original Recipe 15 1/2 x 12 5/8 …" at bounding box center [884, 634] width 569 height 17
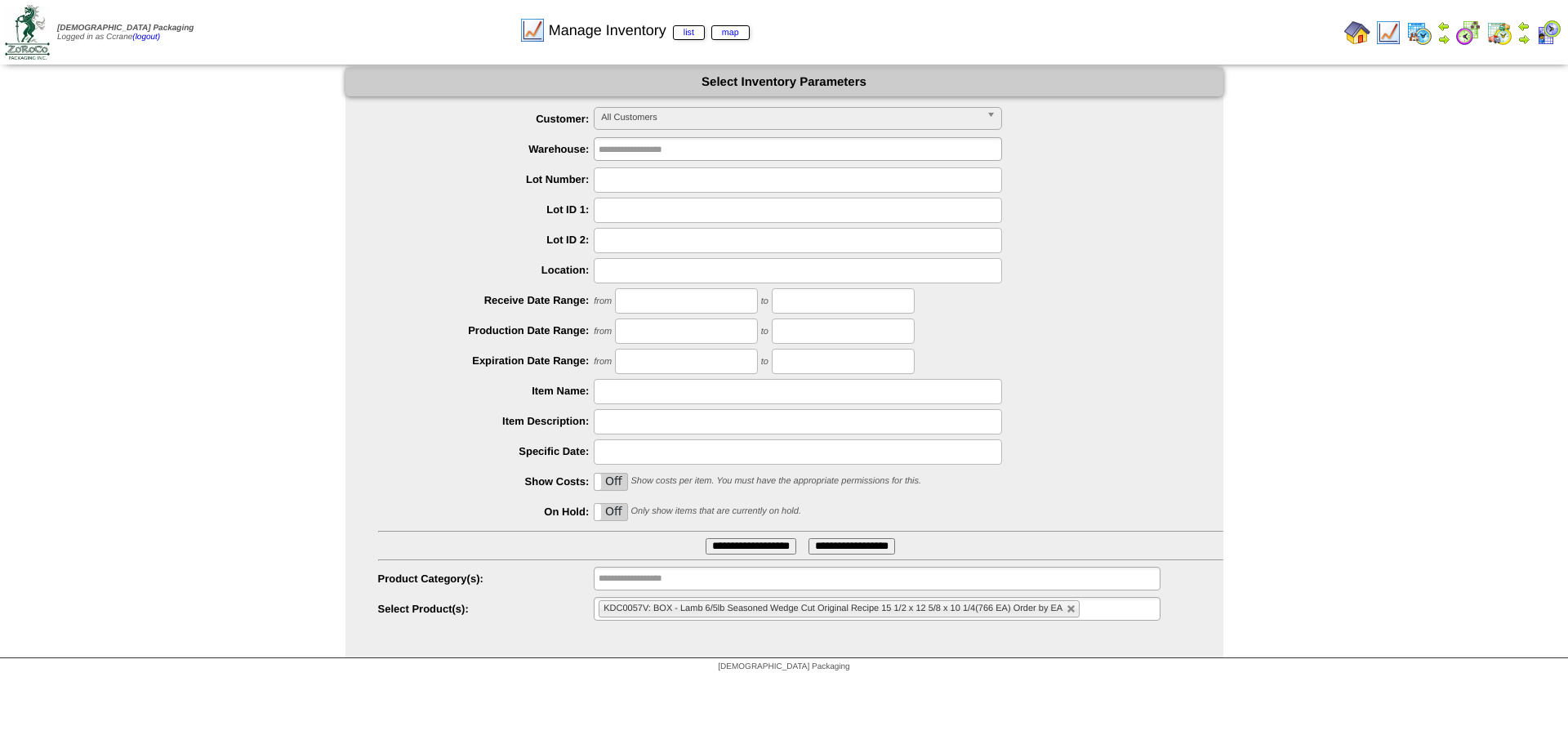
click at [725, 556] on ul "**********" at bounding box center [784, 363] width 878 height 515
click at [732, 549] on input "**********" at bounding box center [750, 546] width 90 height 16
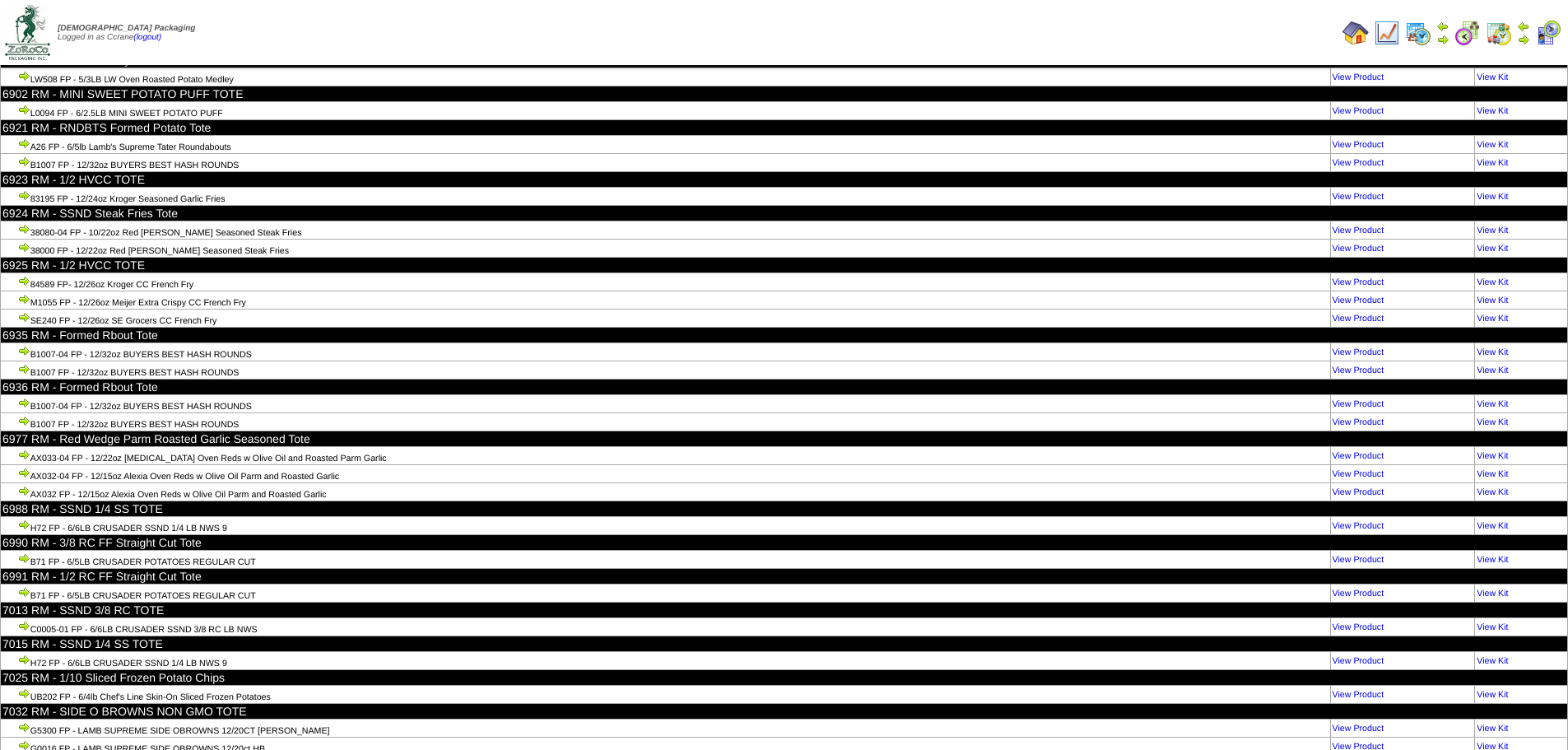
scroll to position [39514, 0]
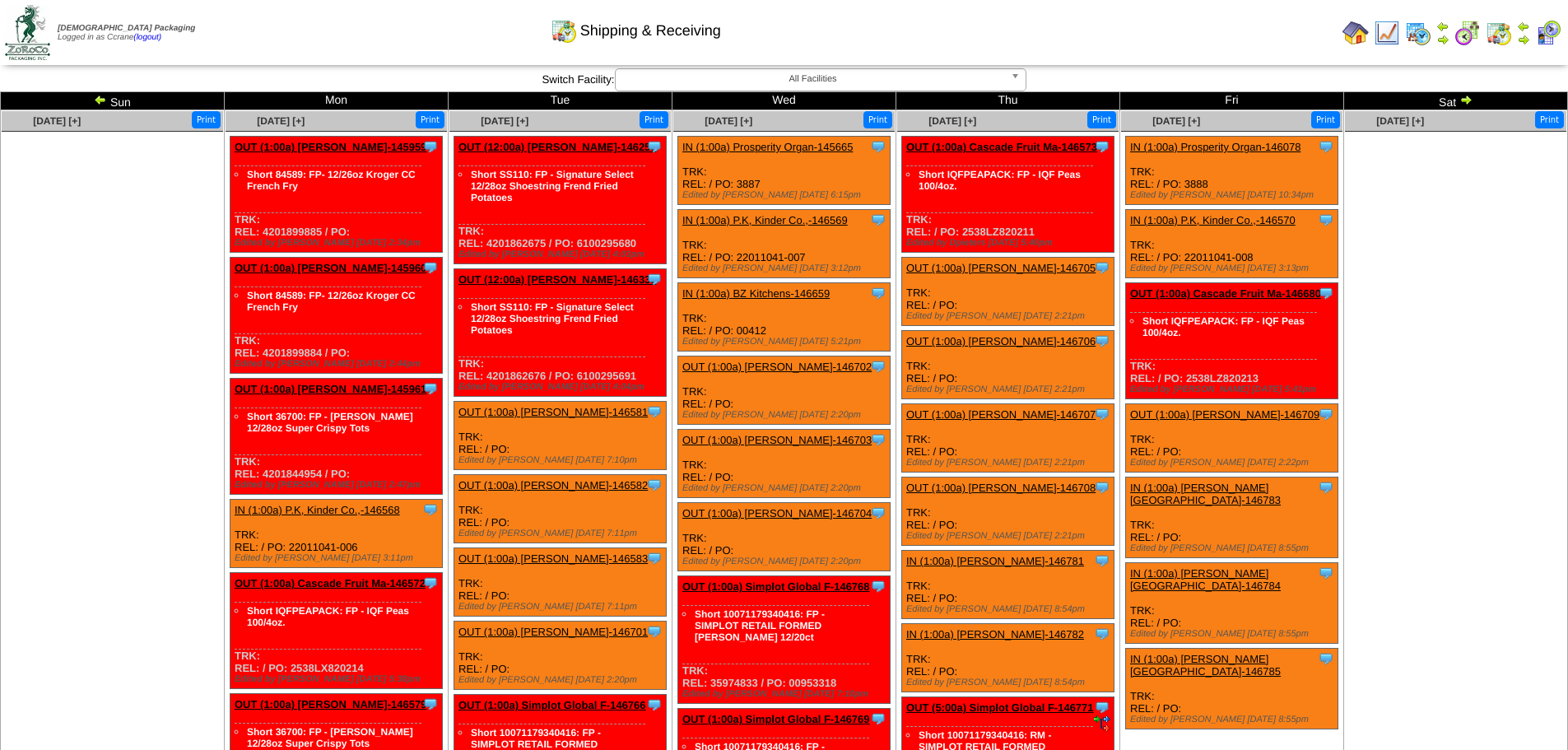
click at [1458, 98] on td "Sat" at bounding box center [1456, 101] width 224 height 18
click at [1480, 97] on td "Sat" at bounding box center [1456, 101] width 224 height 18
click at [1472, 97] on img at bounding box center [1466, 99] width 14 height 14
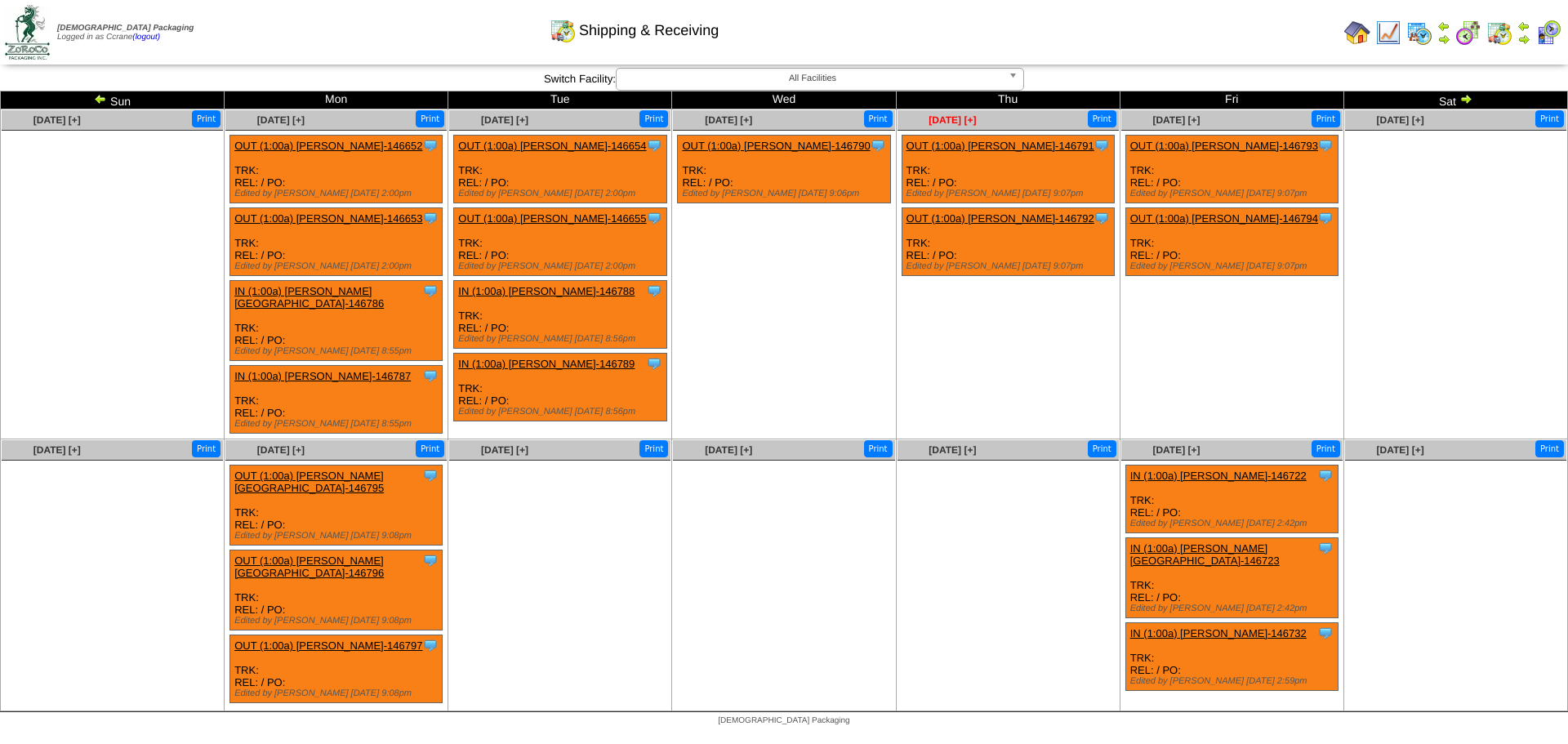
click at [942, 117] on span "[DATE] [+]" at bounding box center [952, 120] width 47 height 12
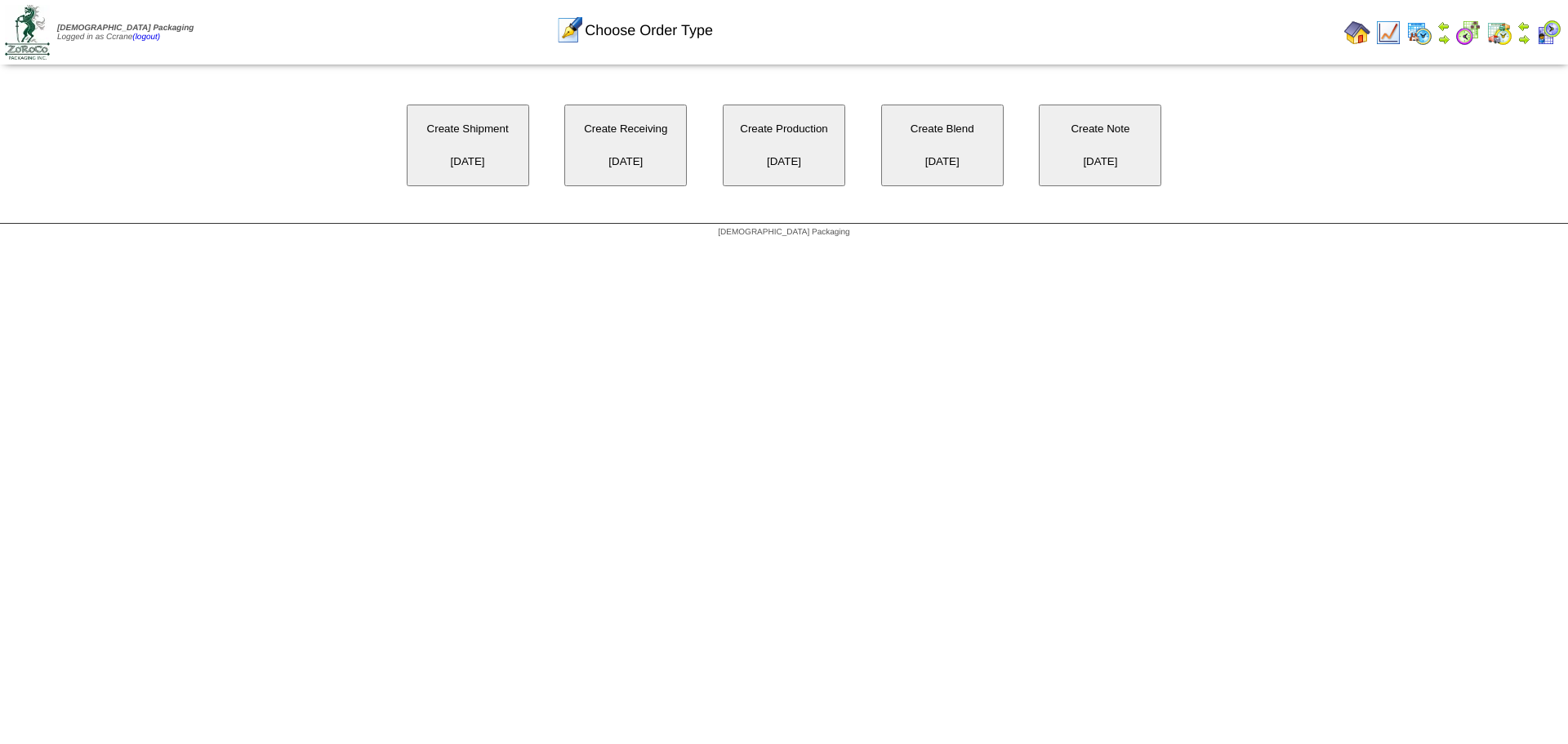
click at [471, 143] on button "Create Shipment [DATE]" at bounding box center [467, 145] width 123 height 81
click at [629, 154] on button "Create Receiving 10/02/2025" at bounding box center [625, 145] width 123 height 81
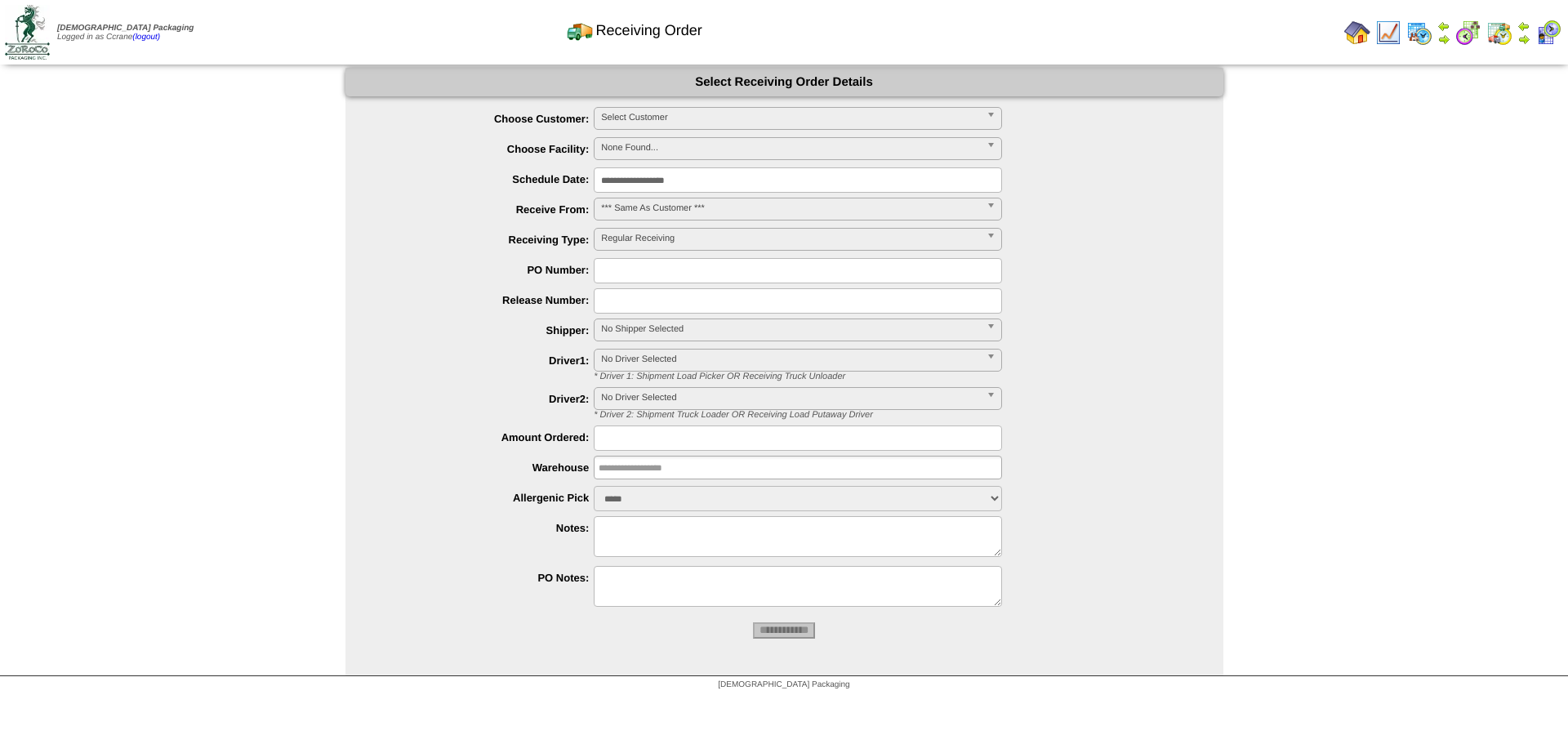
click at [637, 115] on span "Select Customer" at bounding box center [790, 117] width 379 height 20
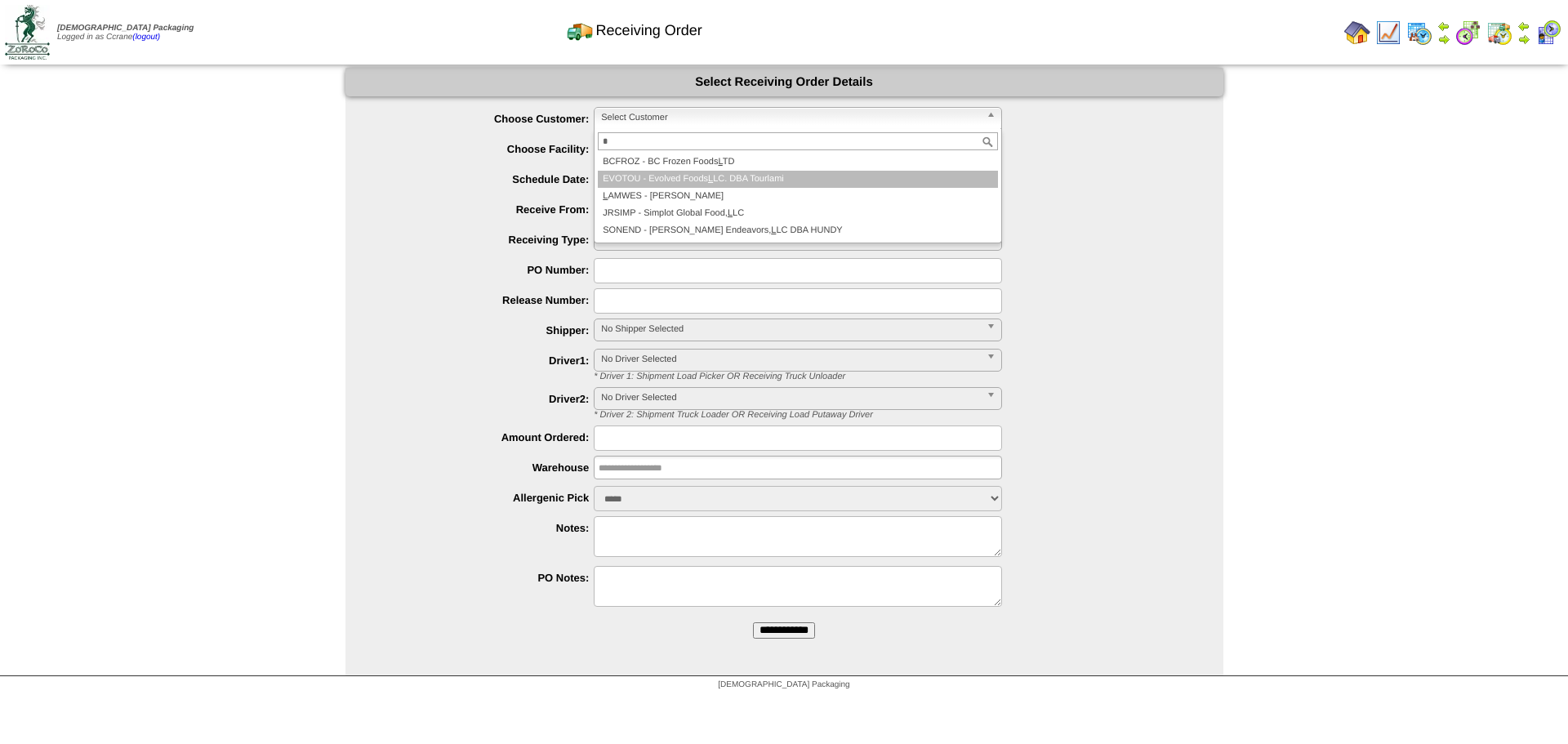
type input "*"
click at [640, 187] on li "EVOTOU - Evolved Foods L LC. DBA Tourlami" at bounding box center [798, 179] width 400 height 17
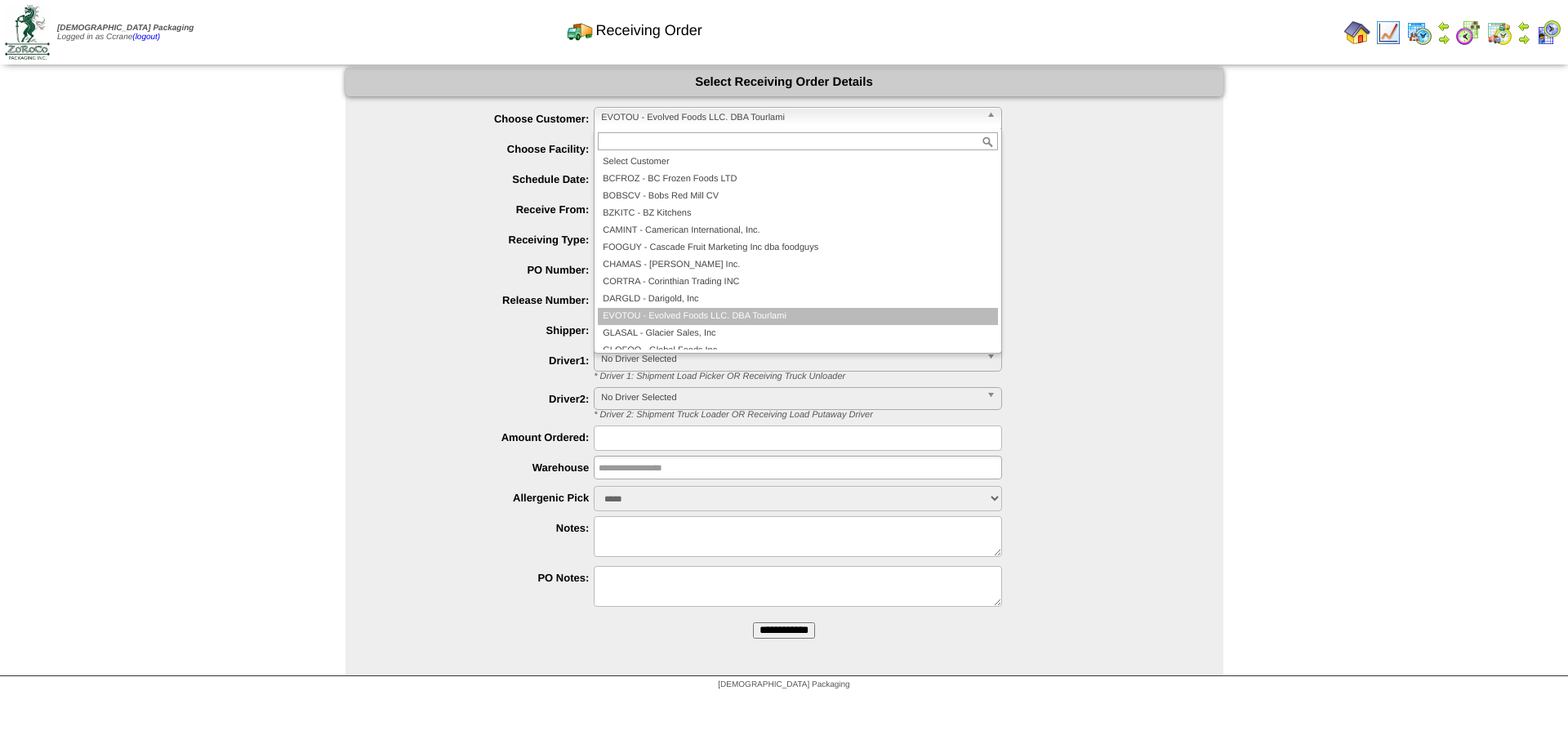
click at [642, 107] on span "EVOTOU - Evolved Foods LLC. DBA Tourlami" at bounding box center [790, 117] width 379 height 20
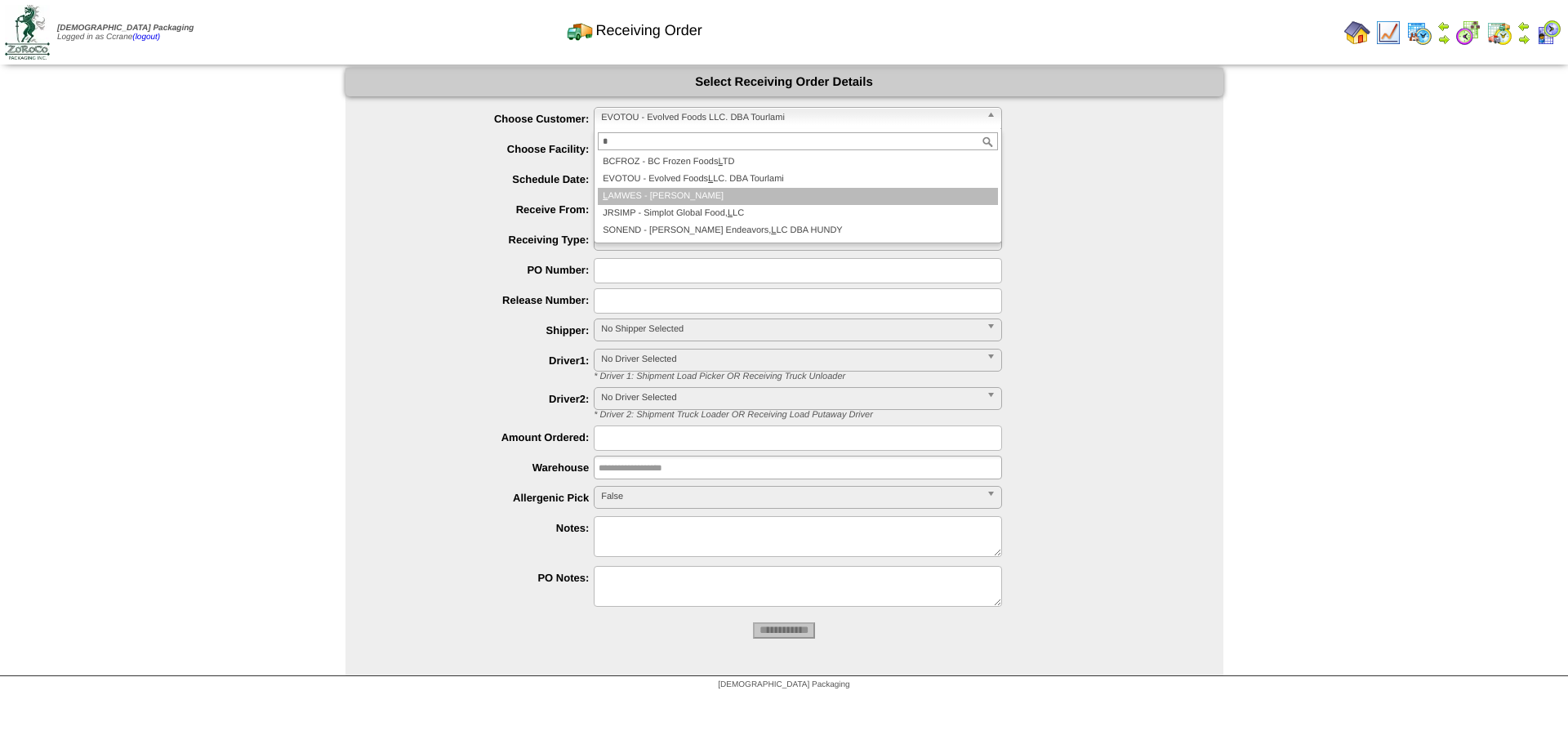
type input "*"
click at [645, 197] on li "L AMWES - [PERSON_NAME]" at bounding box center [798, 196] width 400 height 17
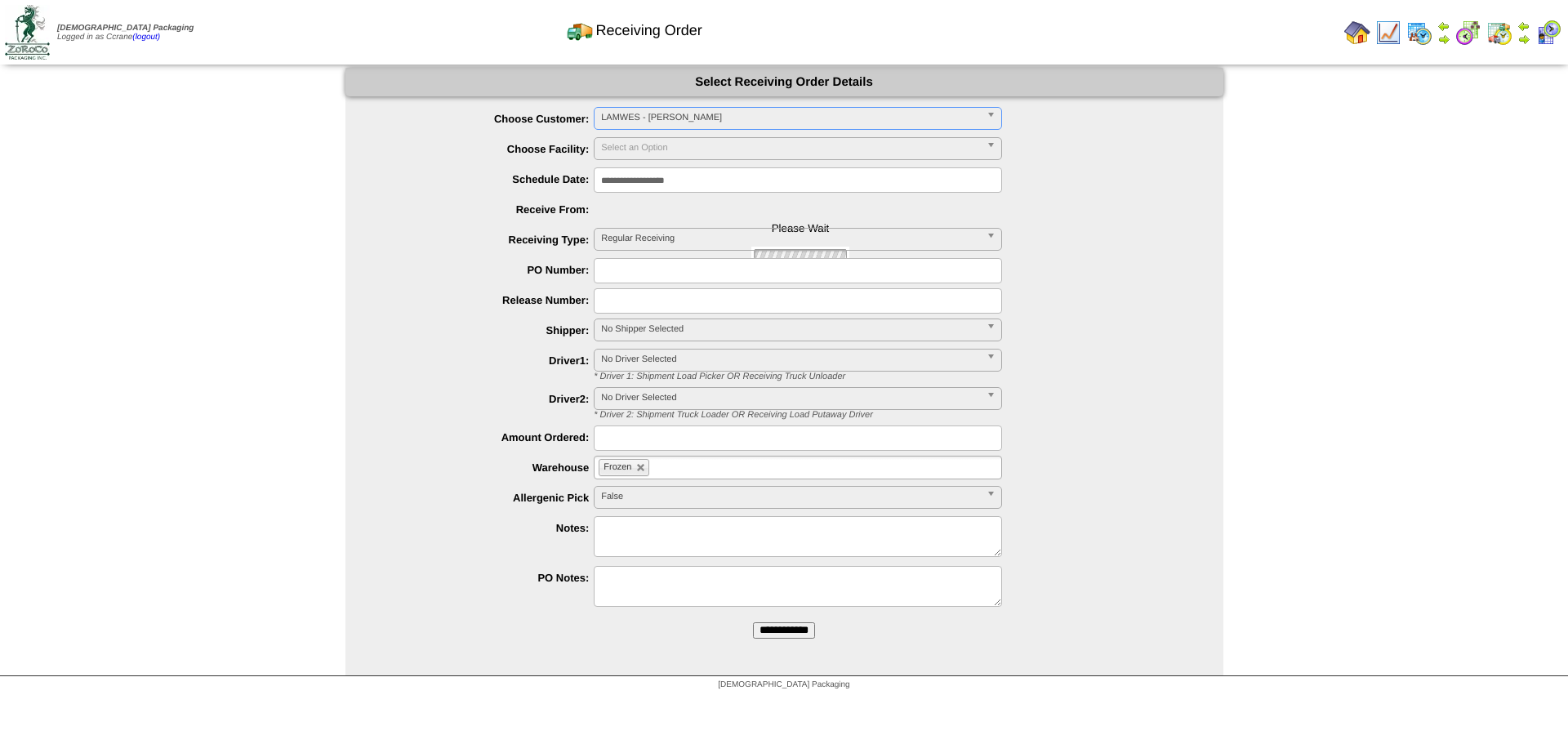
type input "**********"
click at [753, 622] on input "**********" at bounding box center [784, 630] width 62 height 16
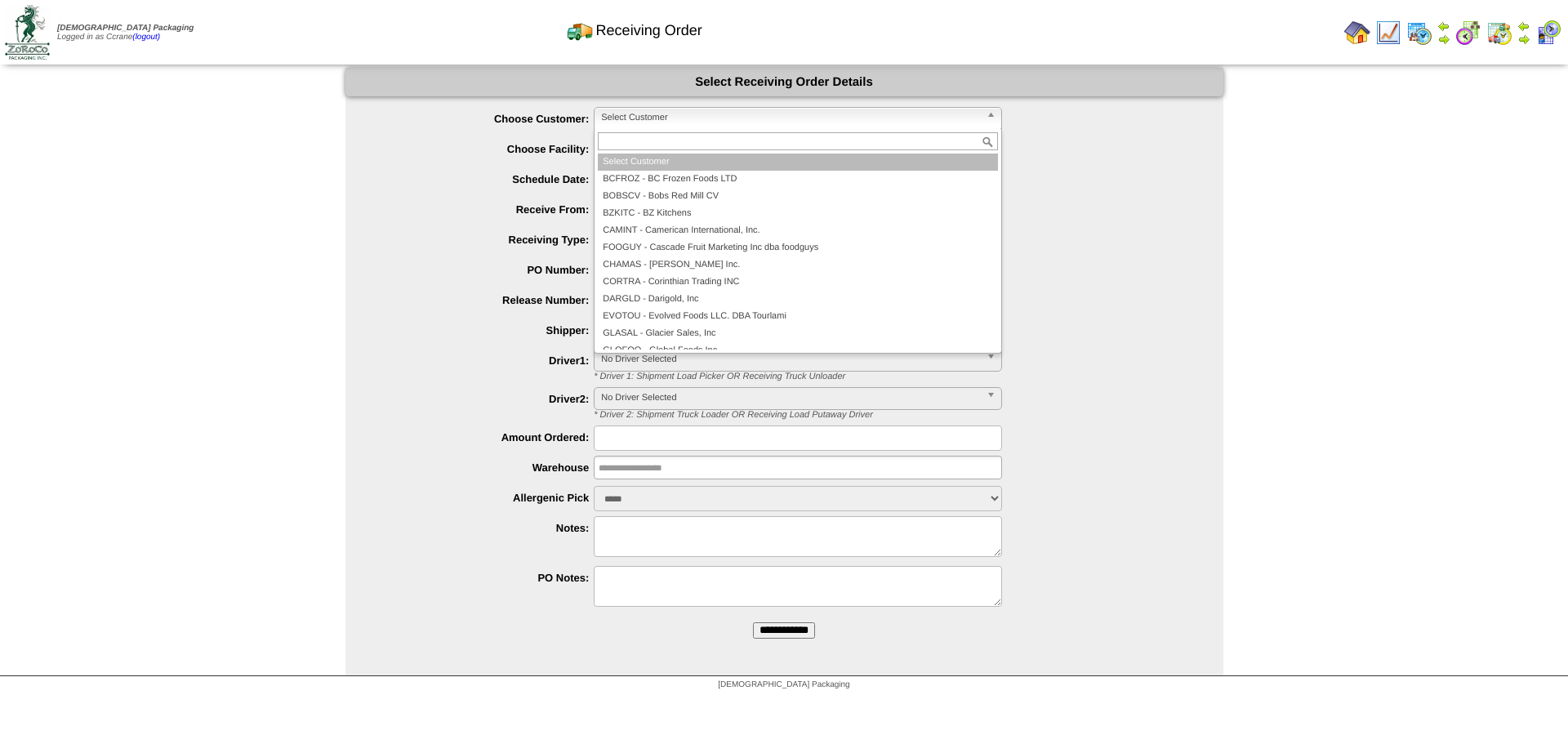
click at [627, 116] on span "Select Customer" at bounding box center [790, 117] width 379 height 20
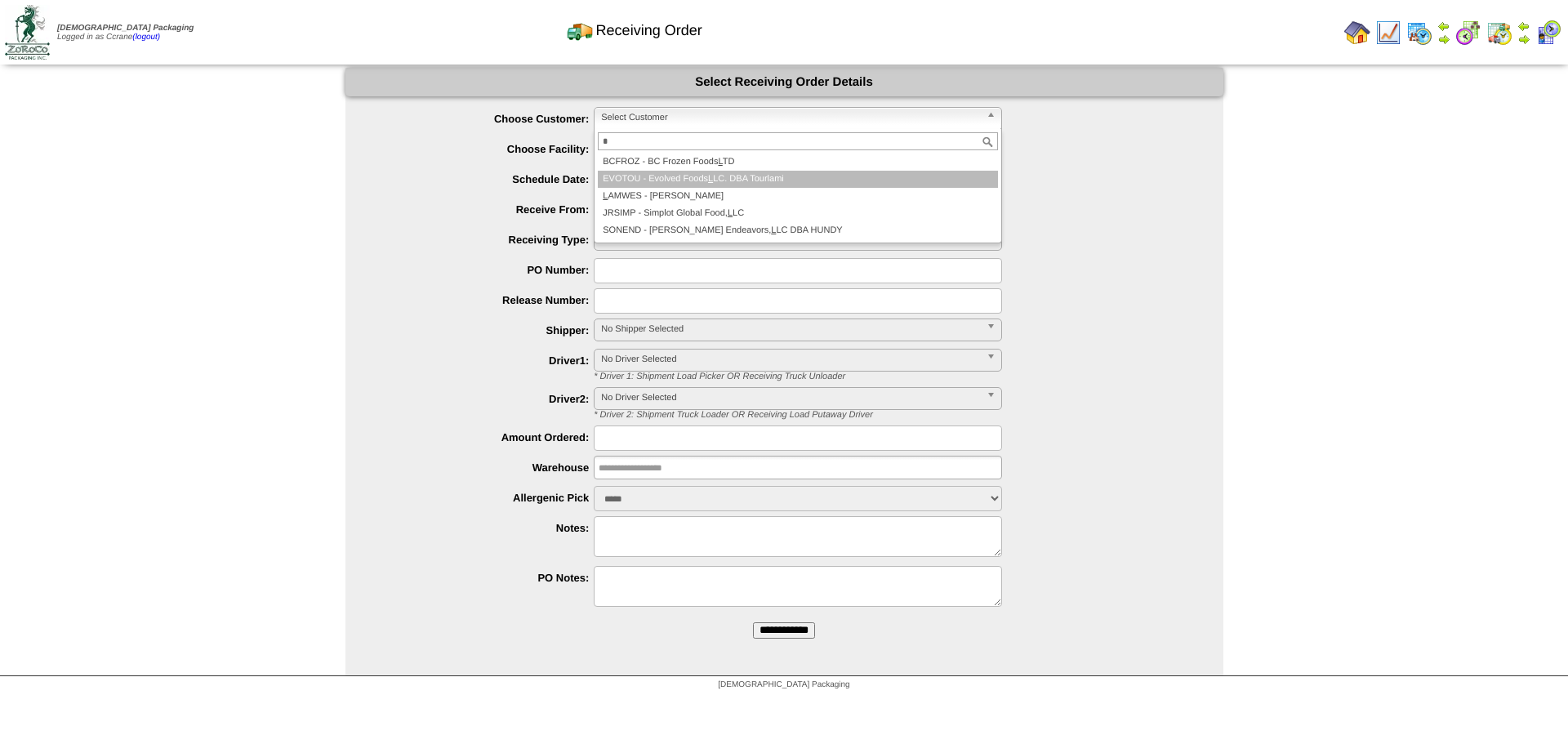
type input "*"
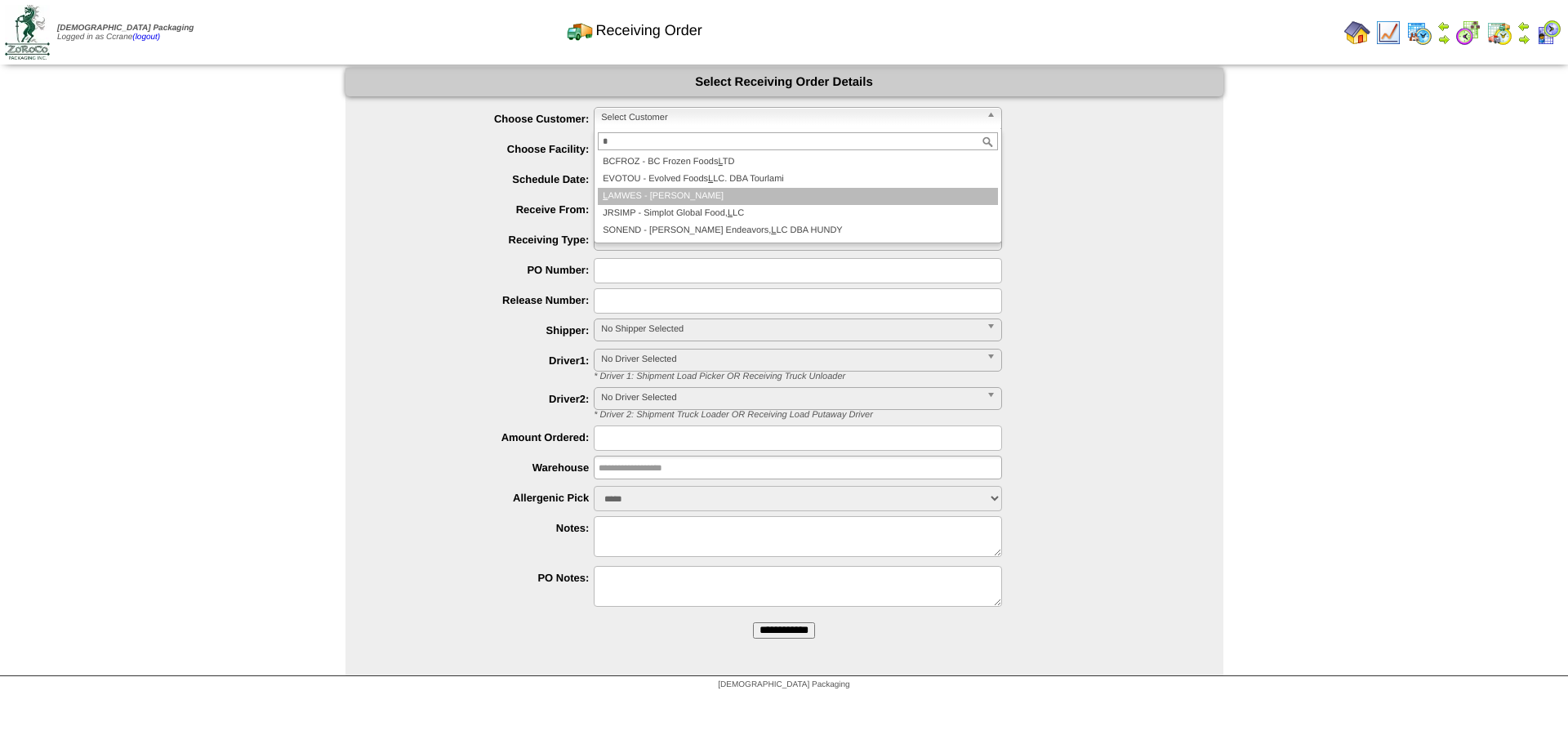
click at [638, 192] on li "L AMWES - [PERSON_NAME]" at bounding box center [798, 196] width 400 height 17
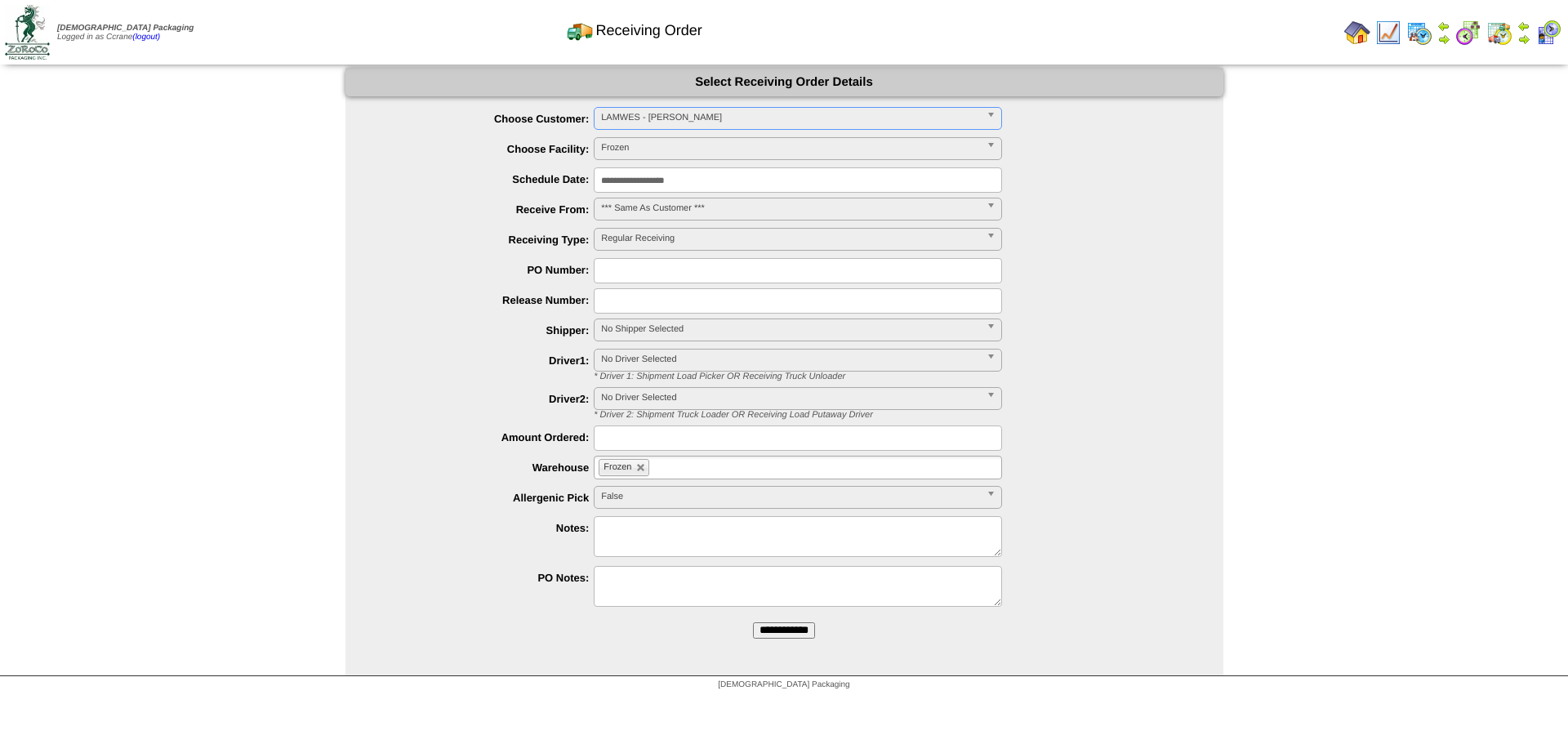
click at [753, 622] on input "**********" at bounding box center [784, 630] width 62 height 16
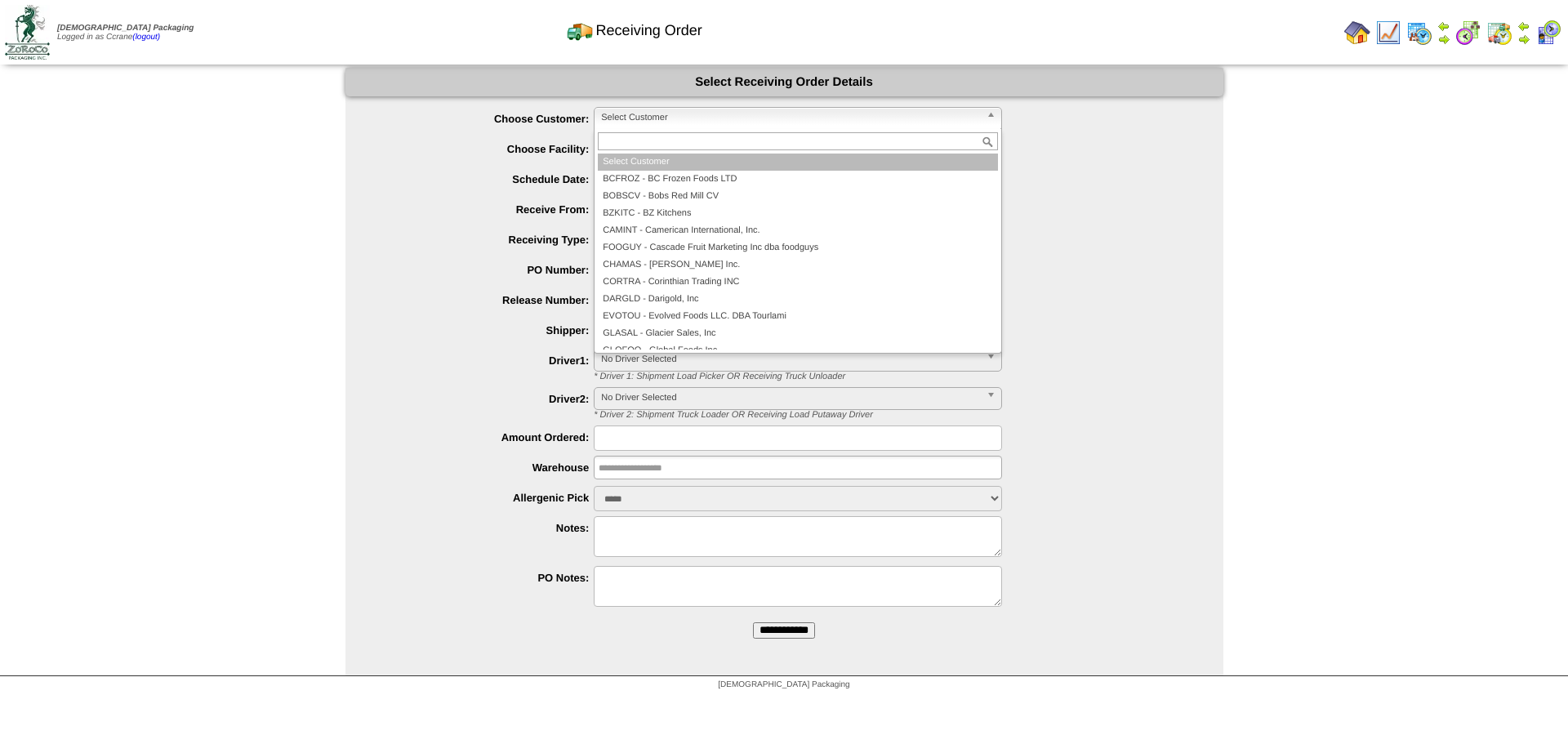
click at [611, 114] on span "Select Customer" at bounding box center [790, 117] width 379 height 20
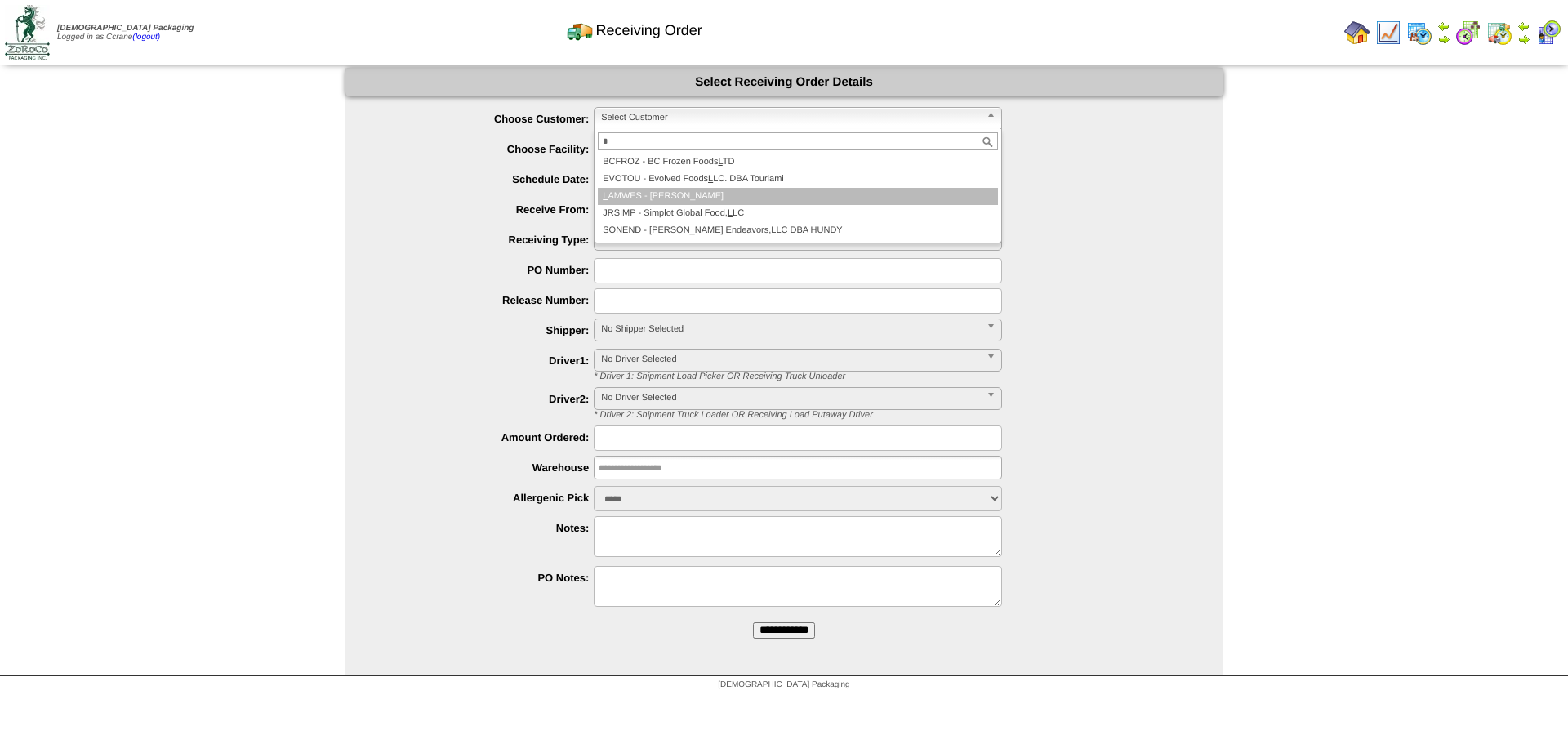
type input "*"
click at [635, 192] on li "L AMWES - Lamb-Weston" at bounding box center [798, 196] width 400 height 17
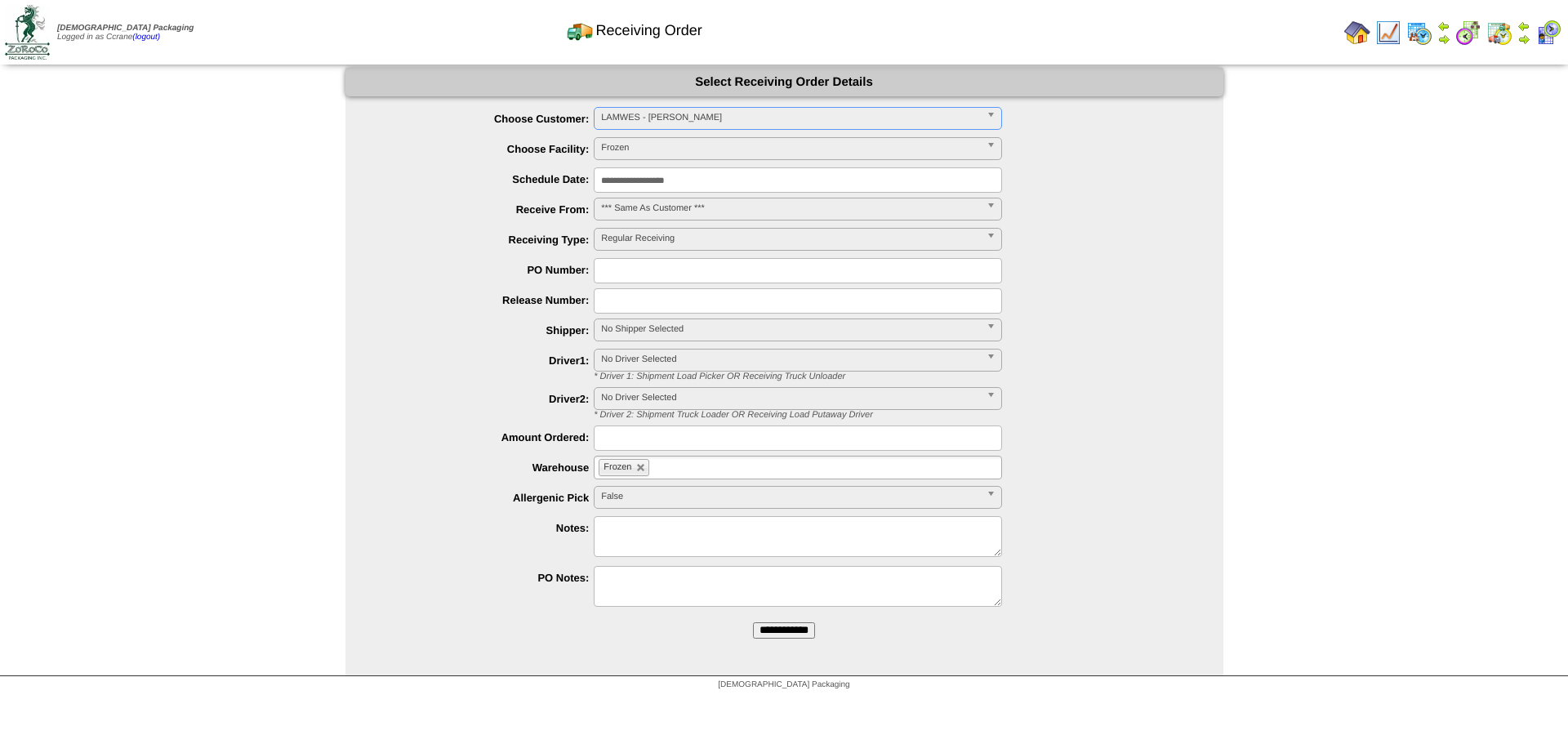
click at [753, 622] on input "**********" at bounding box center [784, 630] width 62 height 16
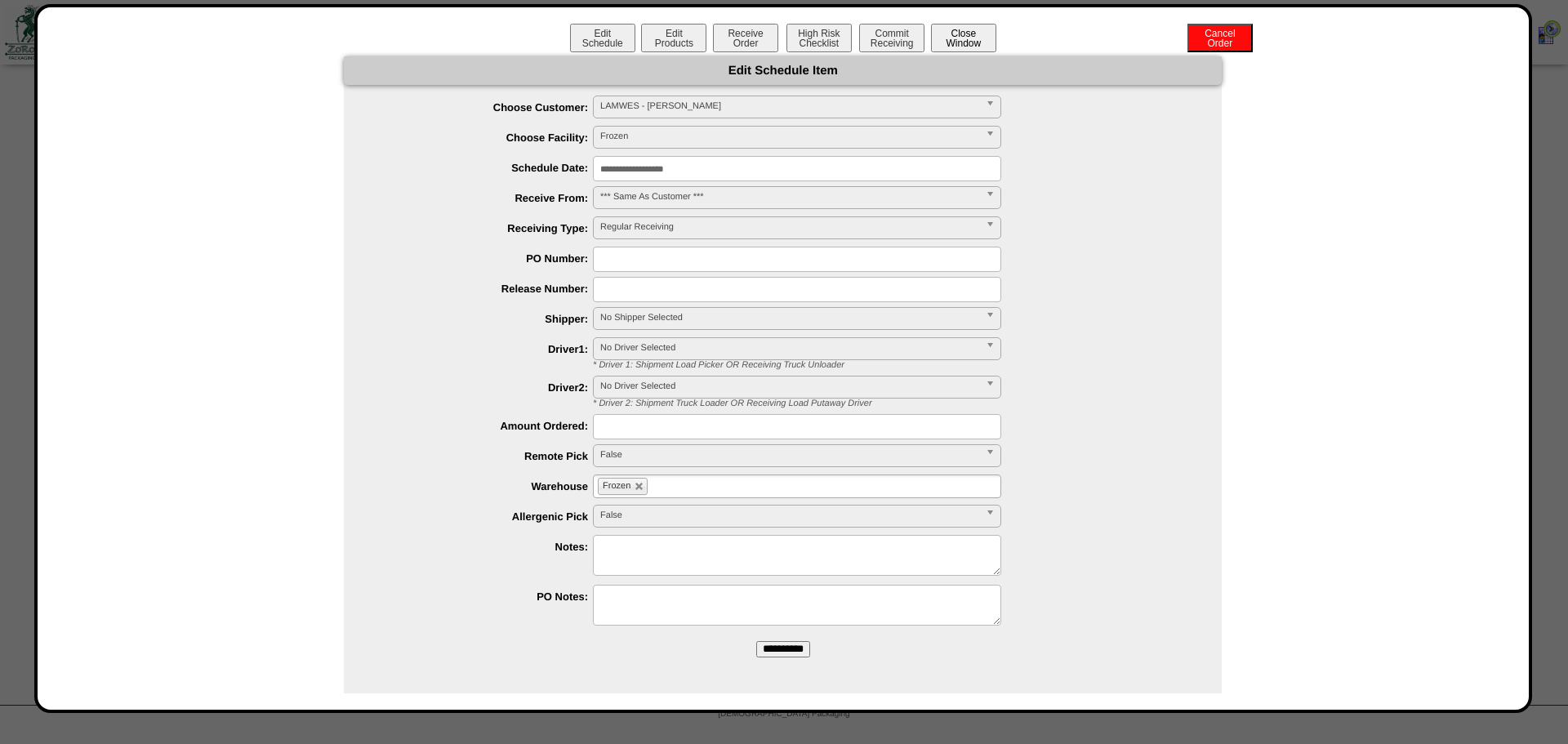
click at [951, 43] on button "Close Window" at bounding box center [964, 38] width 65 height 29
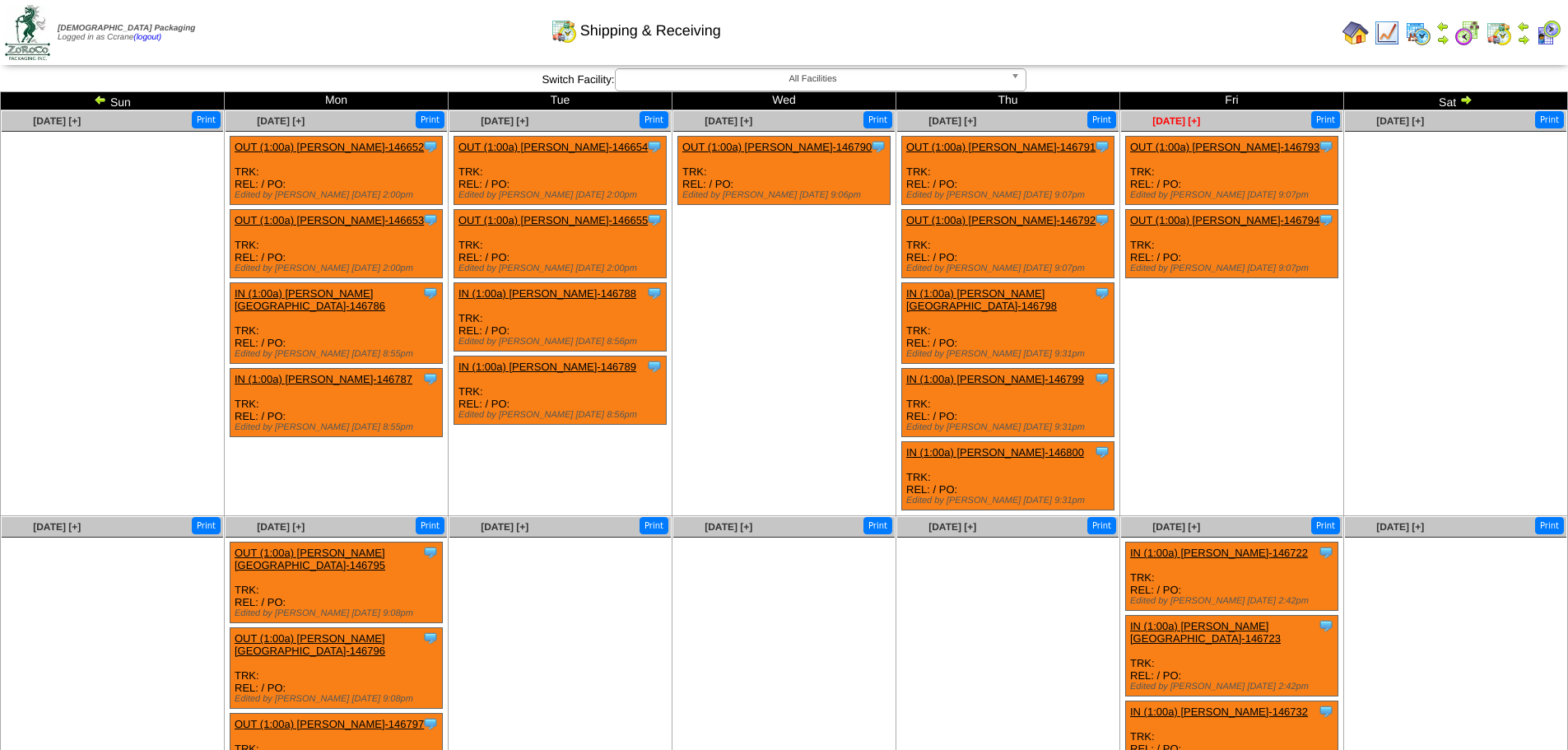
click at [1174, 122] on span "[DATE] [+]" at bounding box center [1176, 121] width 48 height 12
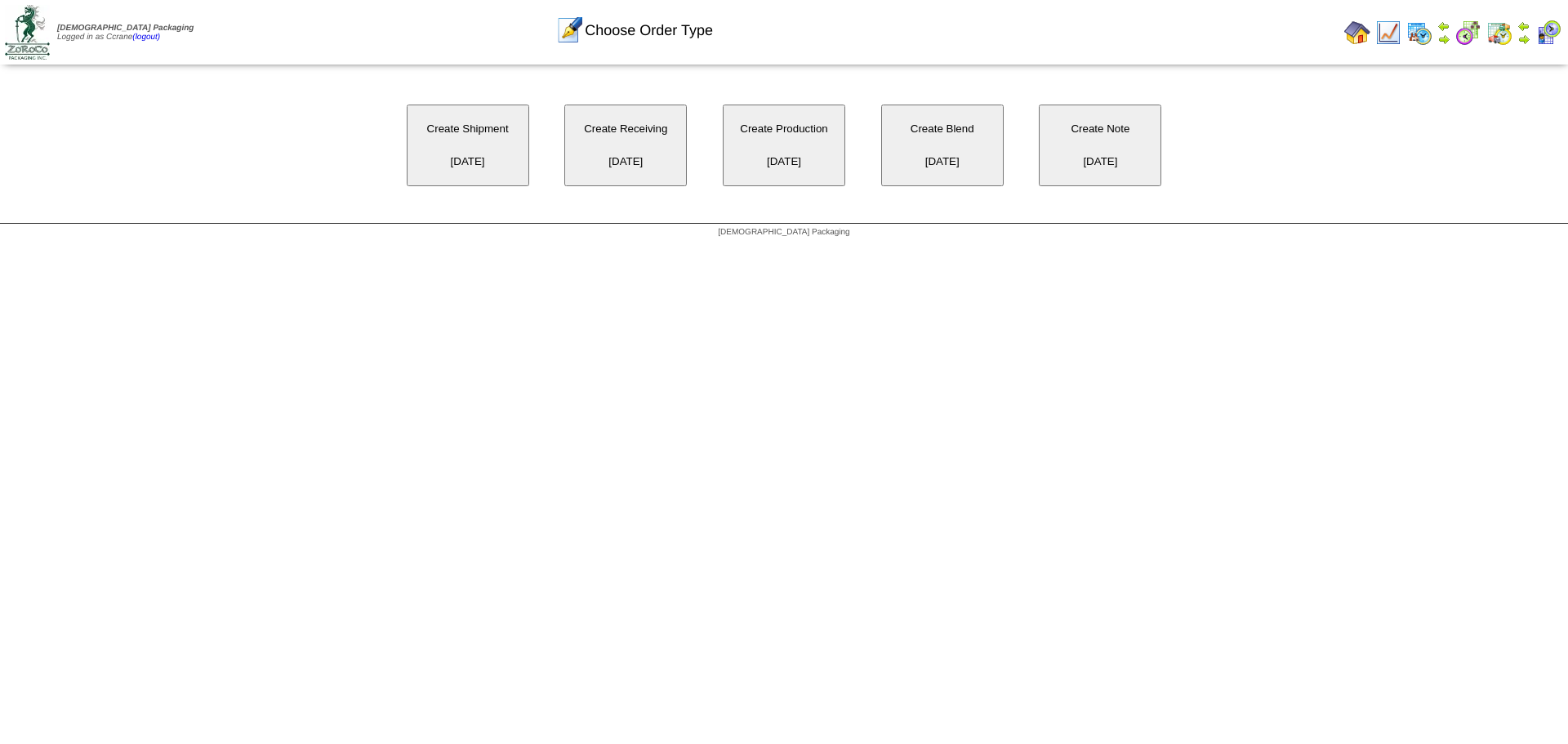
click at [638, 135] on button "Create Receiving 10/03/2025" at bounding box center [625, 145] width 123 height 81
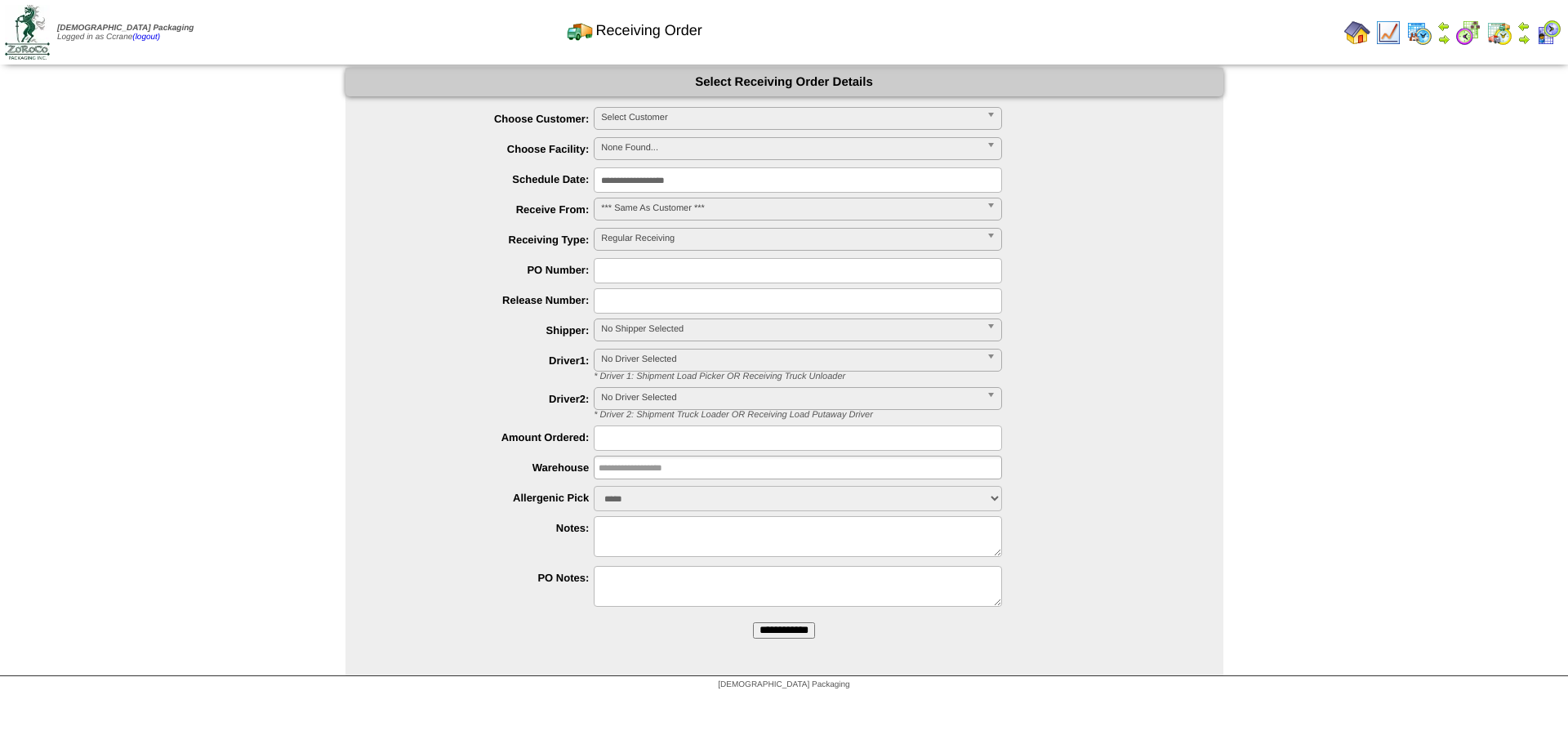
click at [612, 114] on span "Select Customer" at bounding box center [790, 117] width 379 height 20
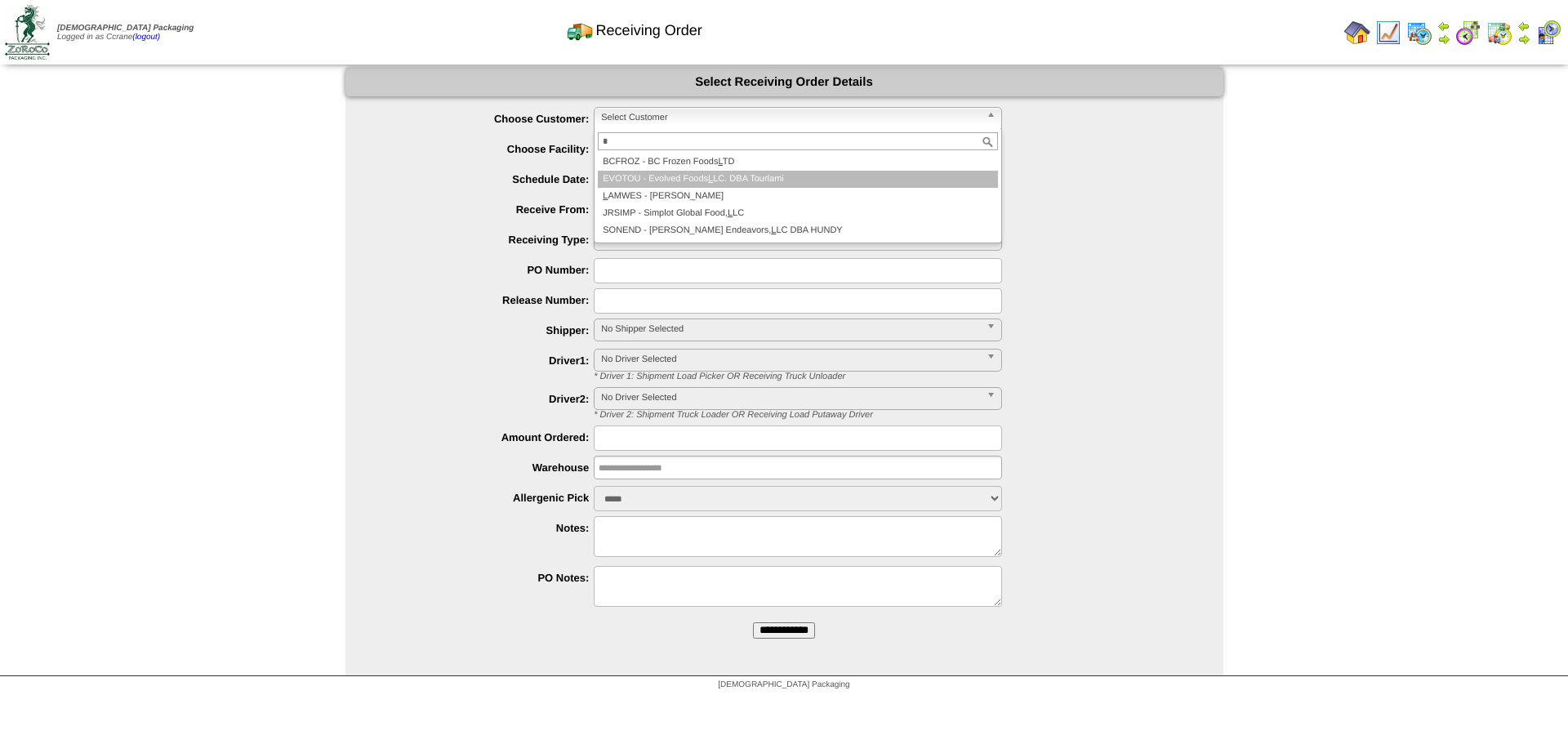
type input "*"
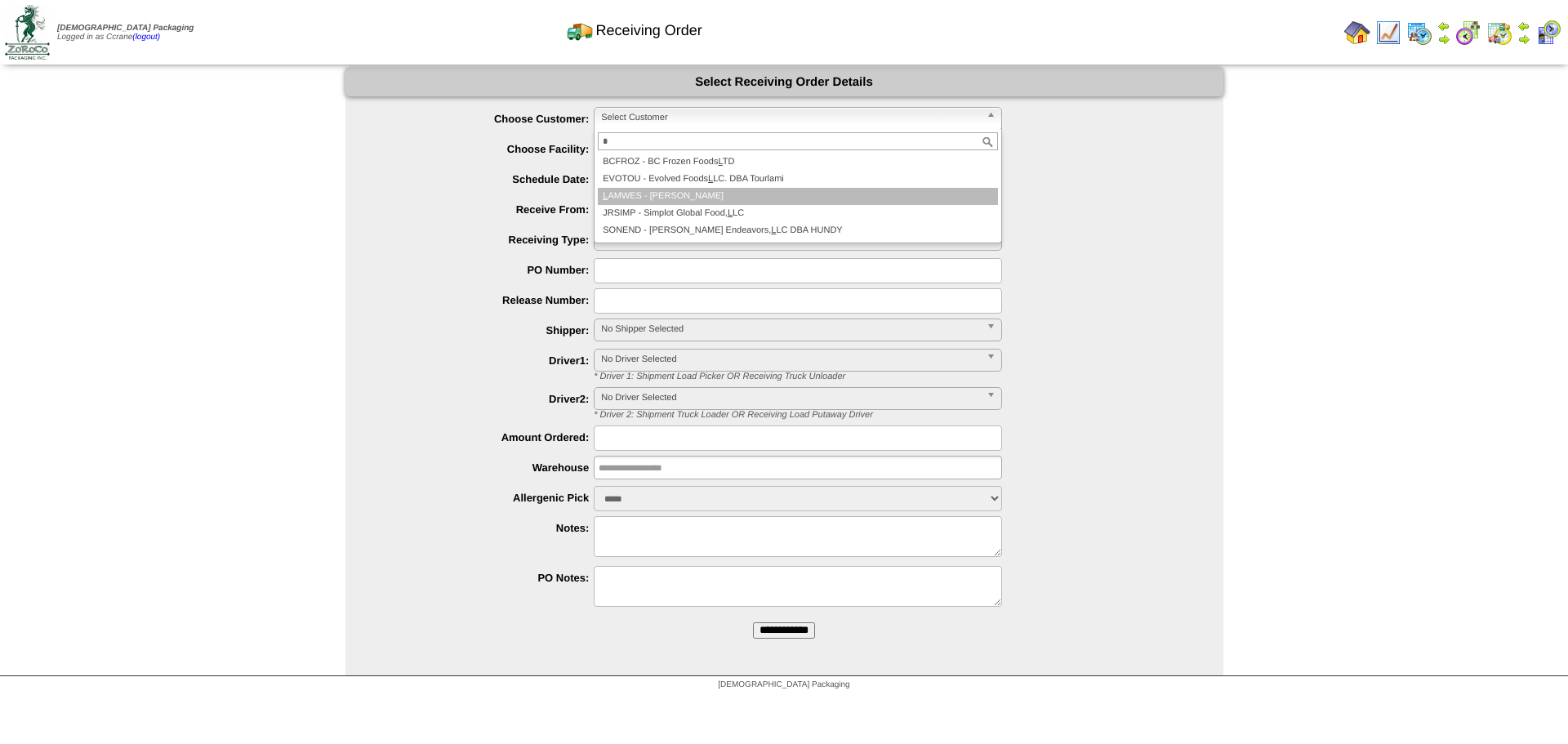
click at [639, 193] on li "L AMWES - [PERSON_NAME]" at bounding box center [798, 196] width 400 height 17
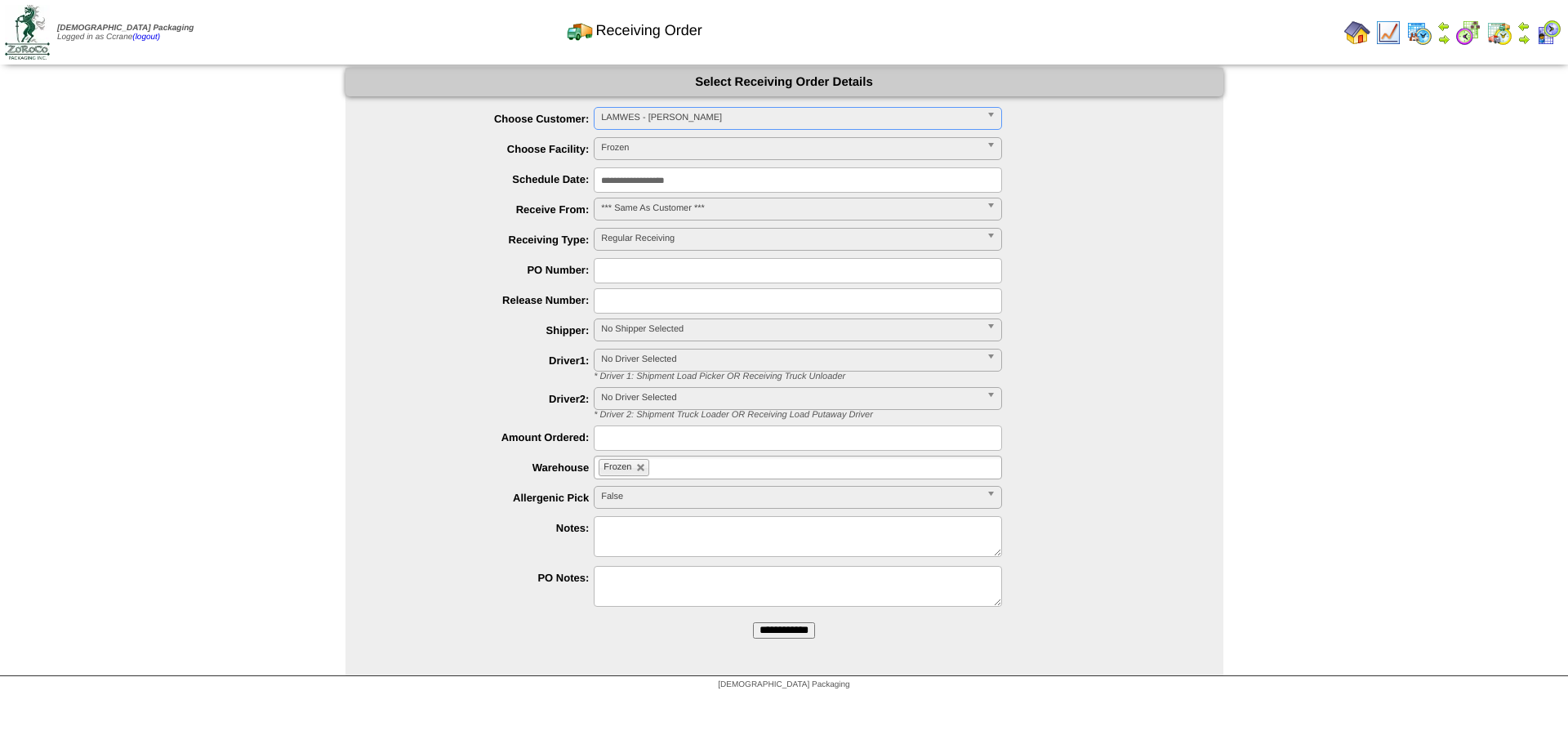
click at [753, 622] on input "**********" at bounding box center [784, 630] width 62 height 16
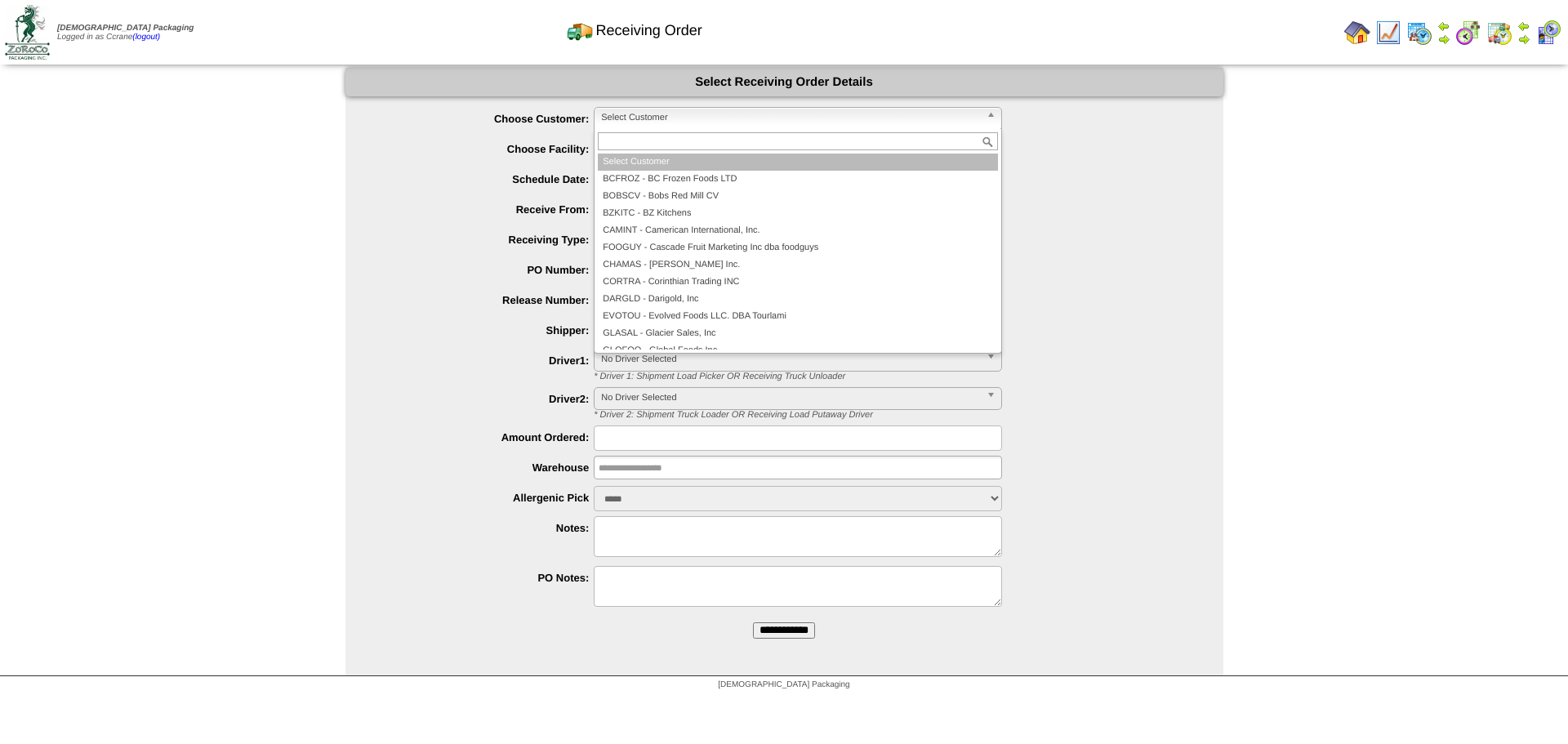
click at [616, 118] on span "Select Customer" at bounding box center [790, 117] width 379 height 20
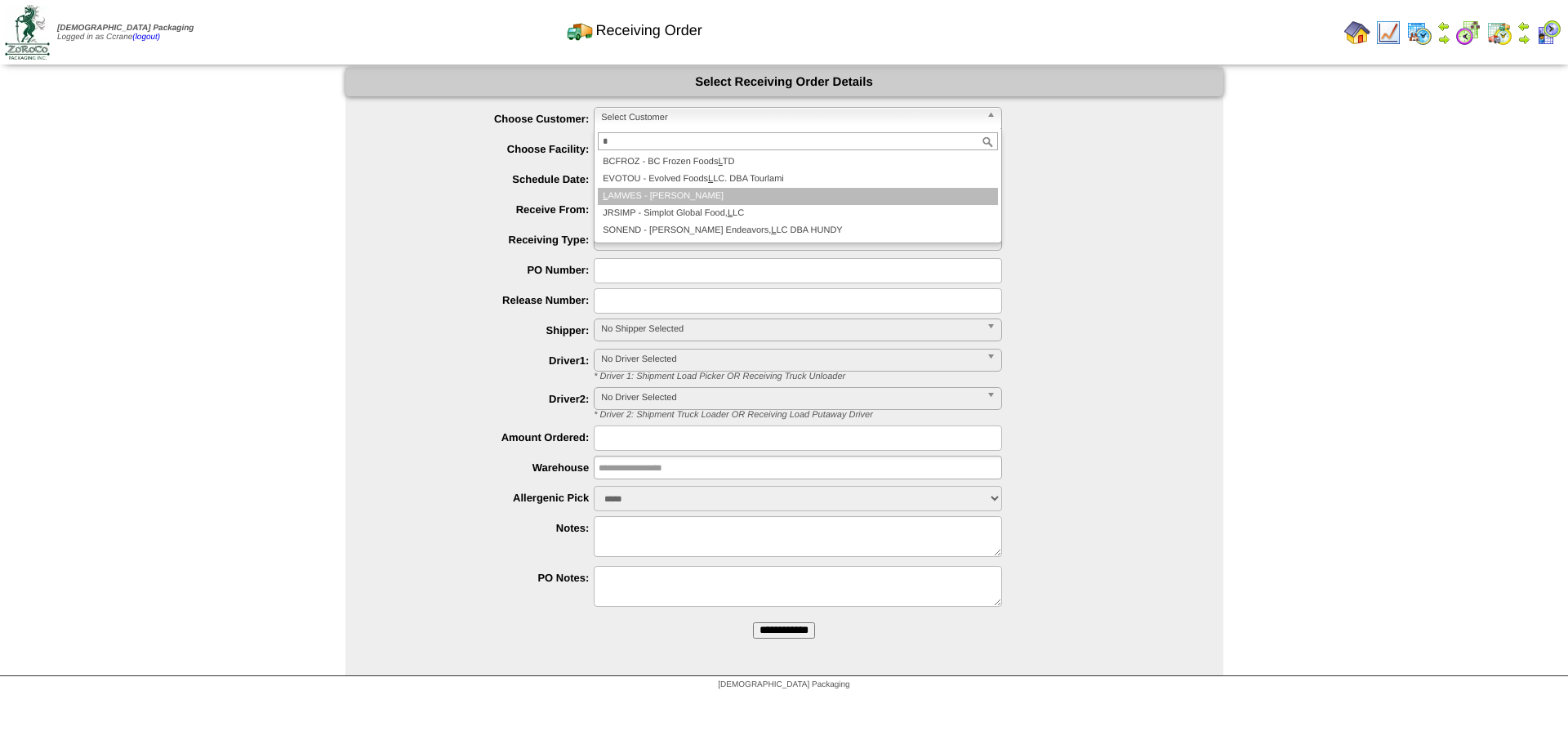
type input "*"
click at [639, 194] on li "L AMWES - [PERSON_NAME]" at bounding box center [798, 196] width 400 height 17
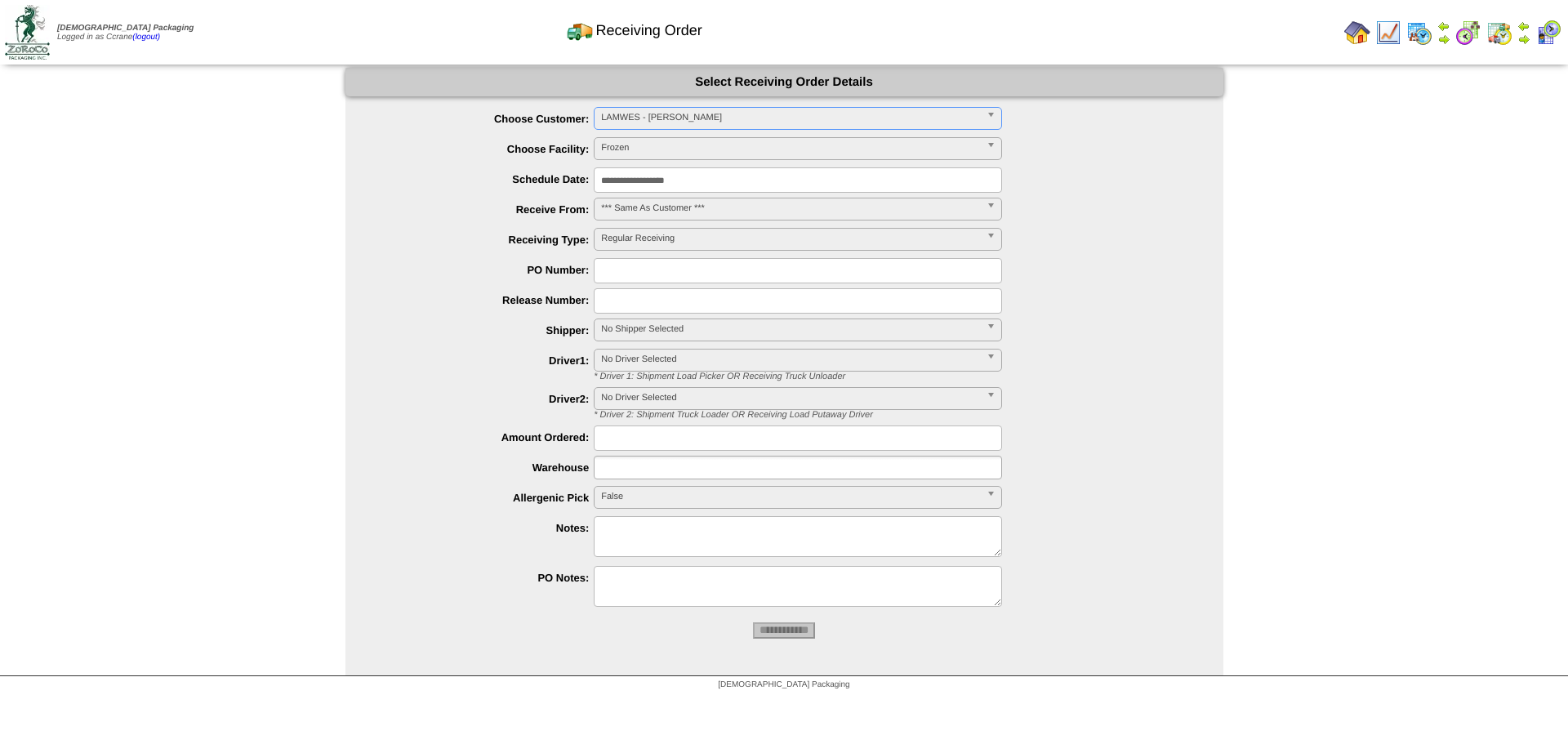
click at [753, 622] on input "**********" at bounding box center [784, 630] width 62 height 16
click at [645, 116] on span "Select Customer" at bounding box center [790, 117] width 379 height 20
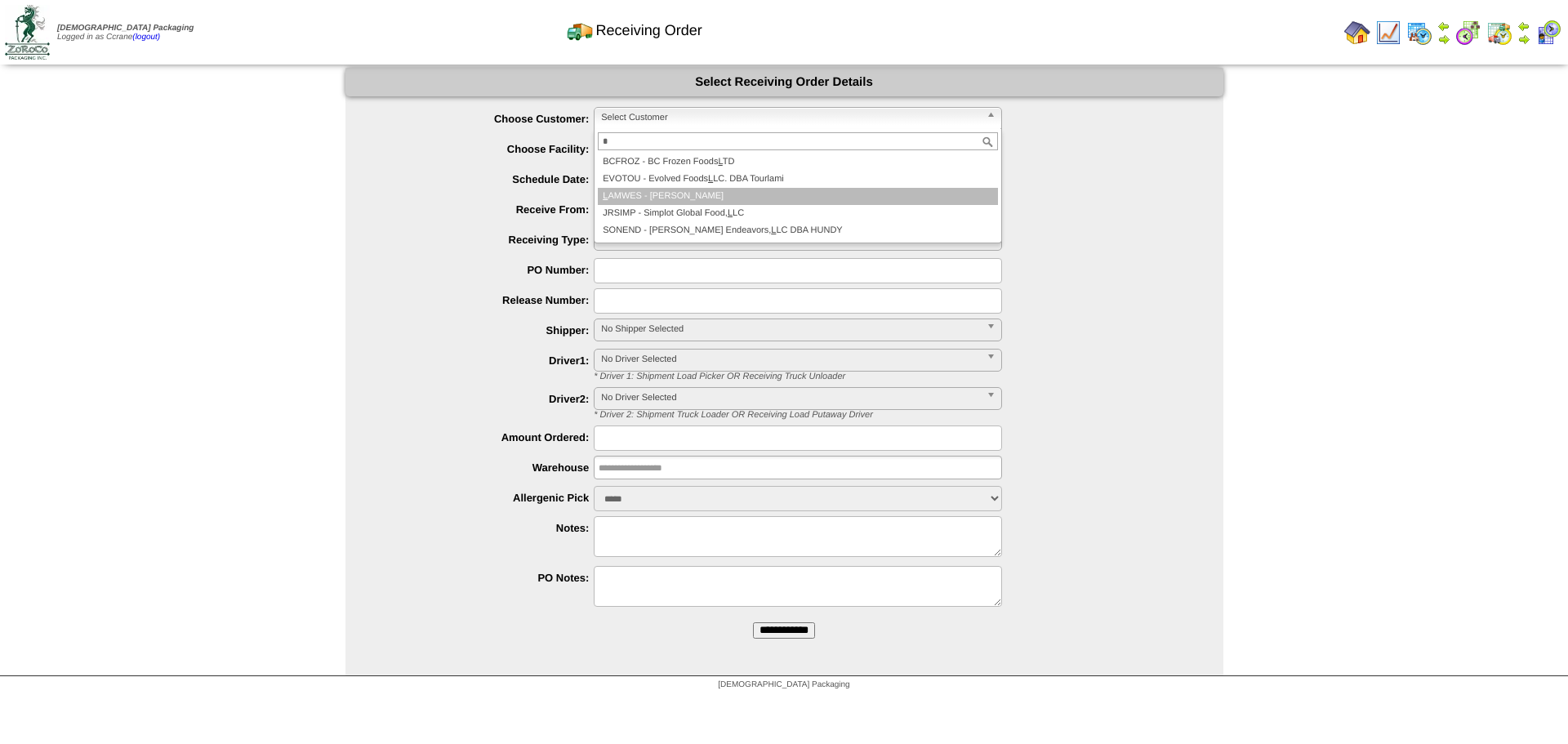
type input "*"
click at [652, 191] on li "L AMWES - Lamb-Weston" at bounding box center [798, 196] width 400 height 17
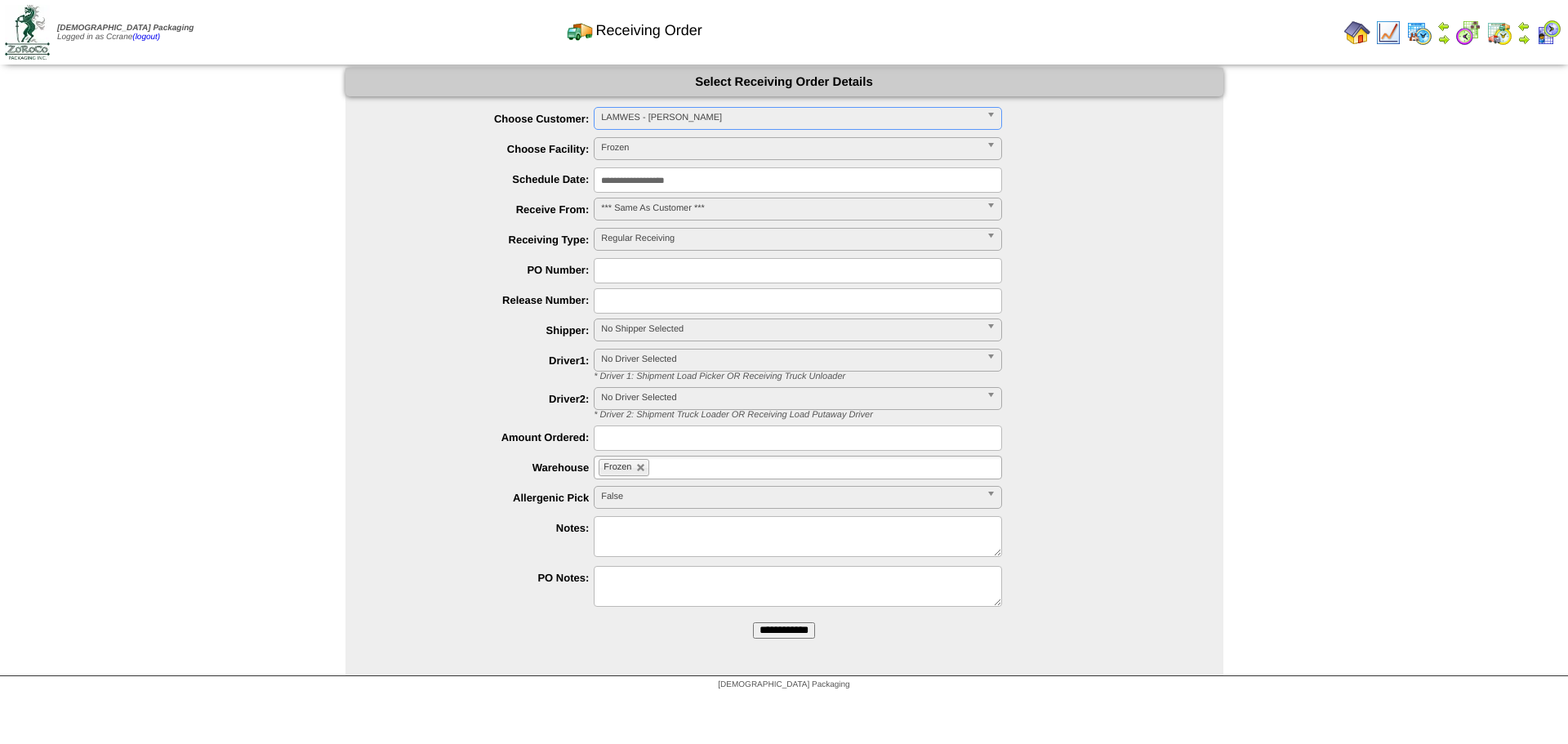
click at [753, 622] on input "**********" at bounding box center [784, 630] width 62 height 16
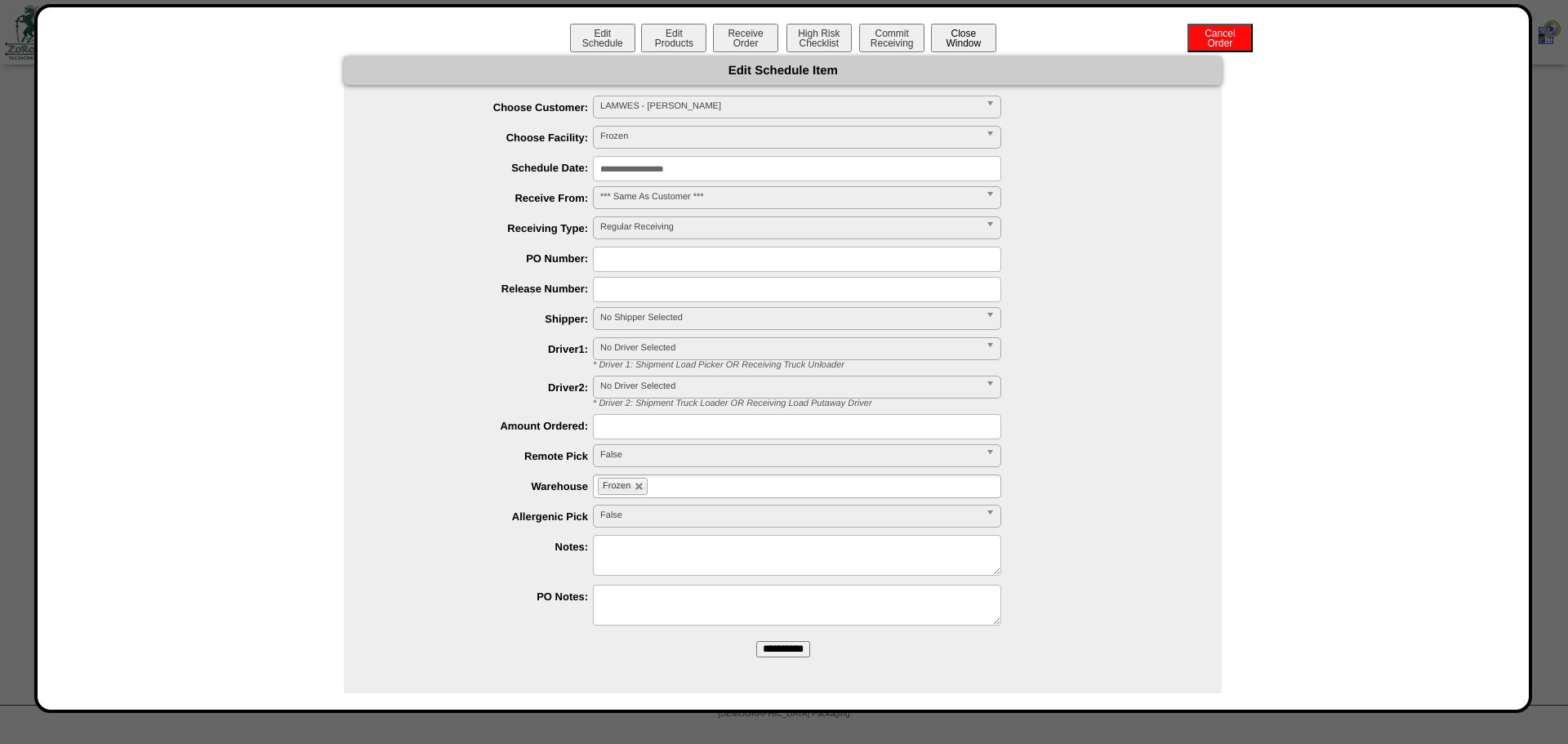
click at [965, 39] on button "Close Window" at bounding box center [964, 38] width 65 height 29
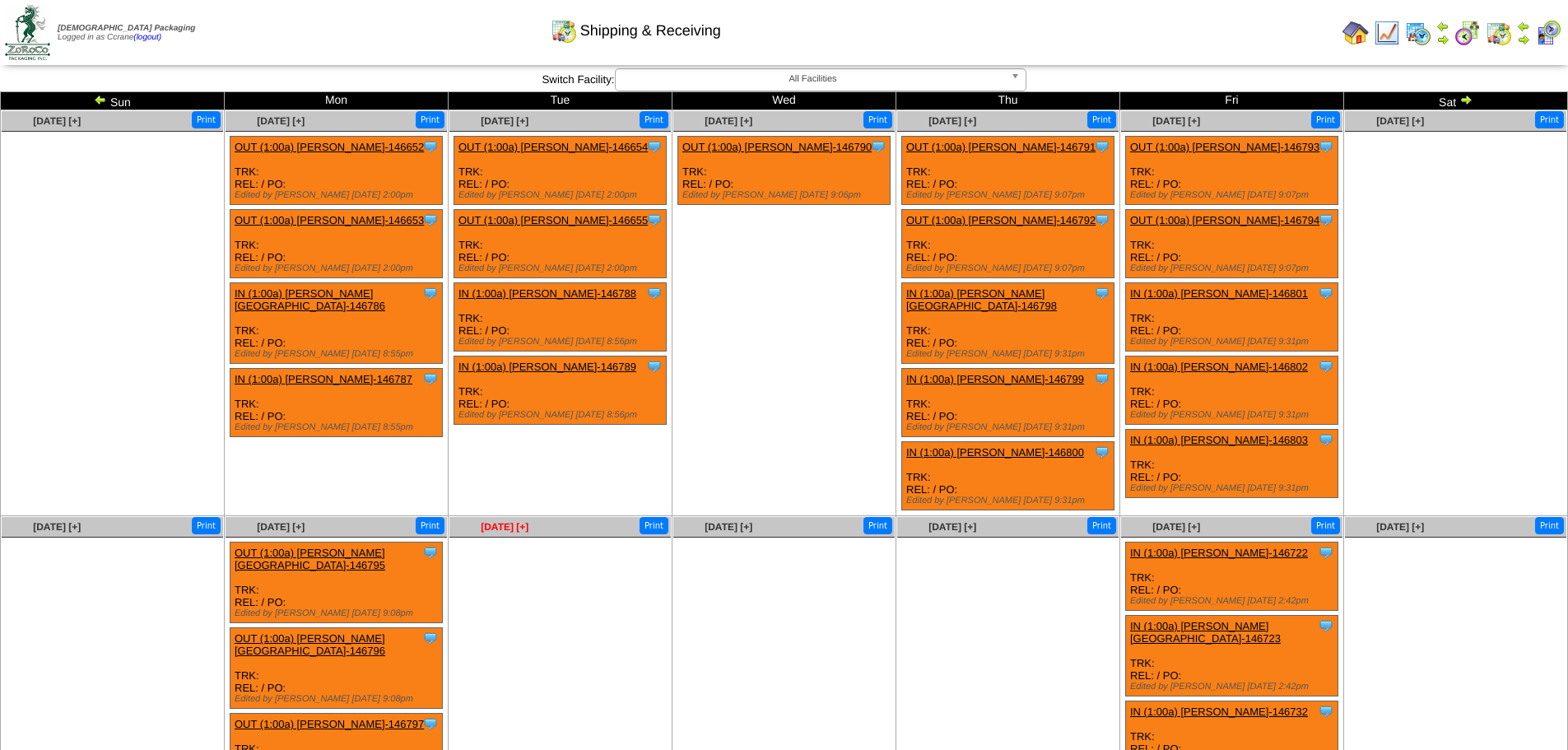
click at [491, 521] on span "Oct 07 [+]" at bounding box center [505, 526] width 48 height 12
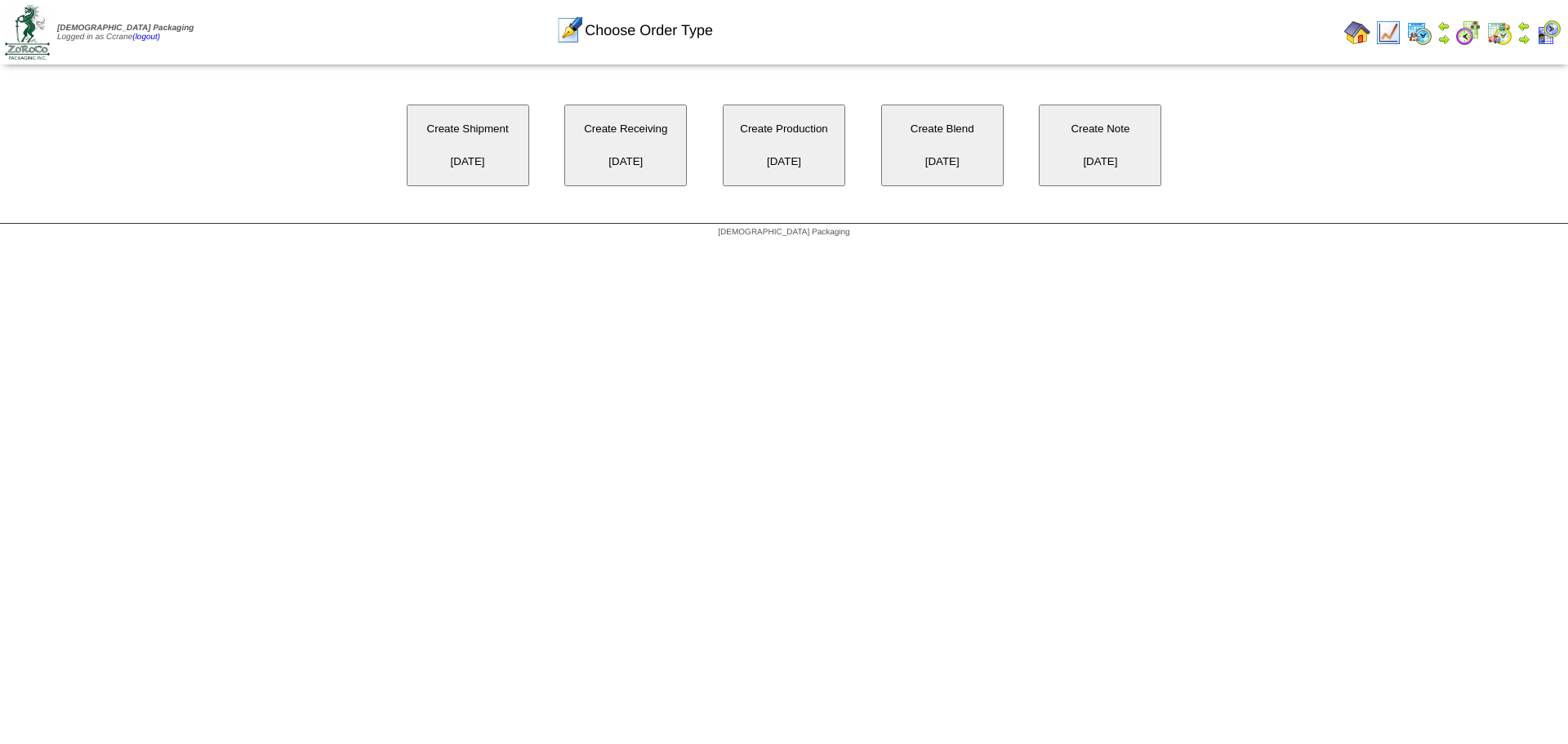
click at [473, 155] on button "Create Shipment [DATE]" at bounding box center [467, 145] width 123 height 81
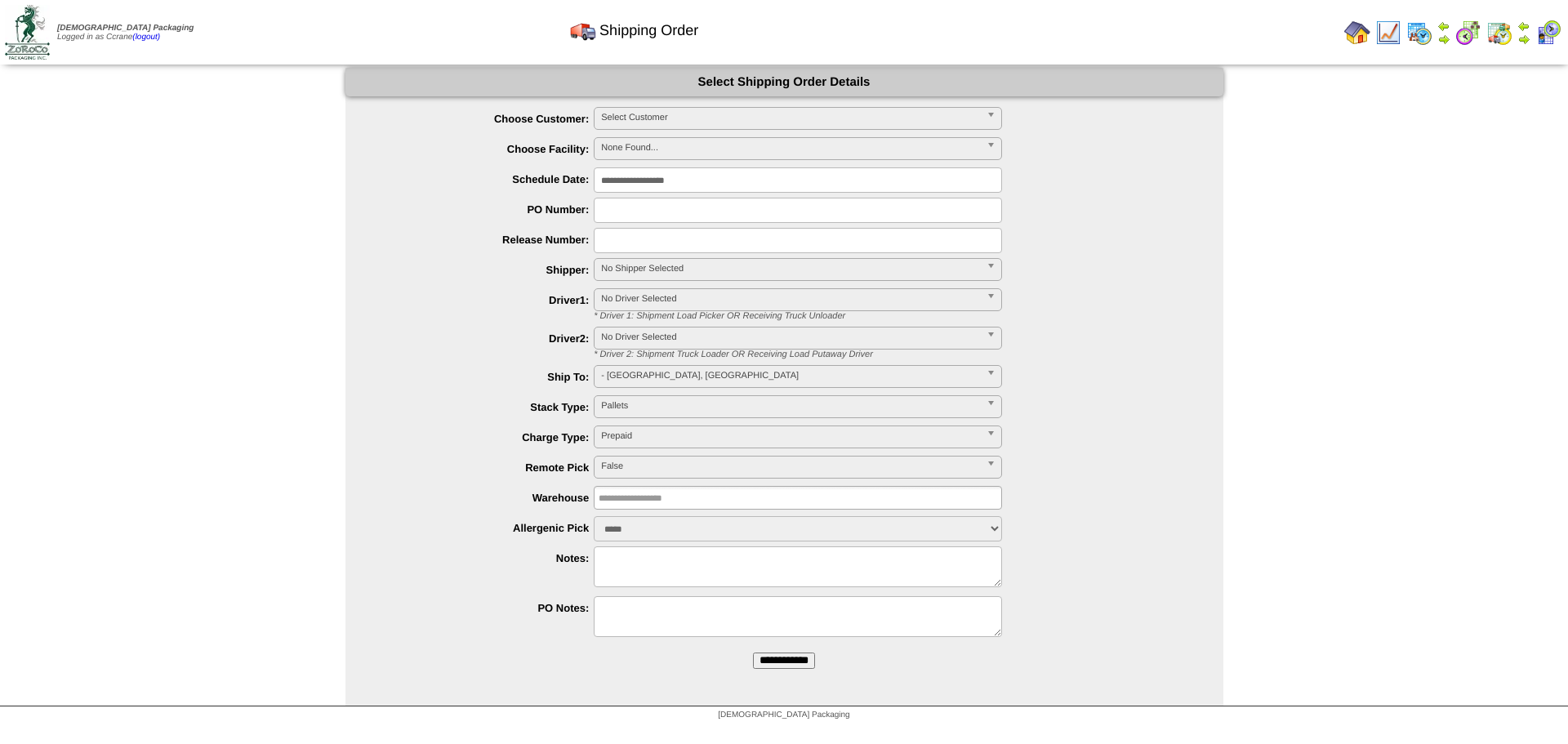
click at [612, 115] on span "Select Customer" at bounding box center [790, 117] width 379 height 20
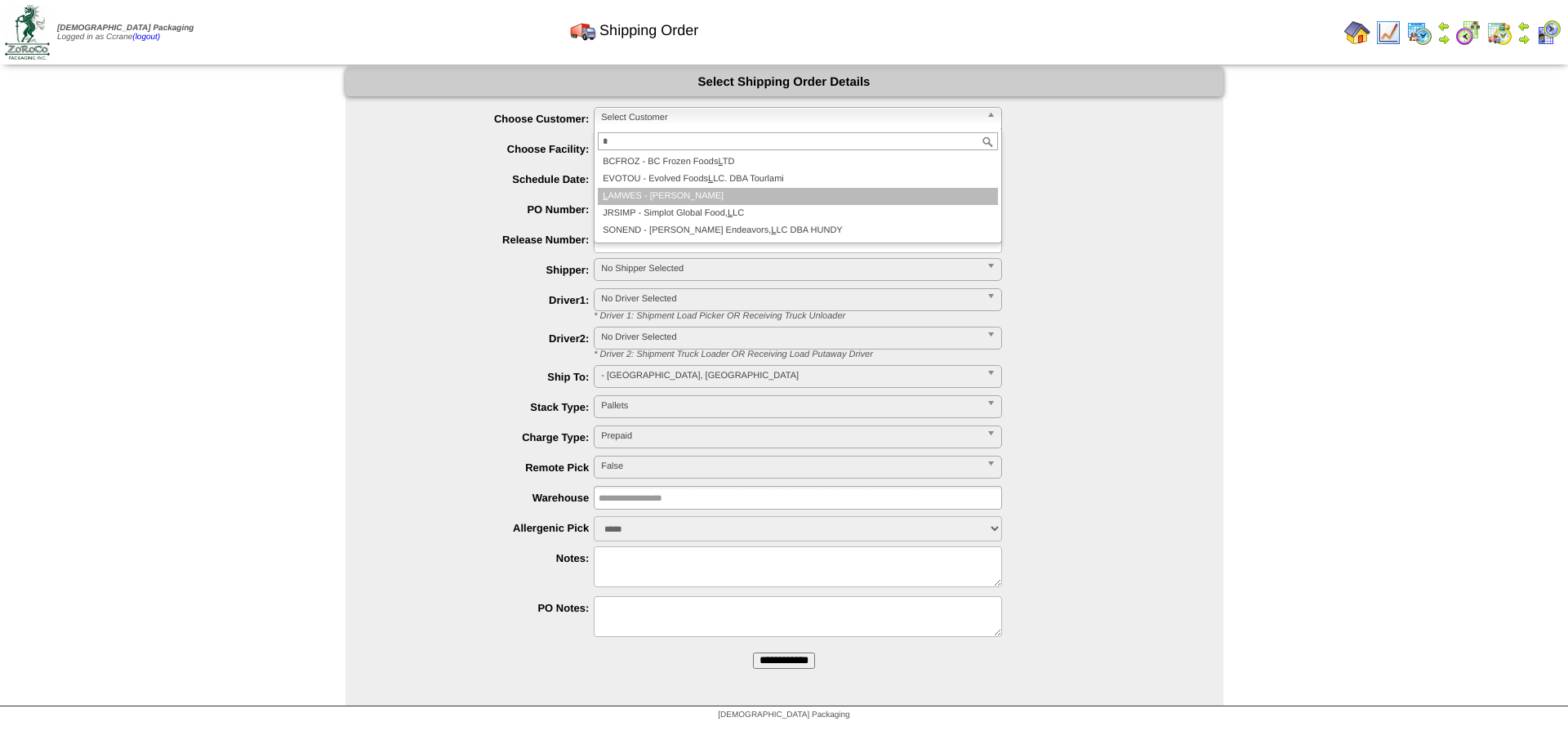
type input "*"
drag, startPoint x: 636, startPoint y: 195, endPoint x: 879, endPoint y: 259, distance: 251.3
click at [637, 195] on li "L AMWES - [PERSON_NAME]" at bounding box center [798, 196] width 400 height 17
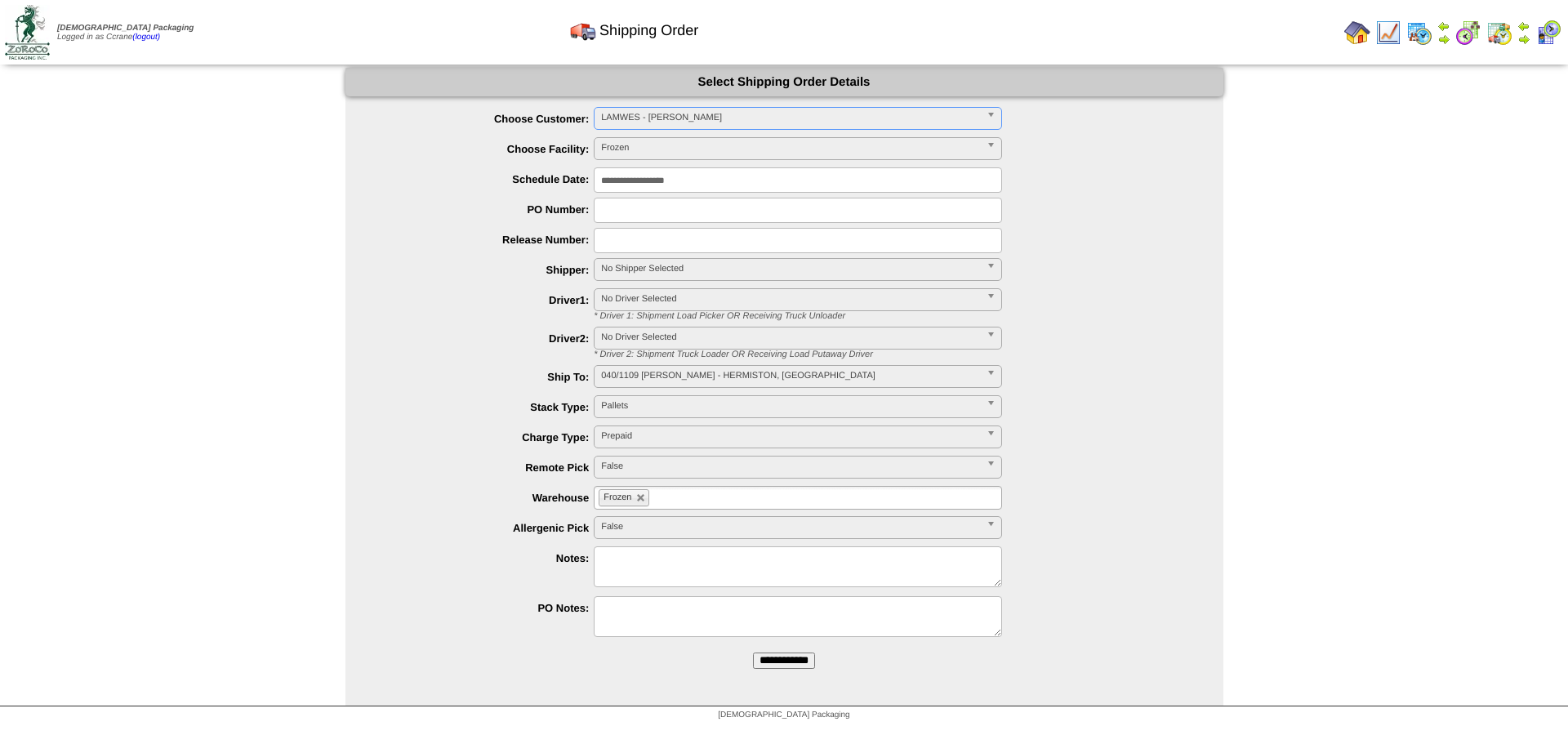
click at [753, 653] on input "**********" at bounding box center [784, 661] width 62 height 16
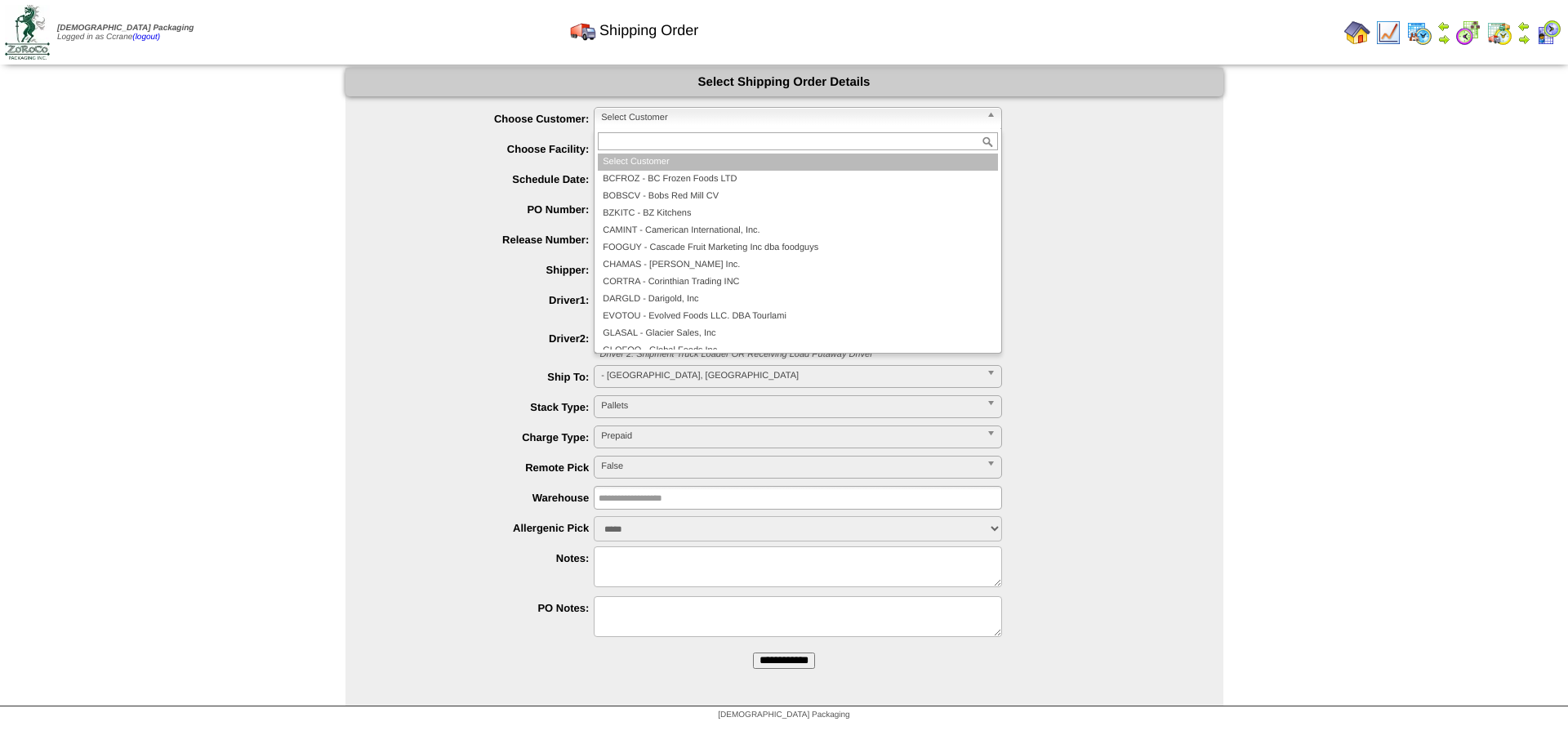
click at [623, 121] on span "Select Customer" at bounding box center [790, 117] width 379 height 20
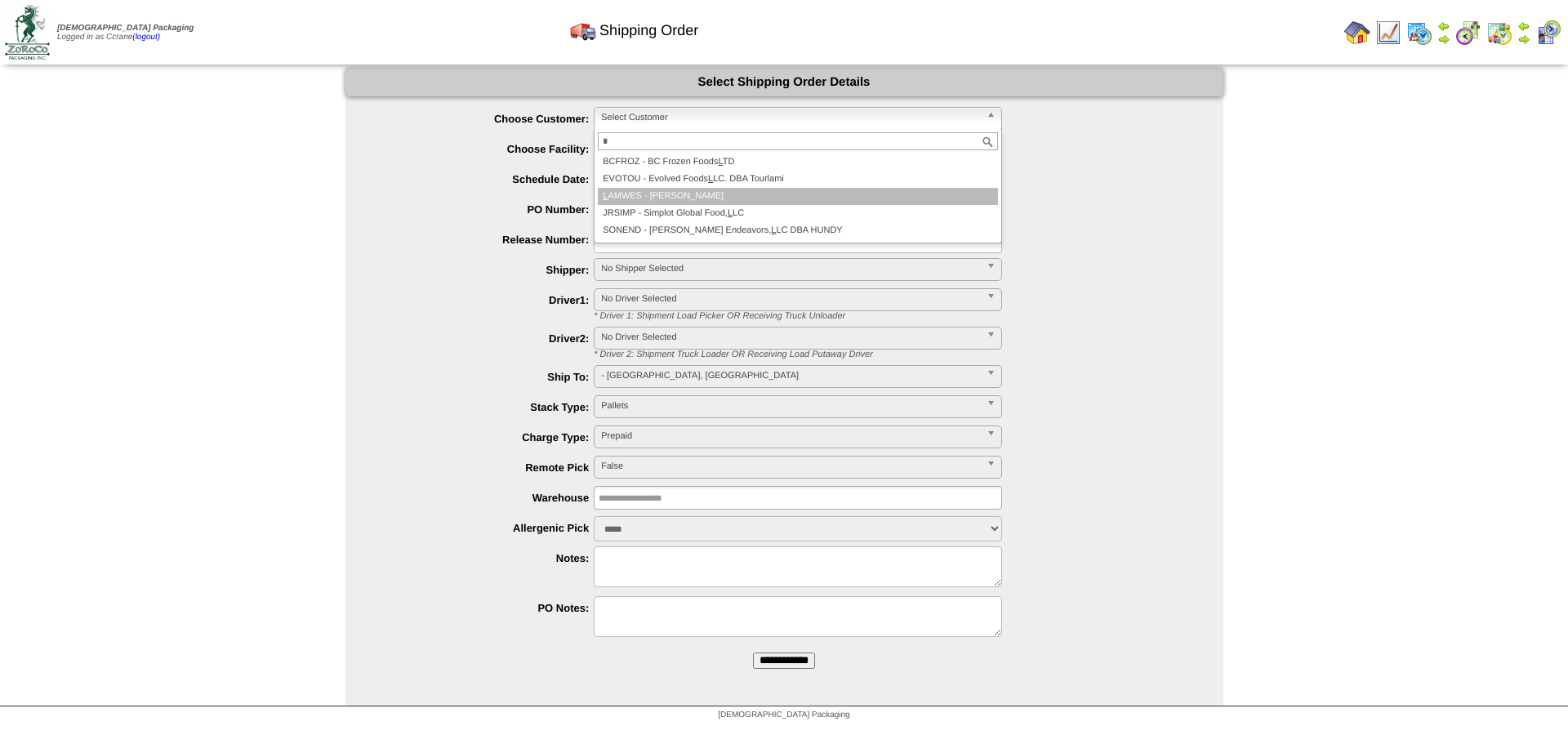
type input "*"
click at [637, 193] on li "L AMWES - [PERSON_NAME]" at bounding box center [798, 196] width 400 height 17
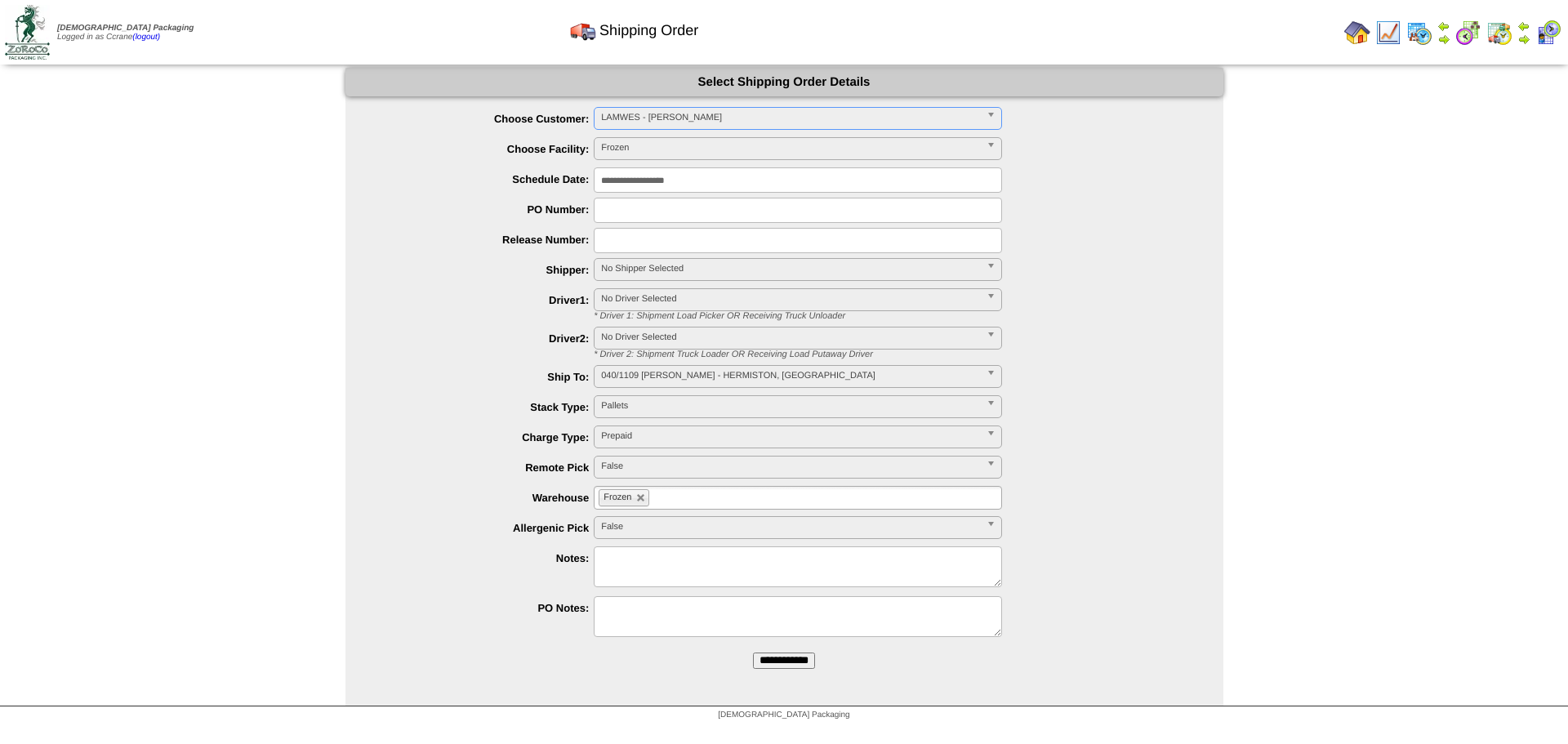
click at [753, 653] on input "**********" at bounding box center [784, 661] width 62 height 16
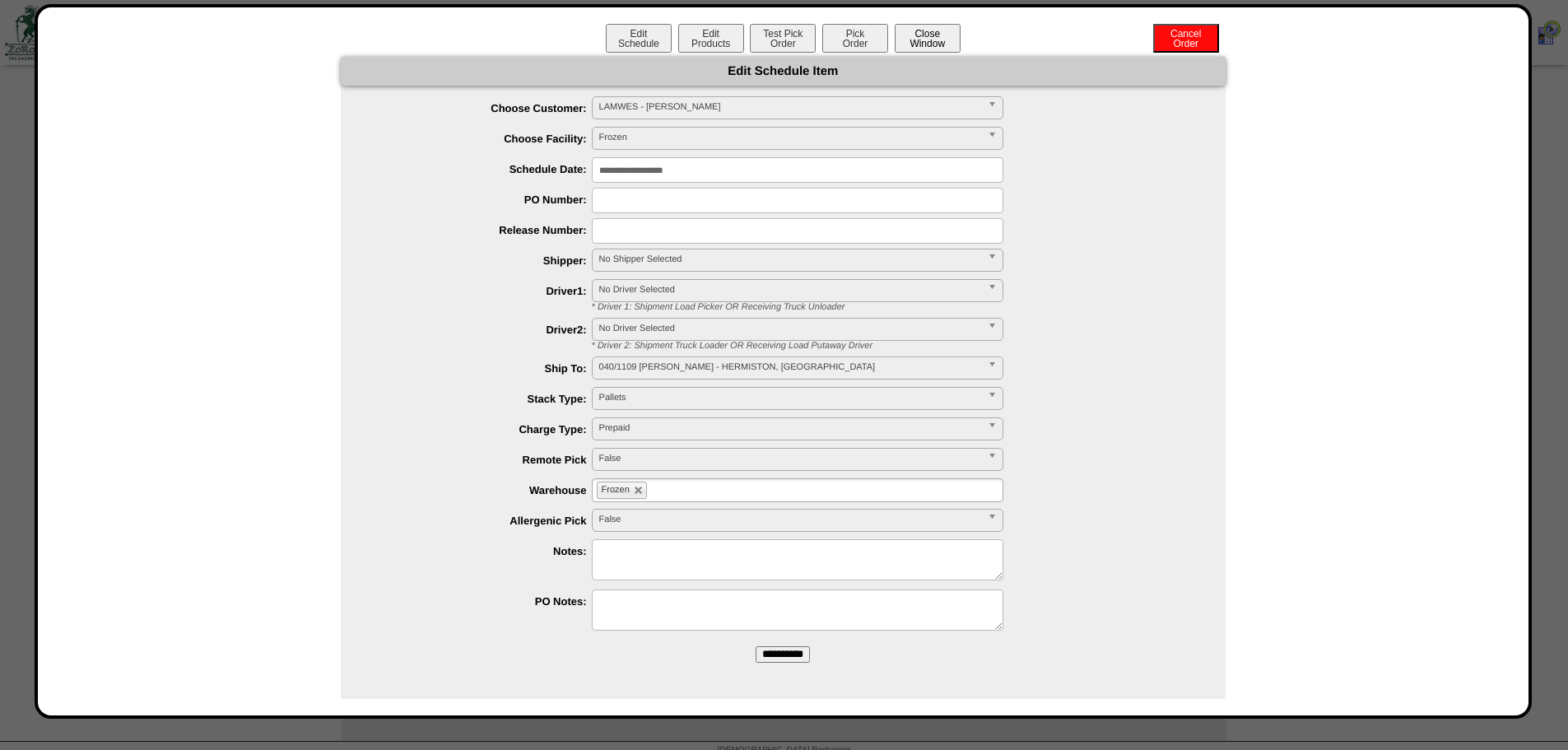
click at [919, 40] on button "Close Window" at bounding box center [927, 38] width 66 height 29
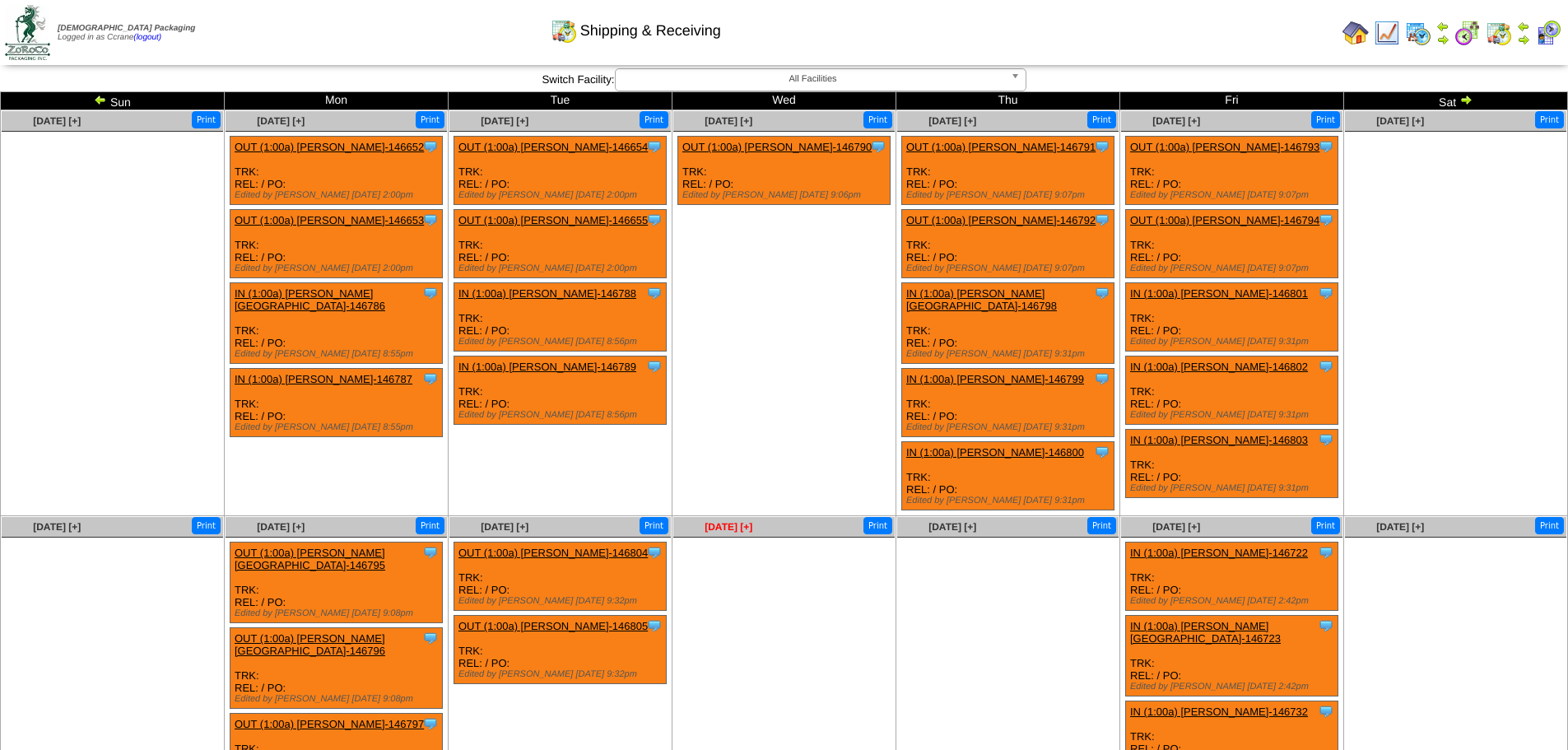
click at [738, 521] on span "[DATE] [+]" at bounding box center [728, 526] width 48 height 12
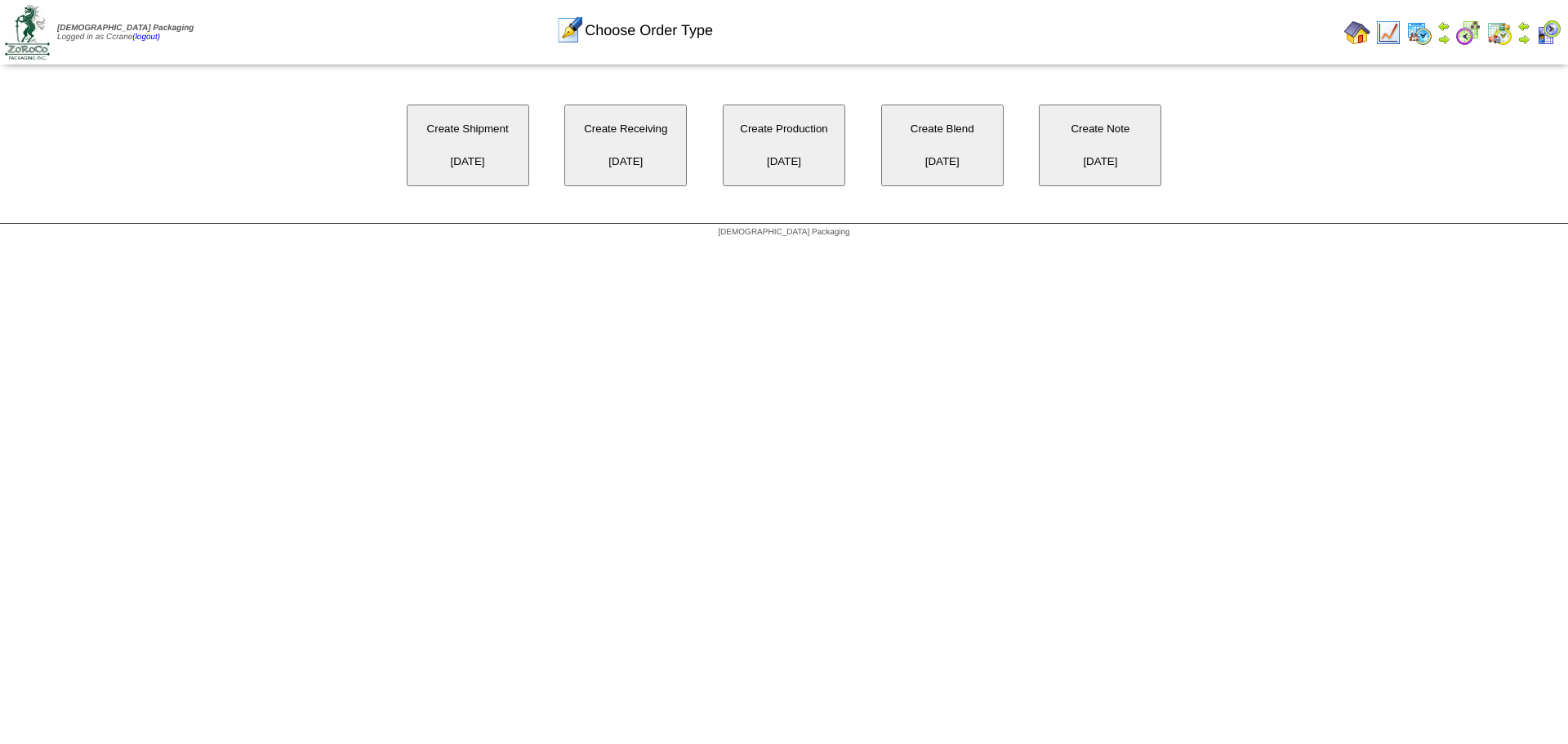
click at [495, 147] on button "Create Shipment 10/08/2025" at bounding box center [467, 145] width 123 height 81
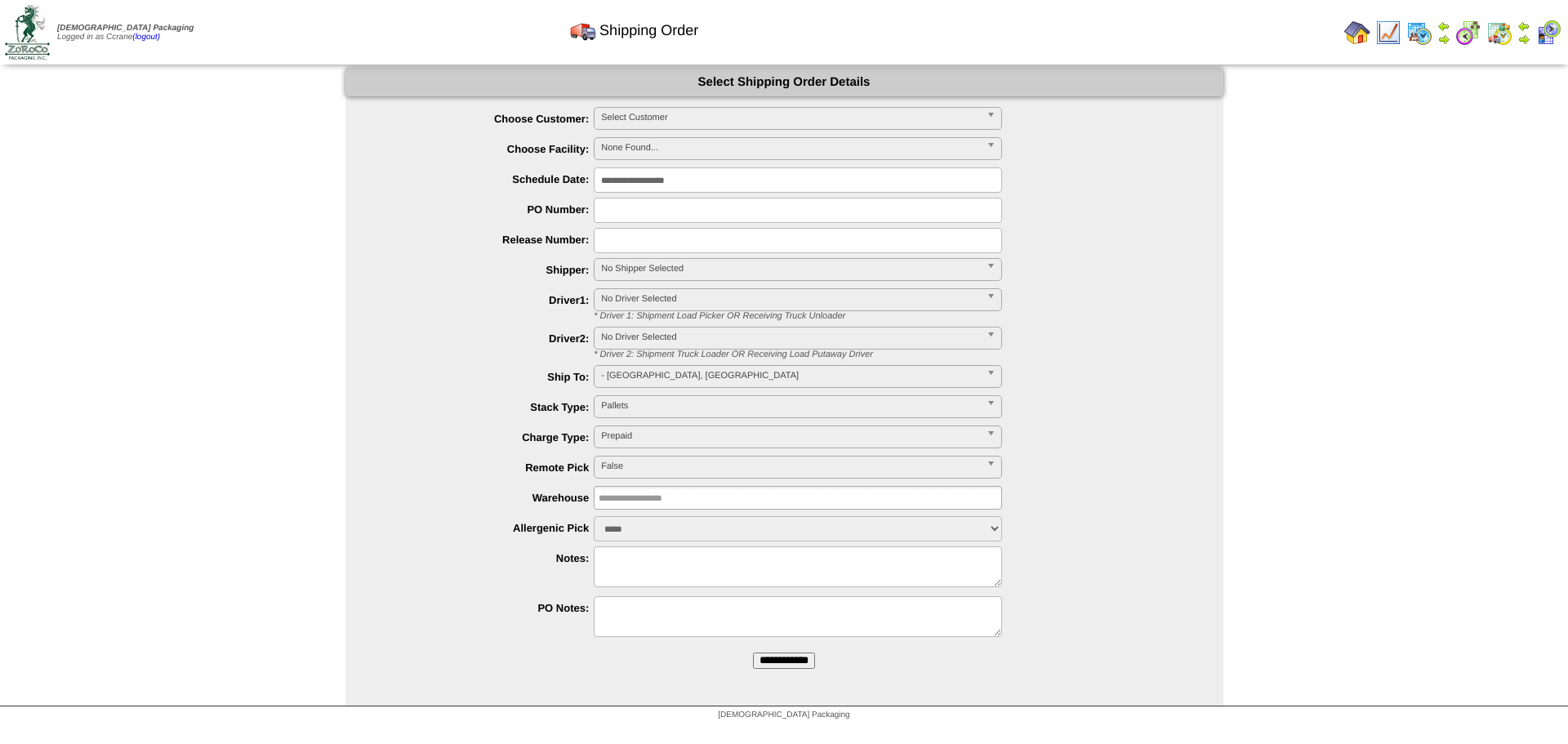
click at [655, 115] on span "Select Customer" at bounding box center [790, 117] width 379 height 20
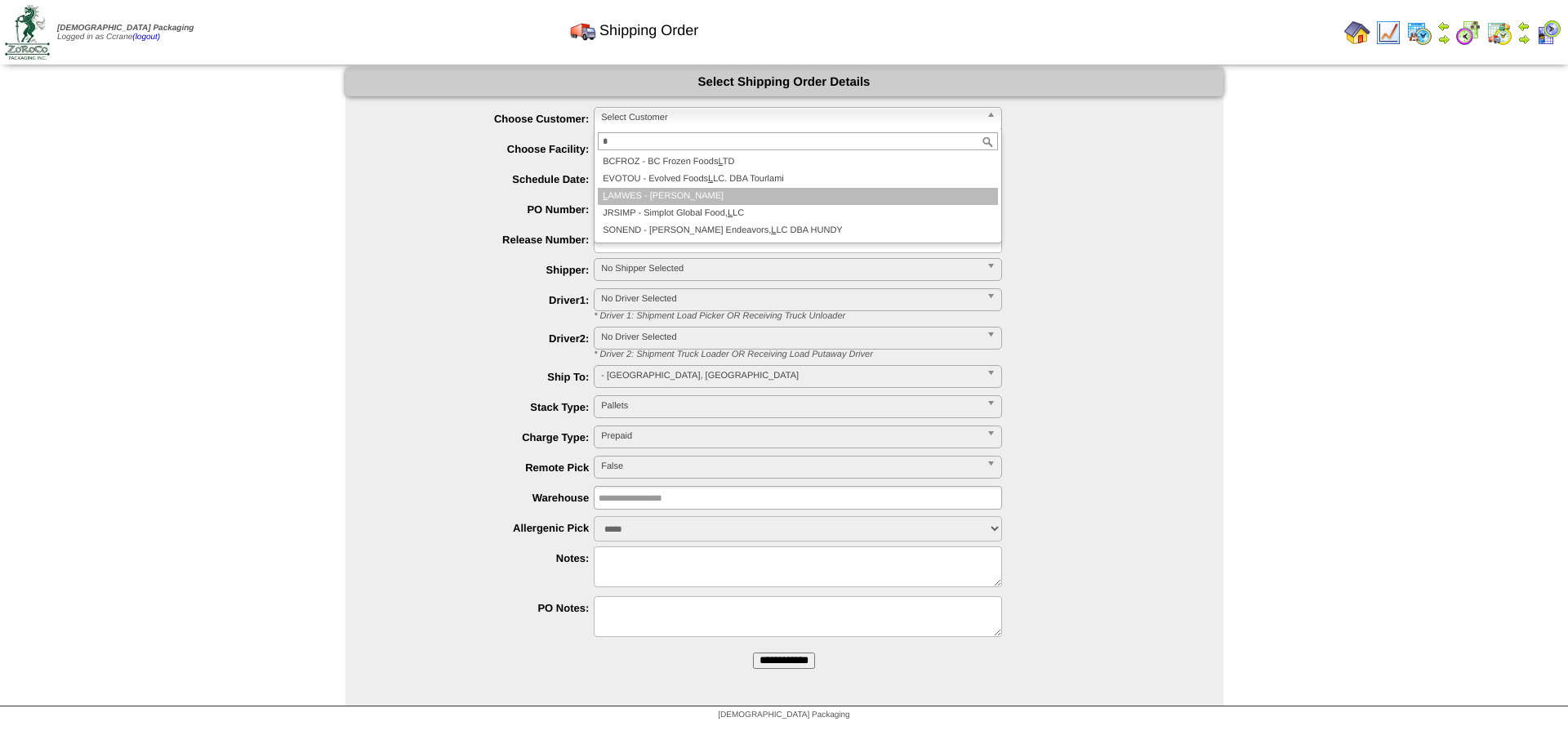
type input "*"
click at [653, 201] on li "L AMWES - [PERSON_NAME]" at bounding box center [798, 196] width 400 height 17
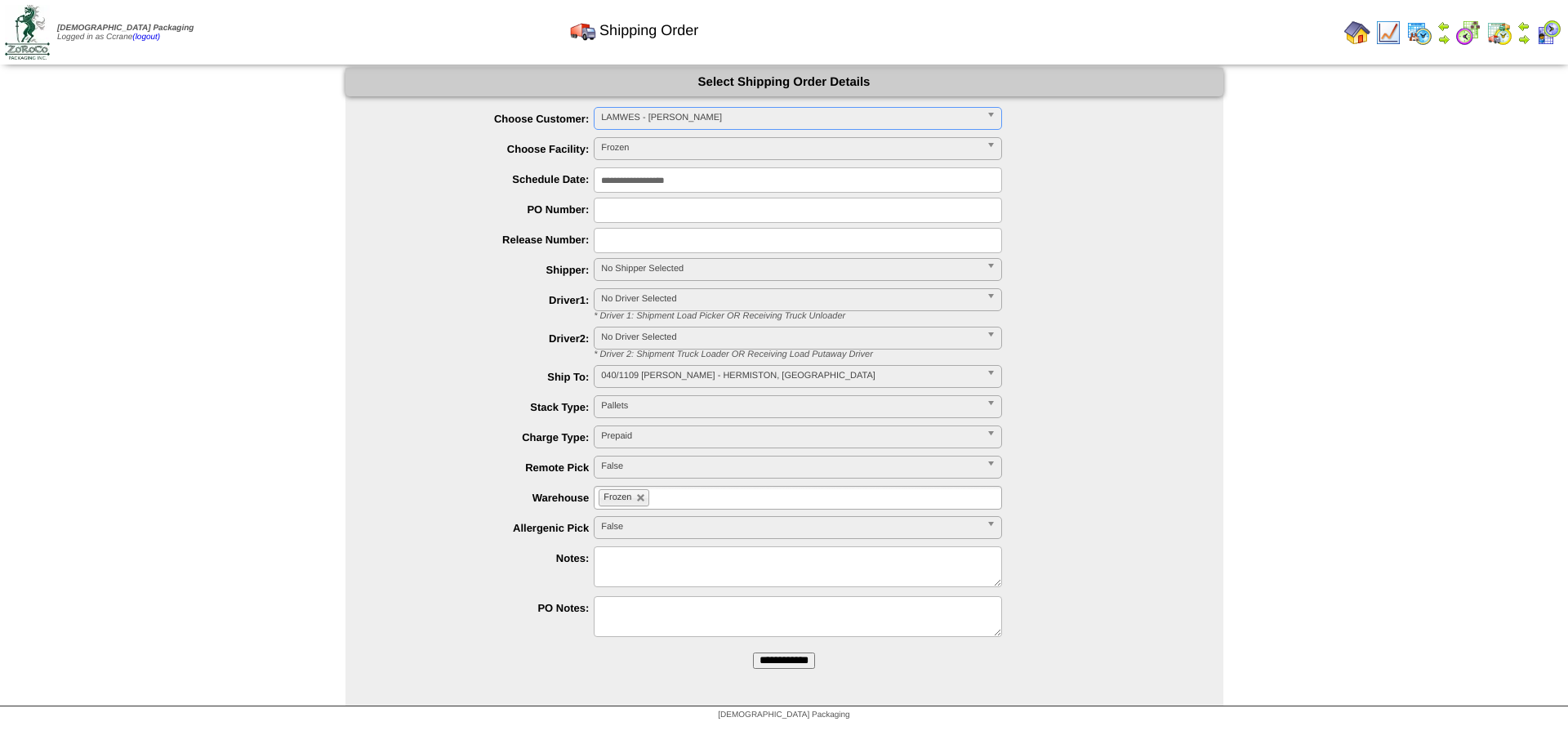
click at [753, 653] on input "**********" at bounding box center [784, 661] width 62 height 16
click at [619, 124] on span "Select Customer" at bounding box center [790, 117] width 379 height 20
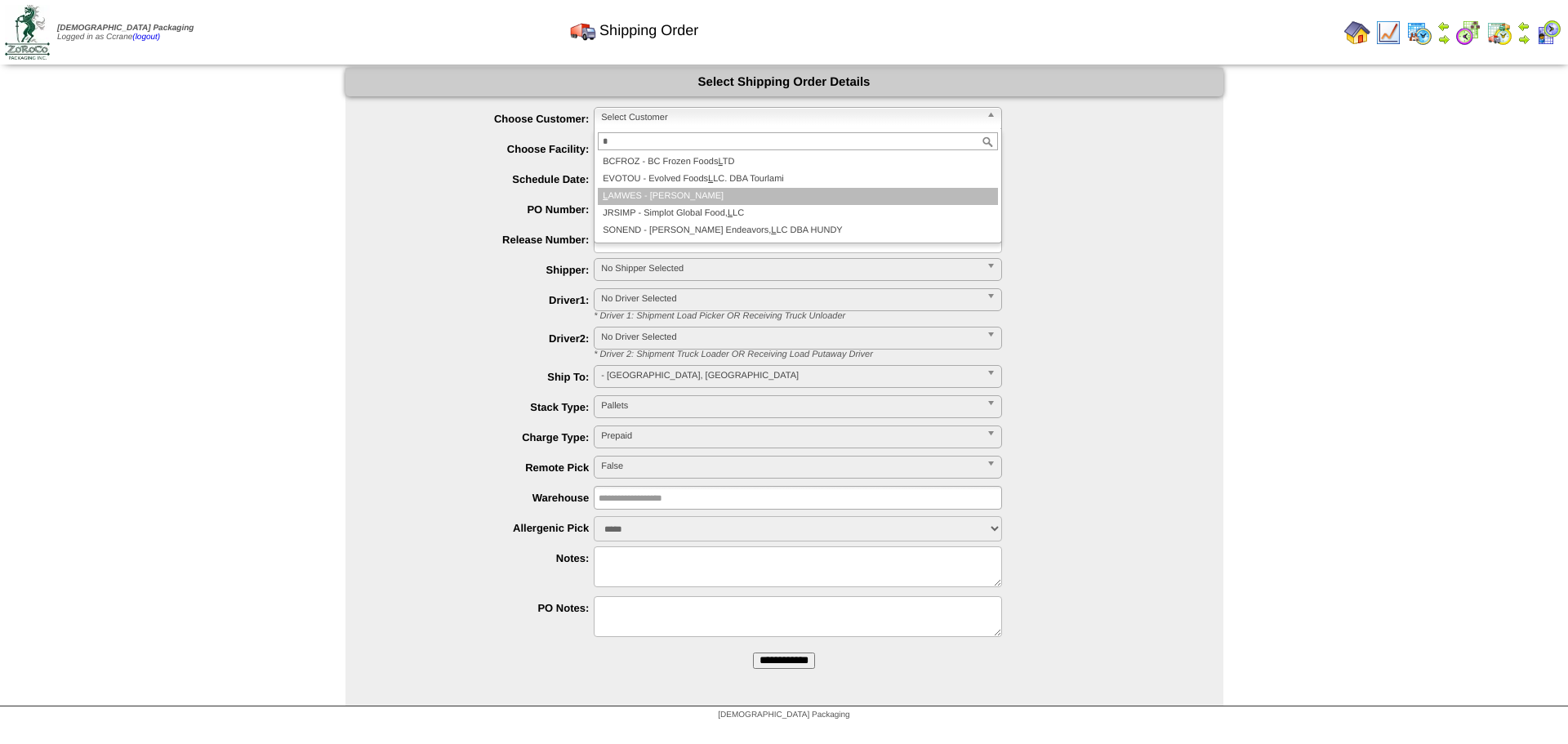
type input "*"
click at [645, 200] on li "L AMWES - [PERSON_NAME]" at bounding box center [798, 196] width 400 height 17
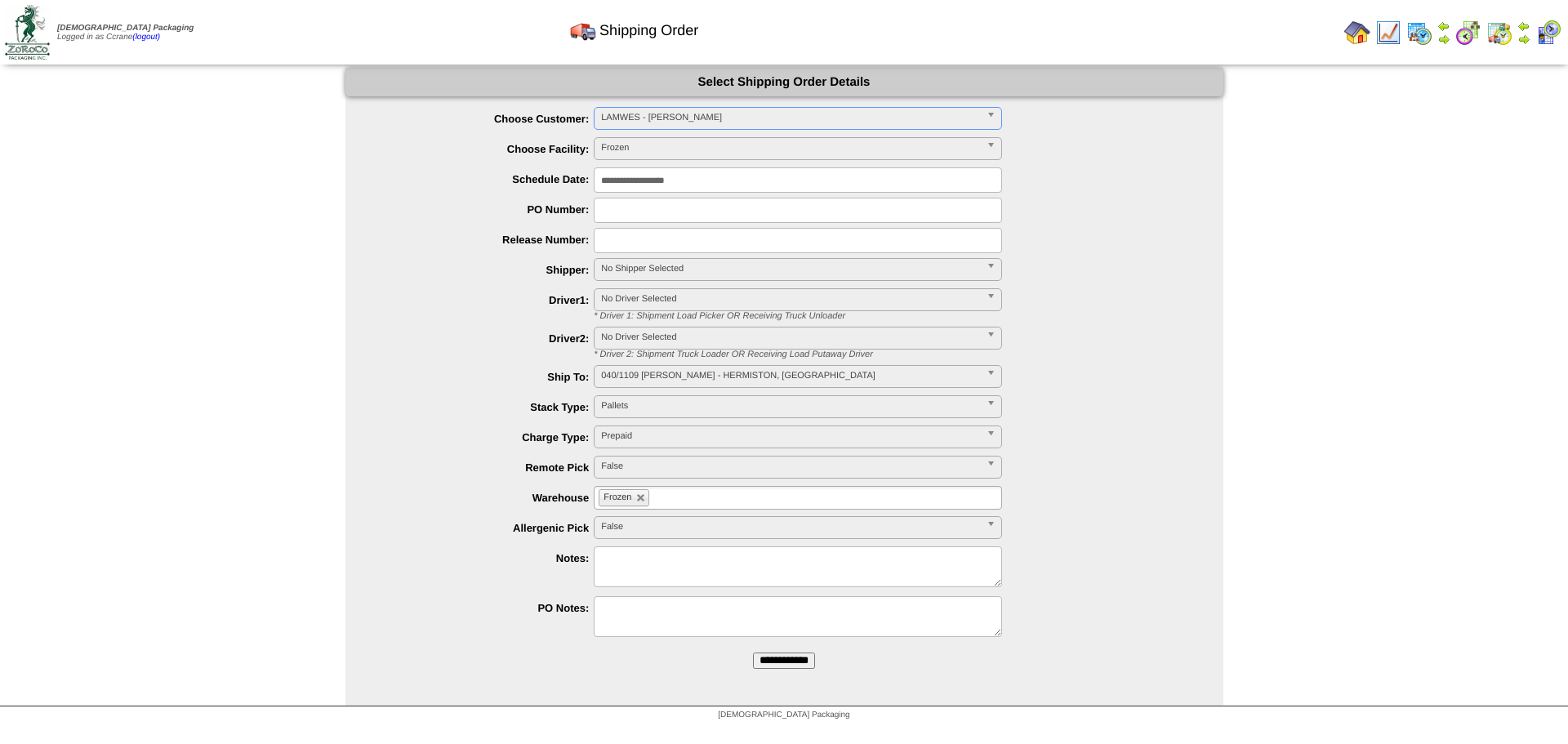
click at [753, 653] on input "**********" at bounding box center [784, 661] width 62 height 16
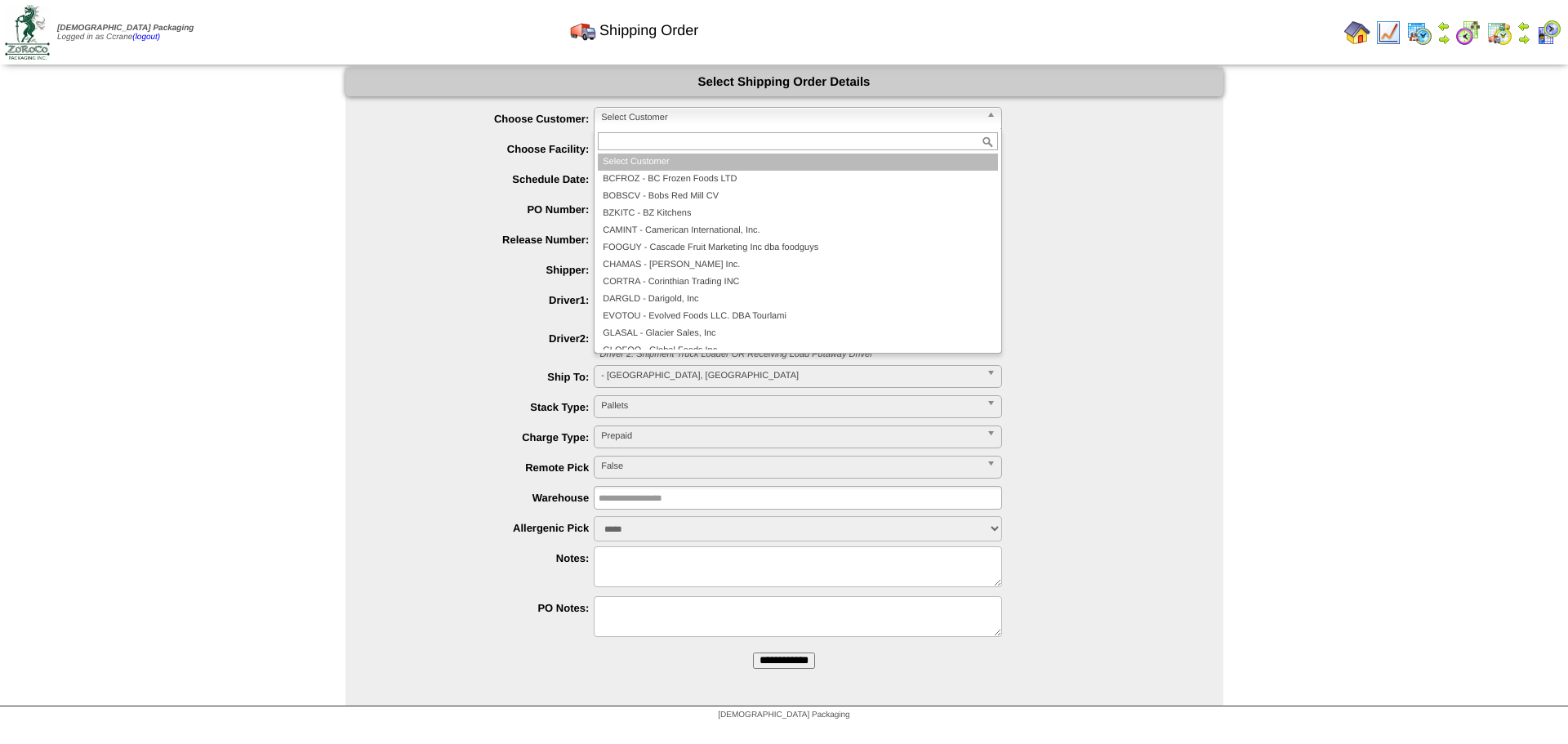
click at [647, 122] on span "Select Customer" at bounding box center [790, 117] width 379 height 20
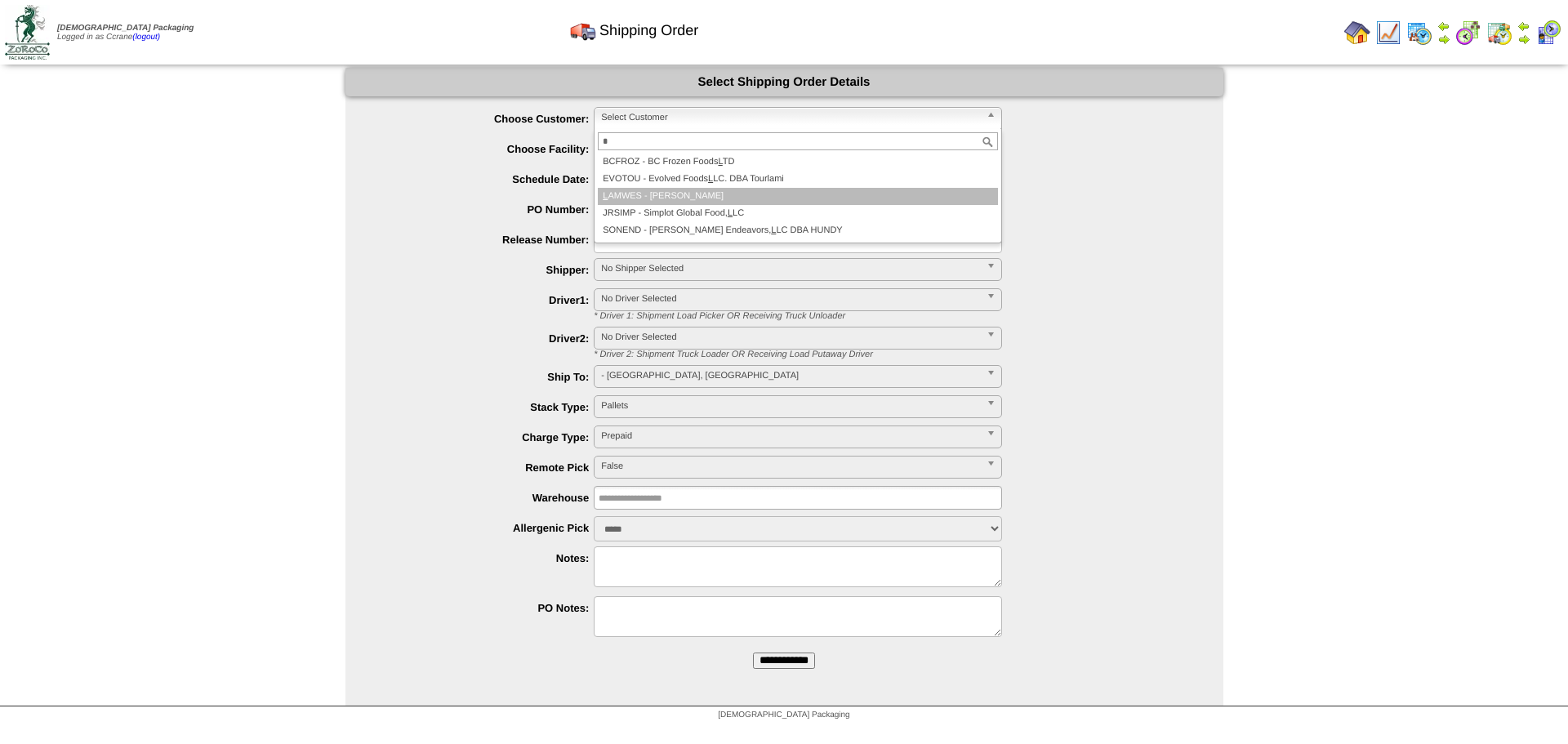
type input "*"
click at [661, 192] on li "L AMWES - [PERSON_NAME]" at bounding box center [798, 196] width 400 height 17
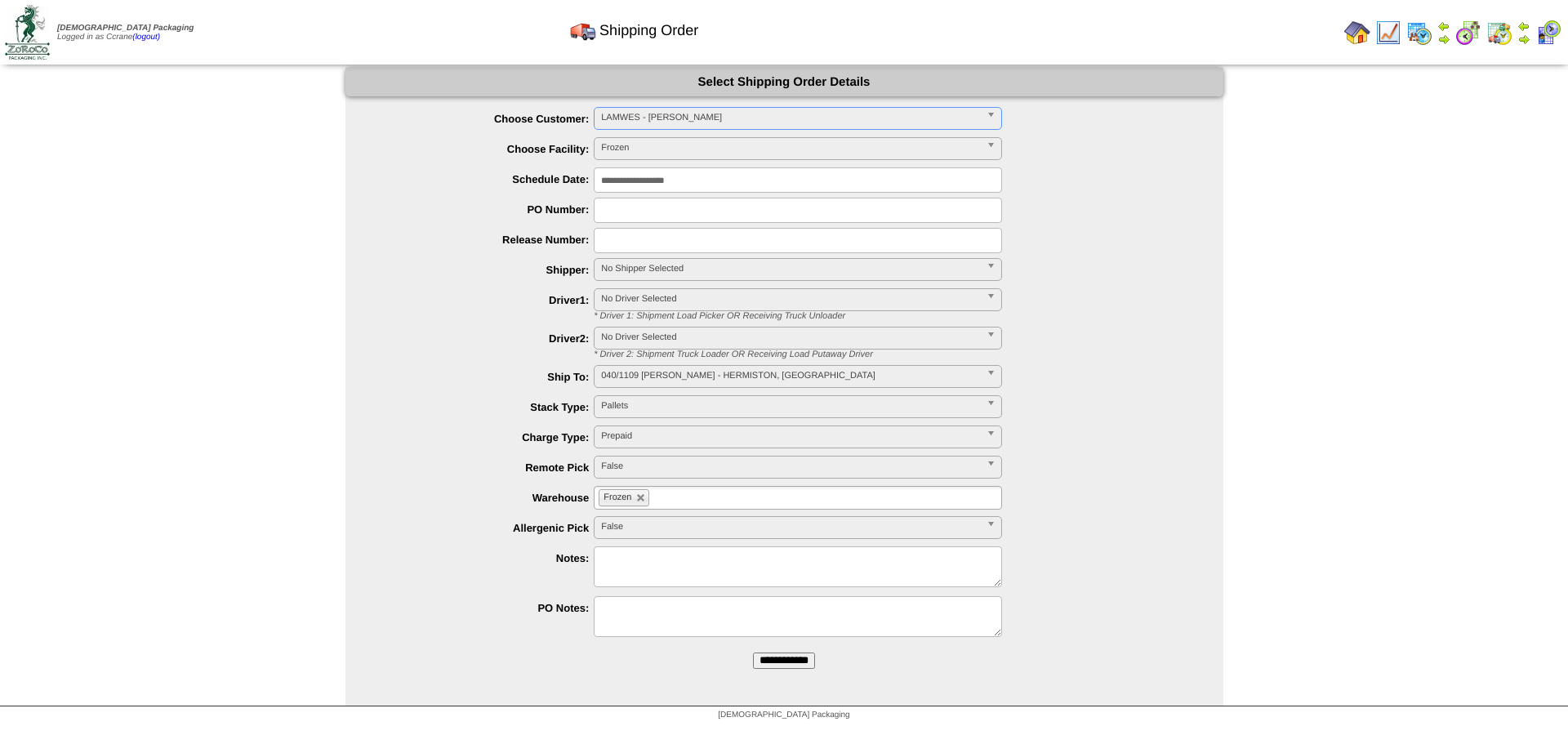
click at [753, 653] on input "**********" at bounding box center [784, 661] width 62 height 16
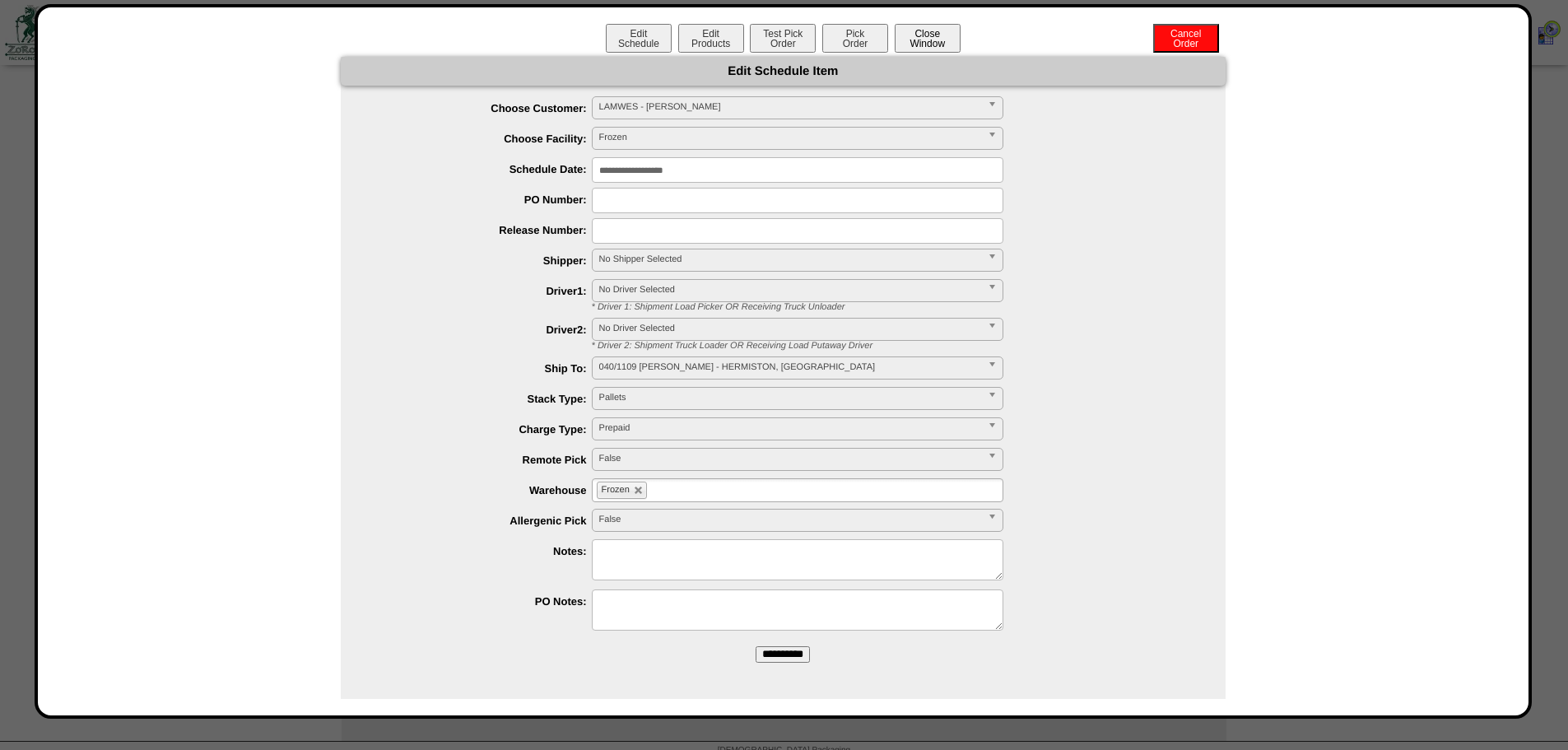
click at [935, 40] on button "Close Window" at bounding box center [927, 38] width 66 height 29
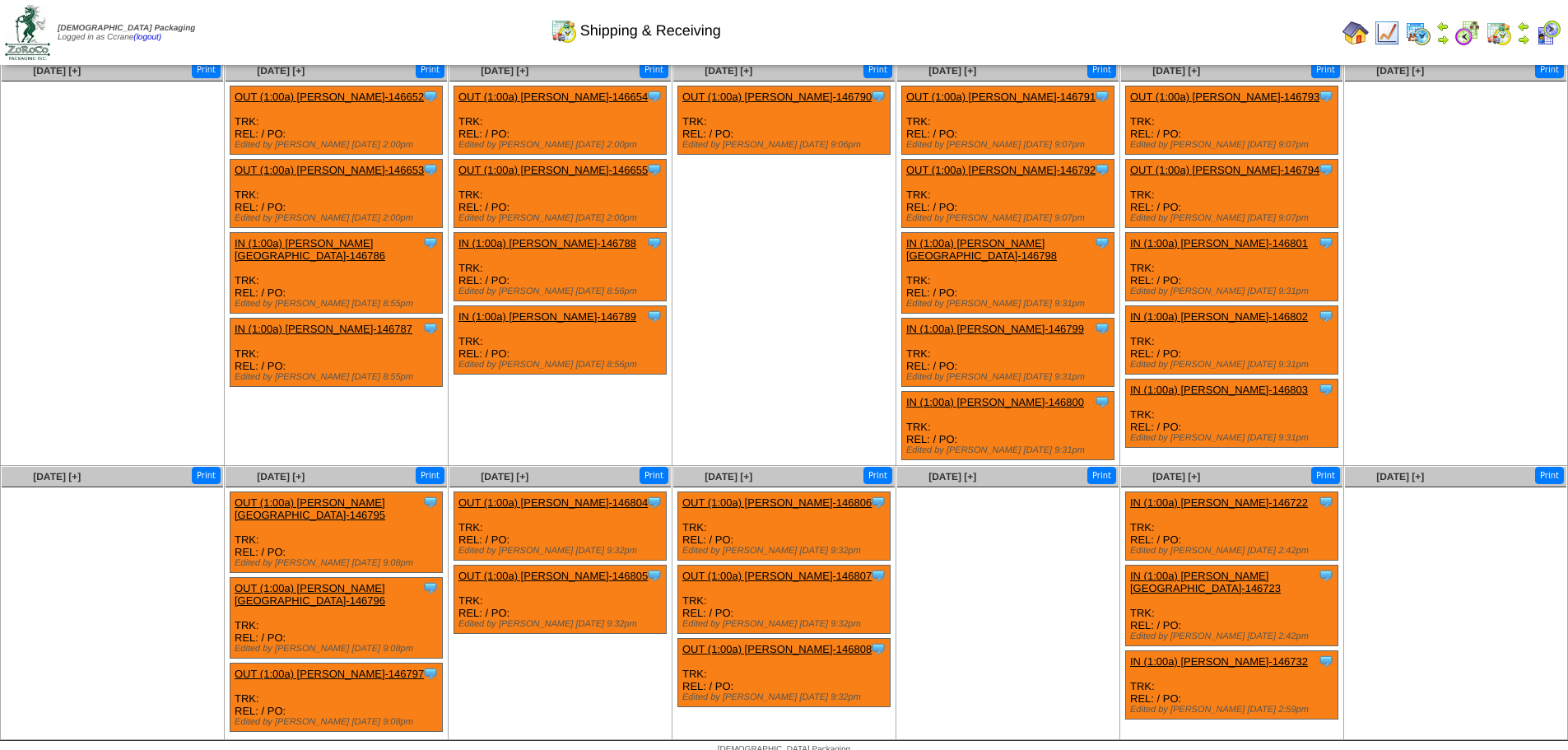
scroll to position [51, 0]
